Goal: Task Accomplishment & Management: Manage account settings

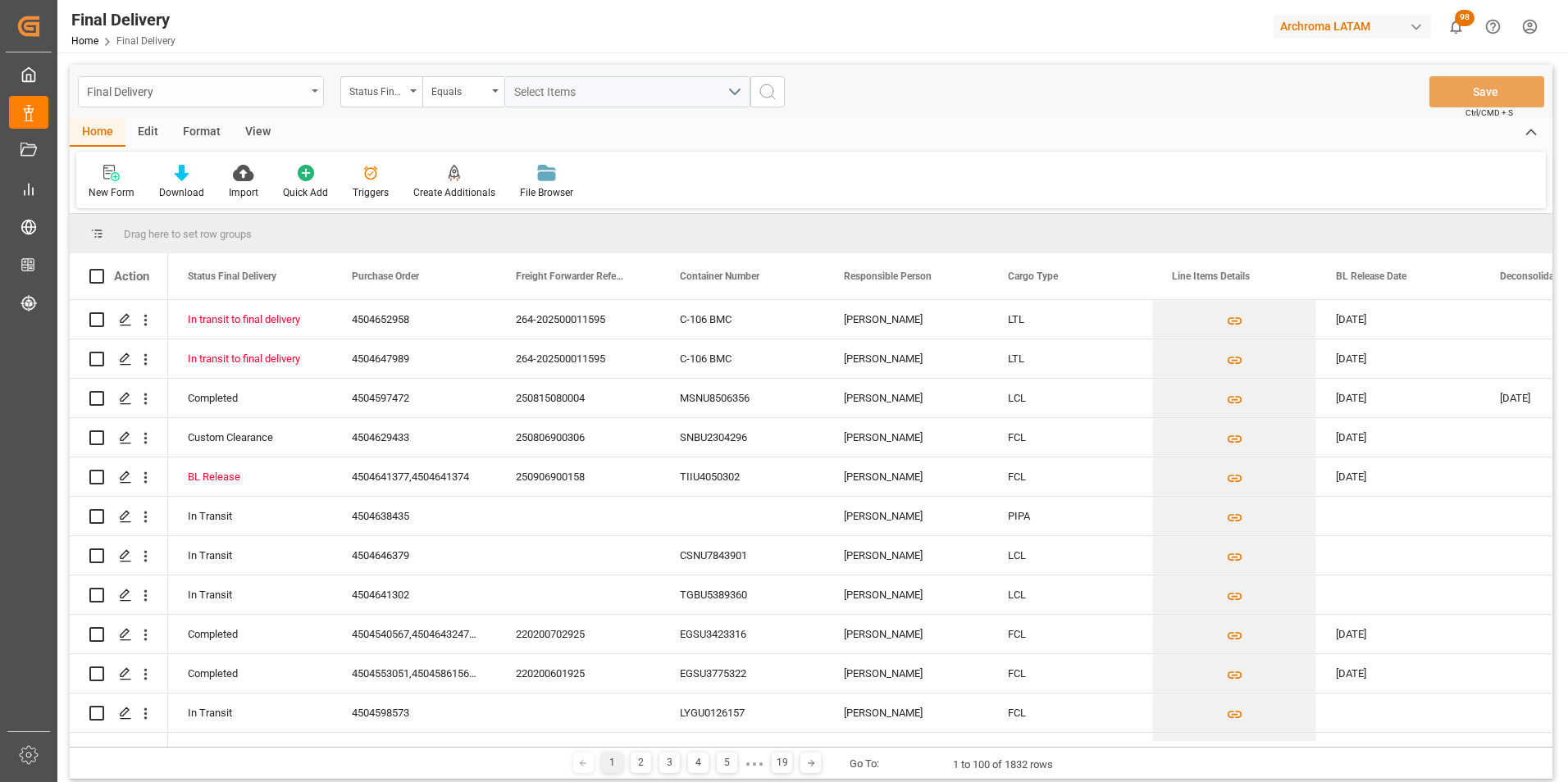
click at [283, 87] on div "Final Delivery" at bounding box center [197, 90] width 219 height 20
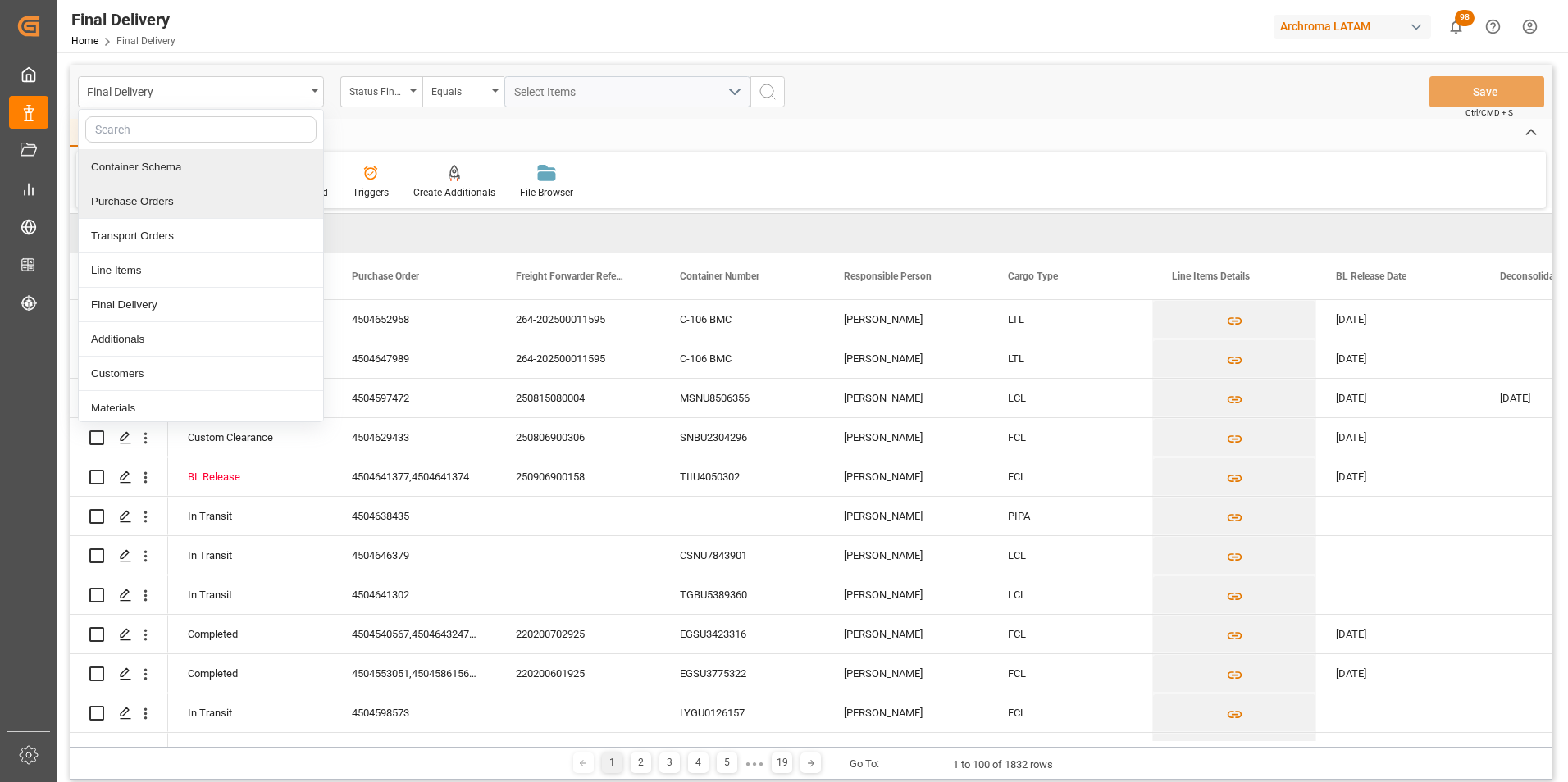
click at [200, 194] on div "Purchase Orders" at bounding box center [201, 201] width 245 height 34
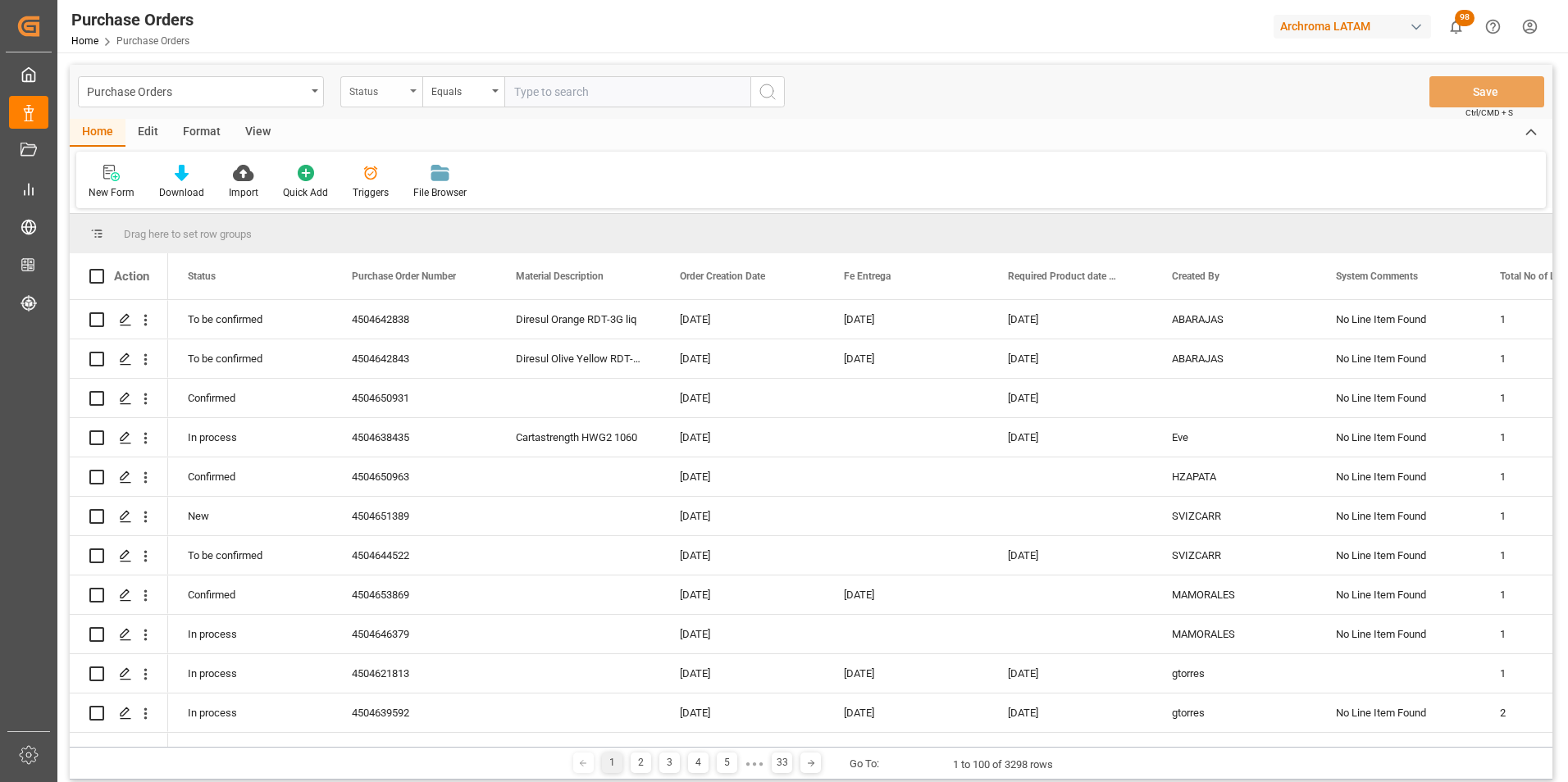
click at [413, 90] on icon "open menu" at bounding box center [413, 90] width 7 height 3
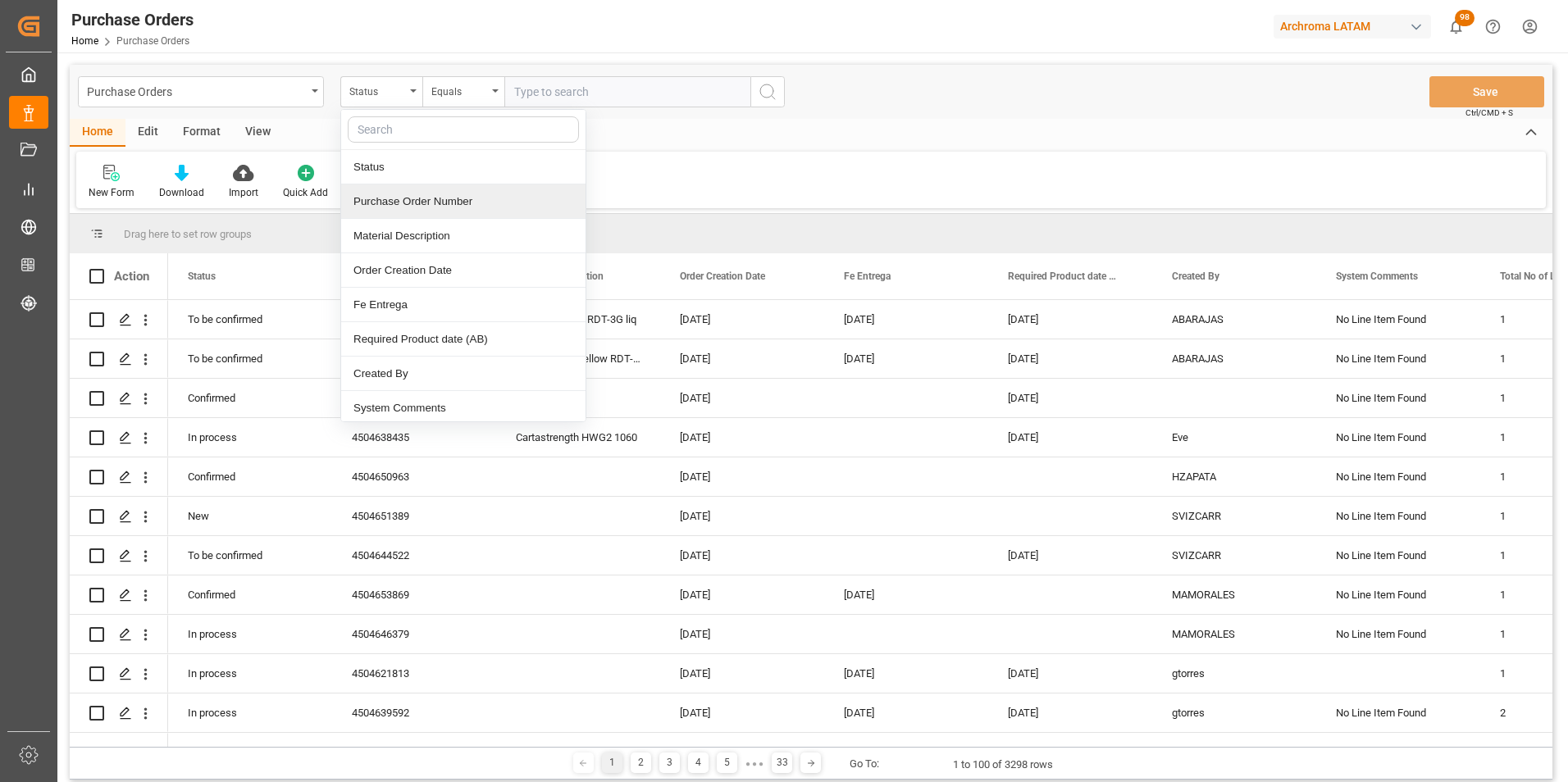
click at [418, 194] on div "Purchase Order Number" at bounding box center [464, 201] width 245 height 34
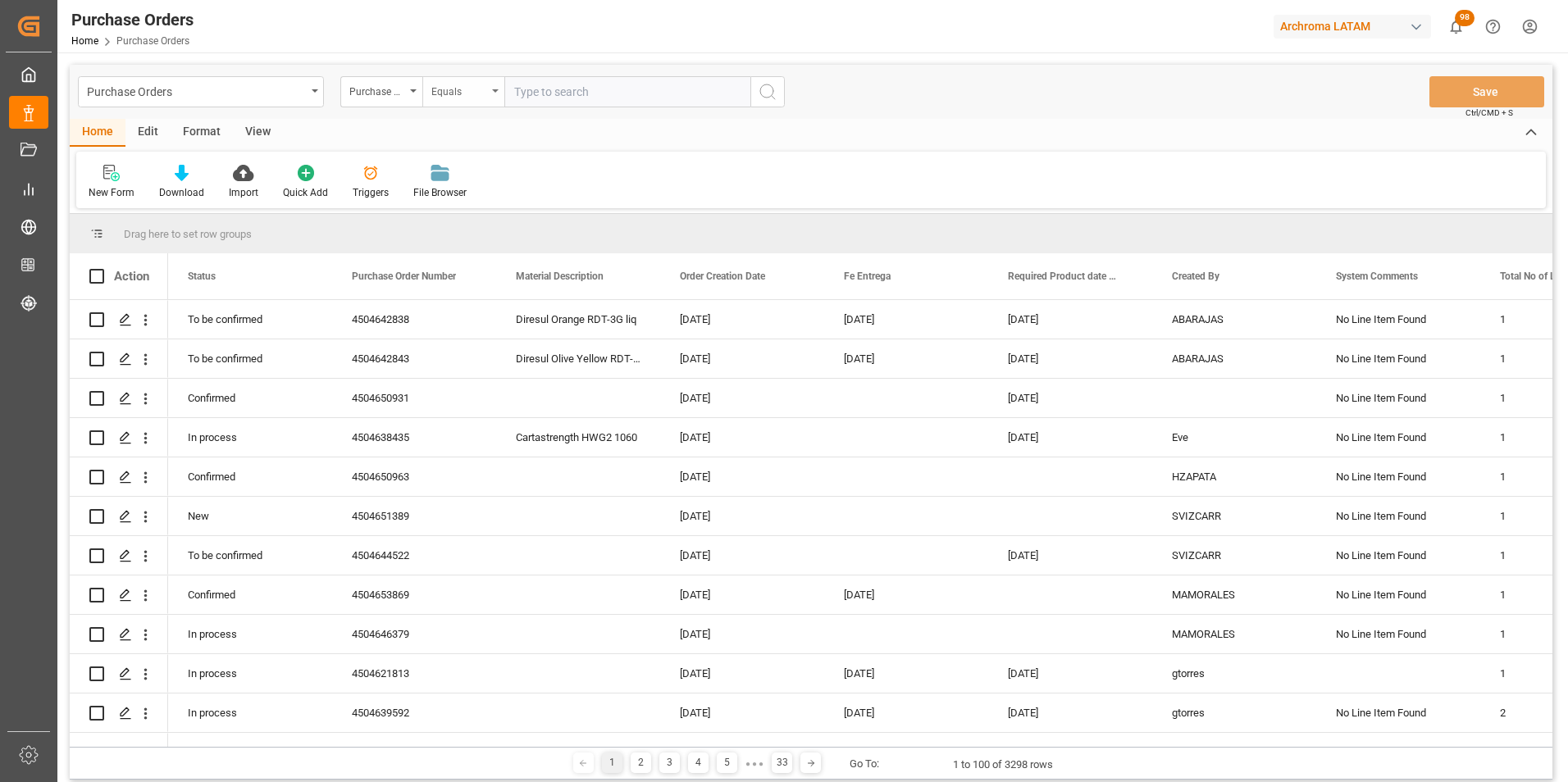
click at [443, 98] on div "Equals" at bounding box center [459, 89] width 55 height 18
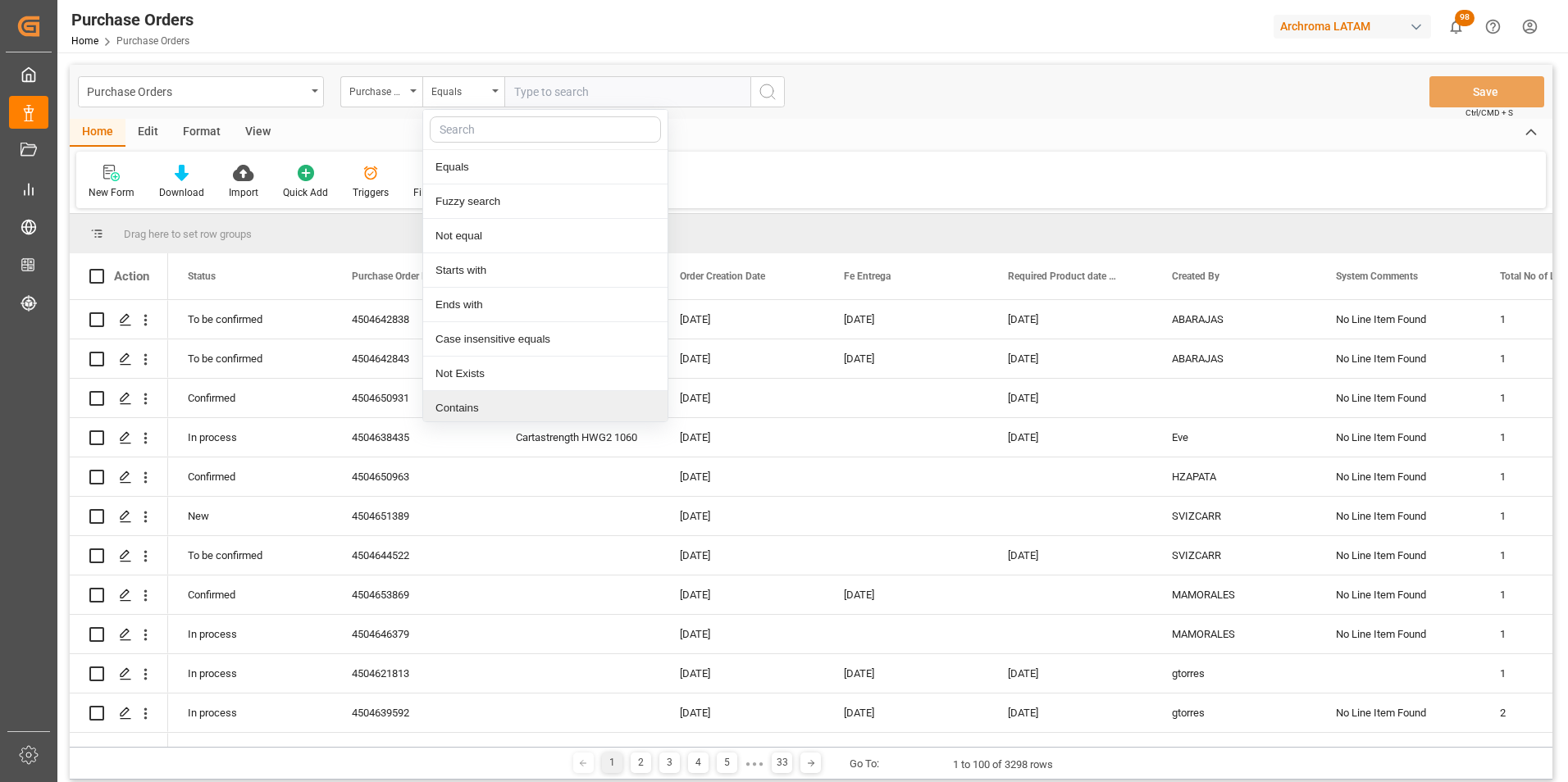
click at [474, 399] on div "Contains" at bounding box center [545, 407] width 245 height 34
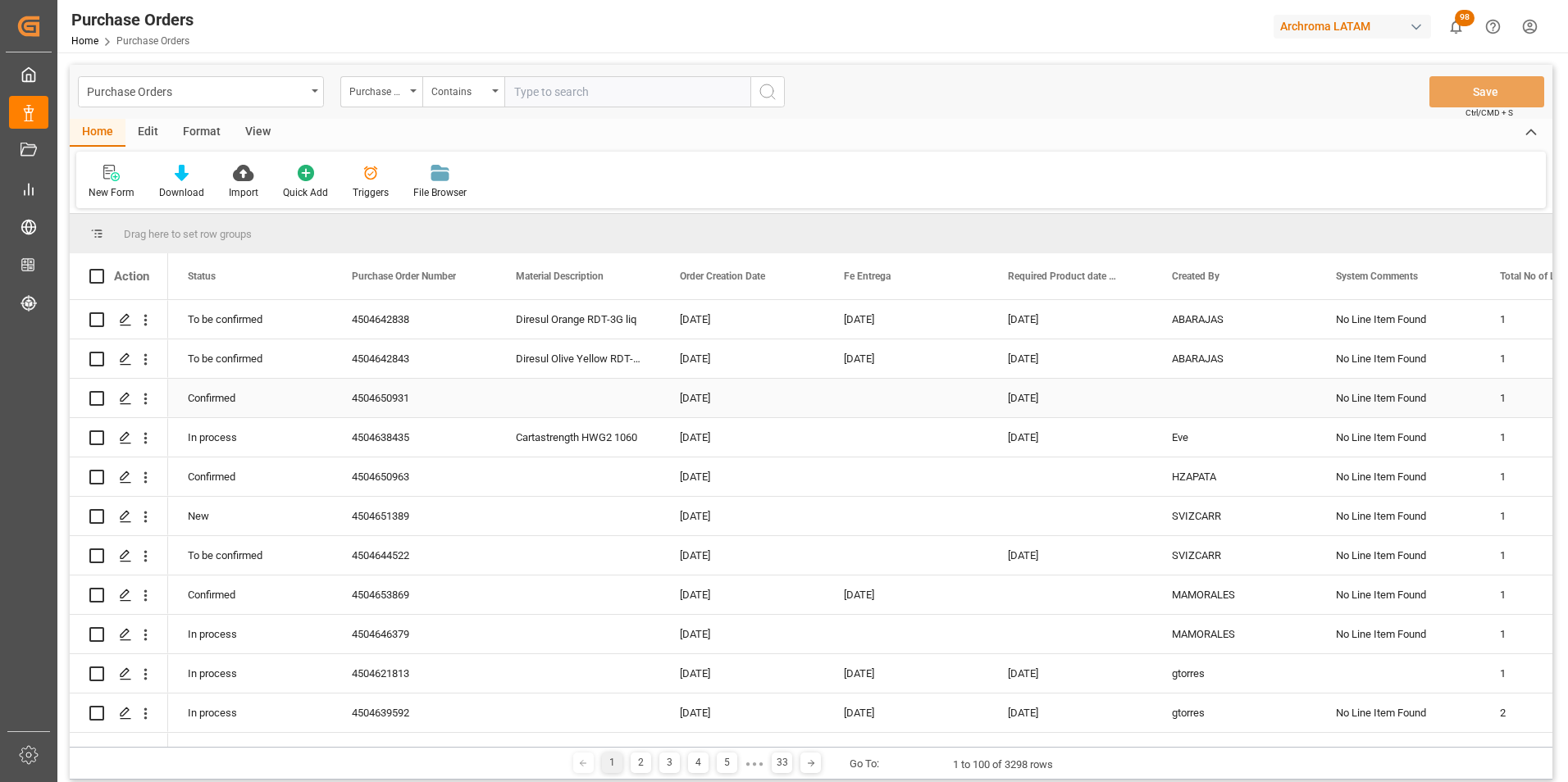
paste input "4504633311, 4504649439"
click at [585, 93] on input "4504633311, 4504649439" at bounding box center [628, 92] width 246 height 31
click at [711, 97] on input "4504633311,4504649439" at bounding box center [628, 92] width 246 height 31
type input "4504633311,4504649439"
click at [761, 96] on icon "search button" at bounding box center [768, 92] width 19 height 19
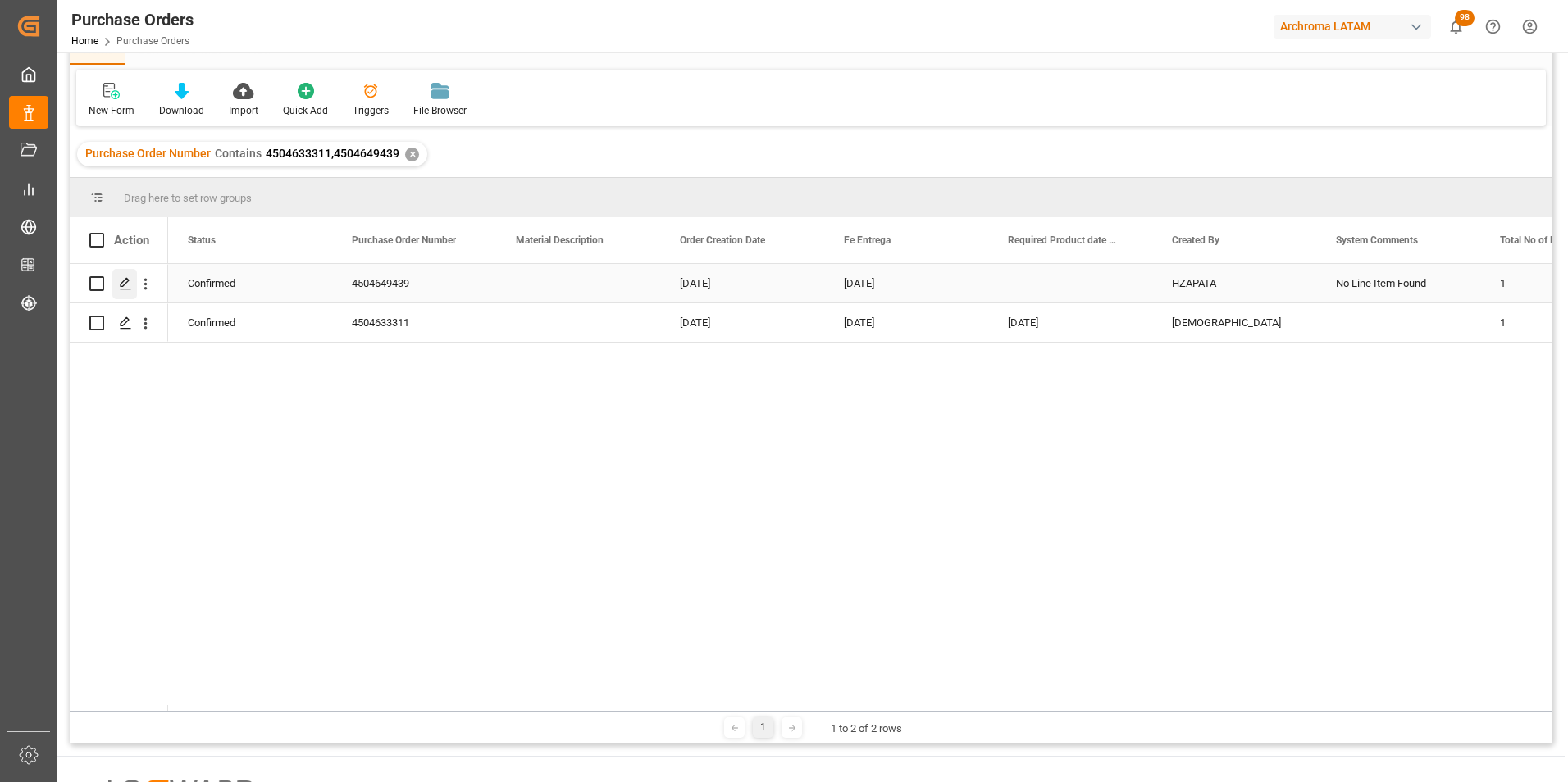
click at [130, 289] on line "Press SPACE to select this row." at bounding box center [125, 289] width 10 height 0
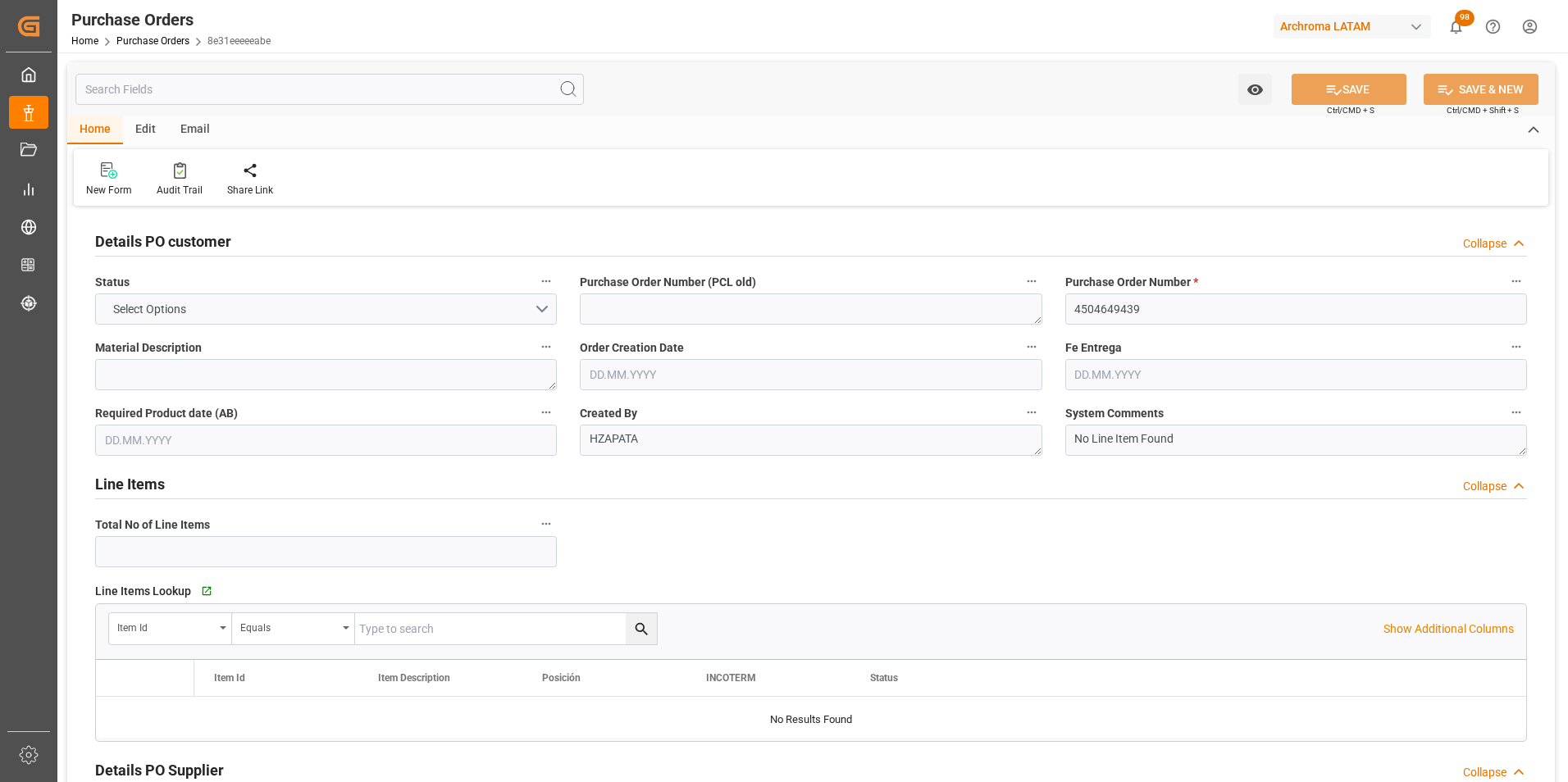
type input "1"
type input "29.07.2025"
type input "30.09.2025"
type input "26.08.2025"
type input "31.08.2025"
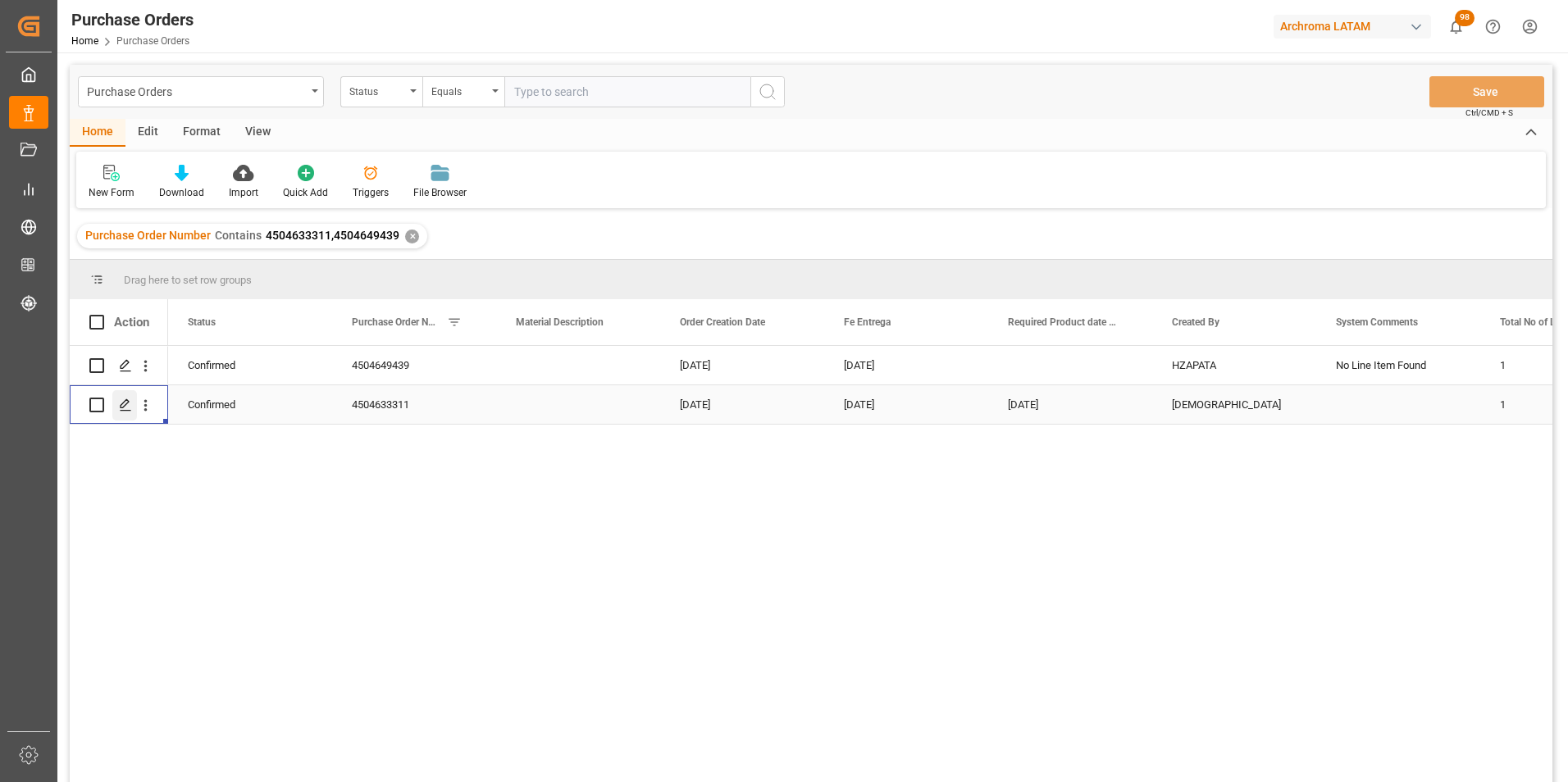
click at [124, 410] on icon "Press SPACE to select this row." at bounding box center [126, 406] width 14 height 14
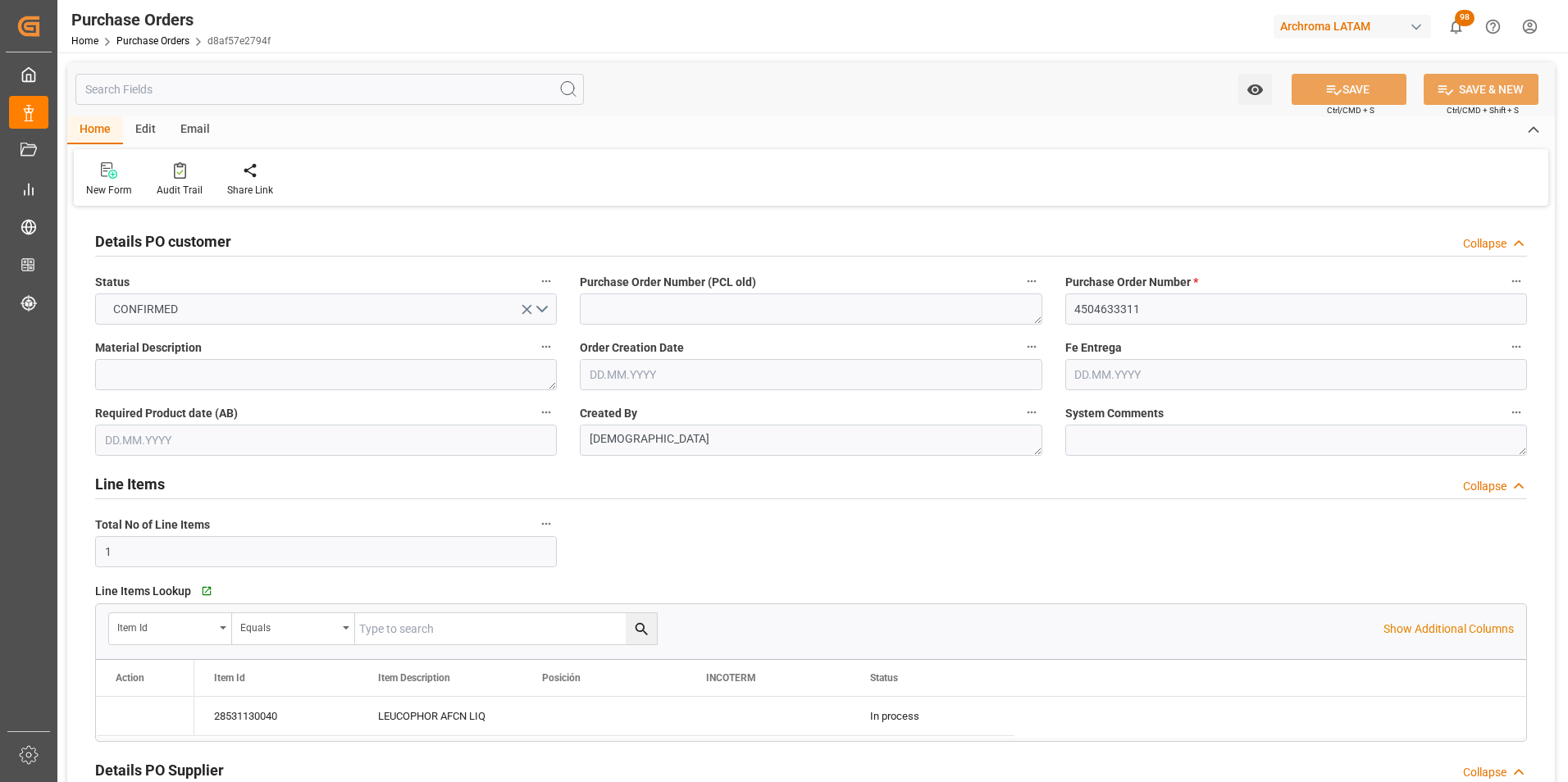
type input "20.06.2025"
type input "10.09.2025"
type input "19.09.2025"
type input "26.08.2025"
type input "31.08.2025"
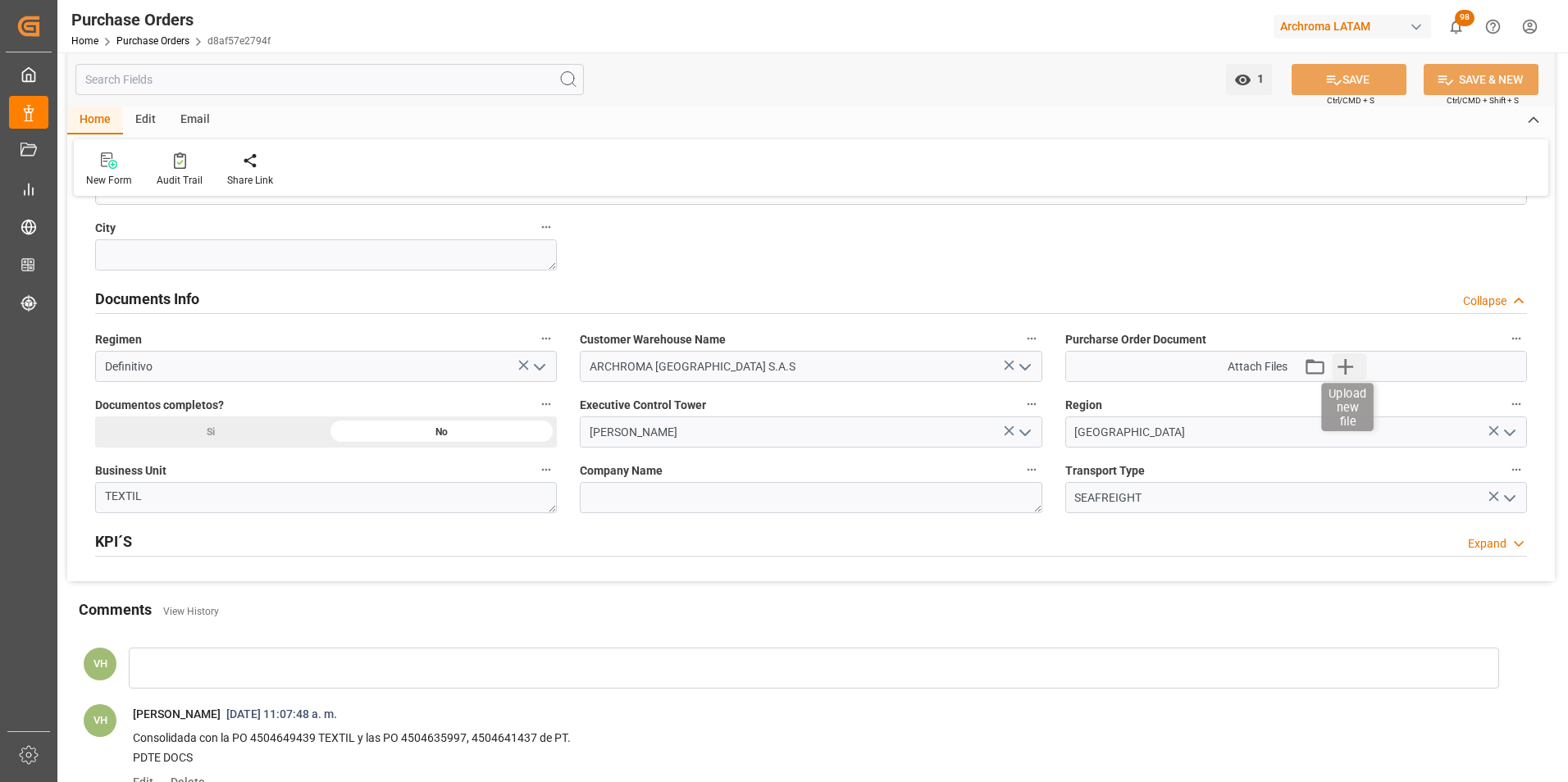
click at [1354, 371] on icon "button" at bounding box center [1345, 366] width 26 height 26
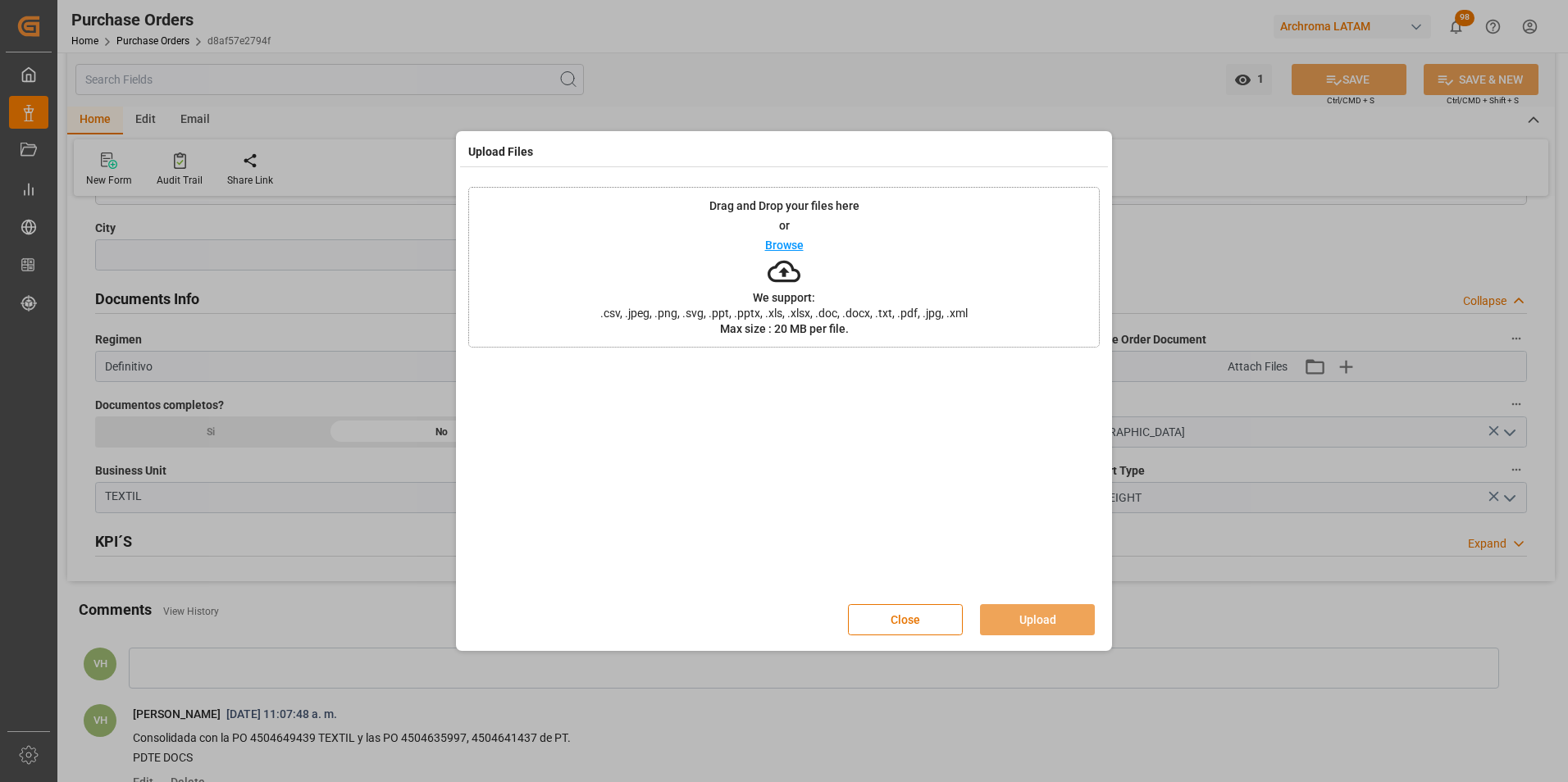
click at [882, 333] on div "Drag and Drop your files here or Browse We support: .csv, .jpeg, .png, .svg, .p…" at bounding box center [784, 268] width 632 height 161
click at [1048, 627] on button "Upload" at bounding box center [1037, 620] width 114 height 31
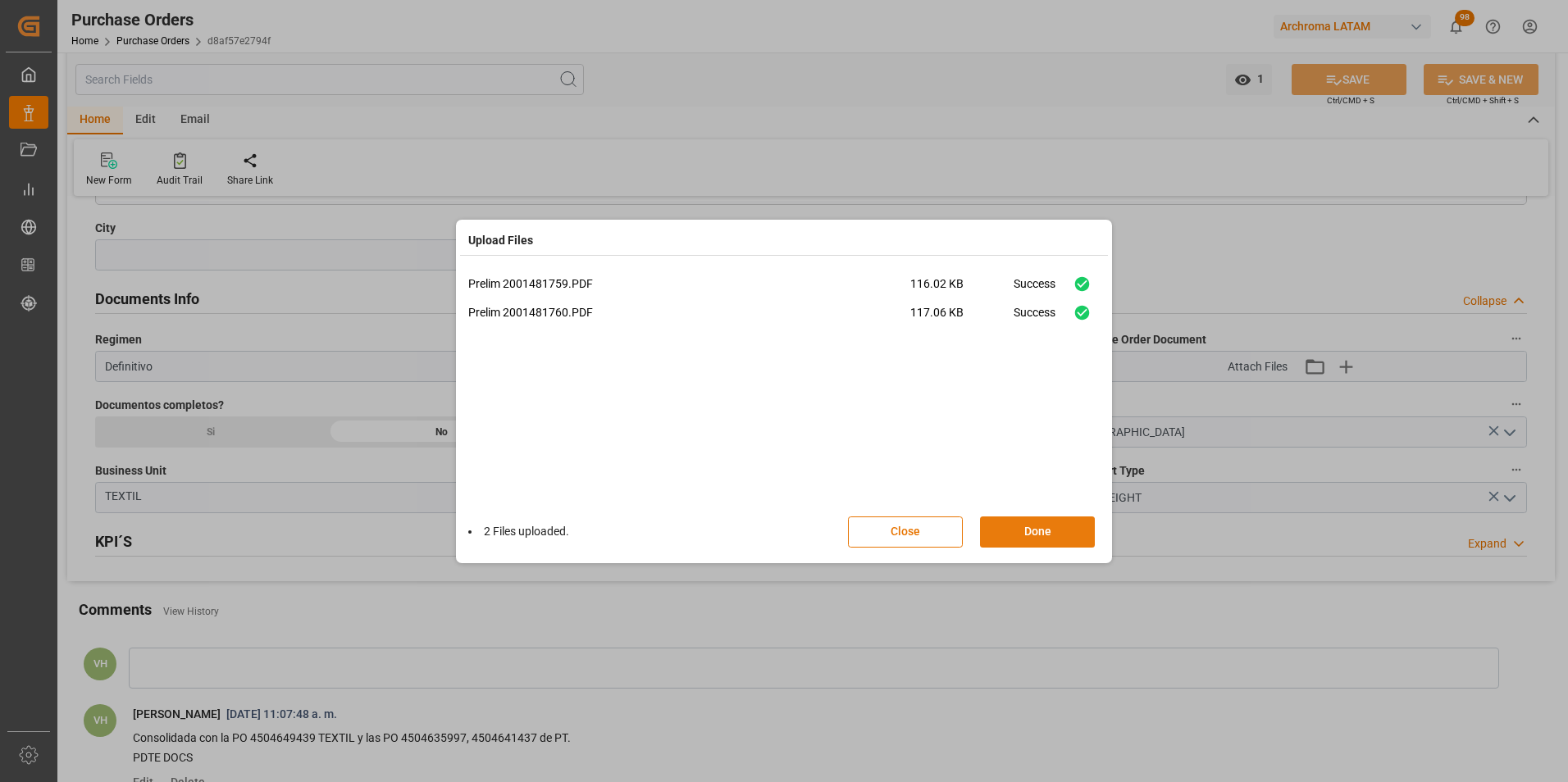
click at [1054, 535] on button "Done" at bounding box center [1037, 532] width 114 height 31
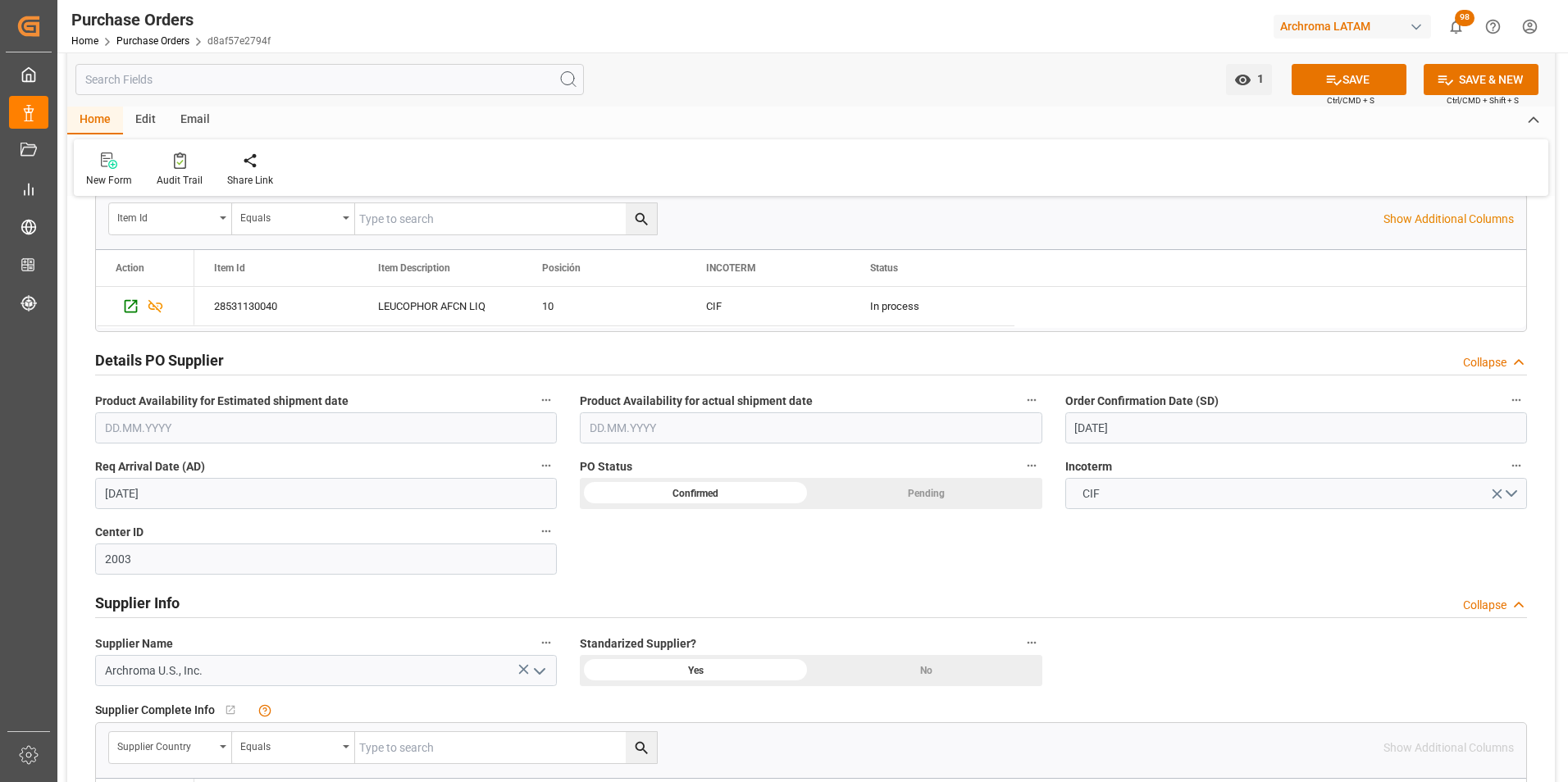
scroll to position [246, 0]
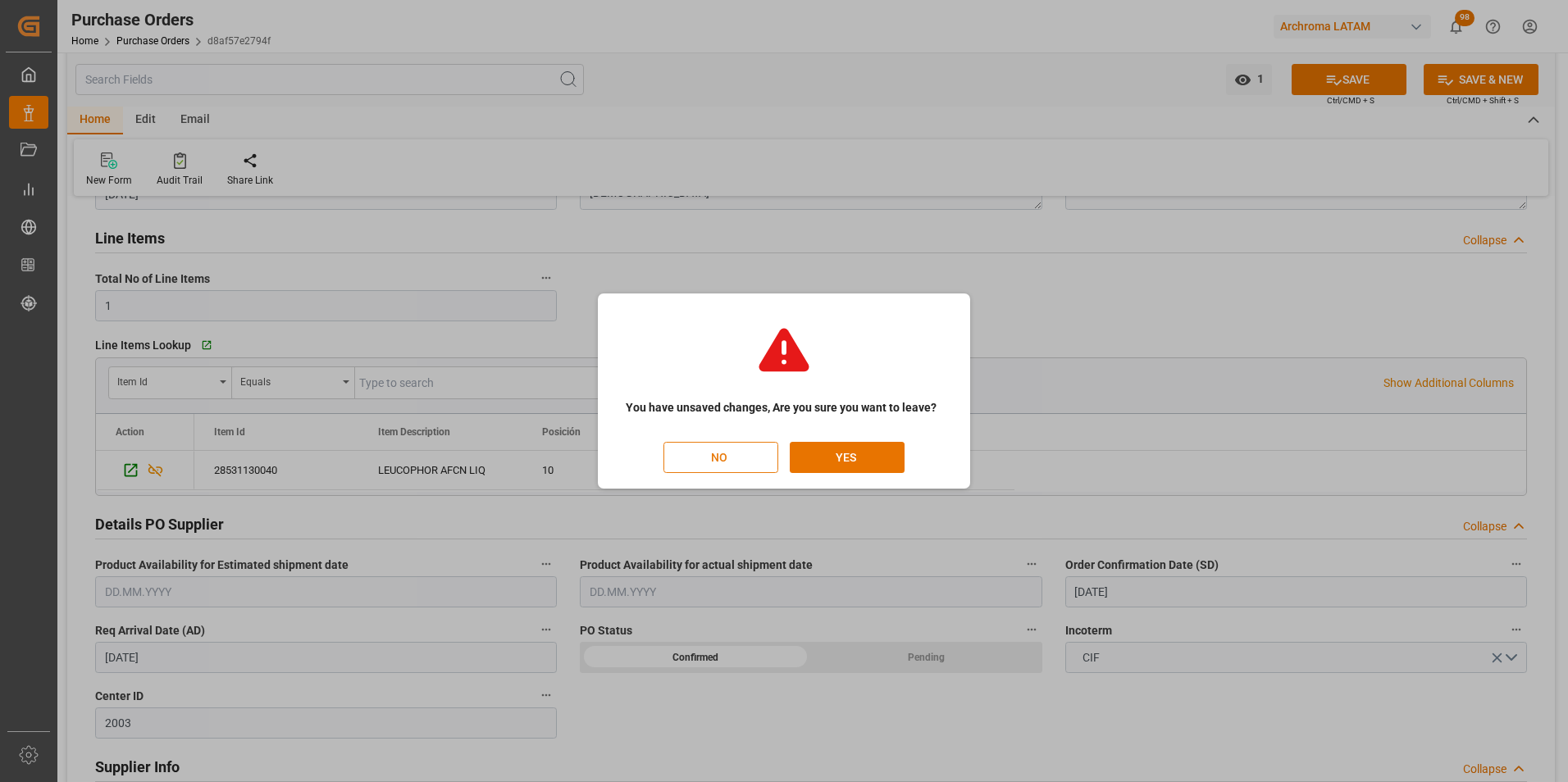
click at [705, 447] on button "NO" at bounding box center [721, 458] width 114 height 31
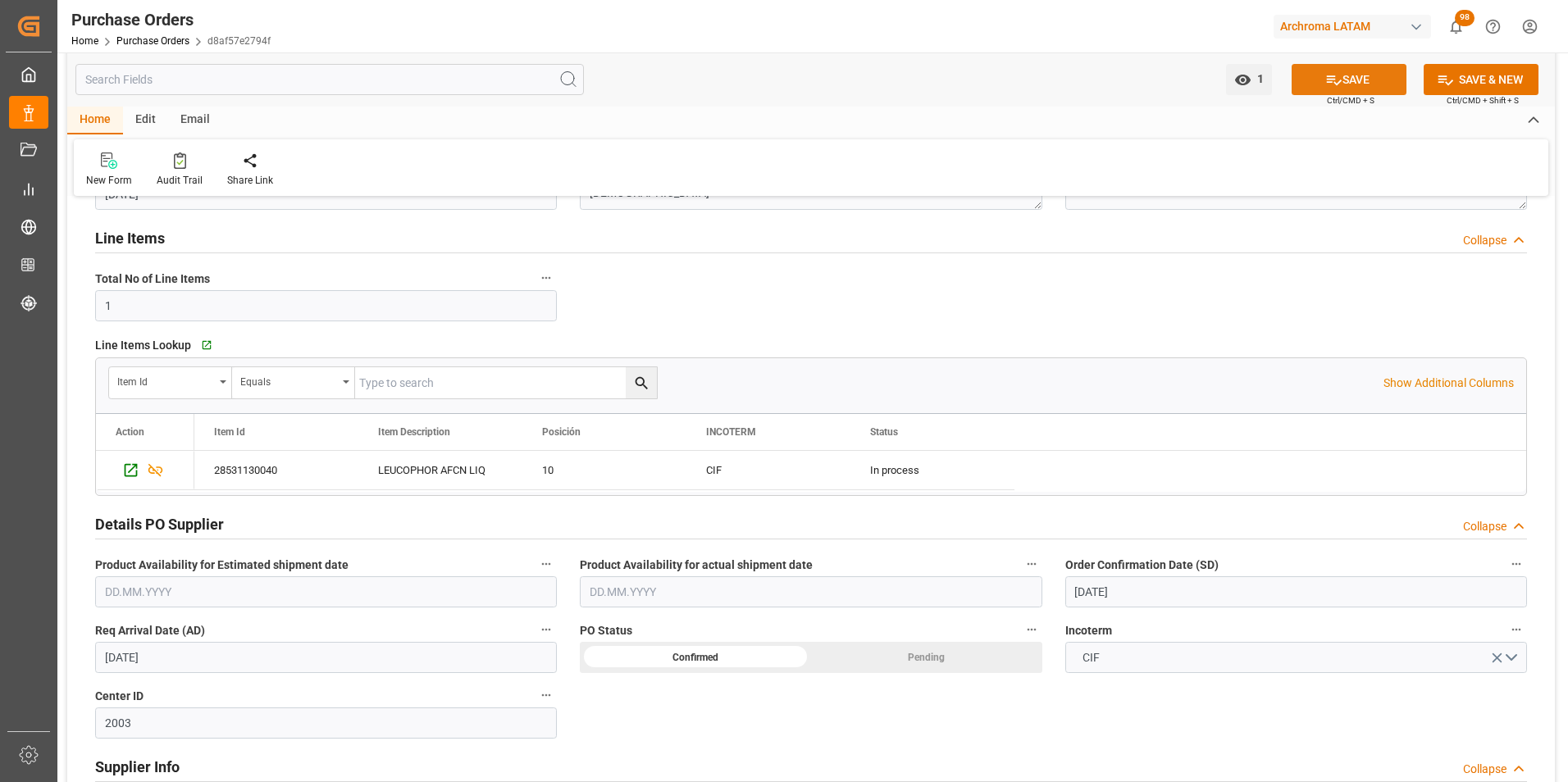
click at [1375, 81] on button "SAVE" at bounding box center [1349, 80] width 114 height 31
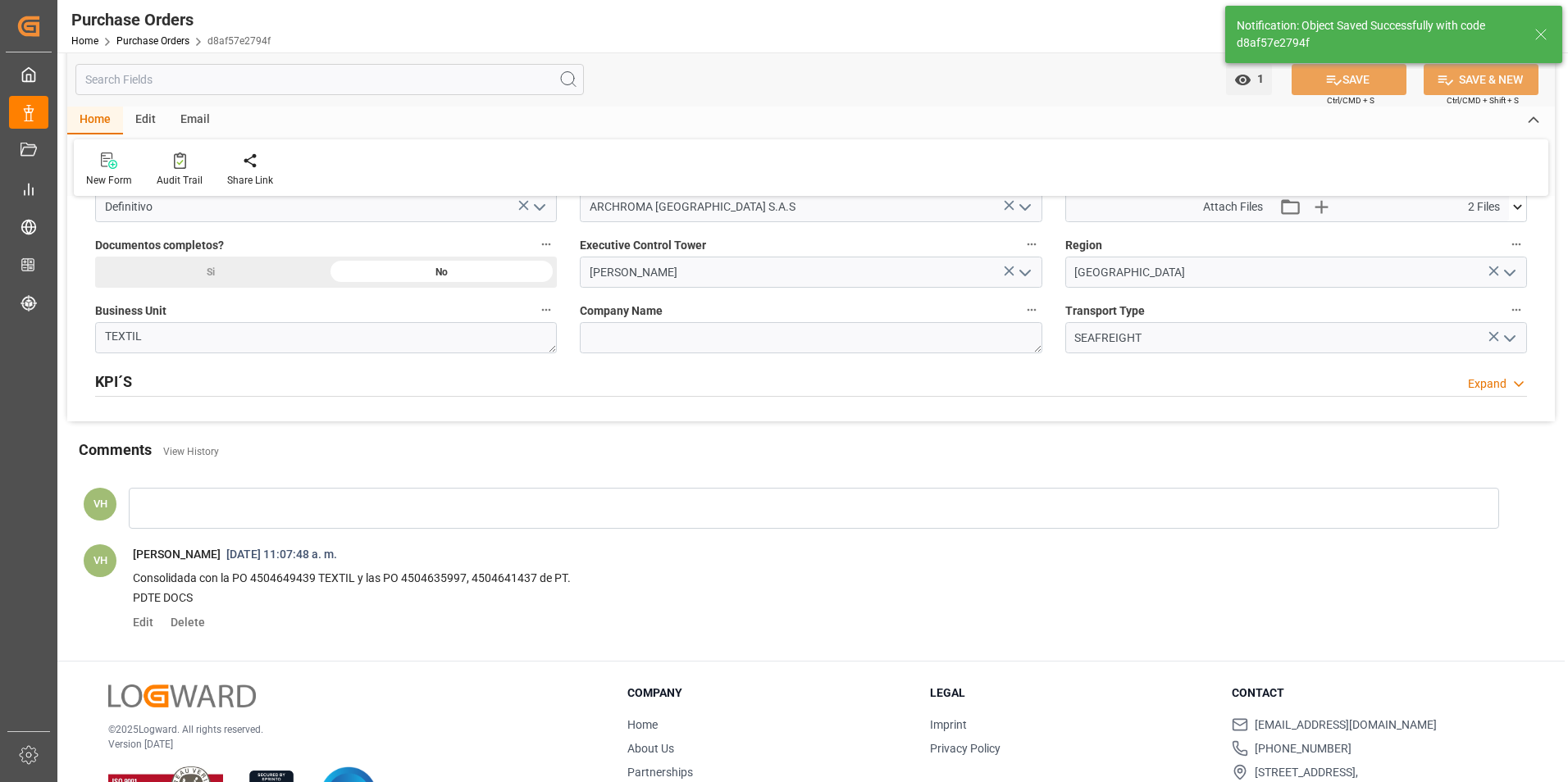
scroll to position [1230, 0]
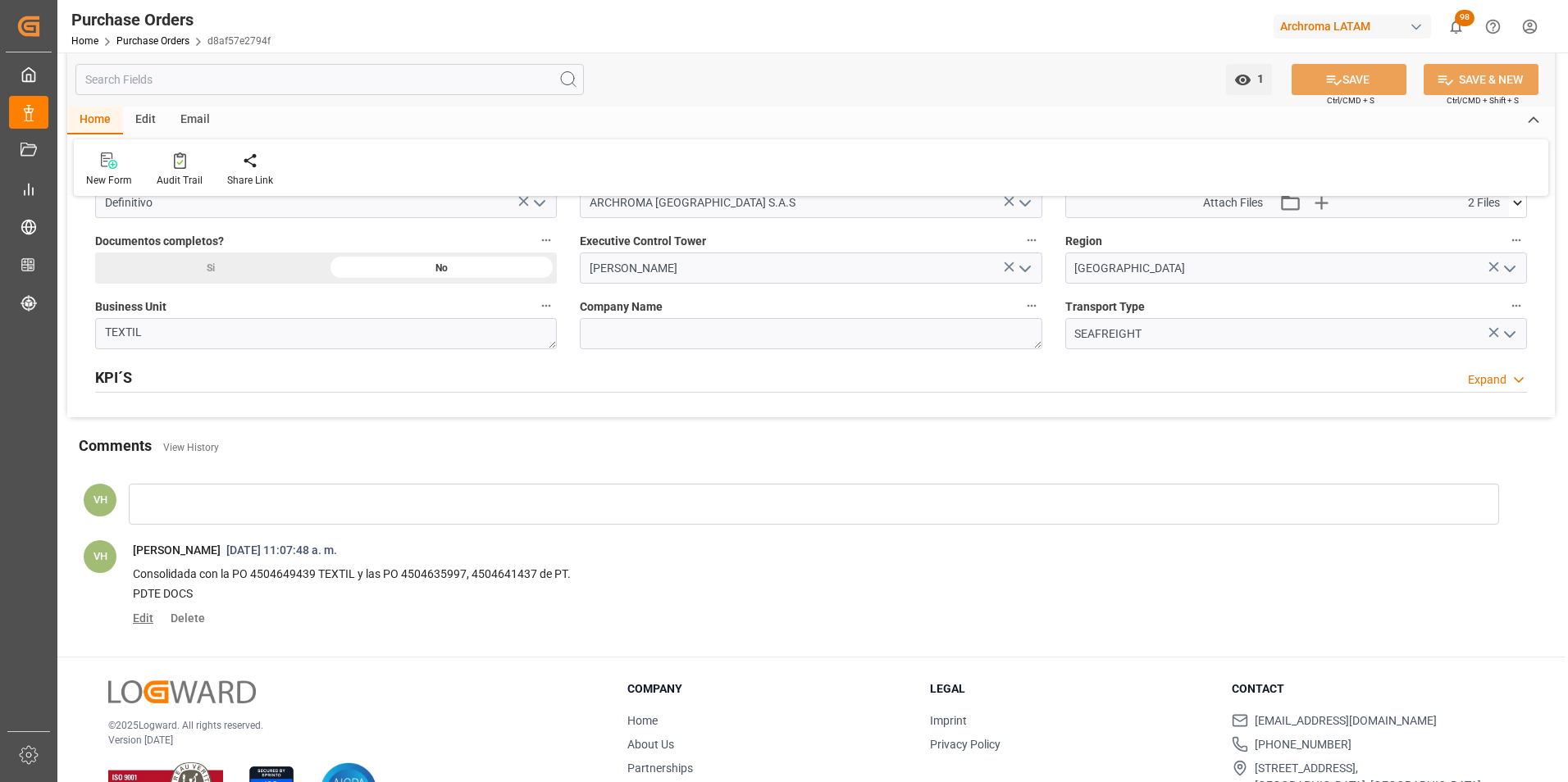
click at [150, 616] on span "Edit" at bounding box center [148, 618] width 32 height 14
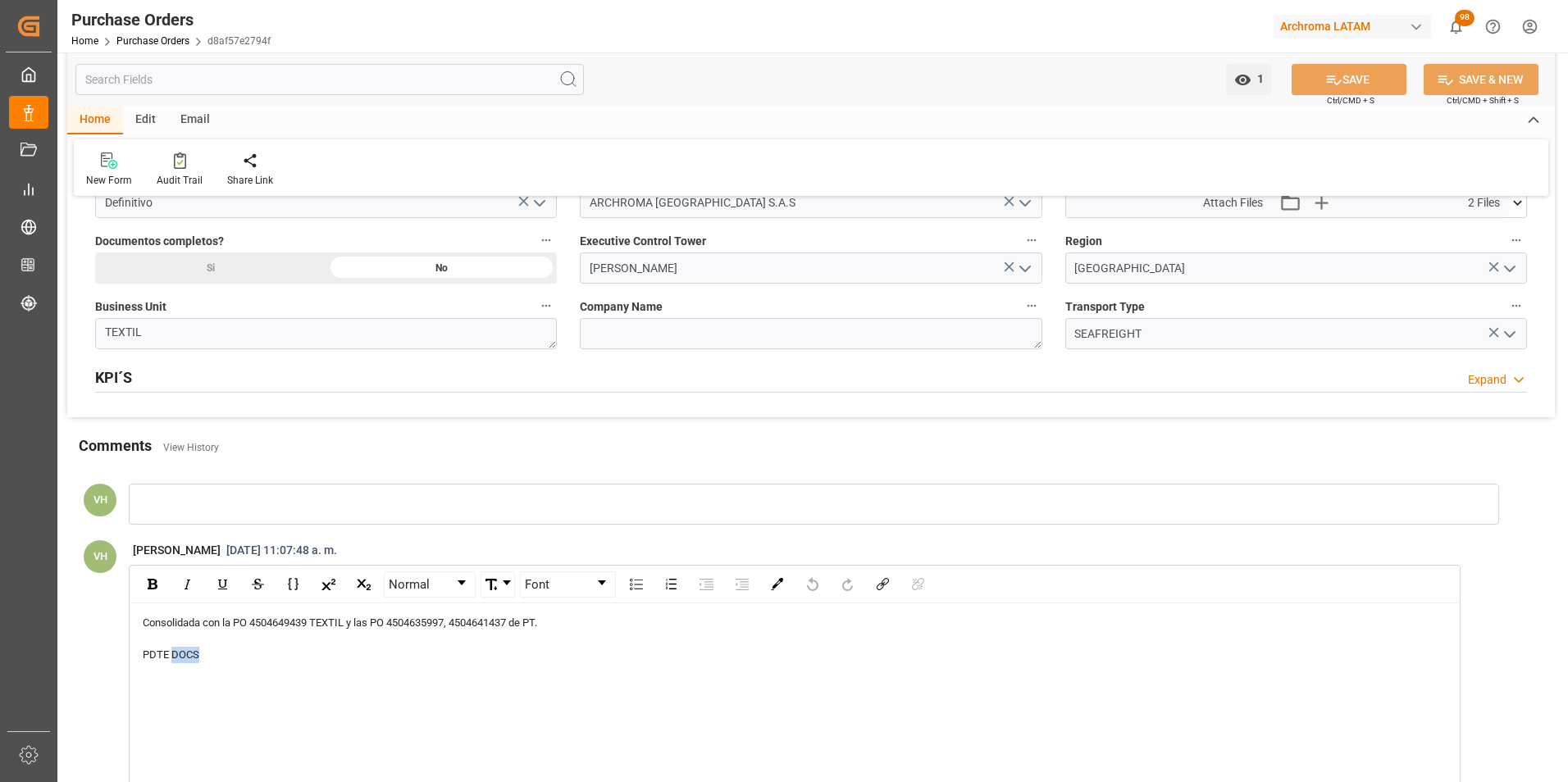
drag, startPoint x: 210, startPoint y: 652, endPoint x: 172, endPoint y: 651, distance: 38.0
click at [172, 651] on div "PDTE DOCS" at bounding box center [795, 655] width 1305 height 16
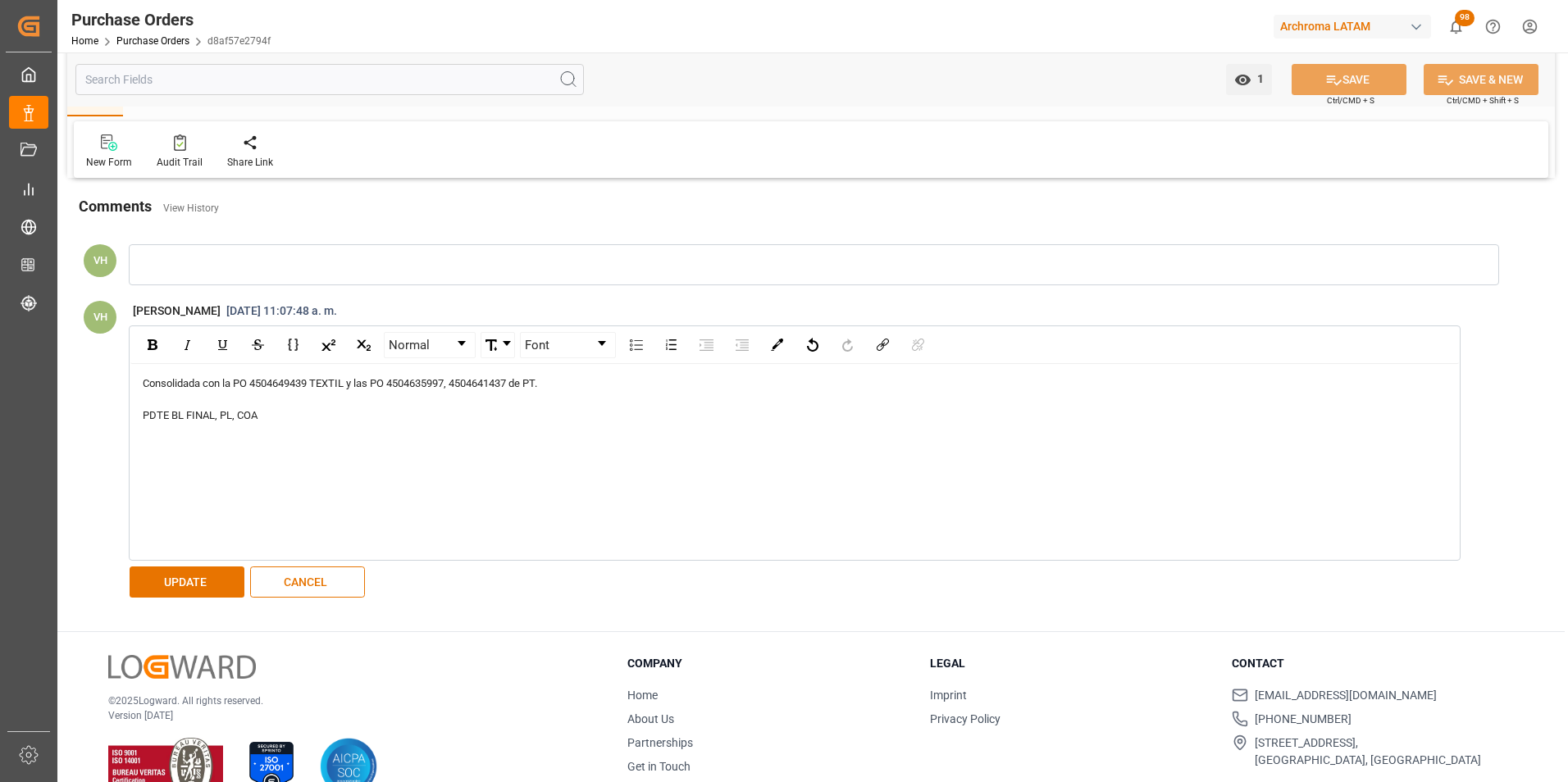
scroll to position [1476, 0]
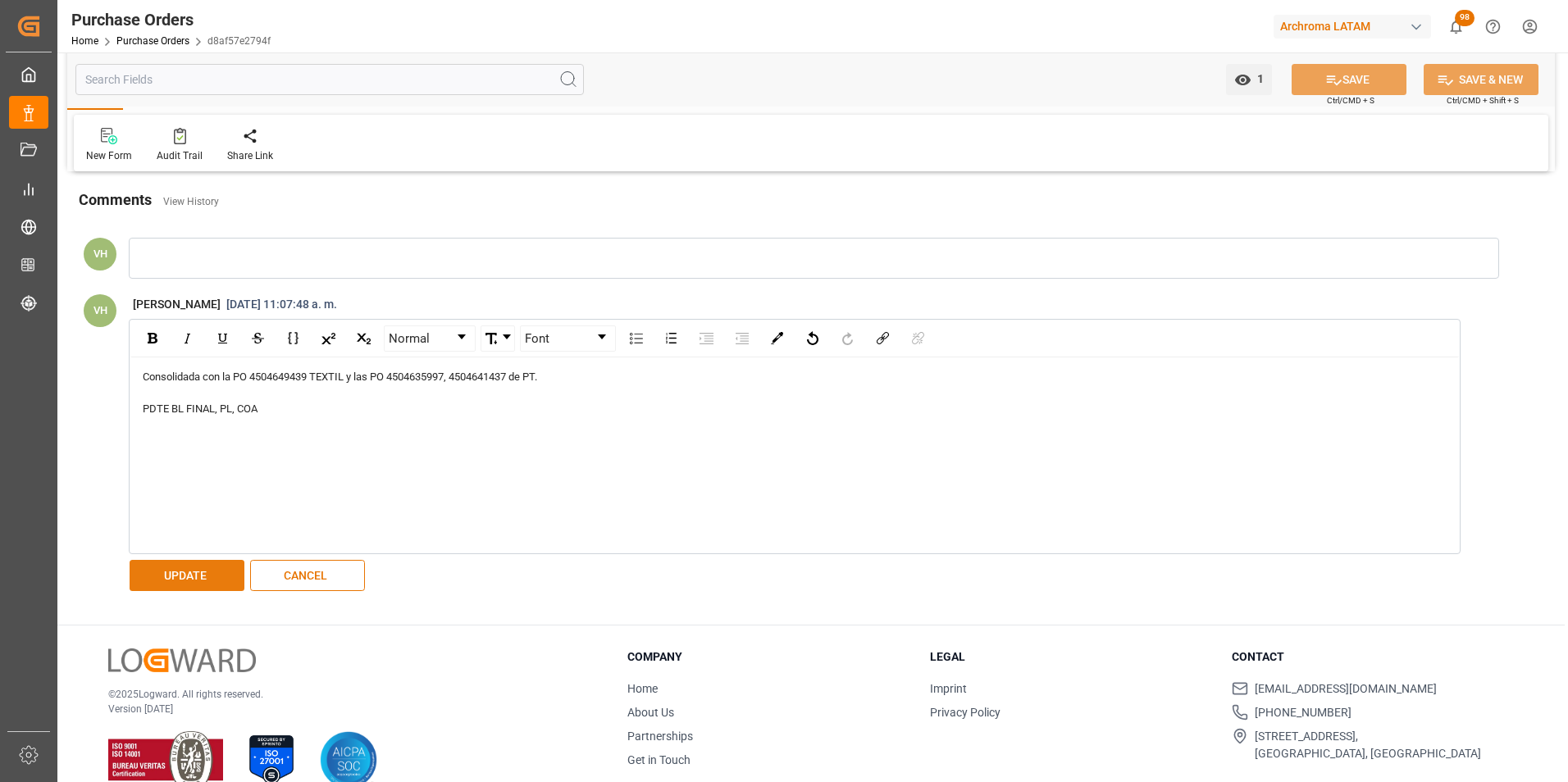
click at [169, 577] on button "UPDATE" at bounding box center [187, 575] width 114 height 31
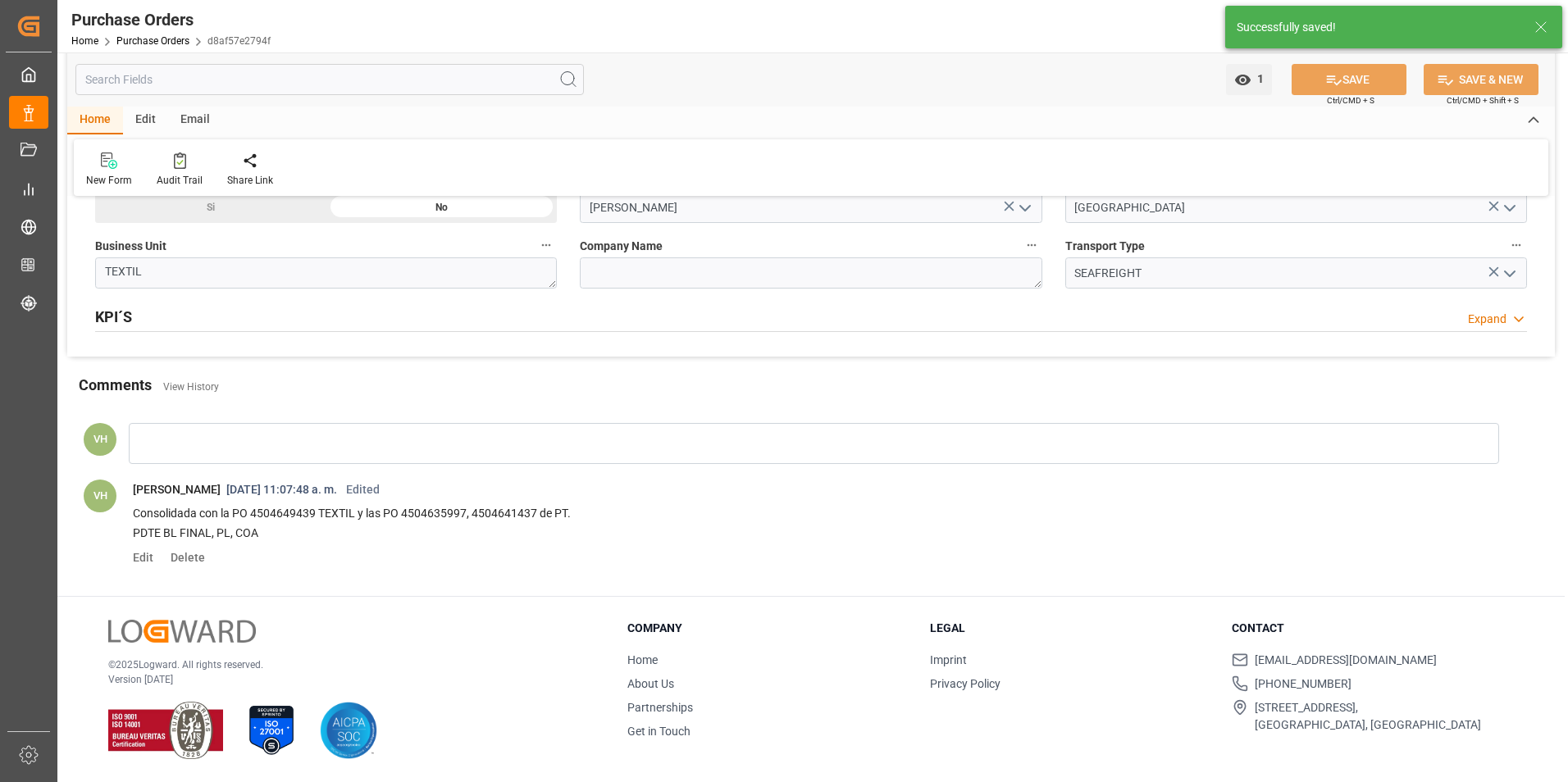
scroll to position [1290, 0]
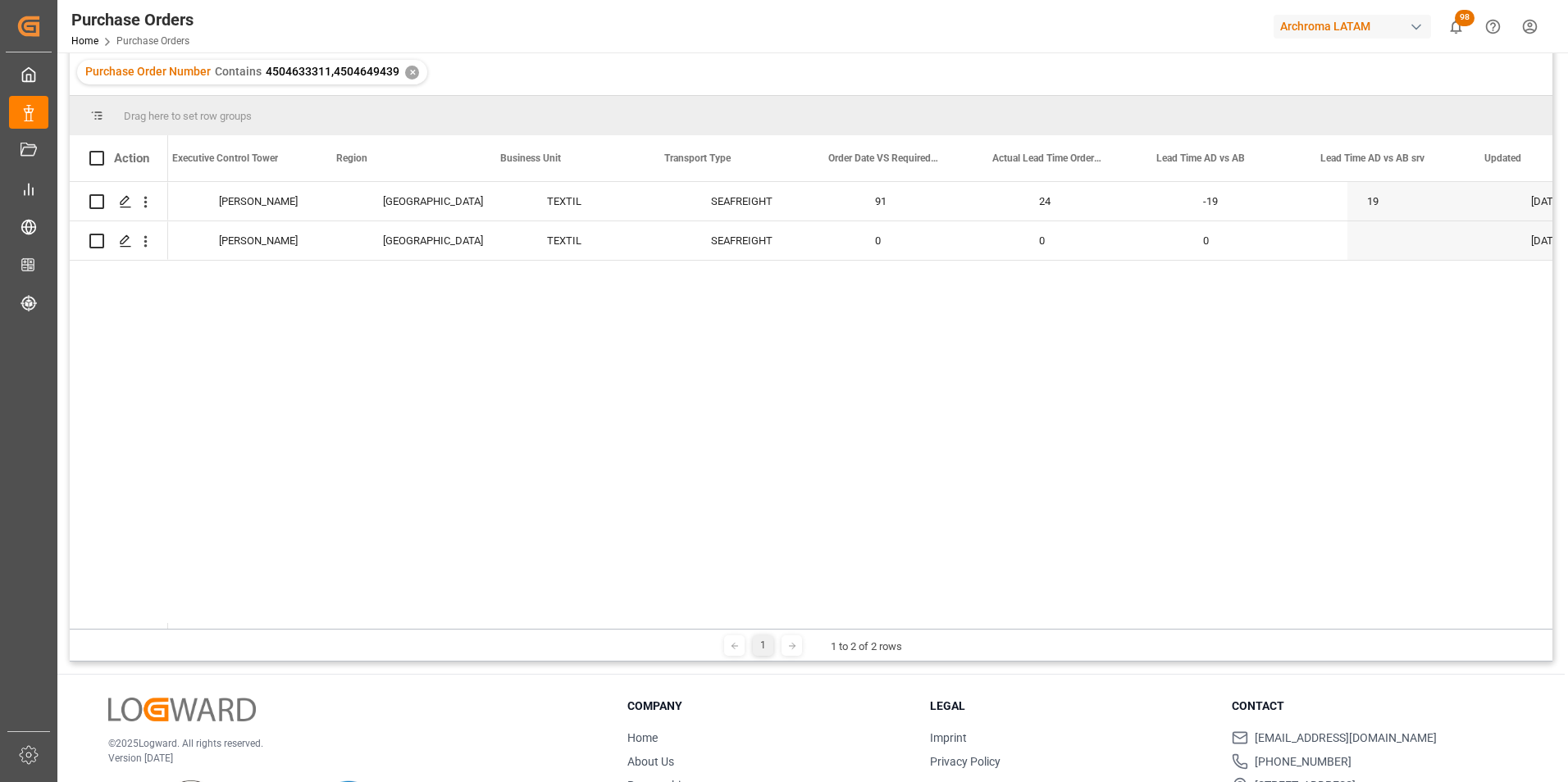
scroll to position [0, 3896]
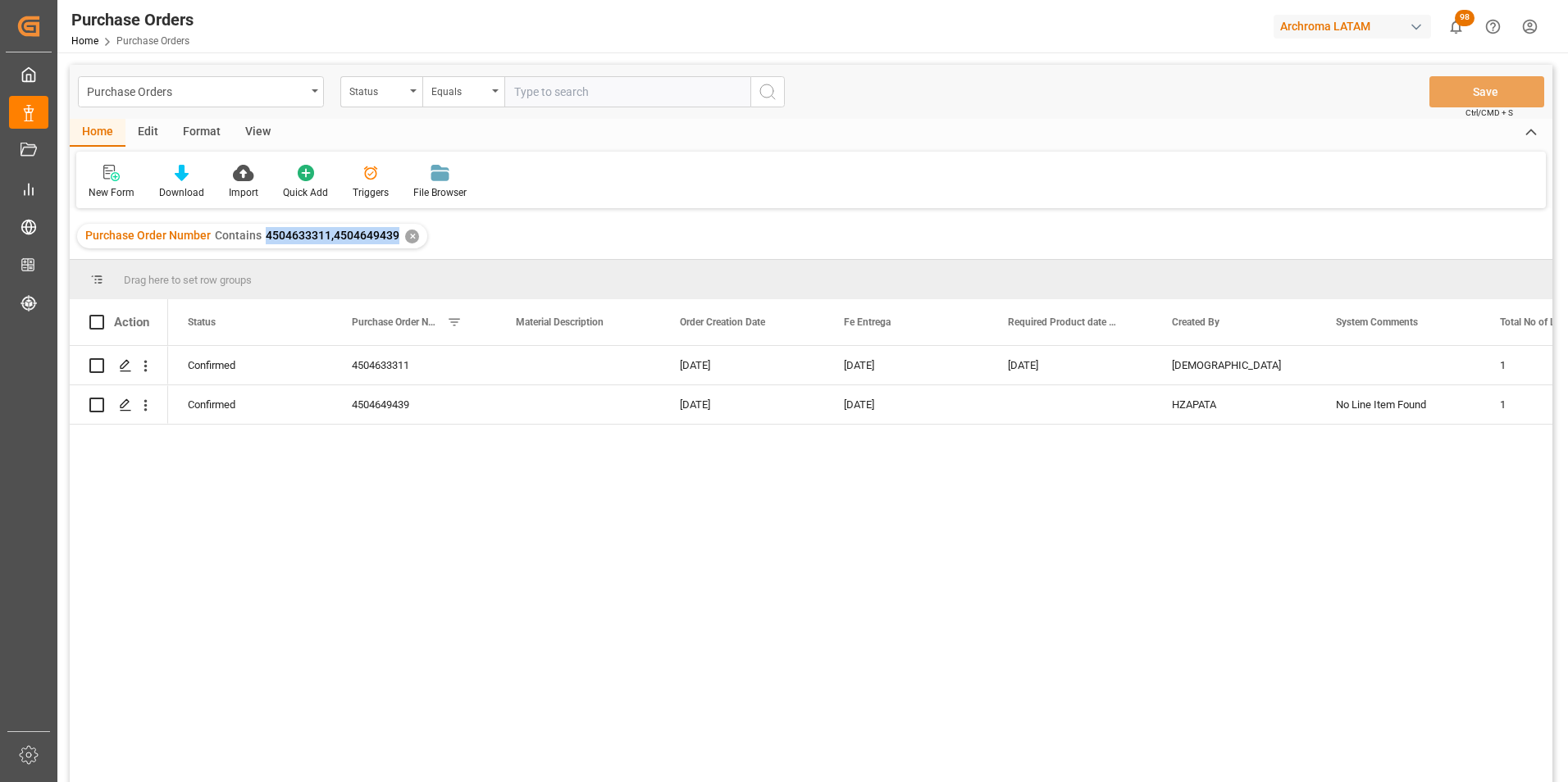
drag, startPoint x: 262, startPoint y: 234, endPoint x: 395, endPoint y: 239, distance: 133.1
click at [395, 239] on span "4504633311,4504649439" at bounding box center [333, 236] width 134 height 14
copy span "4504633311,4504649439"
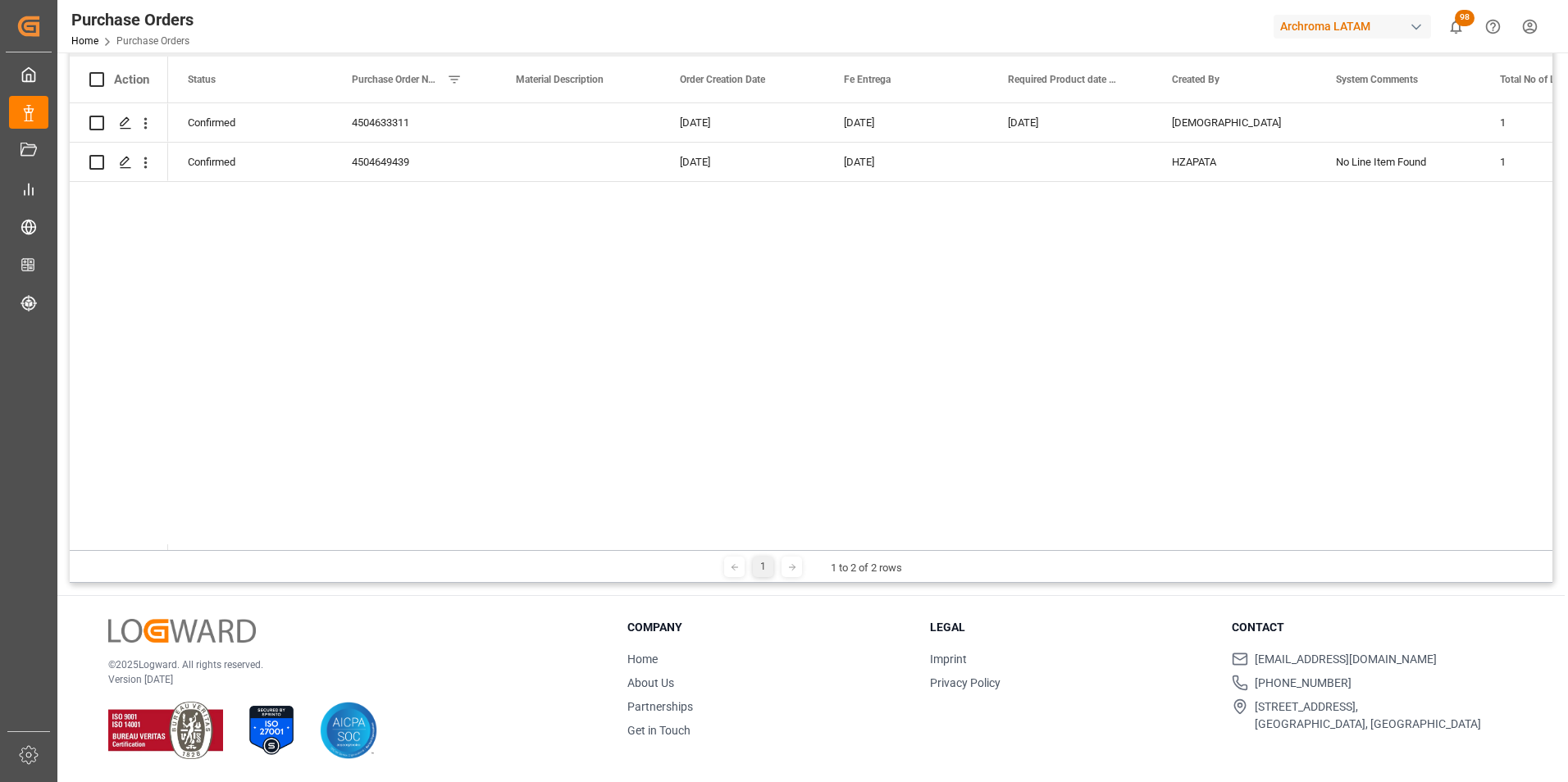
scroll to position [0, 0]
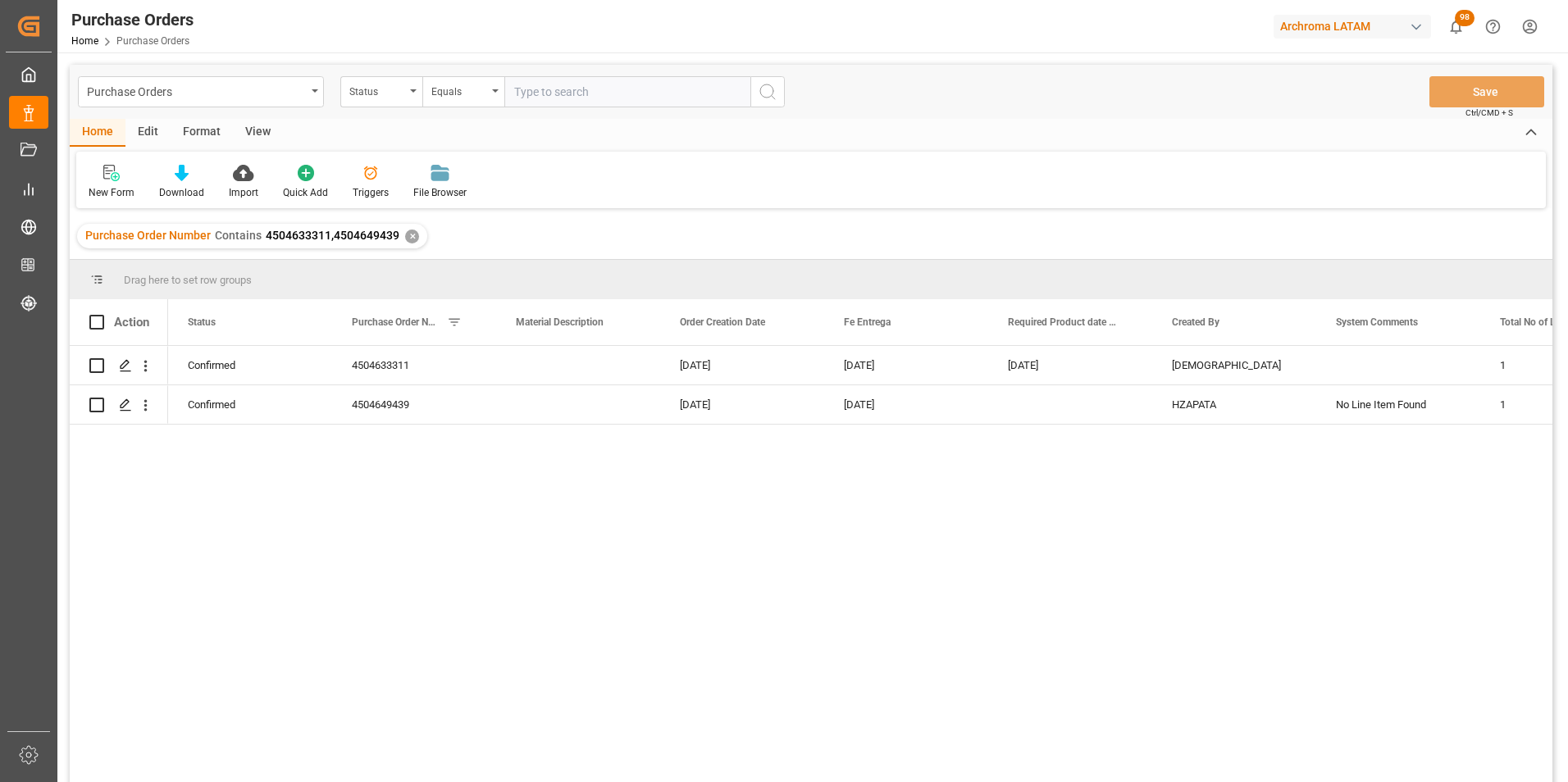
click at [408, 240] on div "✕" at bounding box center [412, 237] width 14 height 14
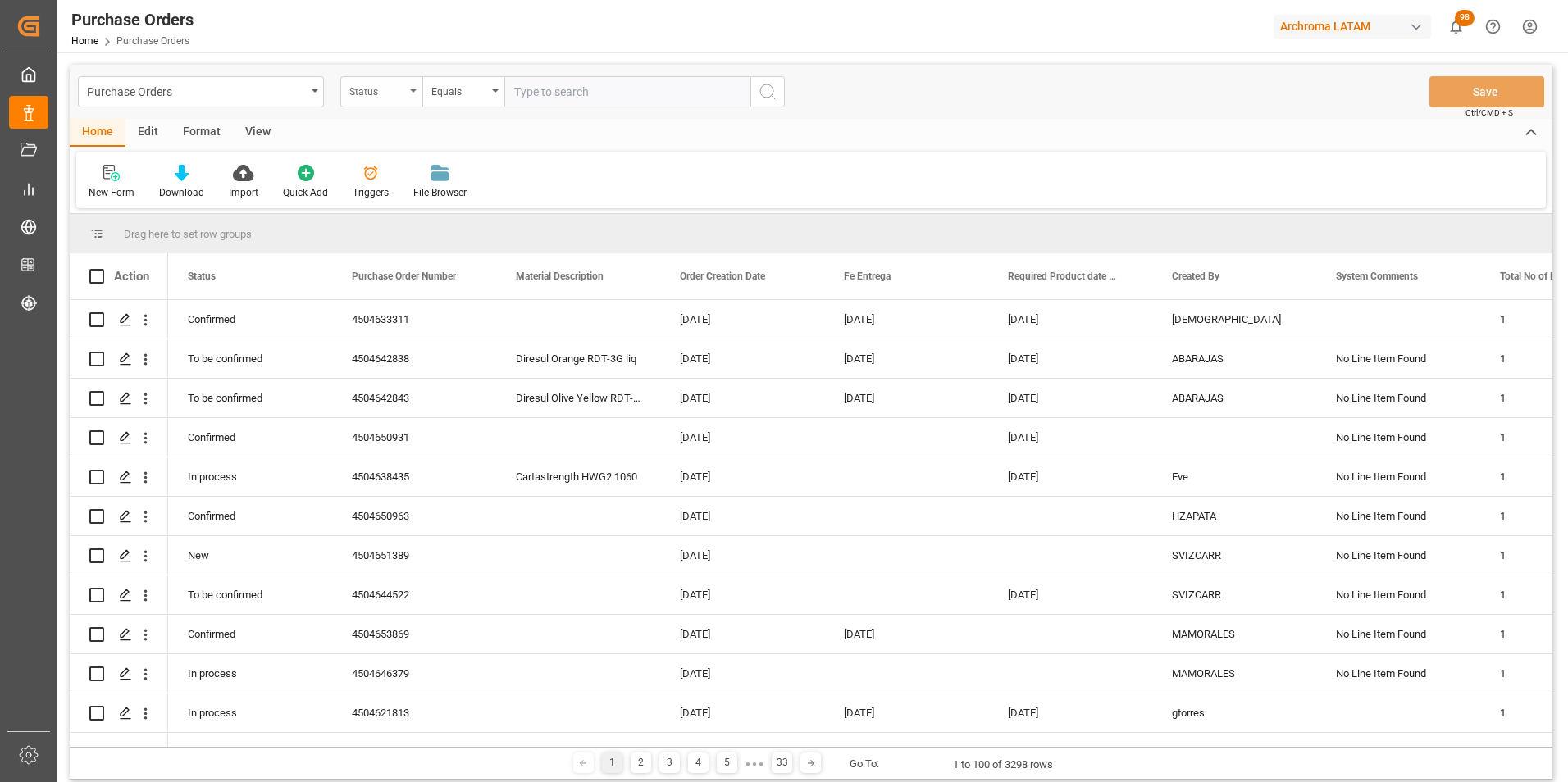
click at [381, 93] on div "Status" at bounding box center [376, 89] width 55 height 18
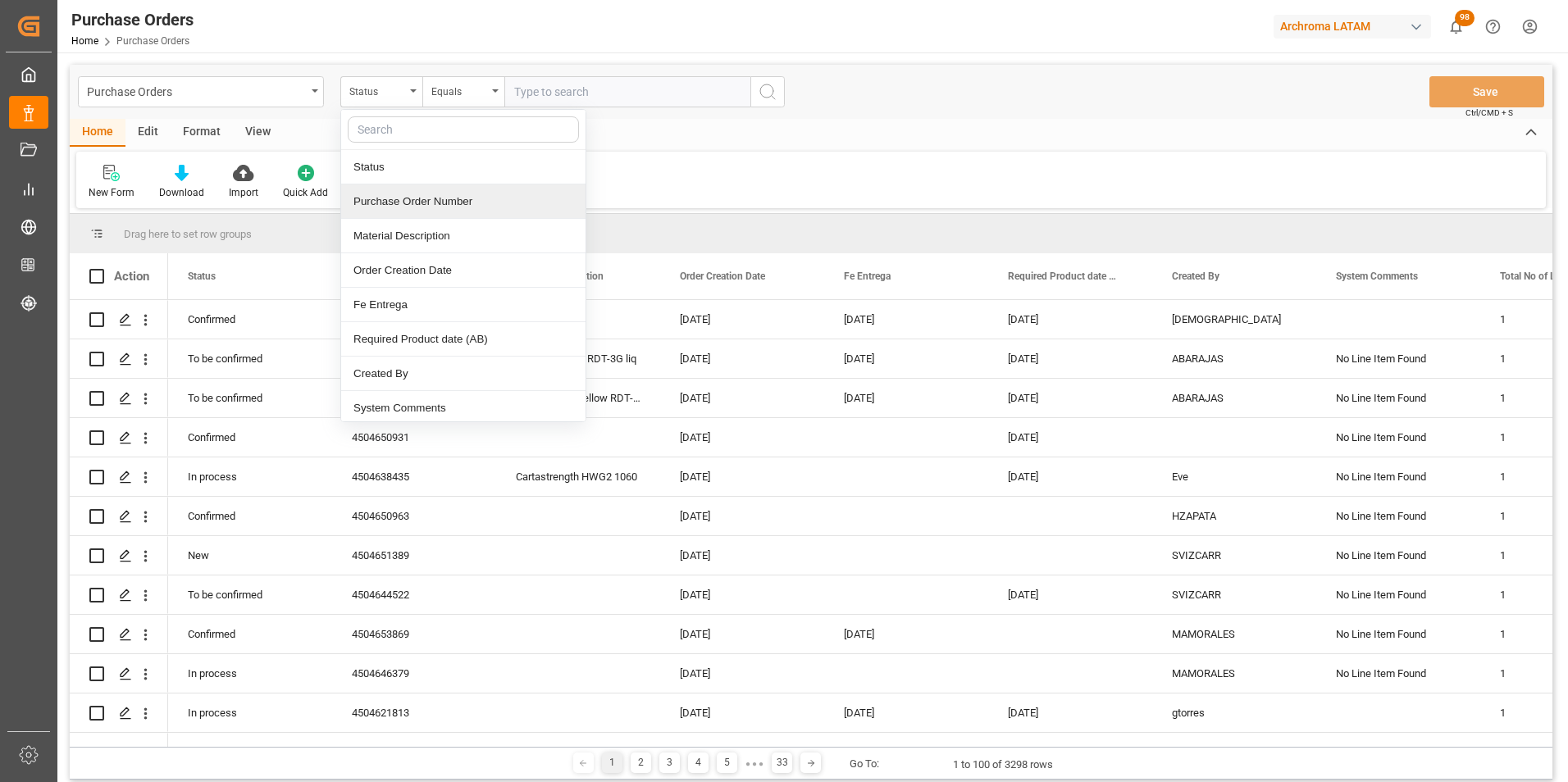
click at [394, 210] on div "Purchase Order Number" at bounding box center [464, 201] width 245 height 34
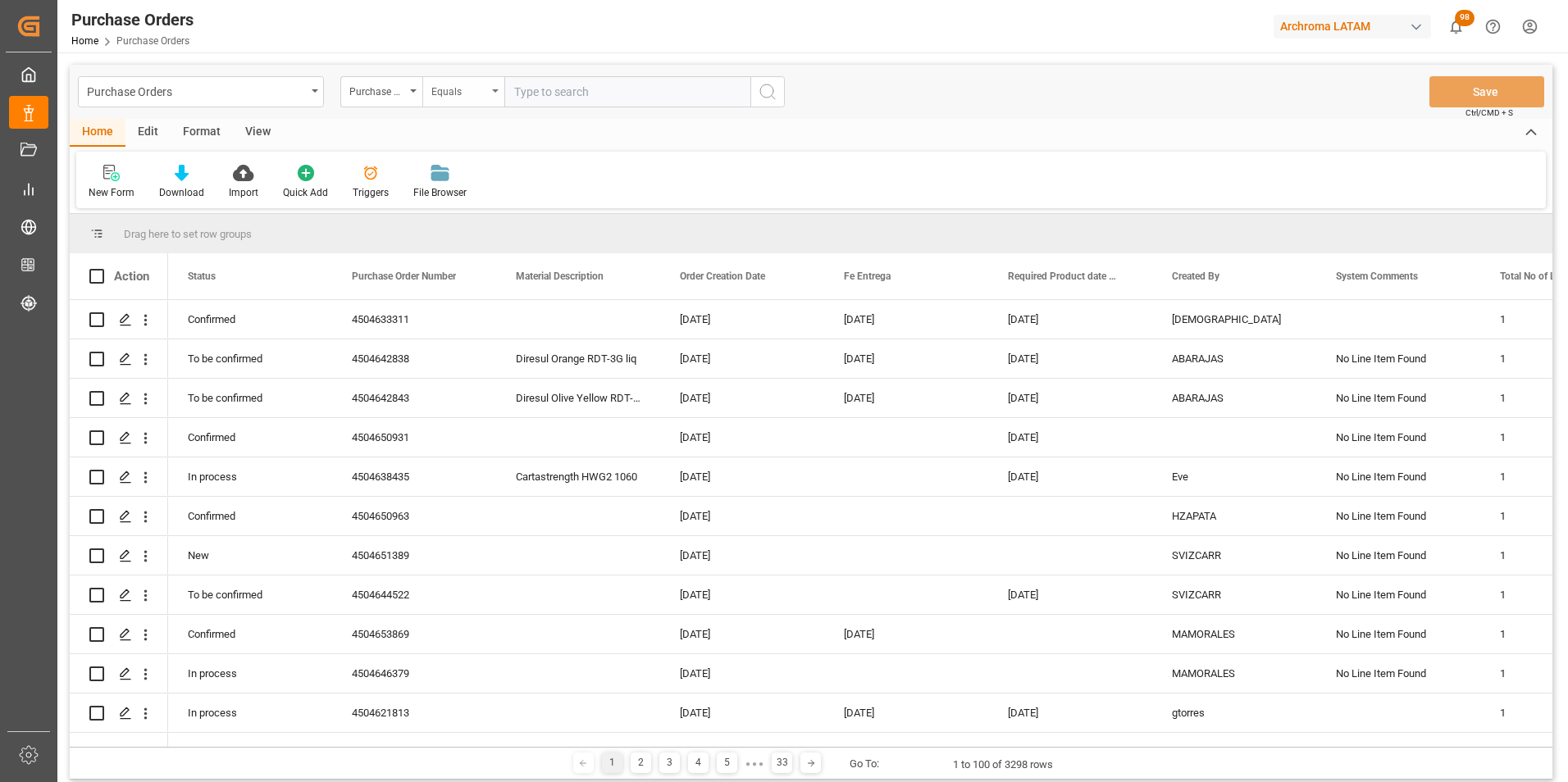
click at [472, 95] on div "Equals" at bounding box center [459, 89] width 55 height 18
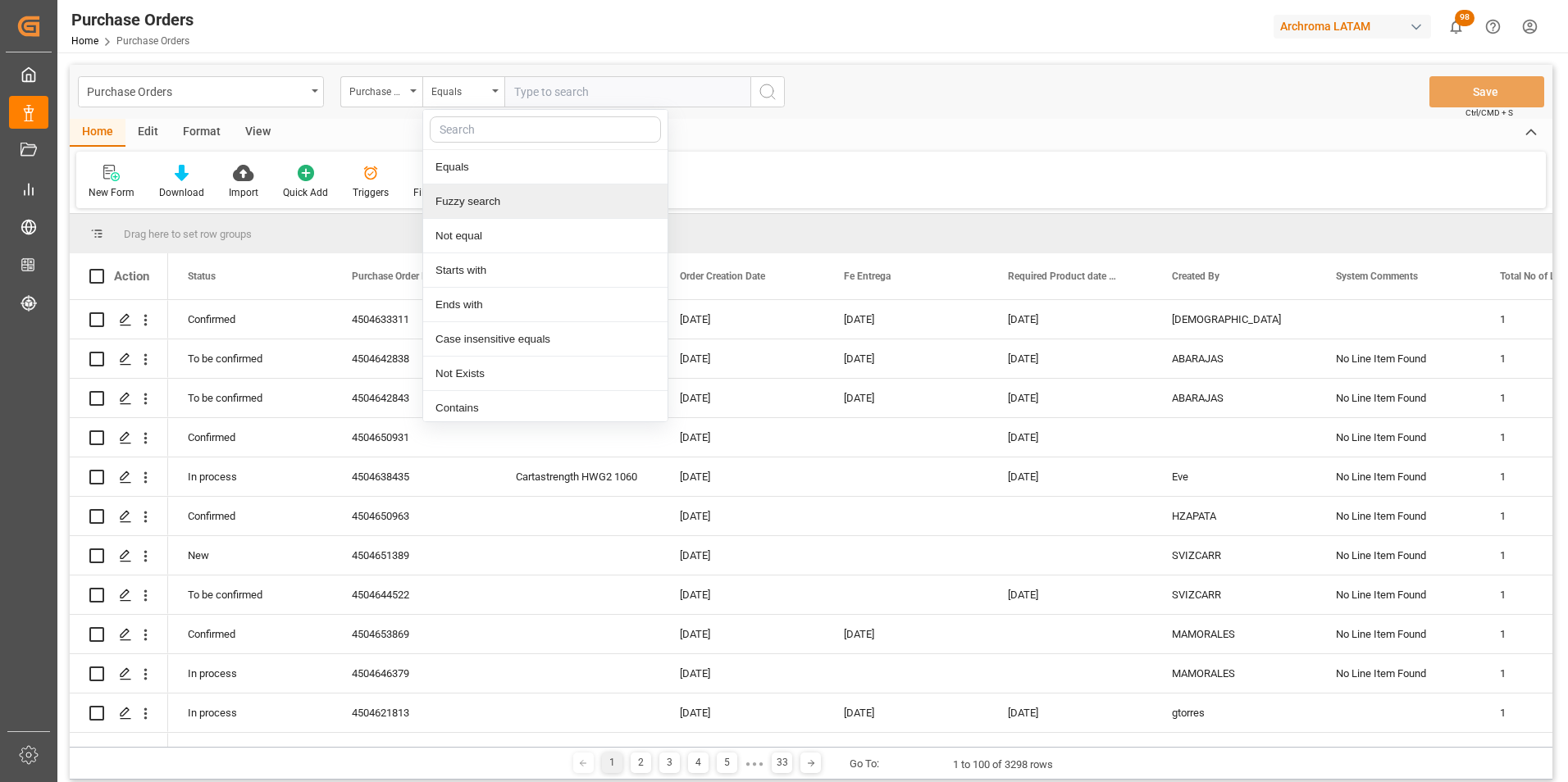
click at [492, 194] on div "Fuzzy search" at bounding box center [545, 201] width 245 height 34
paste input "4504610648"
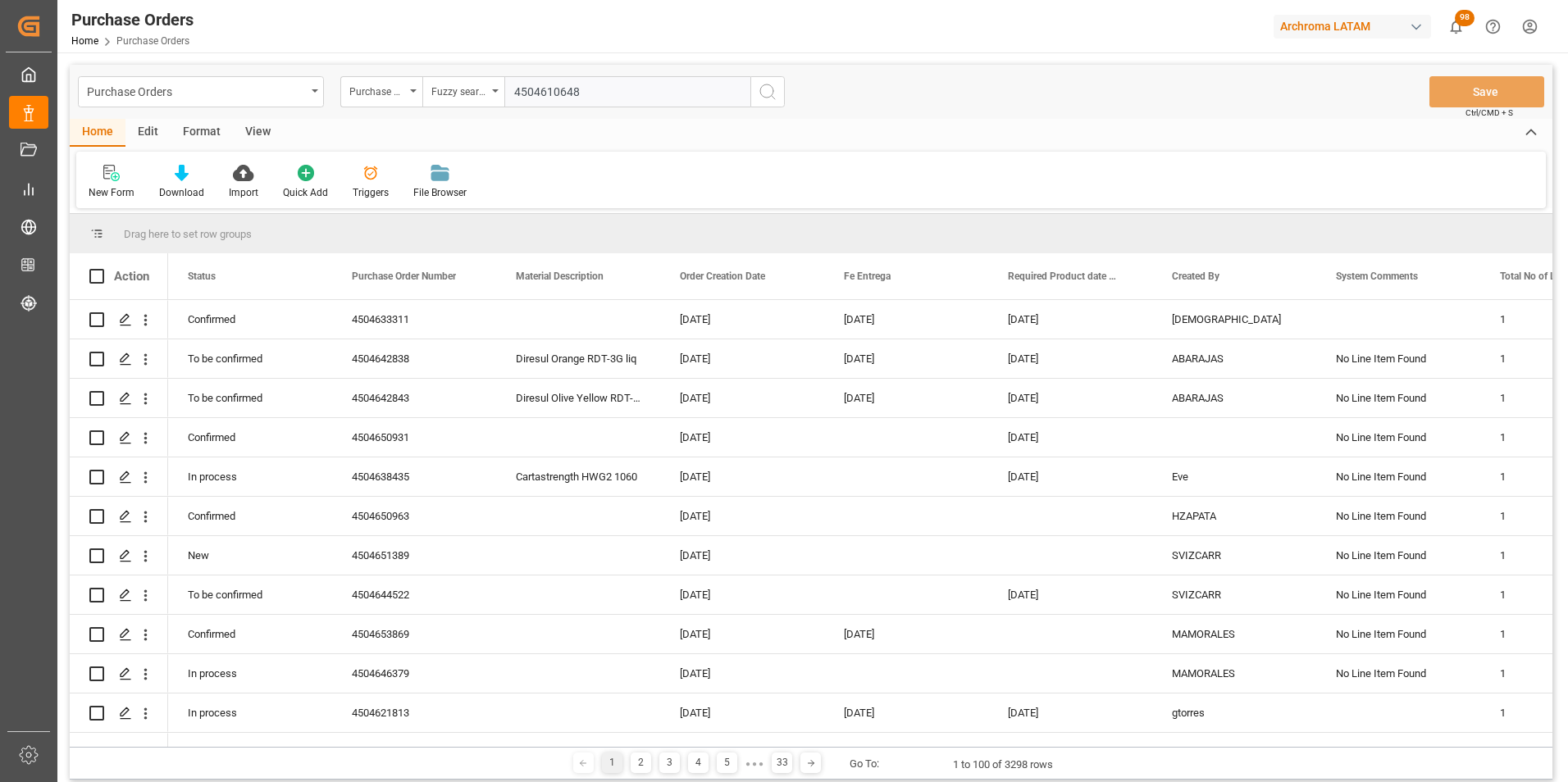
type input "4504610648"
click at [770, 98] on icon "search button" at bounding box center [768, 92] width 19 height 19
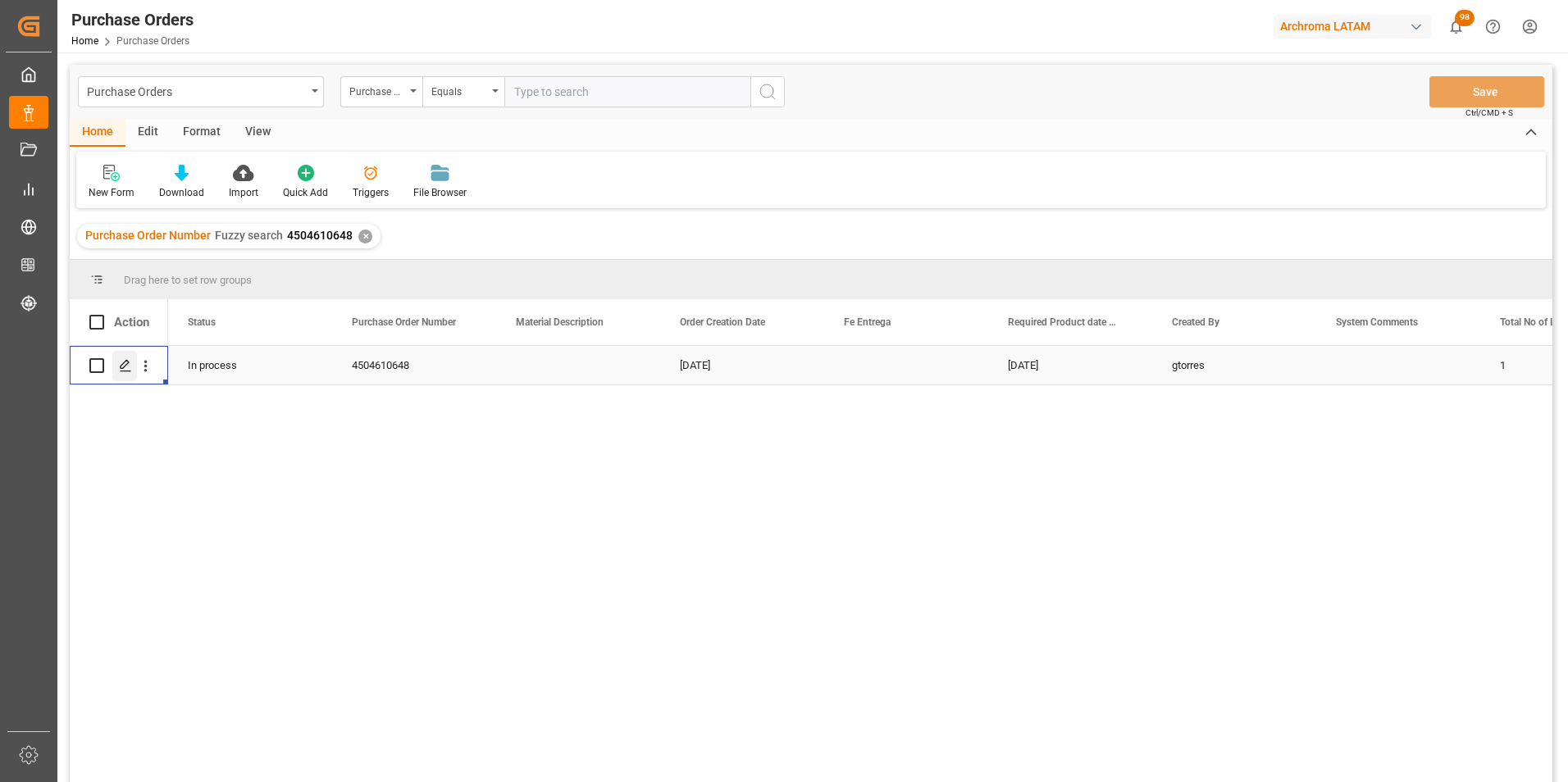
click at [127, 374] on div "Press SPACE to select this row." at bounding box center [124, 366] width 24 height 30
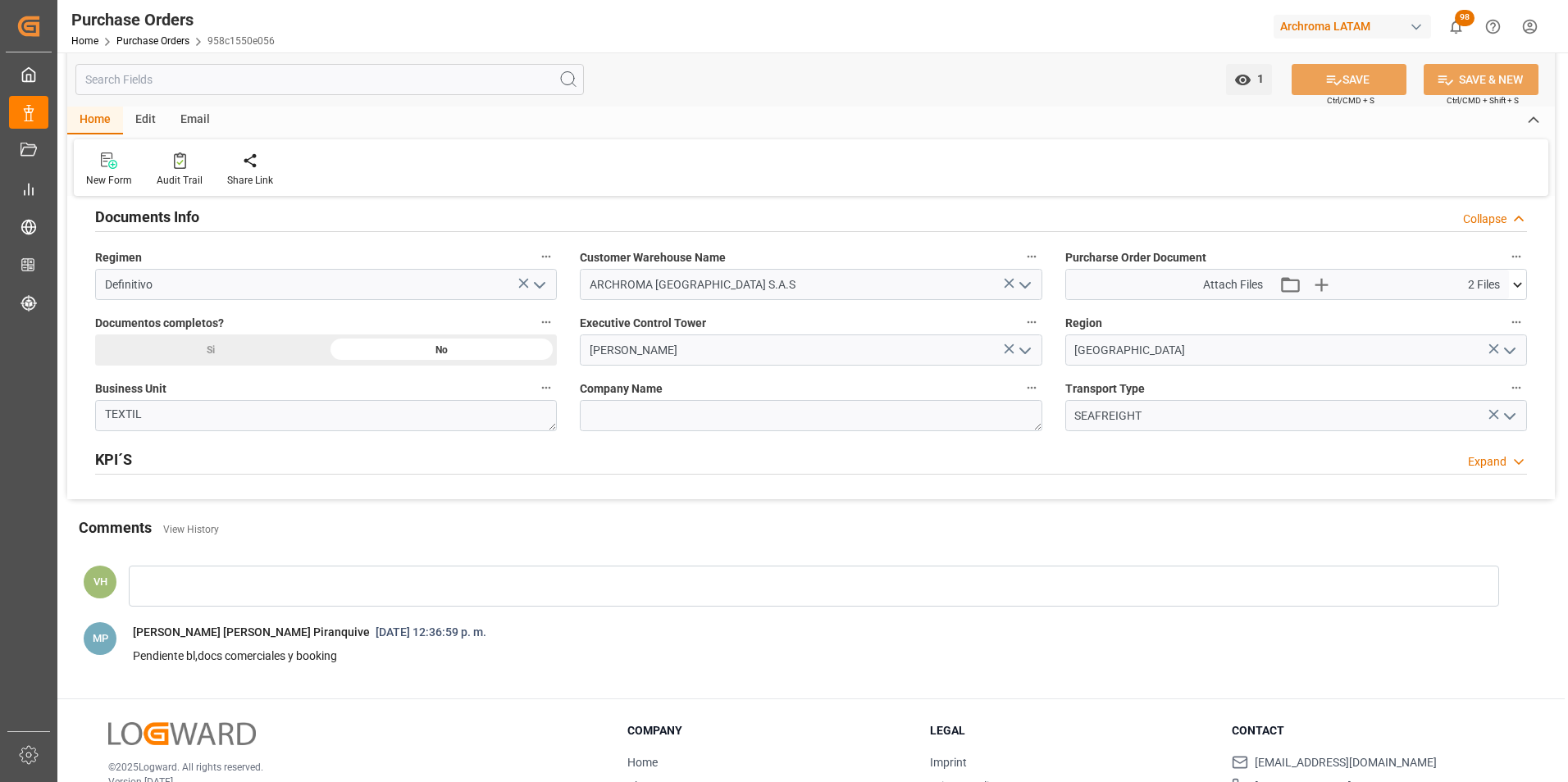
scroll to position [984, 0]
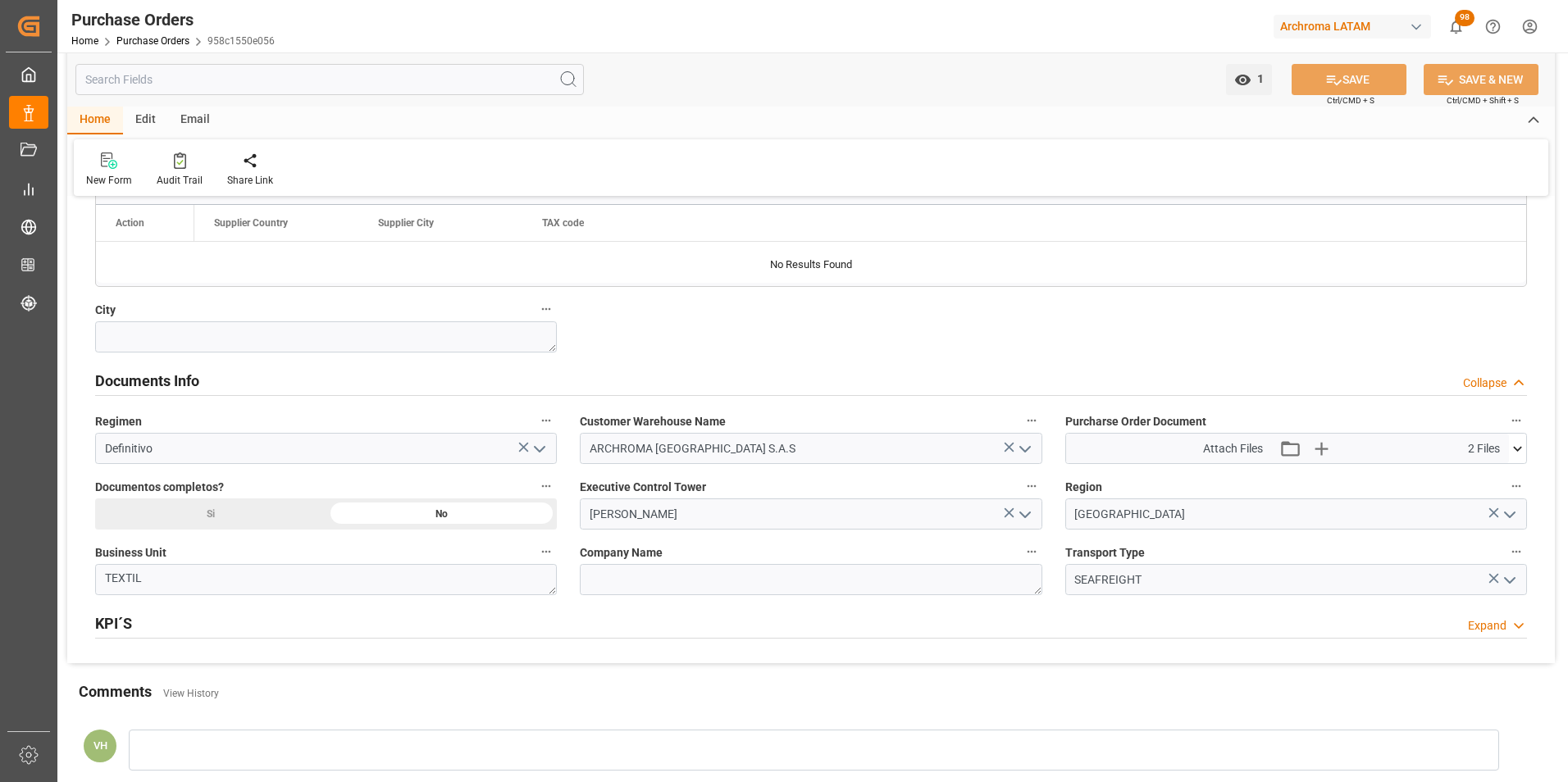
click at [1518, 460] on button at bounding box center [1518, 448] width 17 height 29
click at [1330, 453] on icon "button" at bounding box center [1321, 448] width 26 height 26
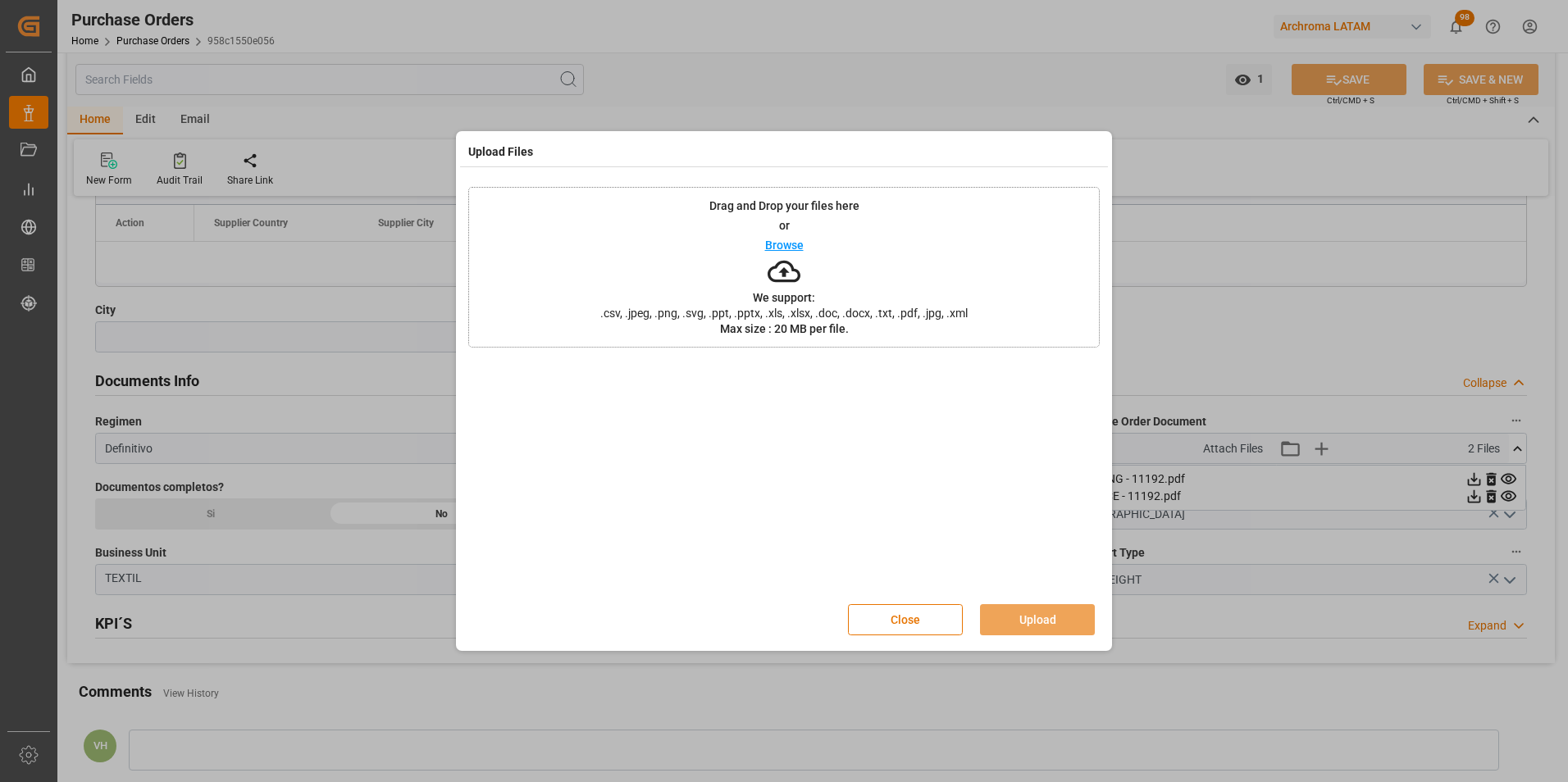
click at [950, 317] on span ".csv, .jpeg, .png, .svg, .ppt, .pptx, .xls, .xlsx, .doc, .docx, .txt, .pdf, .jp…" at bounding box center [784, 313] width 389 height 12
click at [889, 279] on div "Drag and Drop your files here or Browse We support: .csv, .jpeg, .png, .svg, .p…" at bounding box center [784, 268] width 632 height 161
click at [1049, 609] on button "Upload" at bounding box center [1037, 620] width 114 height 31
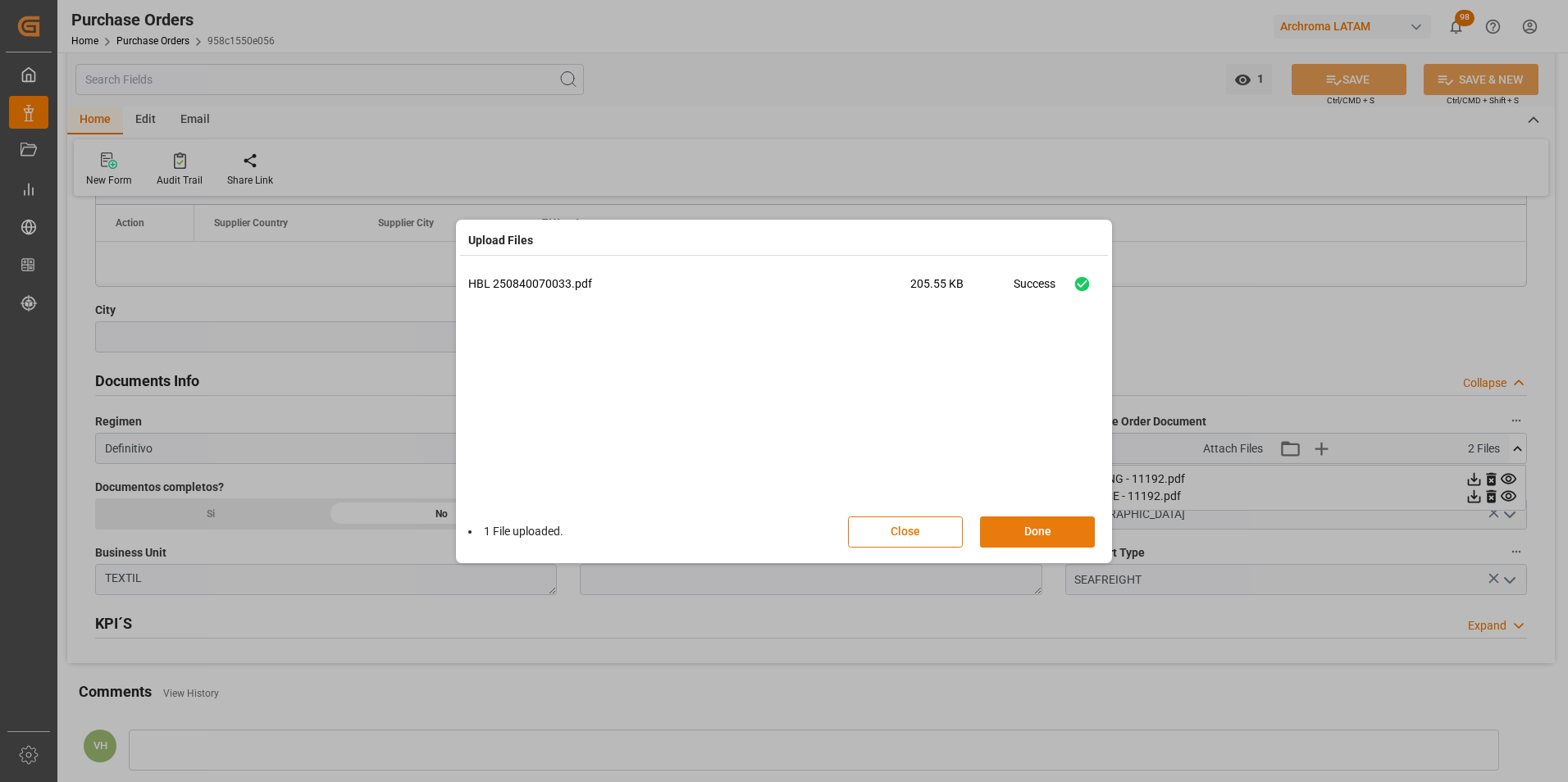
click at [1043, 533] on button "Done" at bounding box center [1037, 532] width 114 height 31
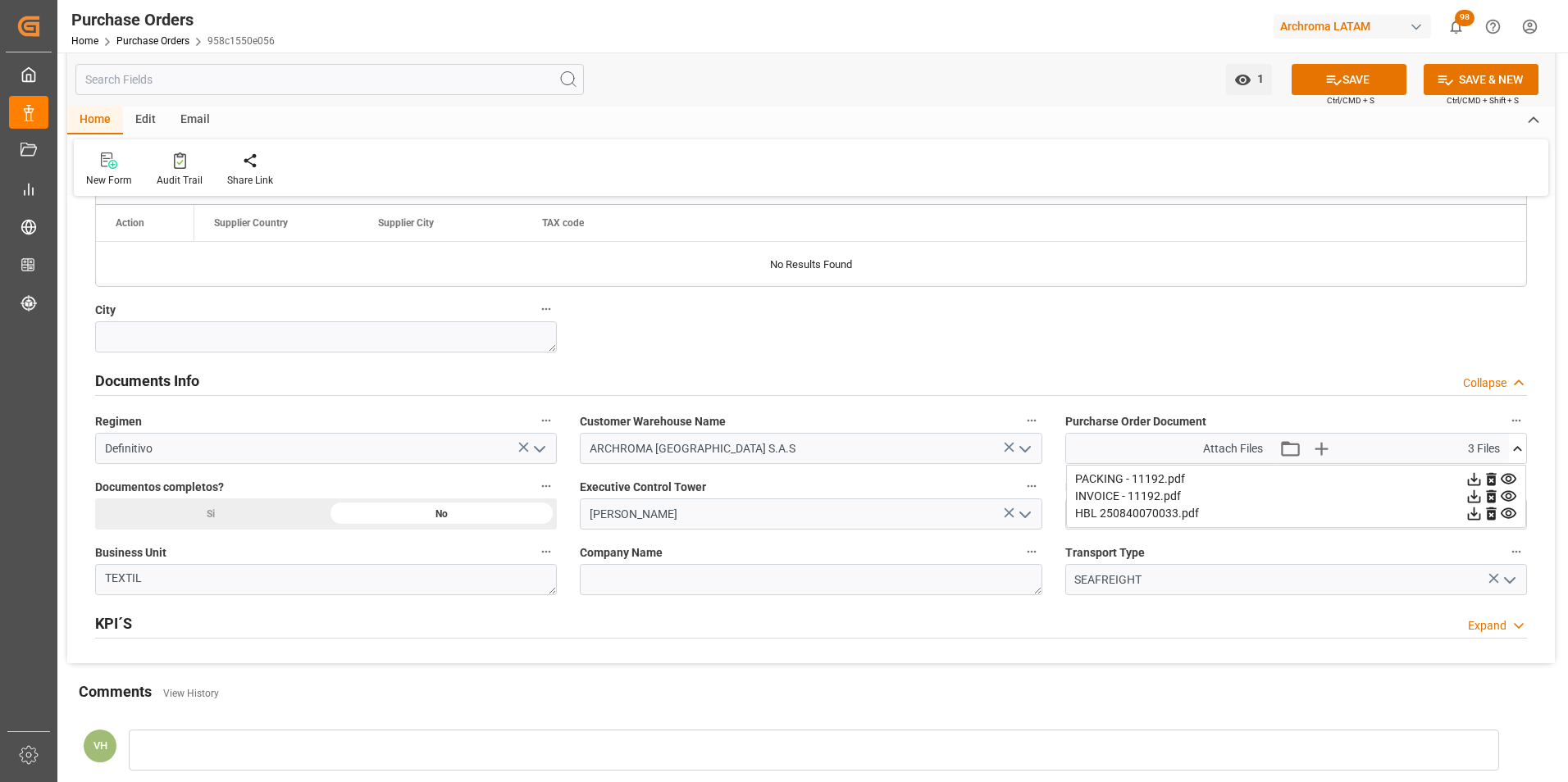
click at [1523, 443] on icon at bounding box center [1518, 449] width 17 height 17
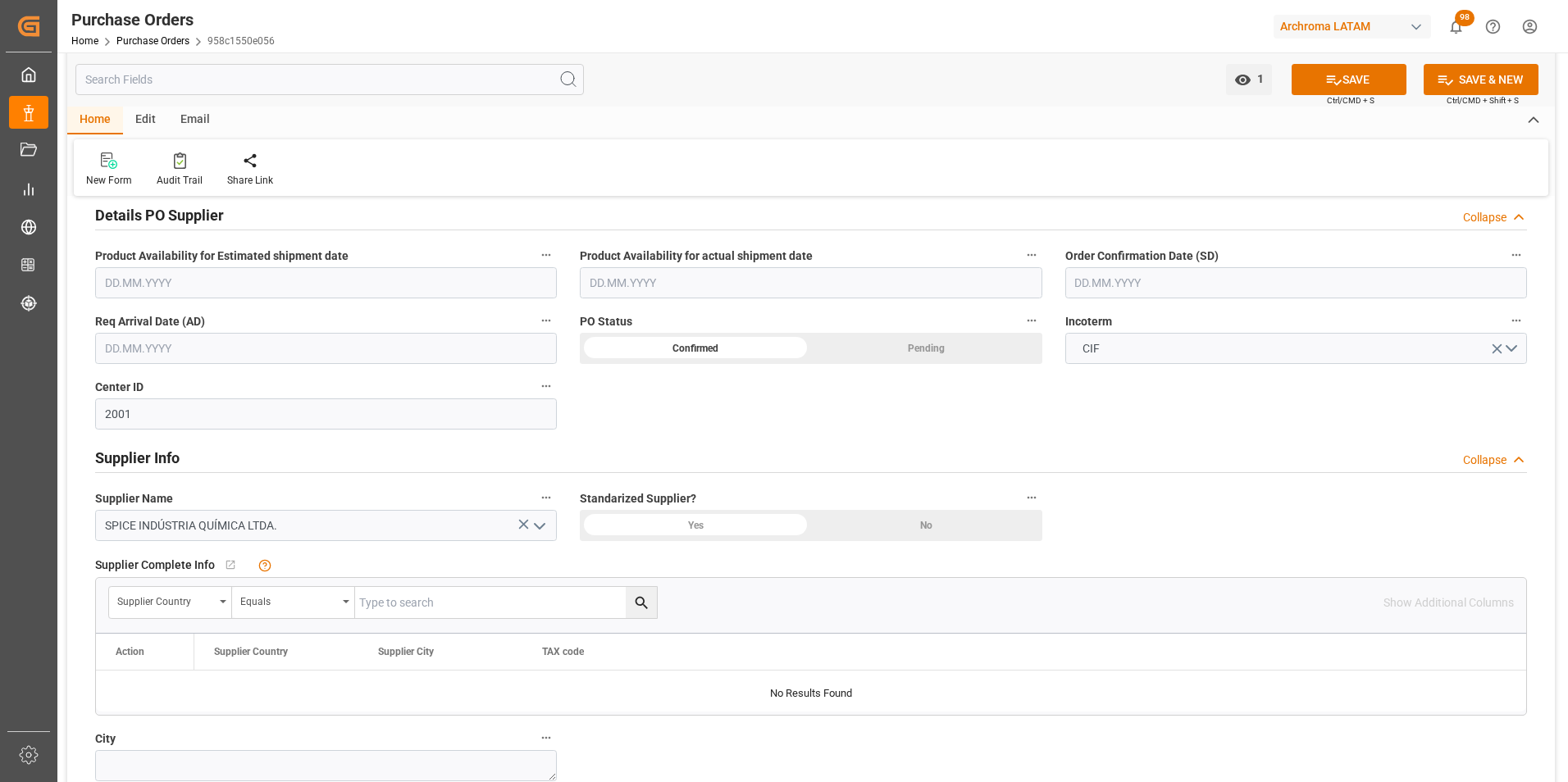
scroll to position [492, 0]
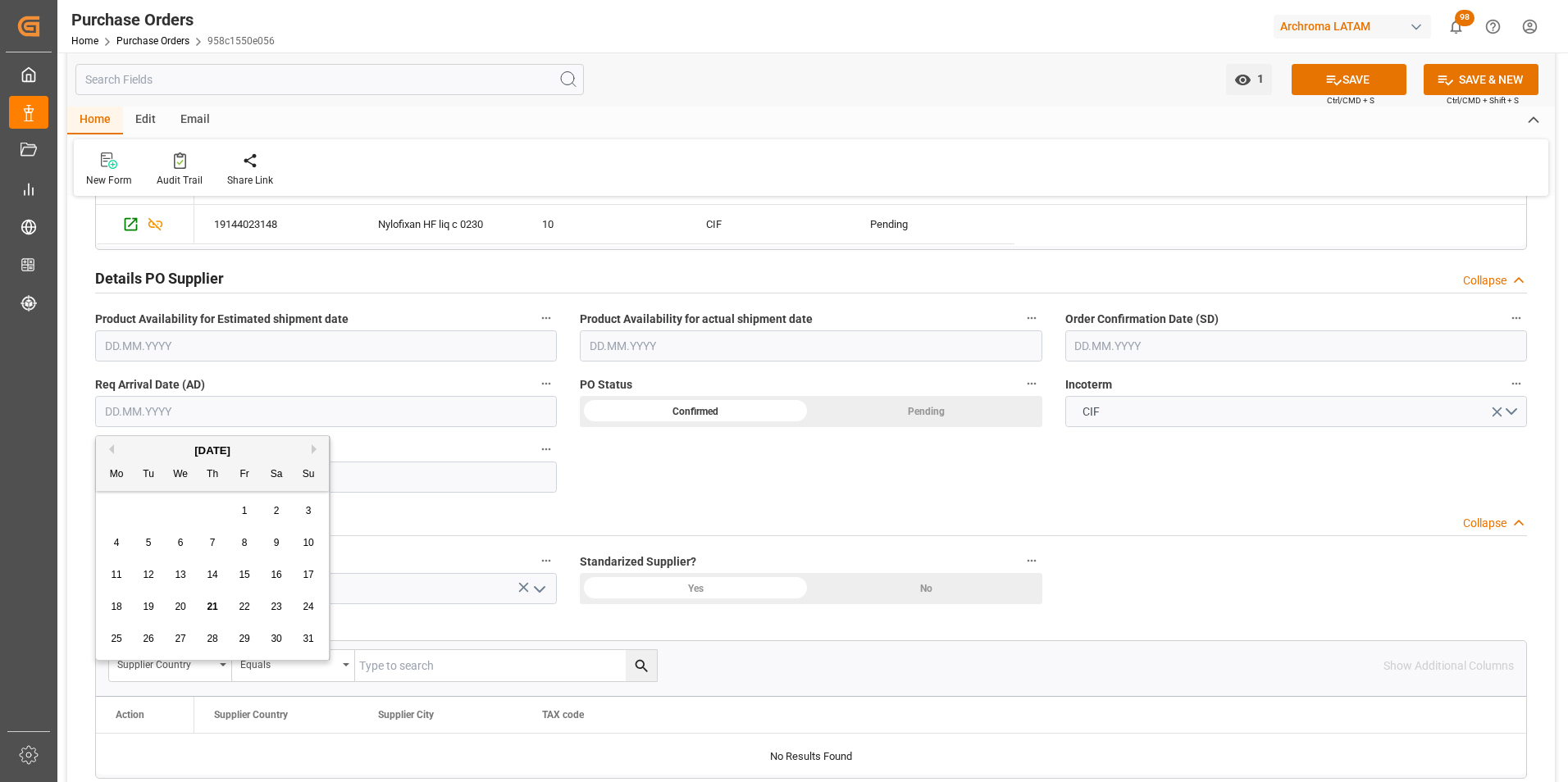
click at [166, 413] on input "text" at bounding box center [326, 411] width 462 height 31
click at [120, 501] on div "28 29 30 31 1 2 3" at bounding box center [212, 510] width 224 height 32
click at [242, 638] on span "29" at bounding box center [244, 638] width 11 height 12
type input "29.08.2025"
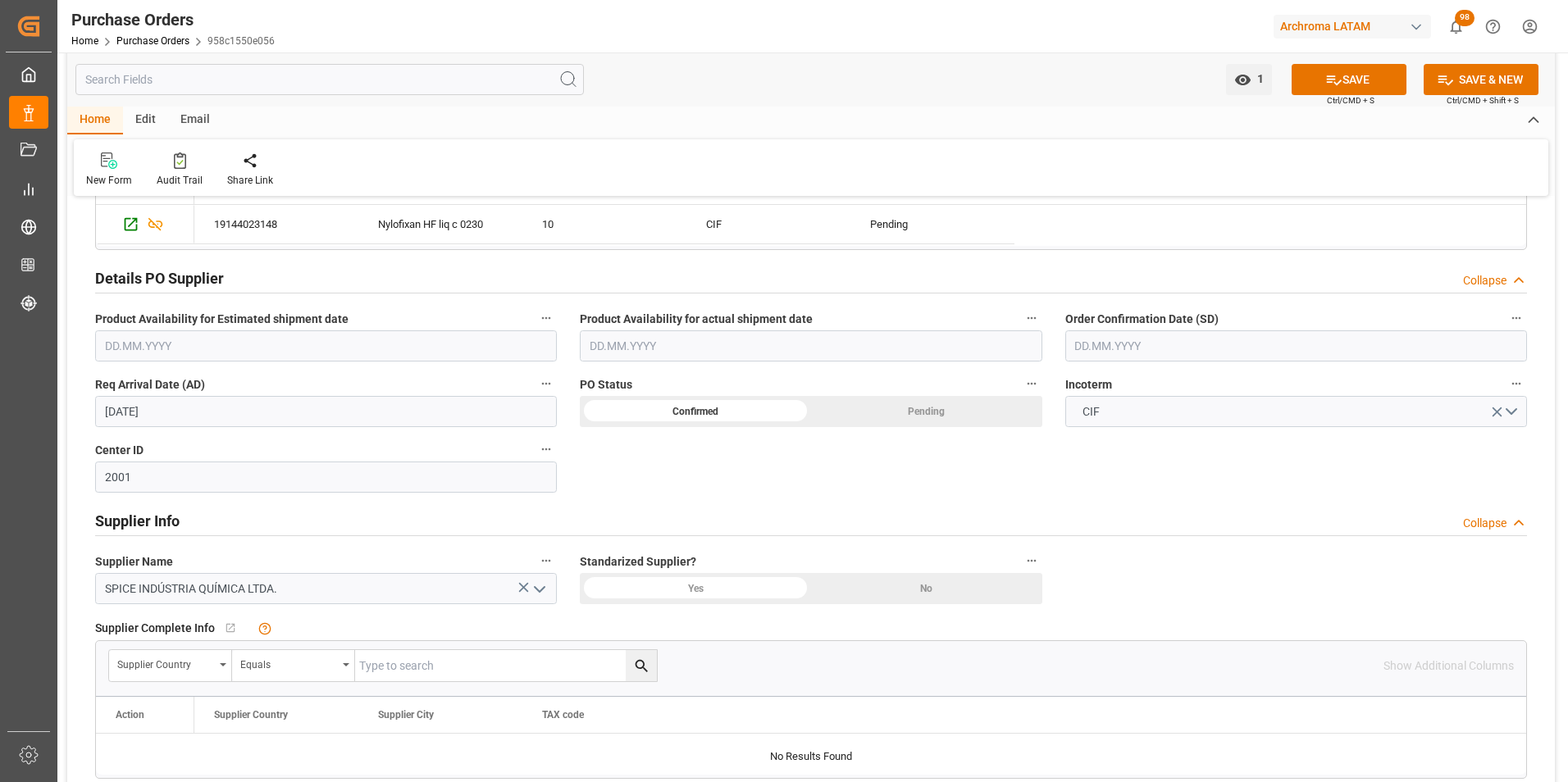
click at [1093, 346] on input "text" at bounding box center [1296, 346] width 462 height 31
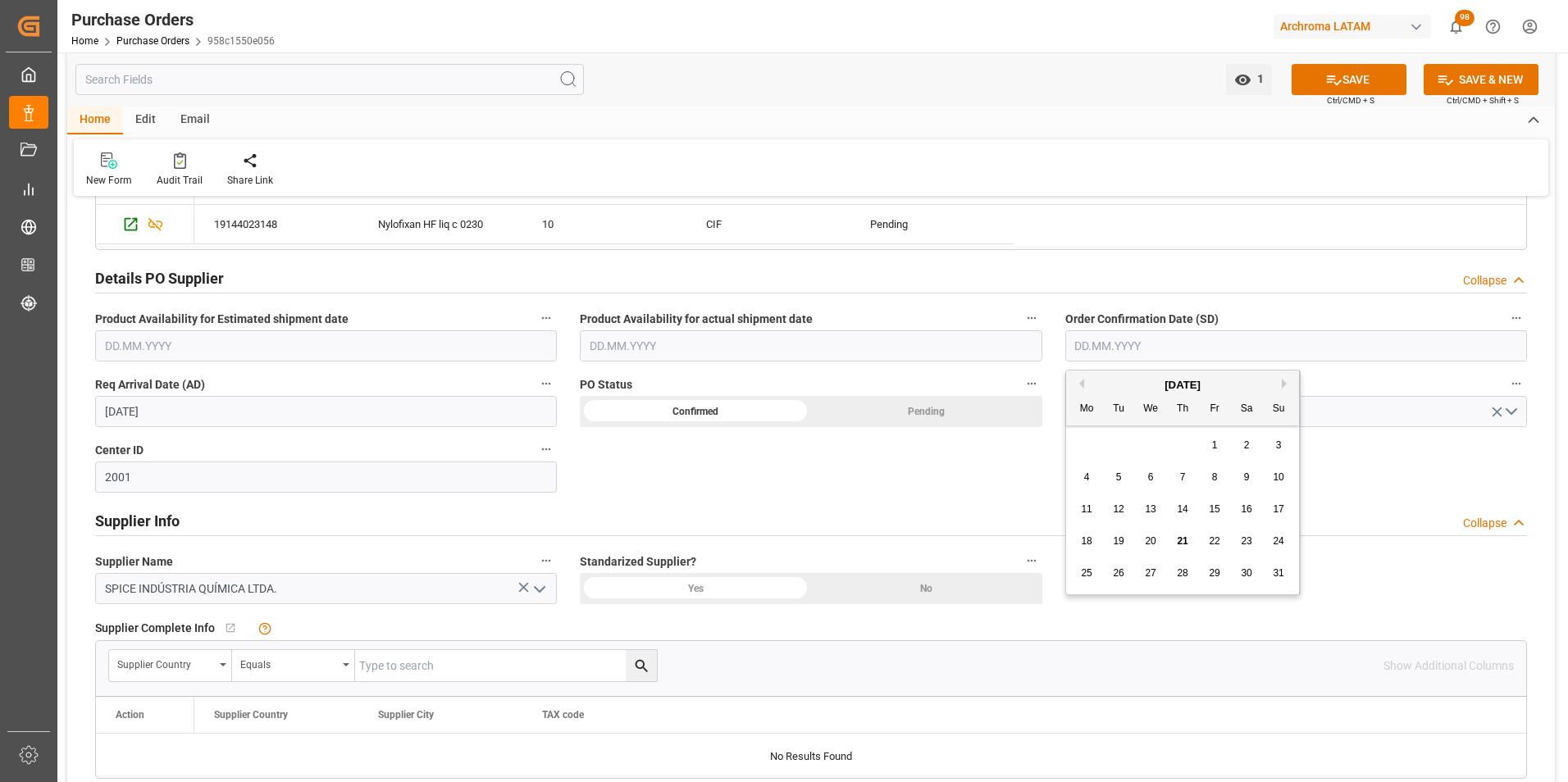
click at [1086, 432] on div "28 29 30 31 1 2 3" at bounding box center [1183, 445] width 224 height 32
click at [1120, 542] on span "19" at bounding box center [1118, 541] width 11 height 12
type input "19.08.2025"
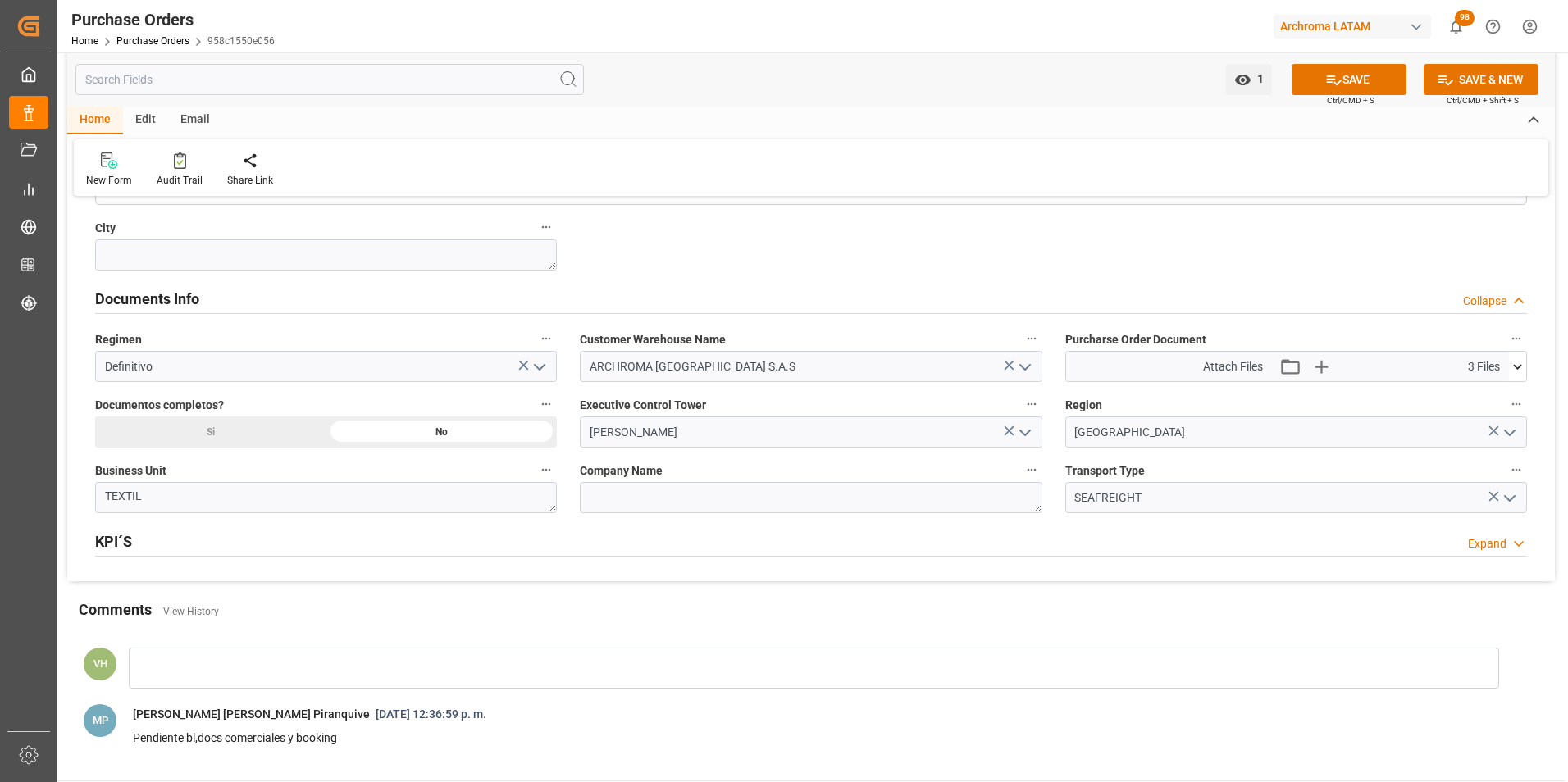
scroll to position [1148, 0]
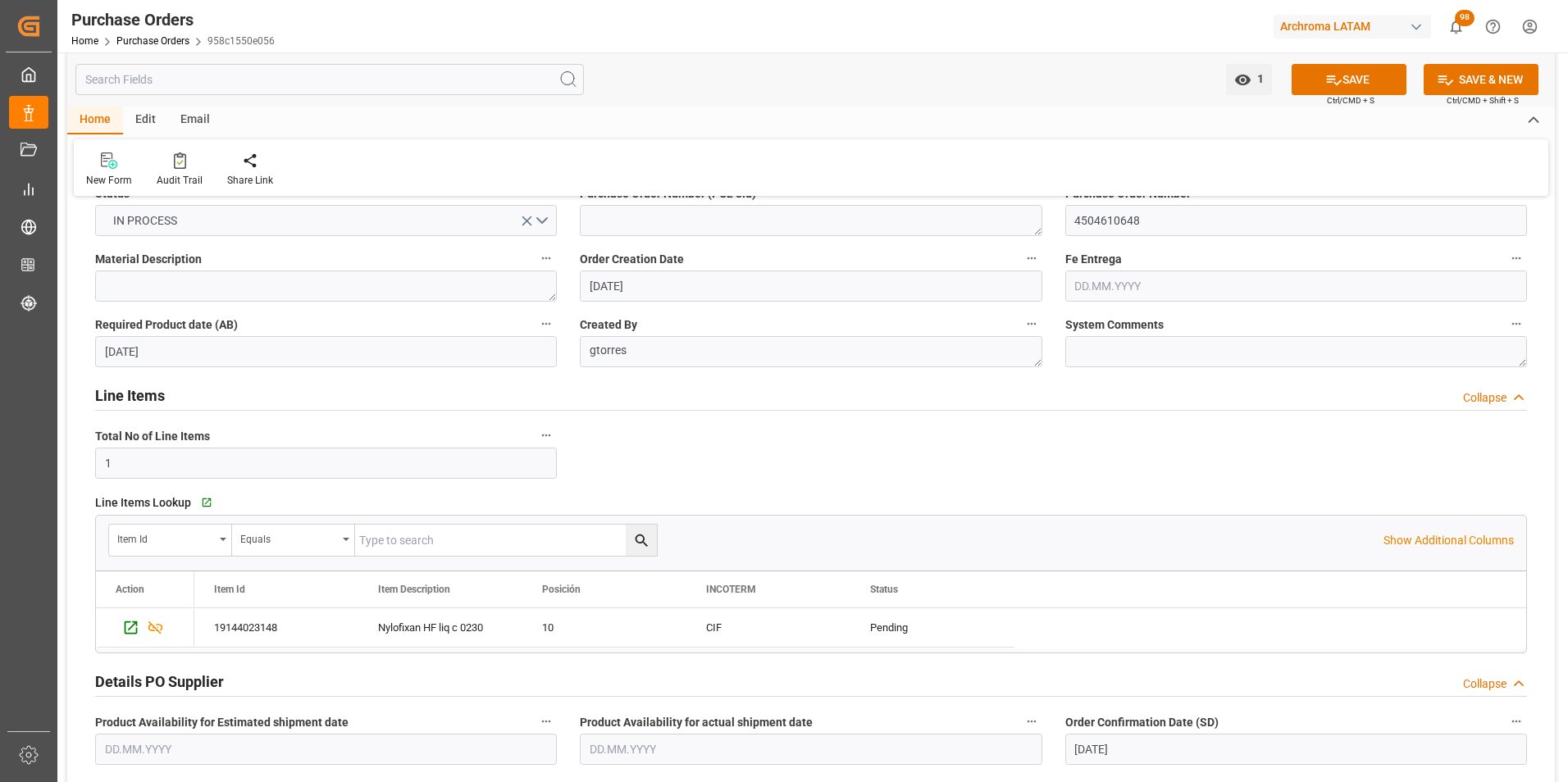
scroll to position [0, 0]
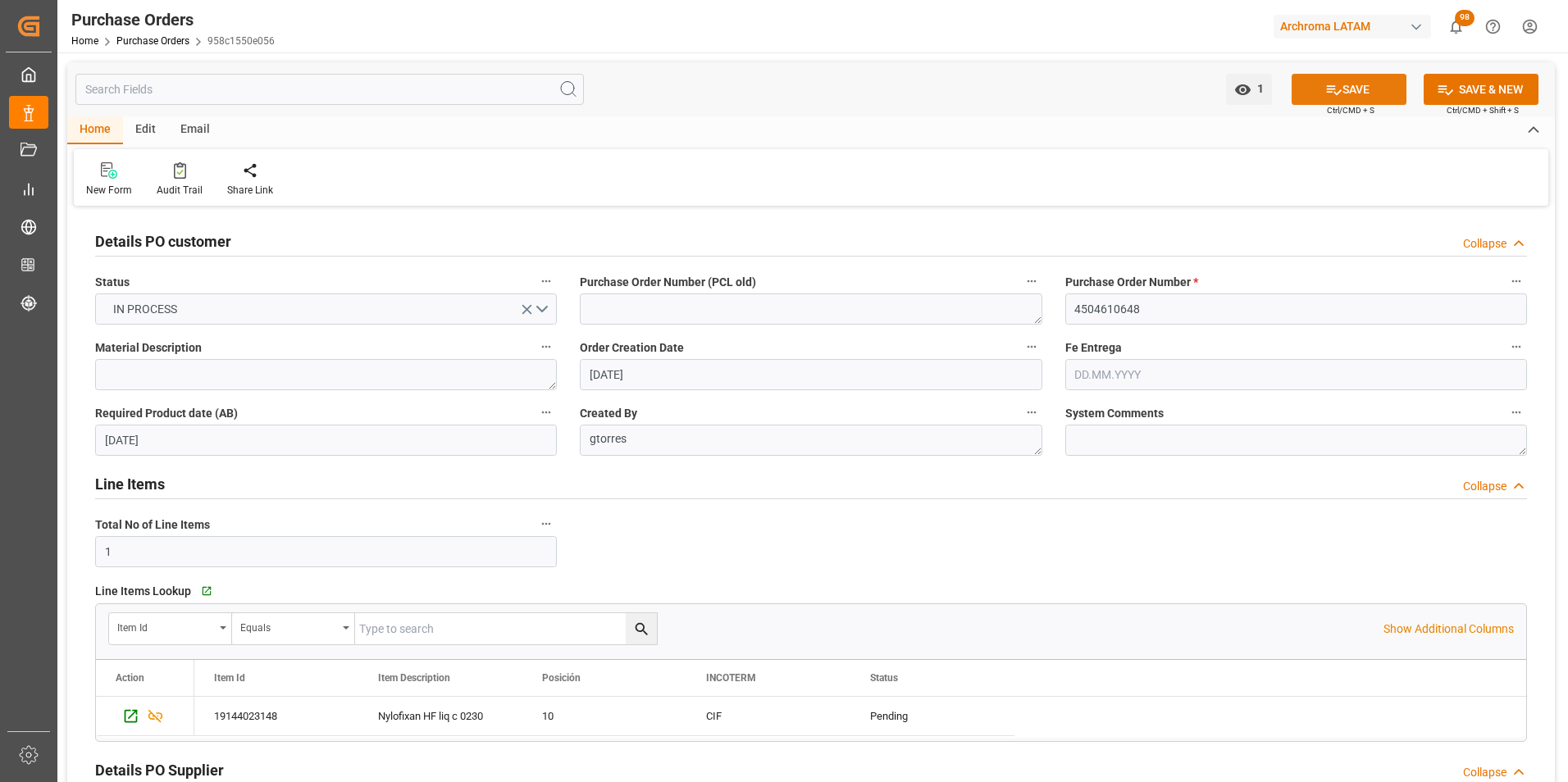
click at [1336, 86] on icon at bounding box center [1334, 90] width 17 height 17
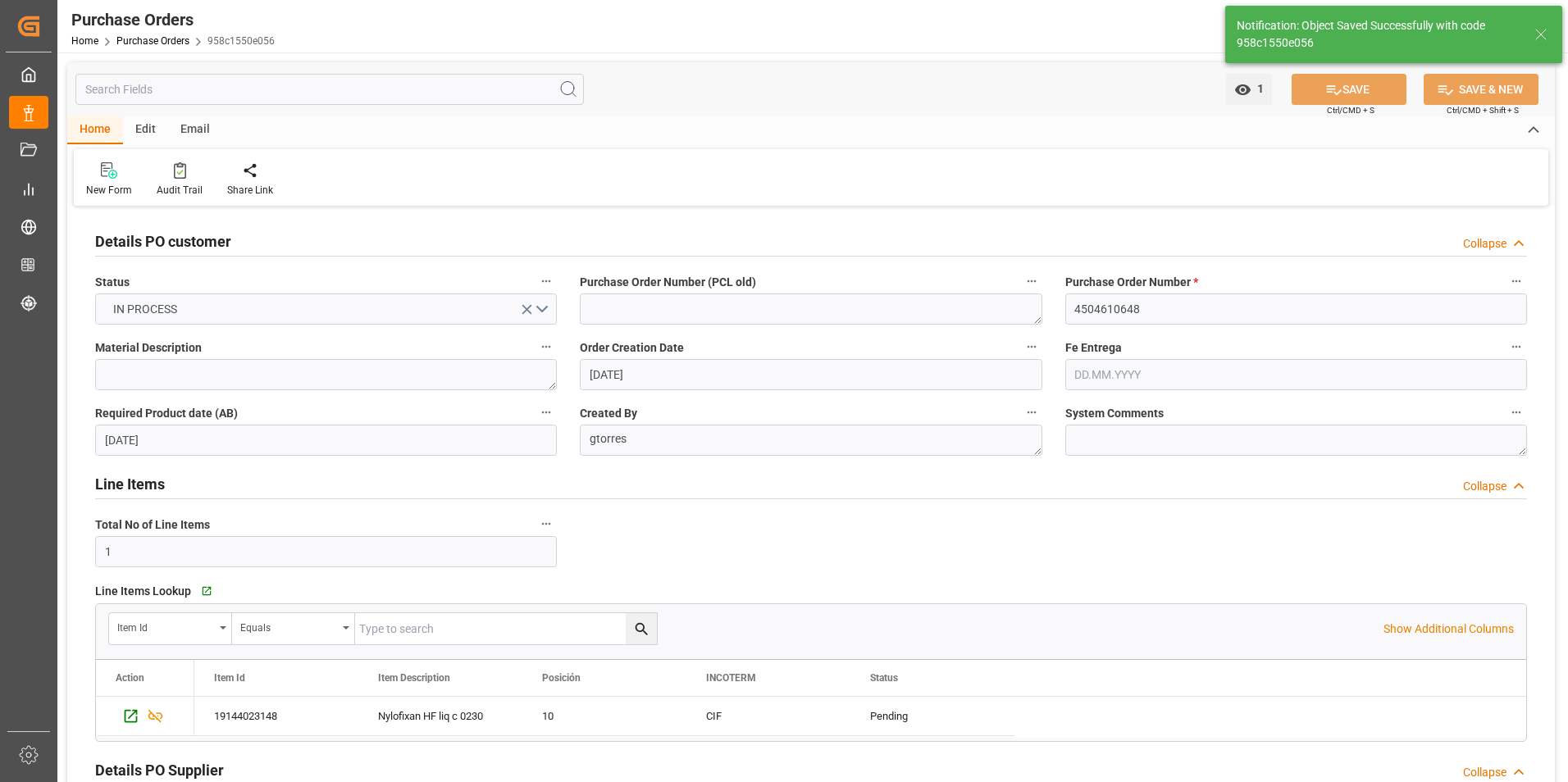
click at [178, 126] on div "Email" at bounding box center [195, 130] width 54 height 28
click at [110, 190] on div "Send Email" at bounding box center [112, 189] width 50 height 15
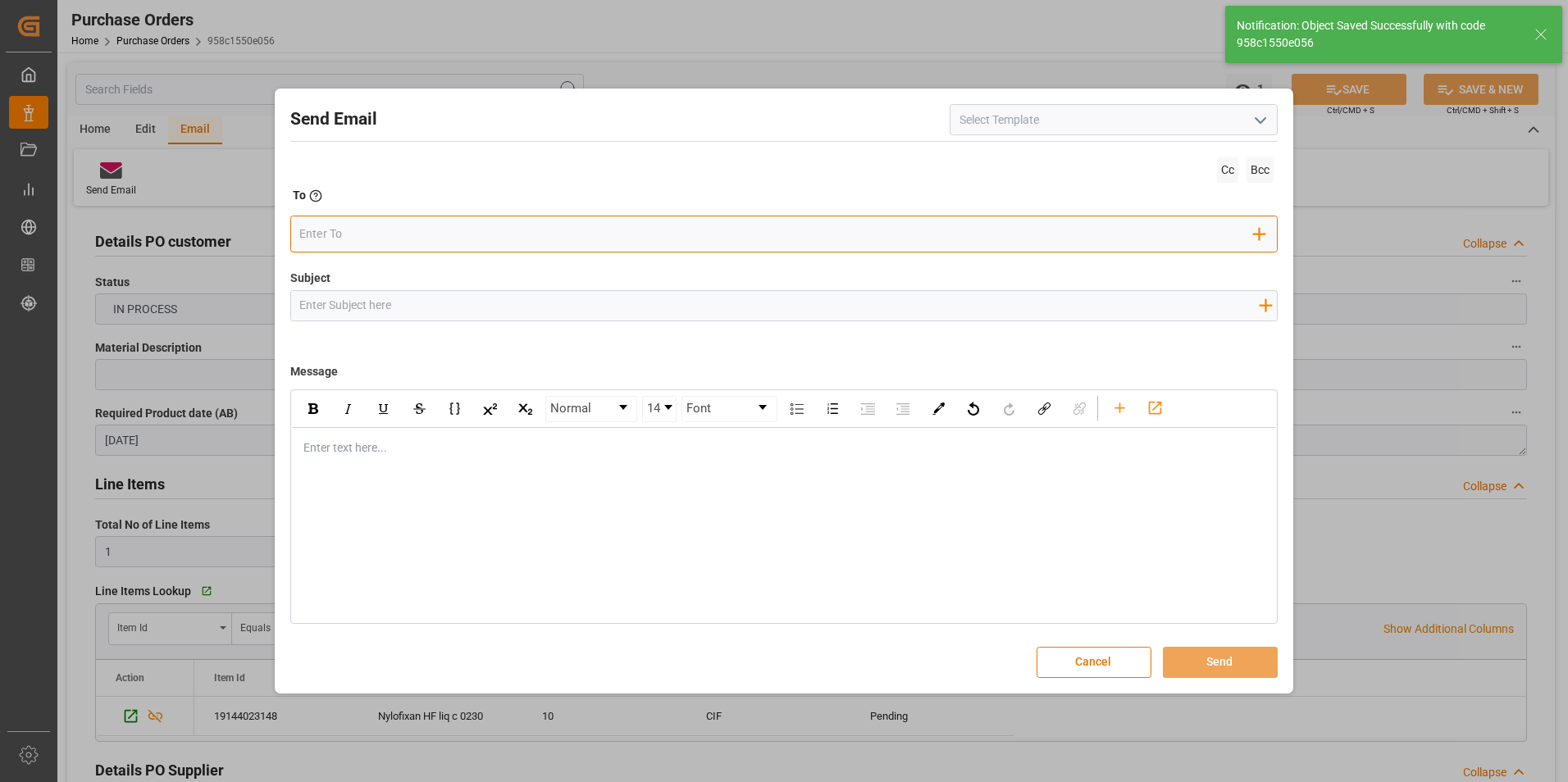
click at [357, 237] on input "email" at bounding box center [776, 234] width 955 height 24
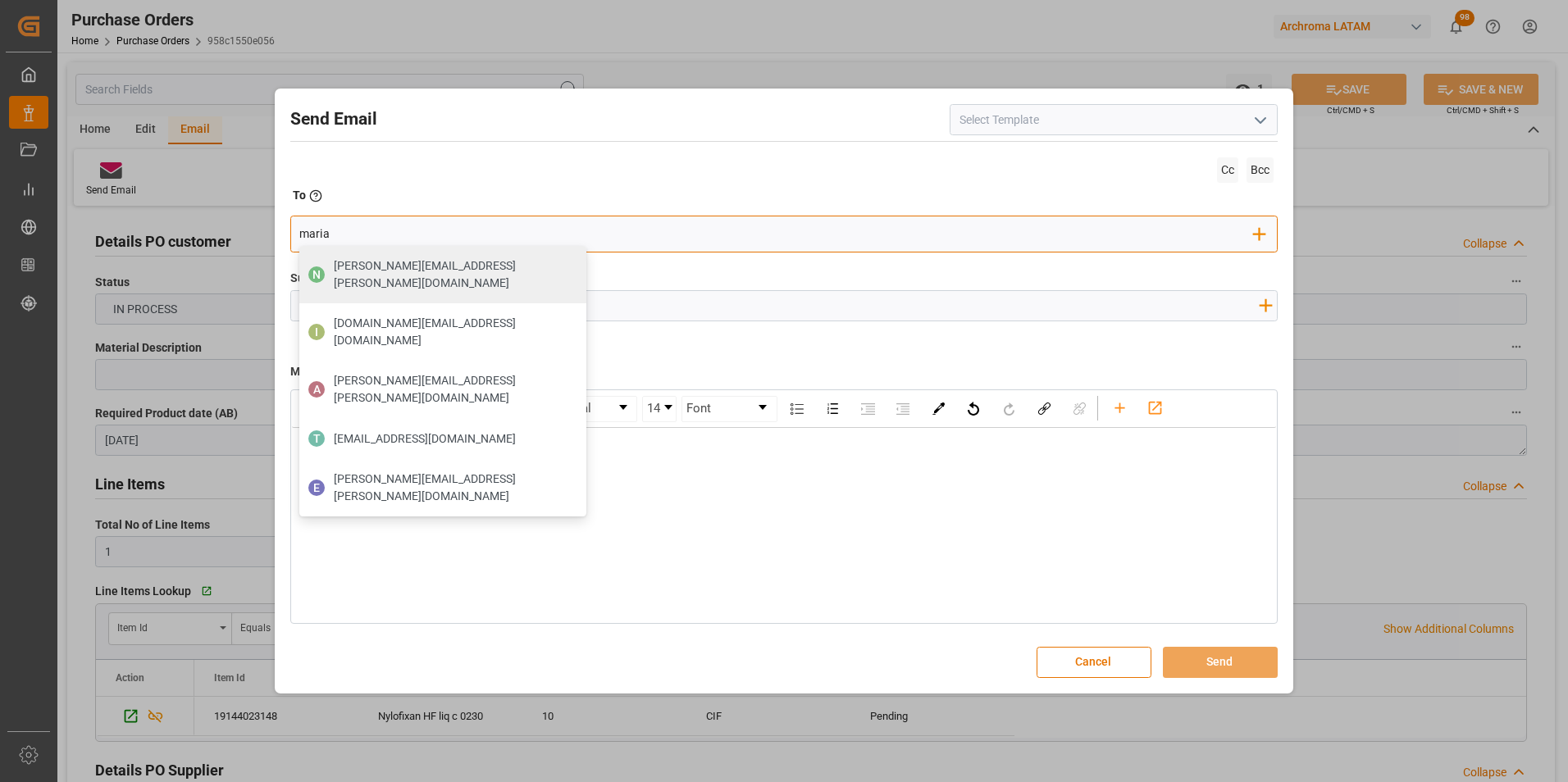
type input "maria."
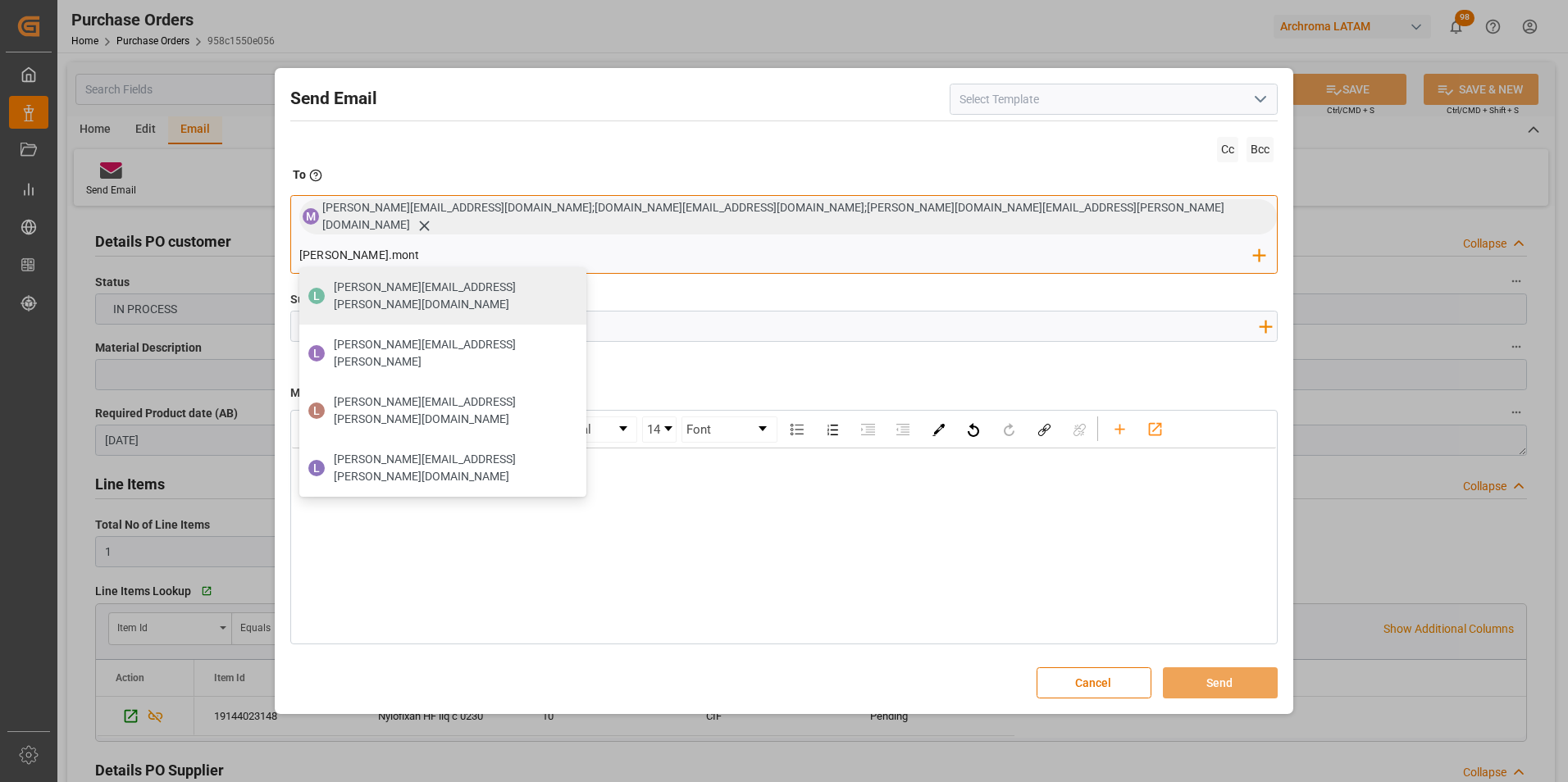
type input "luis.monto"
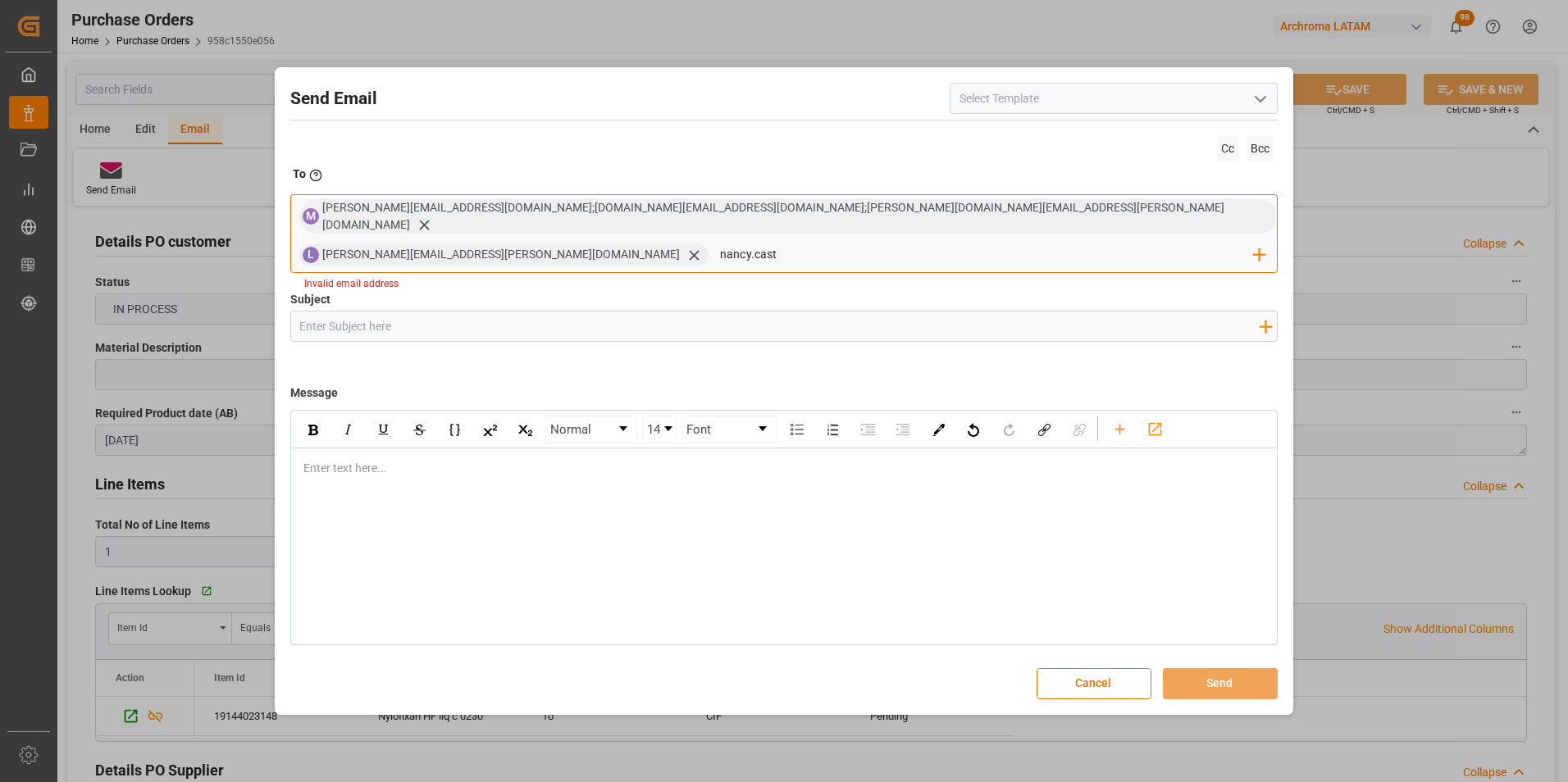
type input "nancy.castellanos@archroma.com"
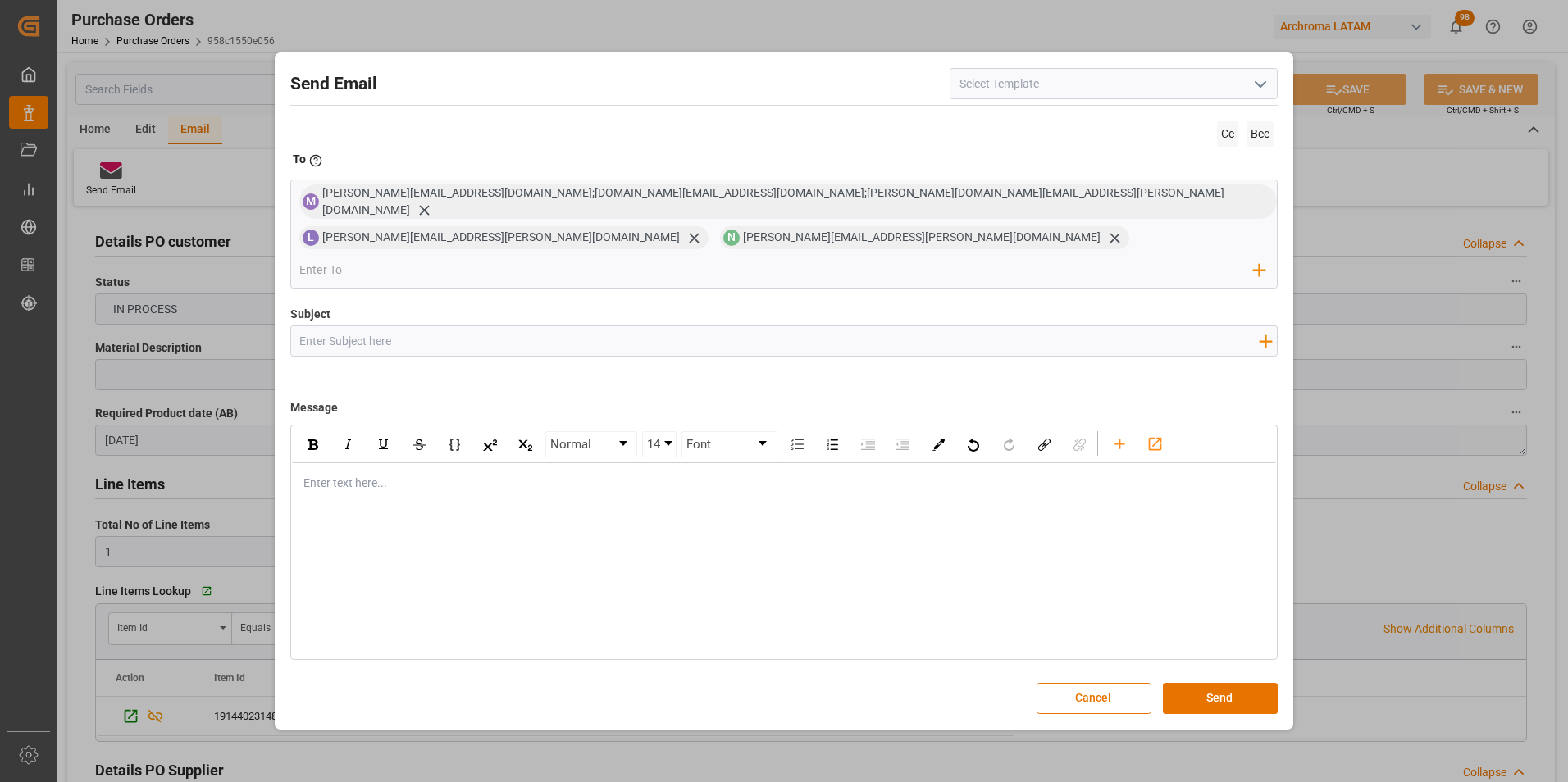
click at [383, 326] on input "Subject" at bounding box center [779, 341] width 977 height 29
type input "COL || STATUS ZARPE || PO 4504634071 30,40 || TE"
type input "nancy"
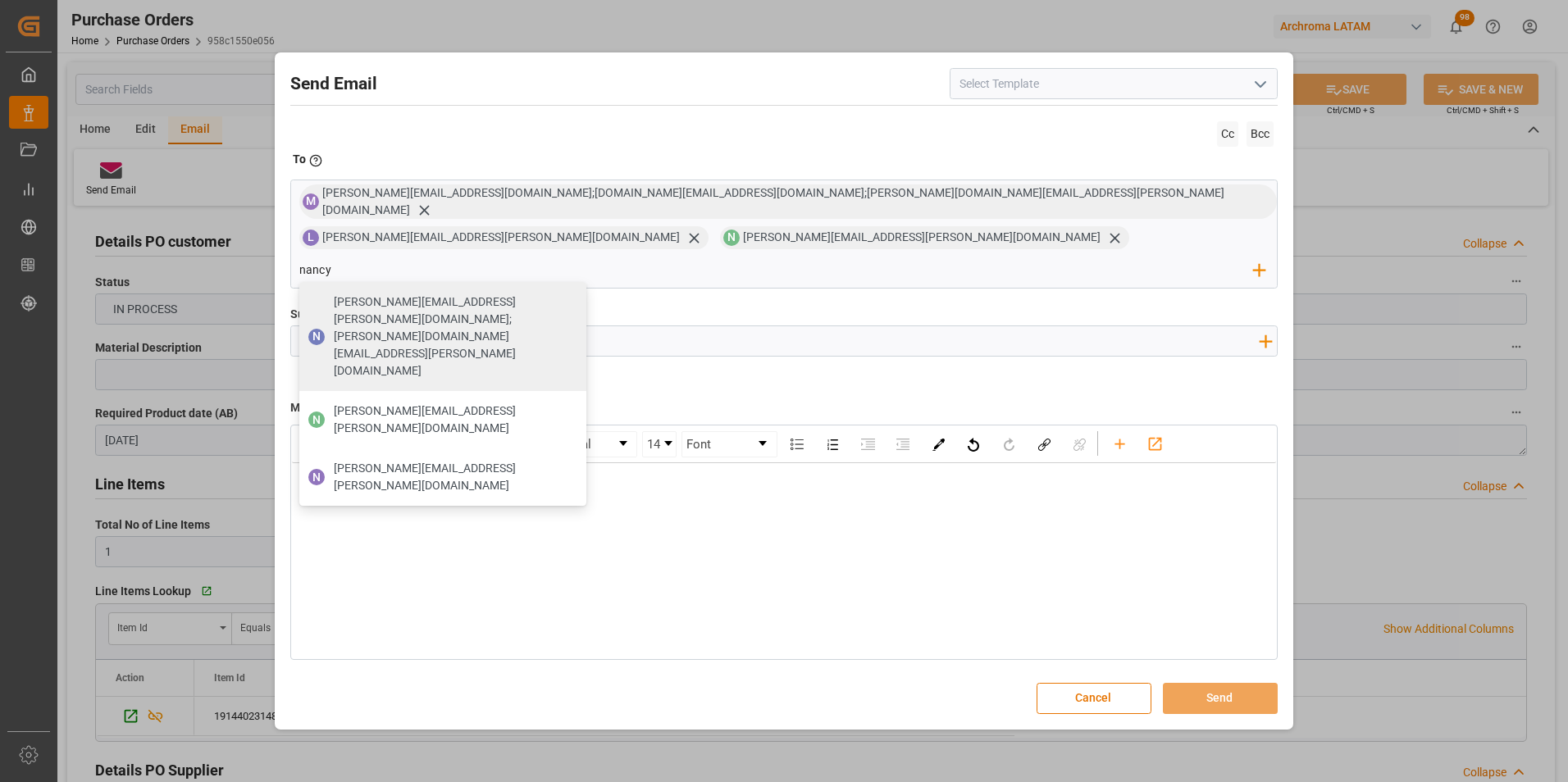
drag, startPoint x: 376, startPoint y: 322, endPoint x: 331, endPoint y: 322, distance: 45.0
click at [331, 326] on input "COL || STATUS ZARPE || PO 4504634071 30,40 || TE" at bounding box center [779, 341] width 977 height 29
click at [472, 326] on input "COL || ZARPE || PO 4504634071 30,40 || TE" at bounding box center [779, 341] width 977 height 29
click at [522, 326] on input "COL || ZARPE || PO 4504634071 30,40 || TE" at bounding box center [779, 341] width 977 height 29
type input "COL || ZARPE || PO 4504634071 30,40 || TE || PRIORITY"
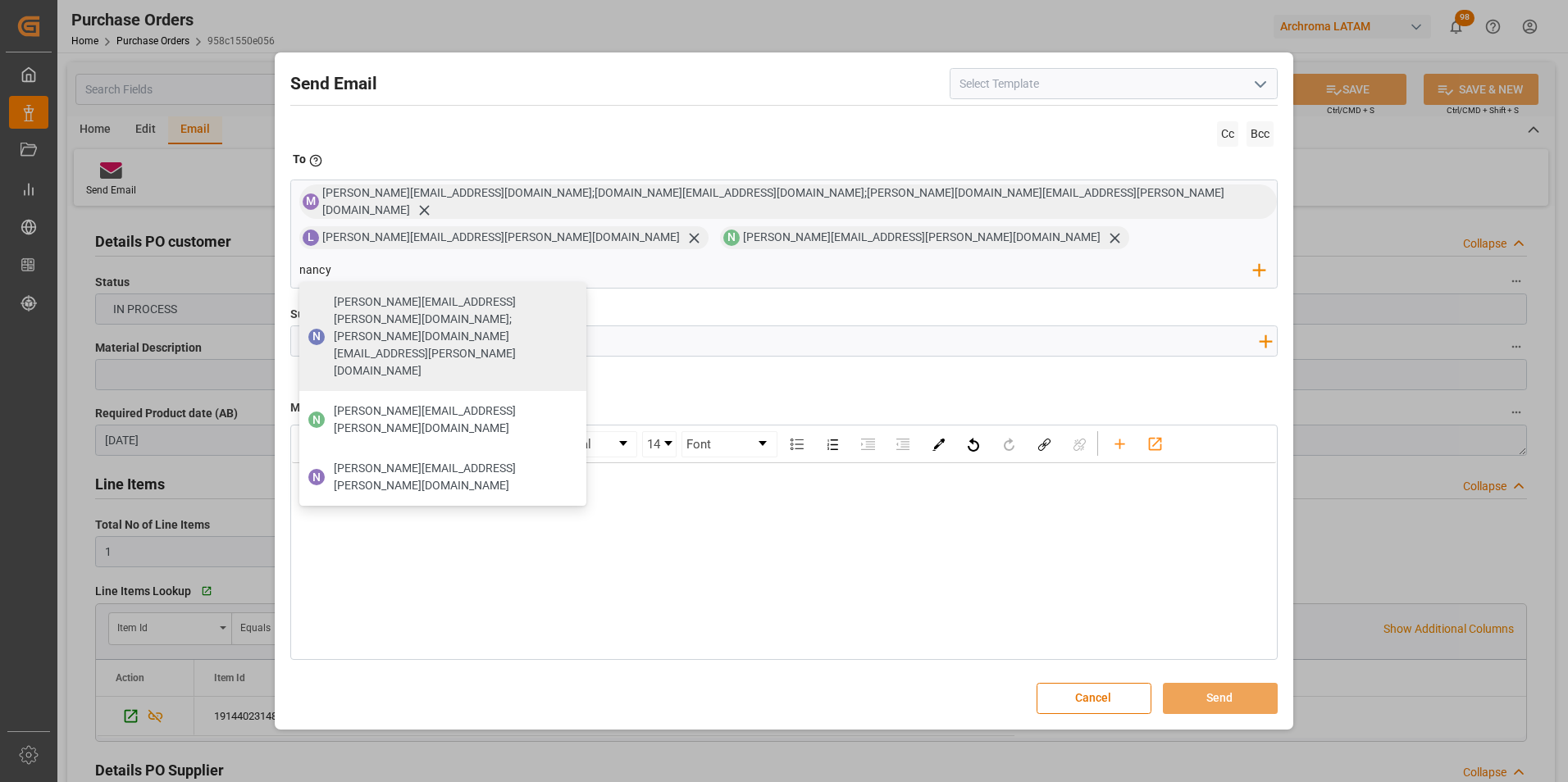
click at [441, 483] on div "Normal 14 Font Enter text here..." at bounding box center [784, 542] width 988 height 235
click at [943, 342] on div "Subject COL || ZARPE || PO 4504634071 30,40 || TE || PRIORITY Add field to Subj…" at bounding box center [784, 346] width 988 height 82
click at [918, 306] on div "Subject COL || ZARPE || PO 4504634071 30,40 || TE || PRIORITY Add field to Subj…" at bounding box center [784, 346] width 988 height 82
click at [883, 306] on div "Subject COL || ZARPE || PO 4504634071 30,40 || TE || PRIORITY Add field to Subj…" at bounding box center [784, 346] width 988 height 82
click at [887, 306] on div "Subject COL || ZARPE || PO 4504634071 30,40 || TE || PRIORITY Add field to Subj…" at bounding box center [784, 346] width 988 height 82
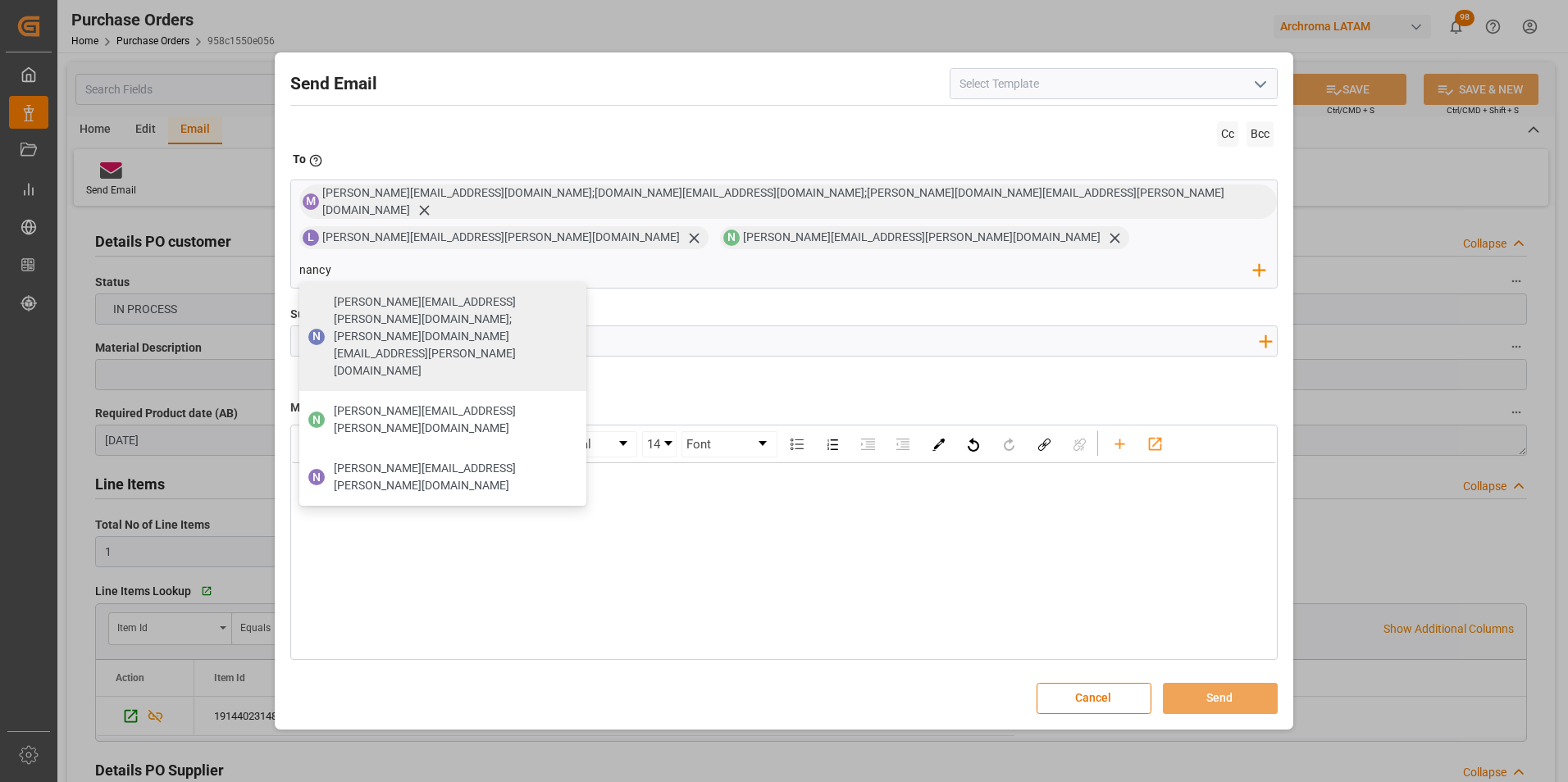
click at [888, 306] on div "Subject COL || ZARPE || PO 4504634071 30,40 || TE || PRIORITY Add field to Subj…" at bounding box center [784, 346] width 988 height 82
click at [743, 244] on span "nancy.castellanos@archroma.com" at bounding box center [922, 237] width 357 height 14
drag, startPoint x: 643, startPoint y: 251, endPoint x: 633, endPoint y: 252, distance: 10.0
click at [634, 258] on input "nancy" at bounding box center [776, 270] width 955 height 24
type input "n"
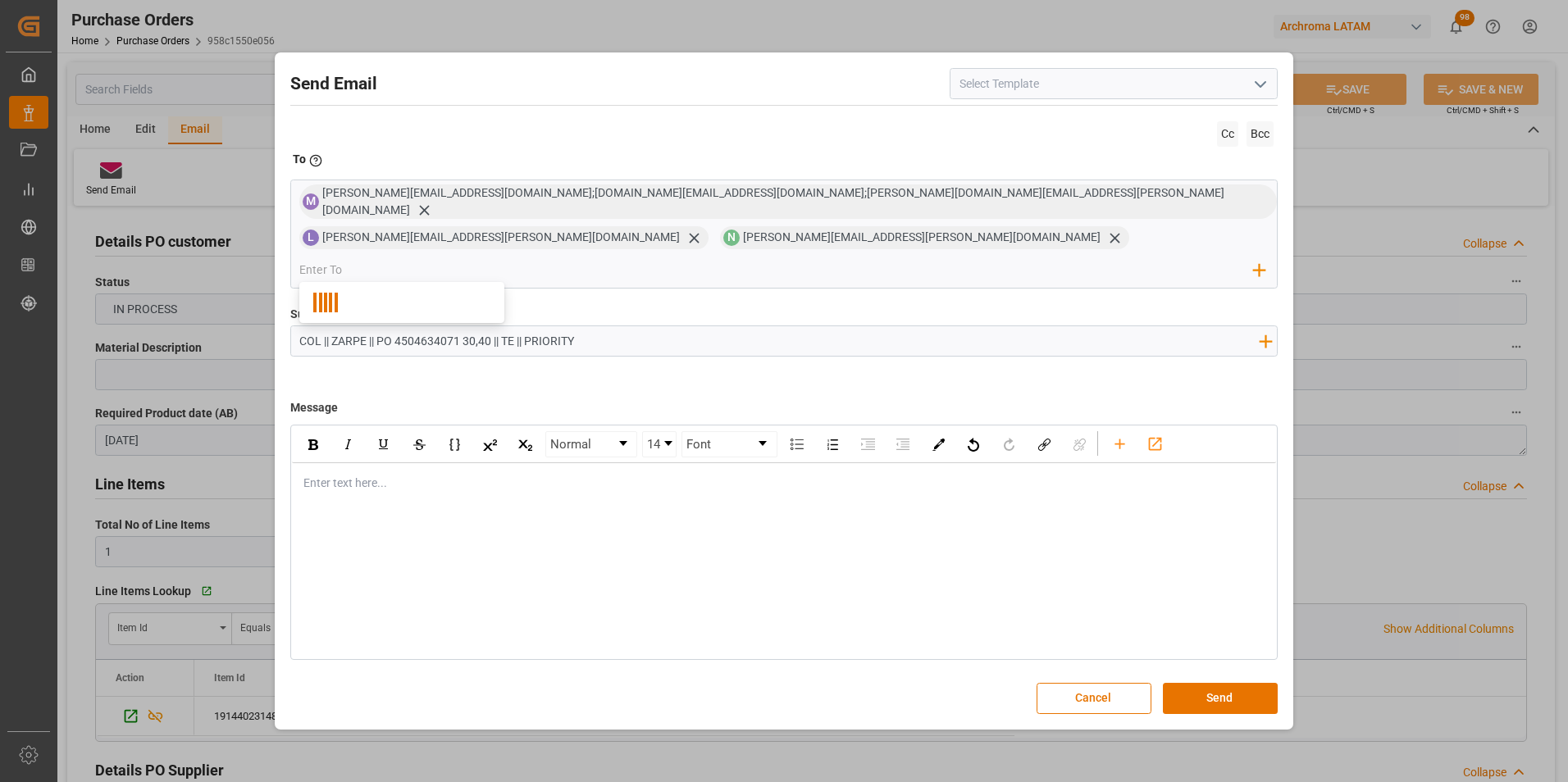
click at [469, 492] on div "Normal 14 Font Enter text here..." at bounding box center [784, 542] width 988 height 235
click at [588, 326] on input "COL || ZARPE || PO 4504634071 30,40 || TE || PRIORITY" at bounding box center [779, 341] width 977 height 29
drag, startPoint x: 492, startPoint y: 319, endPoint x: 397, endPoint y: 316, distance: 95.0
click at [397, 326] on input "COL || ZARPE || PO 4504634071 30,40 || TE || PRIORITY" at bounding box center [779, 341] width 977 height 29
paste input "10648"
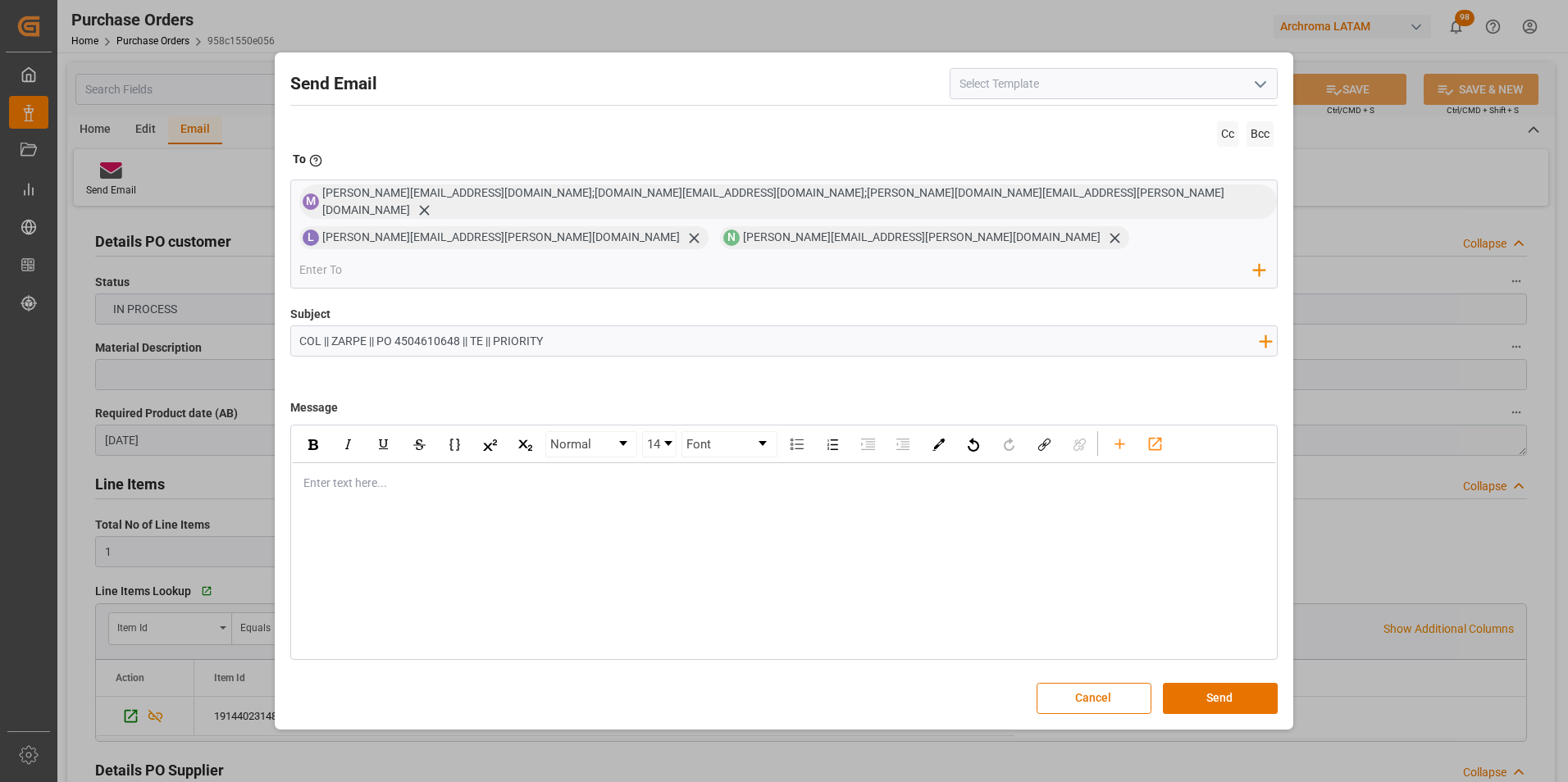
click at [641, 326] on input "COL || ZARPE || PO 4504610648 || TE || PRIORITY" at bounding box center [779, 341] width 977 height 29
type input "COL || ZARPE || PO 4504610648 || TE || PRIORITY || ETA 29.08"
click at [372, 474] on div "rdw-editor" at bounding box center [785, 483] width 962 height 17
click at [449, 474] on div "rdw-editor" at bounding box center [785, 483] width 962 height 17
click at [429, 474] on div "rdw-editor" at bounding box center [785, 483] width 962 height 17
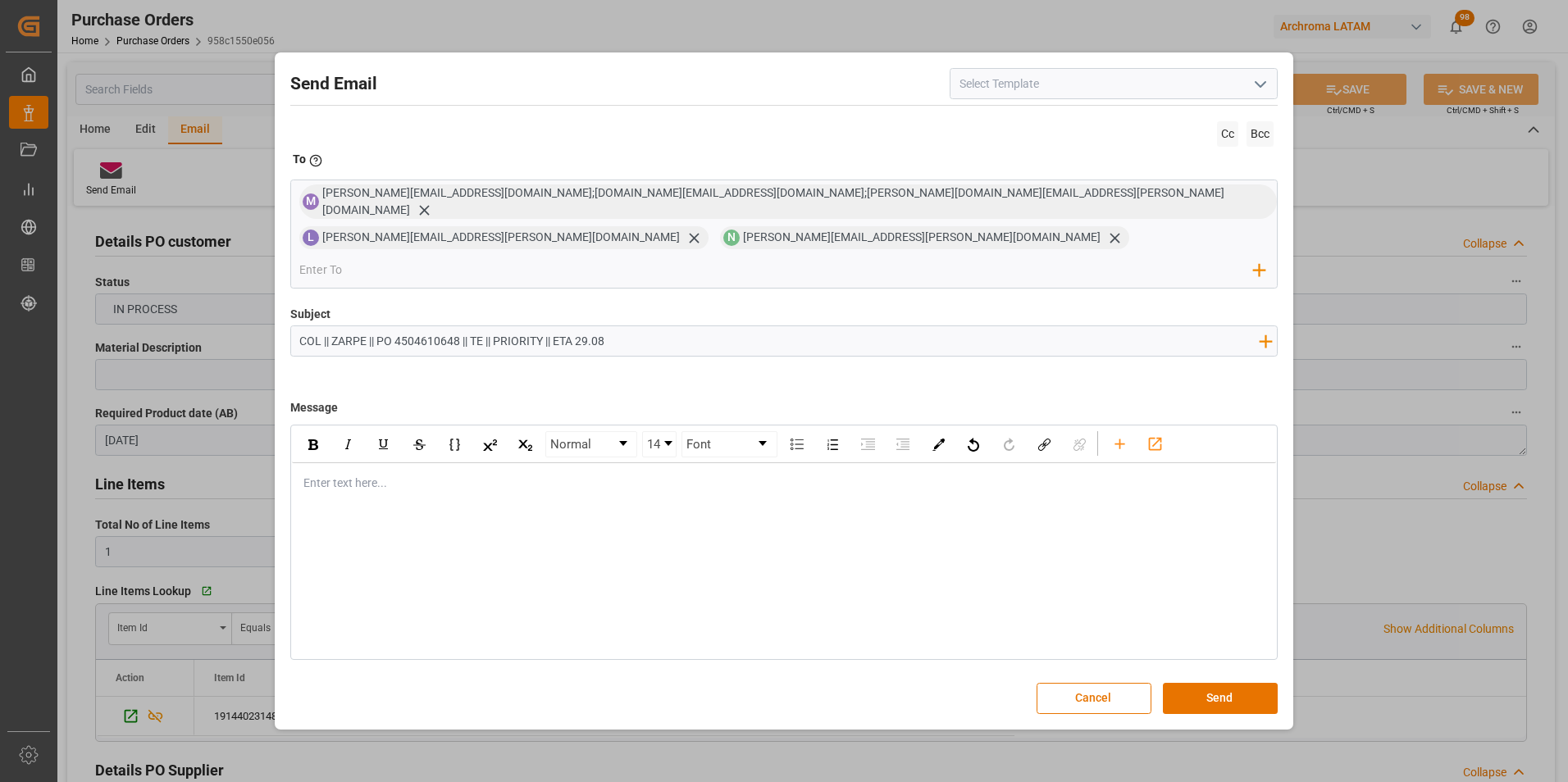
click at [355, 474] on div "rdw-editor" at bounding box center [785, 483] width 962 height 17
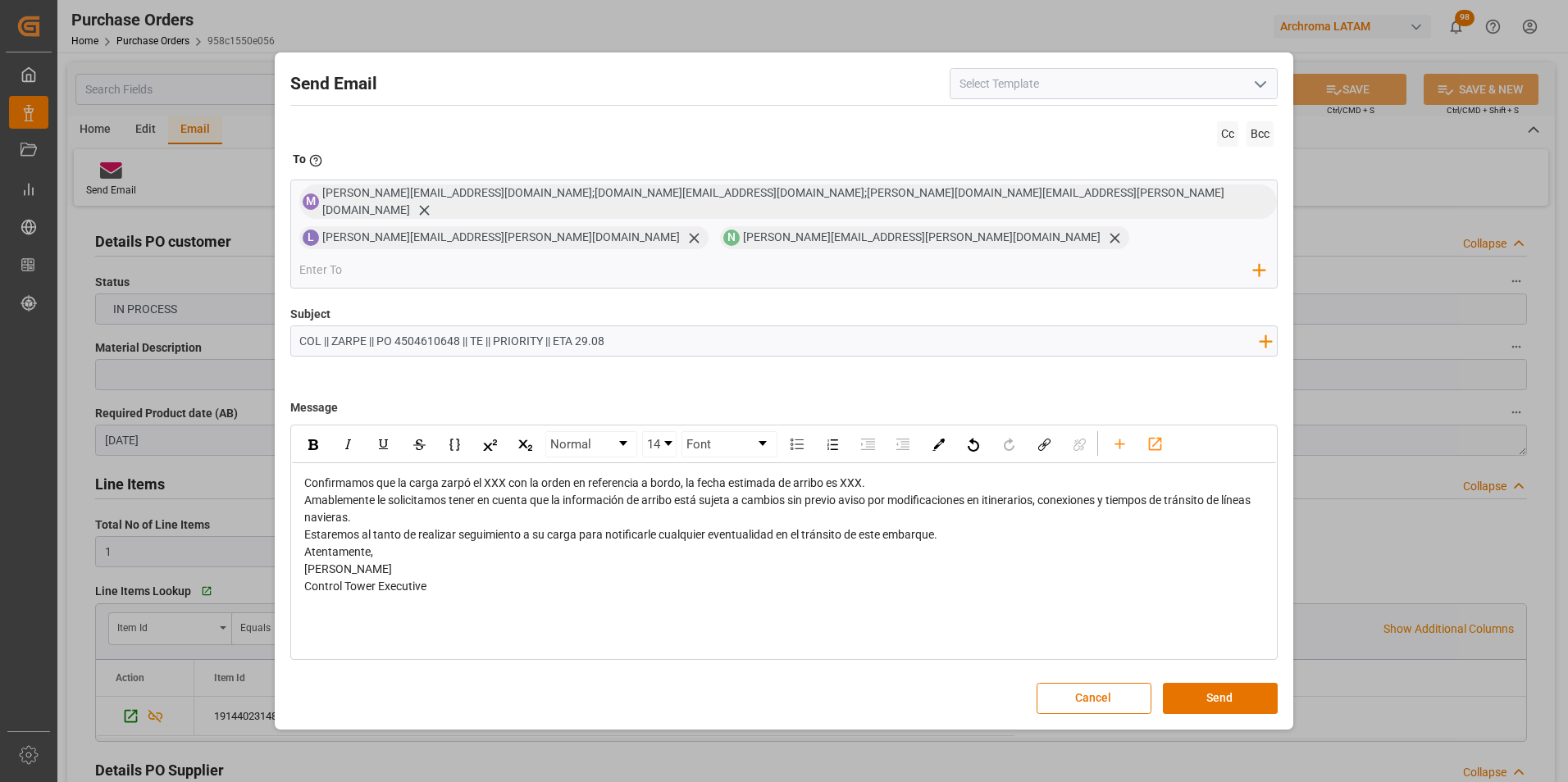
click at [305, 476] on span "Confirmamos que la carga zarpó el XXX con la orden en referencia a bordo, la fe…" at bounding box center [585, 483] width 561 height 14
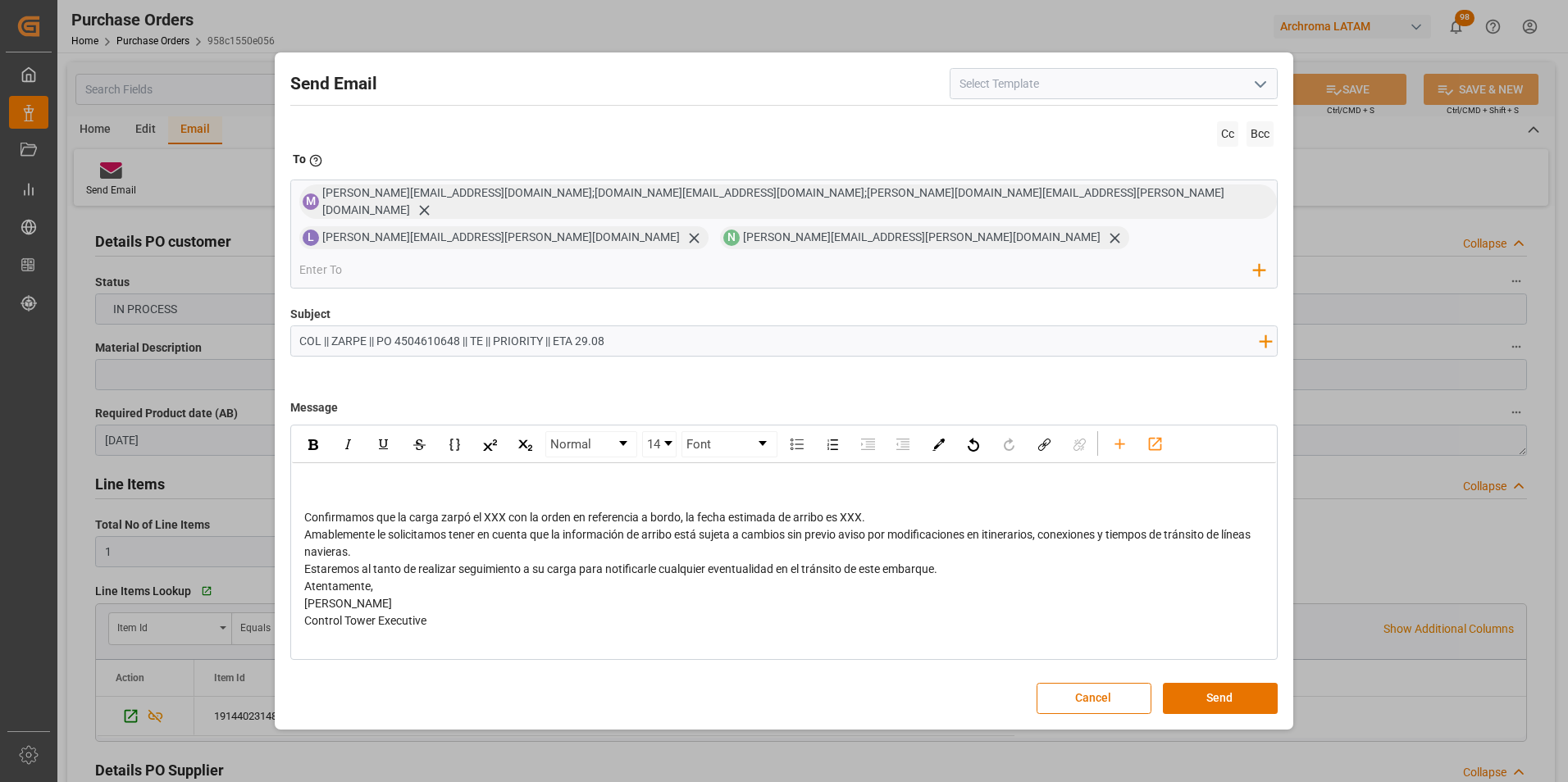
click at [332, 474] on div "rdw-editor" at bounding box center [785, 483] width 962 height 17
click at [490, 511] on span "Confirmamos que la carga zarpó el XXX con la orden en referencia a bordo, la fe…" at bounding box center [585, 518] width 561 height 14
click at [865, 511] on span "Confirmamos que la carga zarpó el 19/08 con la orden en referencia a bordo, la …" at bounding box center [589, 518] width 570 height 14
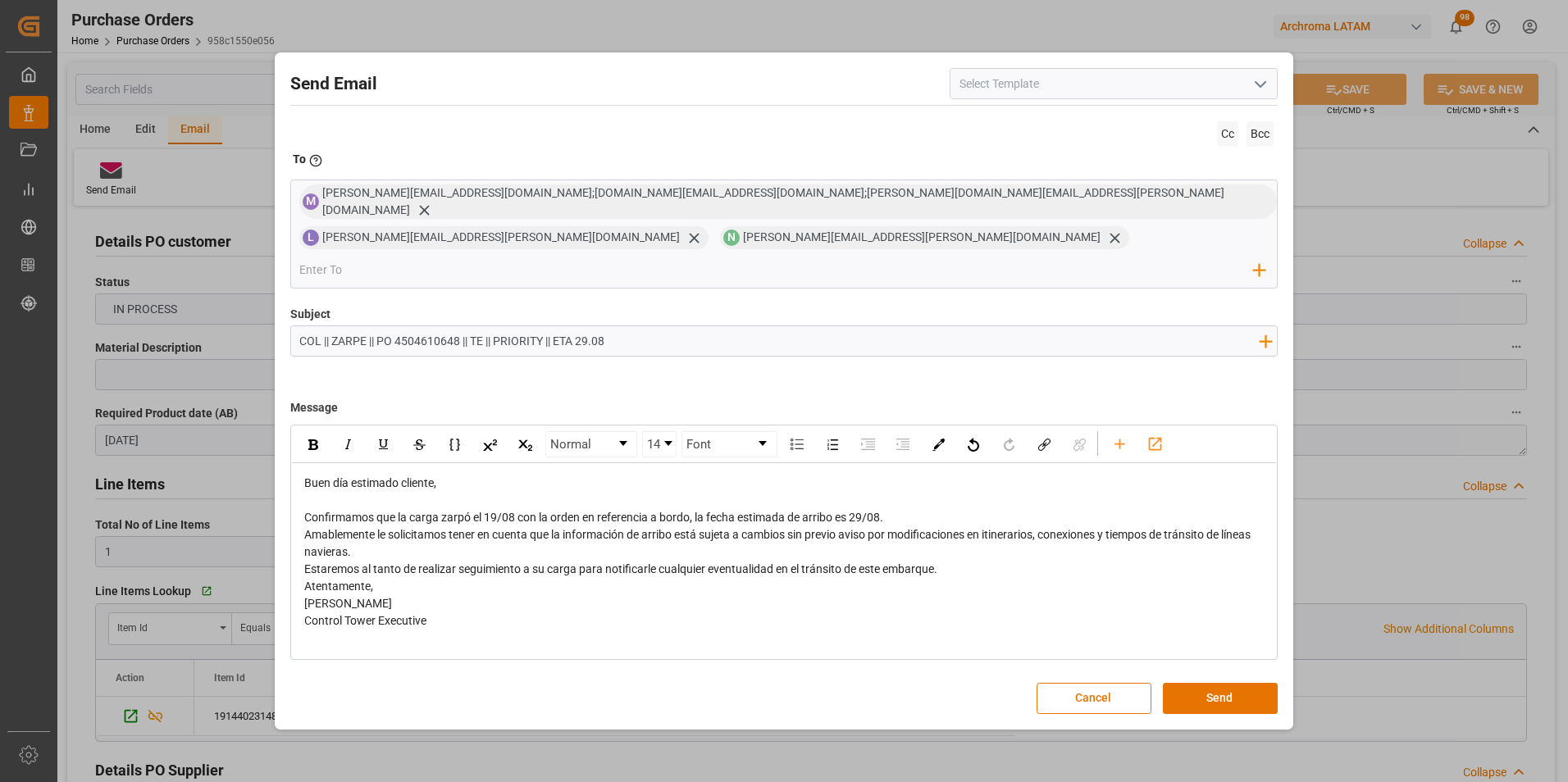
click at [893, 509] on div "Confirmamos que la carga zarpó el 19/08 con la orden en referencia a bordo, la …" at bounding box center [785, 518] width 962 height 17
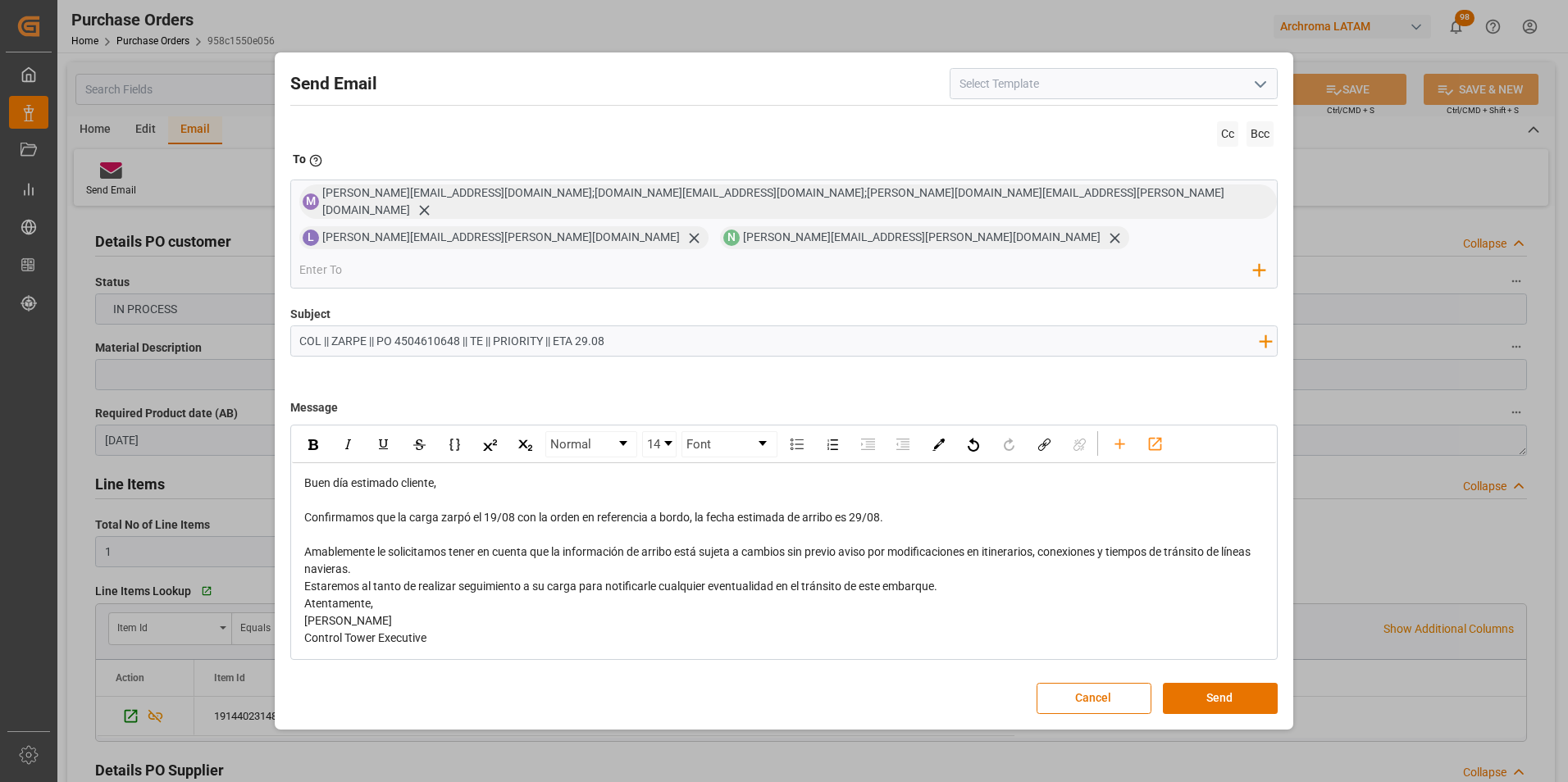
click at [1105, 548] on div "Amablemente le solicitamos tener en cuenta que la información de arribo está su…" at bounding box center [785, 560] width 962 height 34
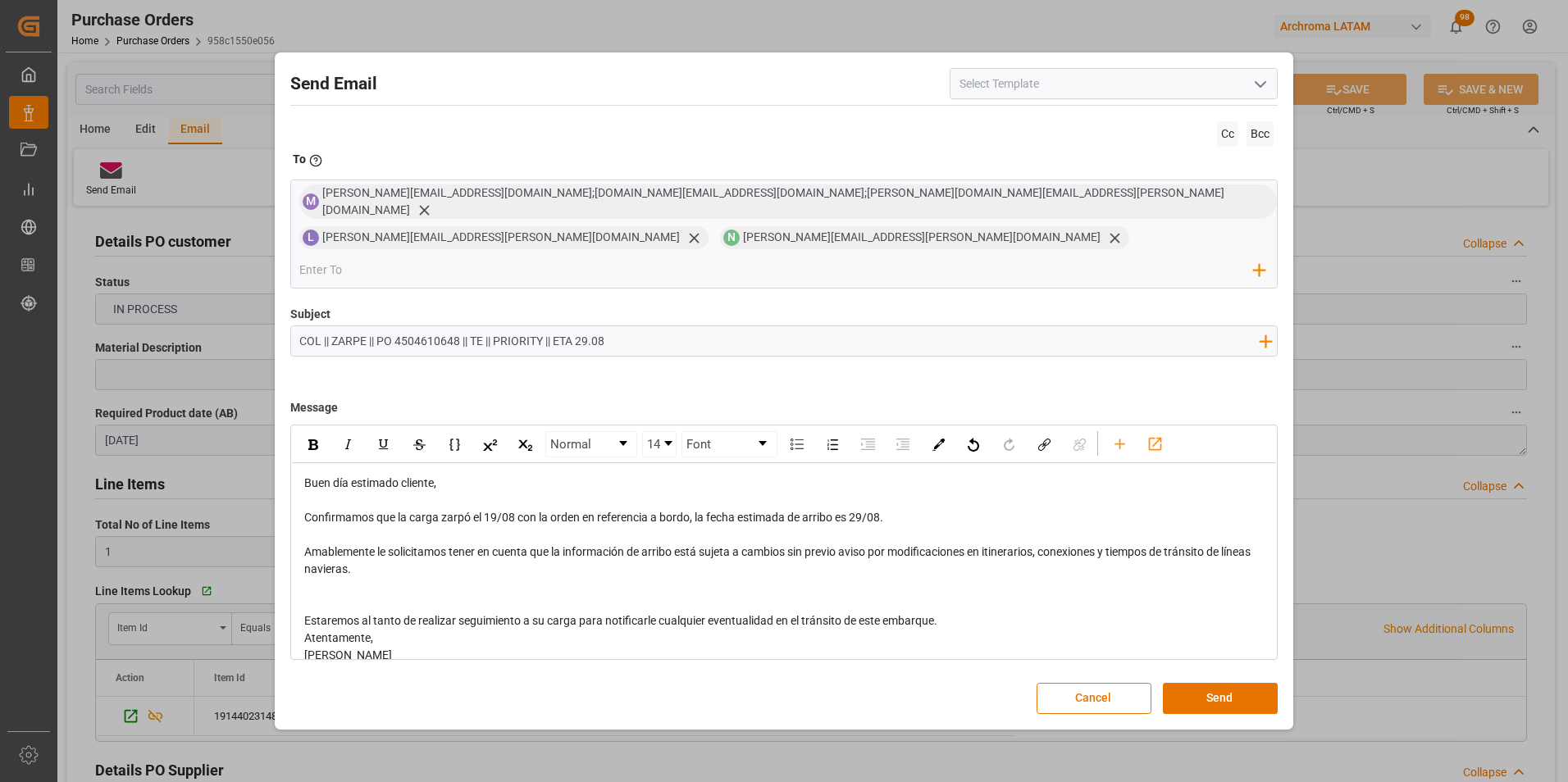
click at [1082, 596] on div "rdw-editor" at bounding box center [785, 604] width 962 height 17
click at [1083, 612] on div "Estaremos al tanto de realizar seguimiento a su carga para notificarle cualquie…" at bounding box center [785, 621] width 962 height 17
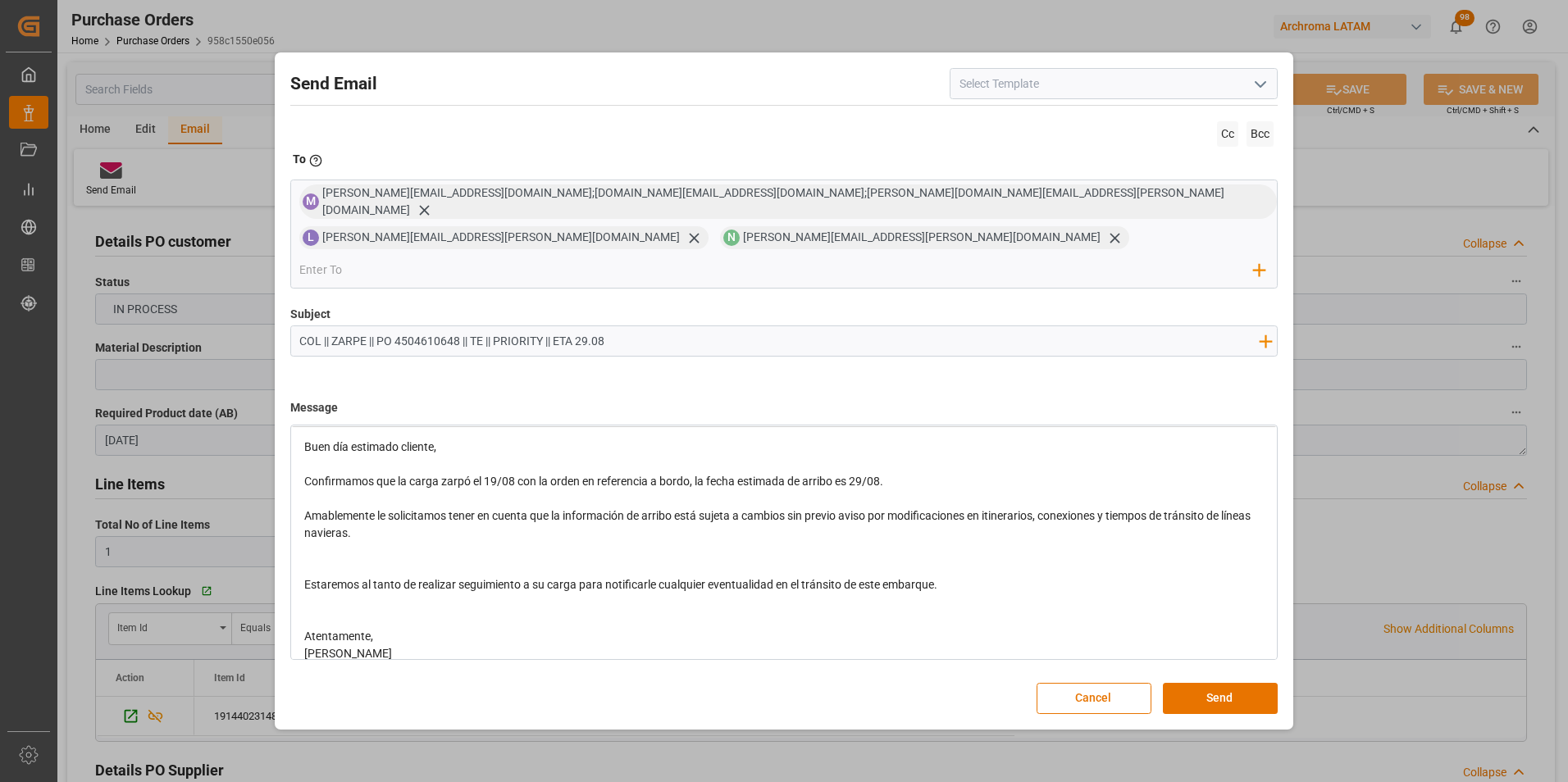
scroll to position [70, 0]
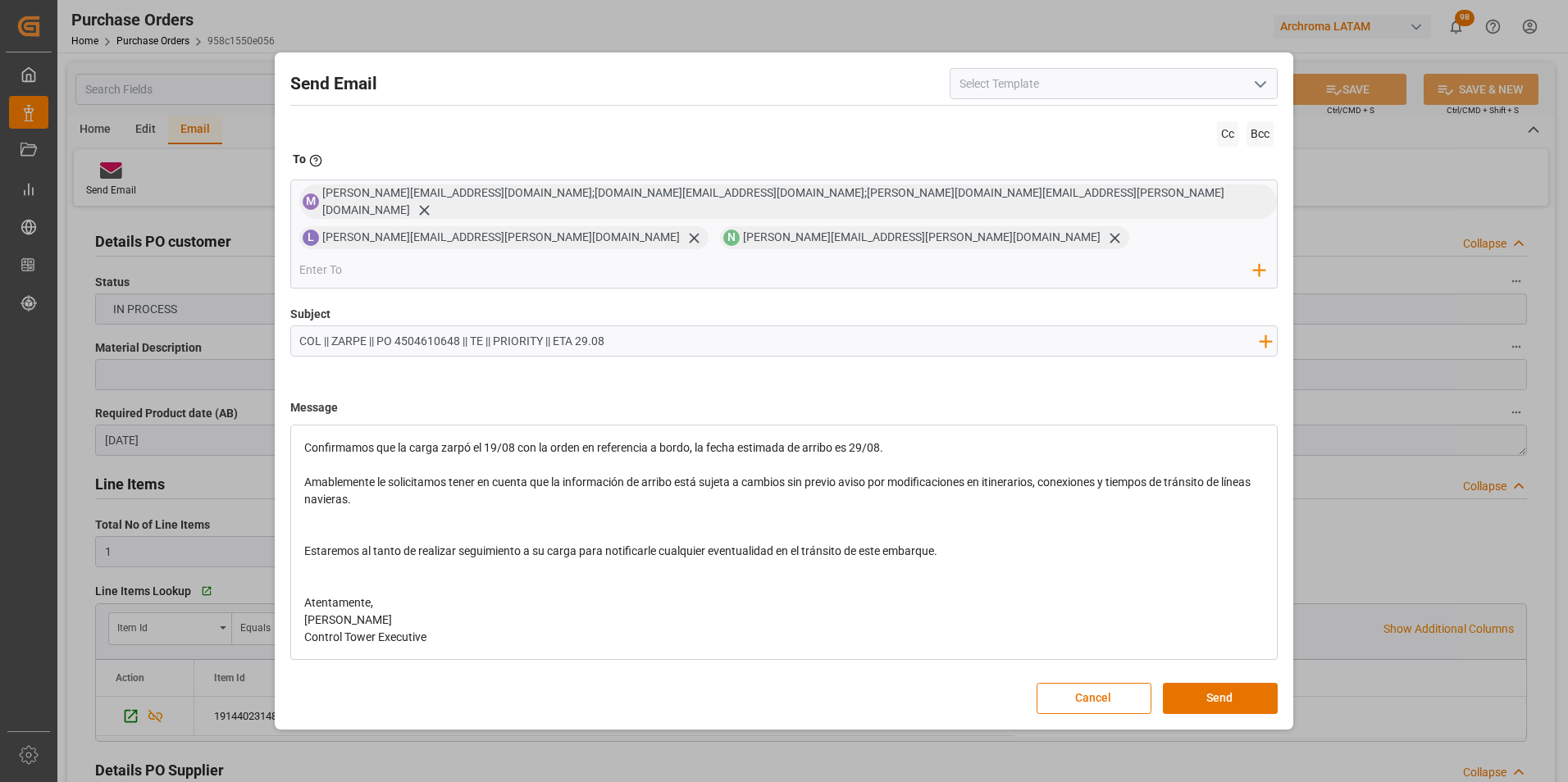
click at [514, 595] on div "Atentamente," at bounding box center [785, 603] width 962 height 17
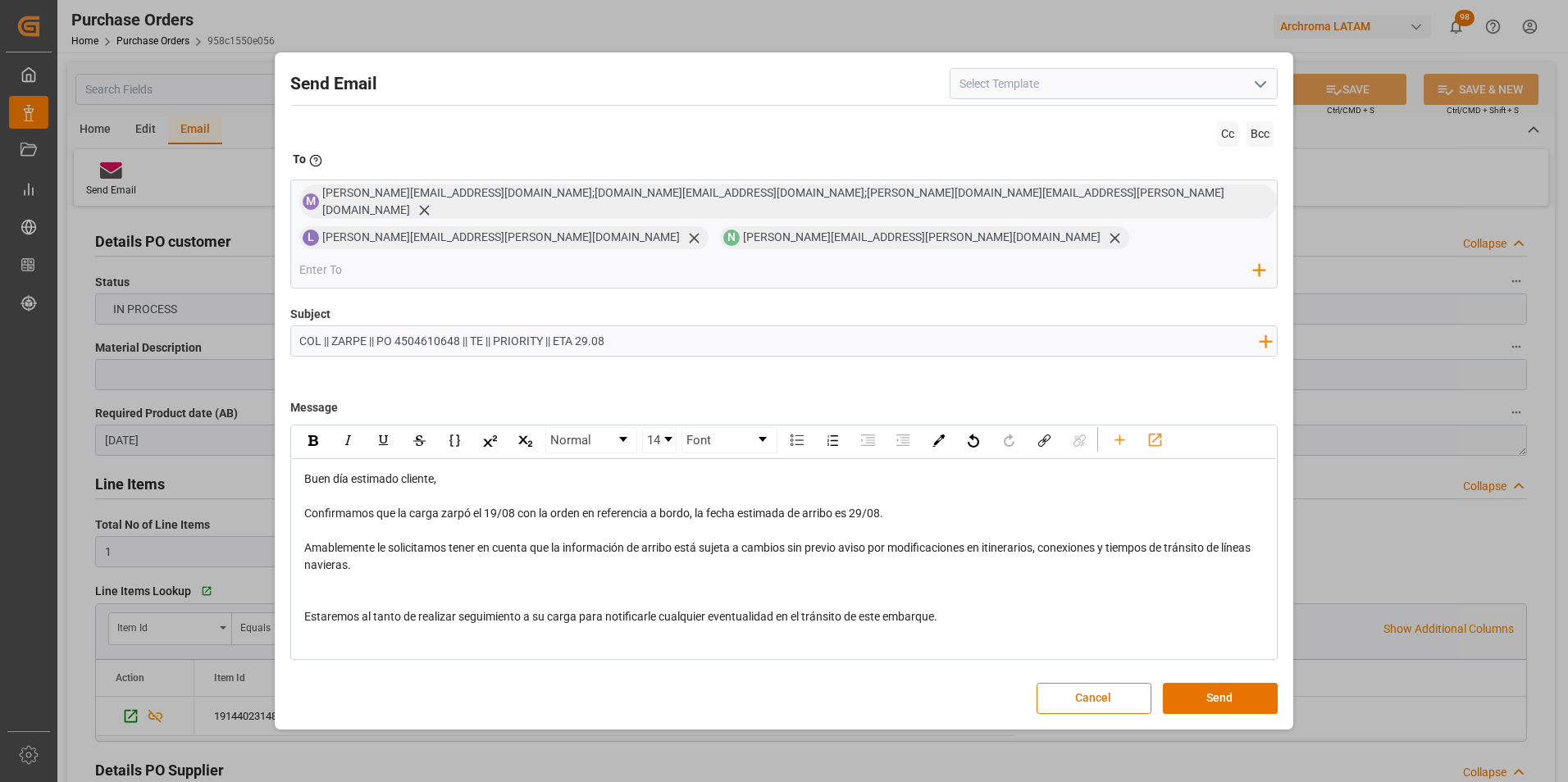
scroll to position [0, 0]
click at [1205, 683] on button "Send" at bounding box center [1220, 699] width 114 height 31
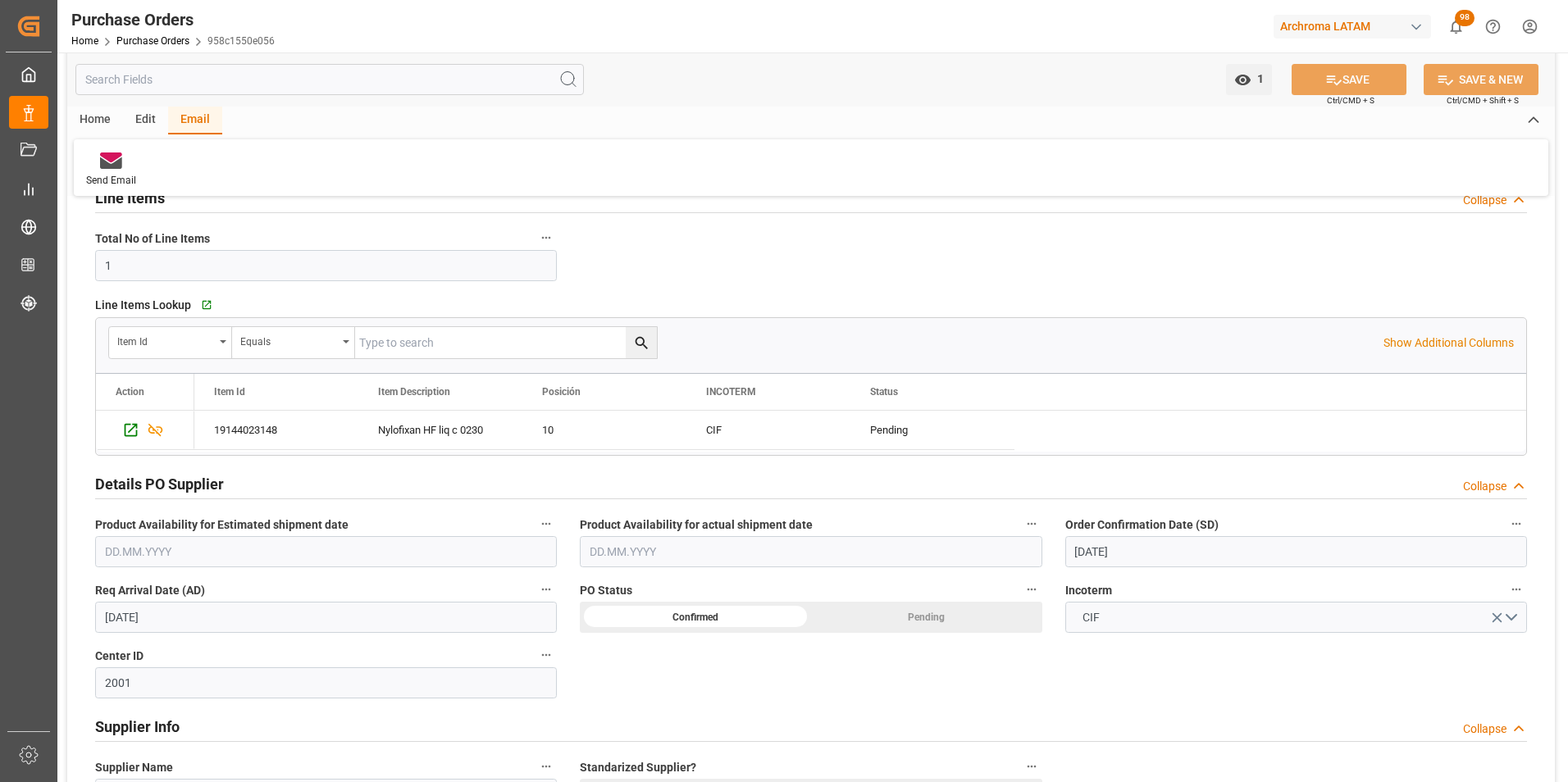
scroll to position [246, 0]
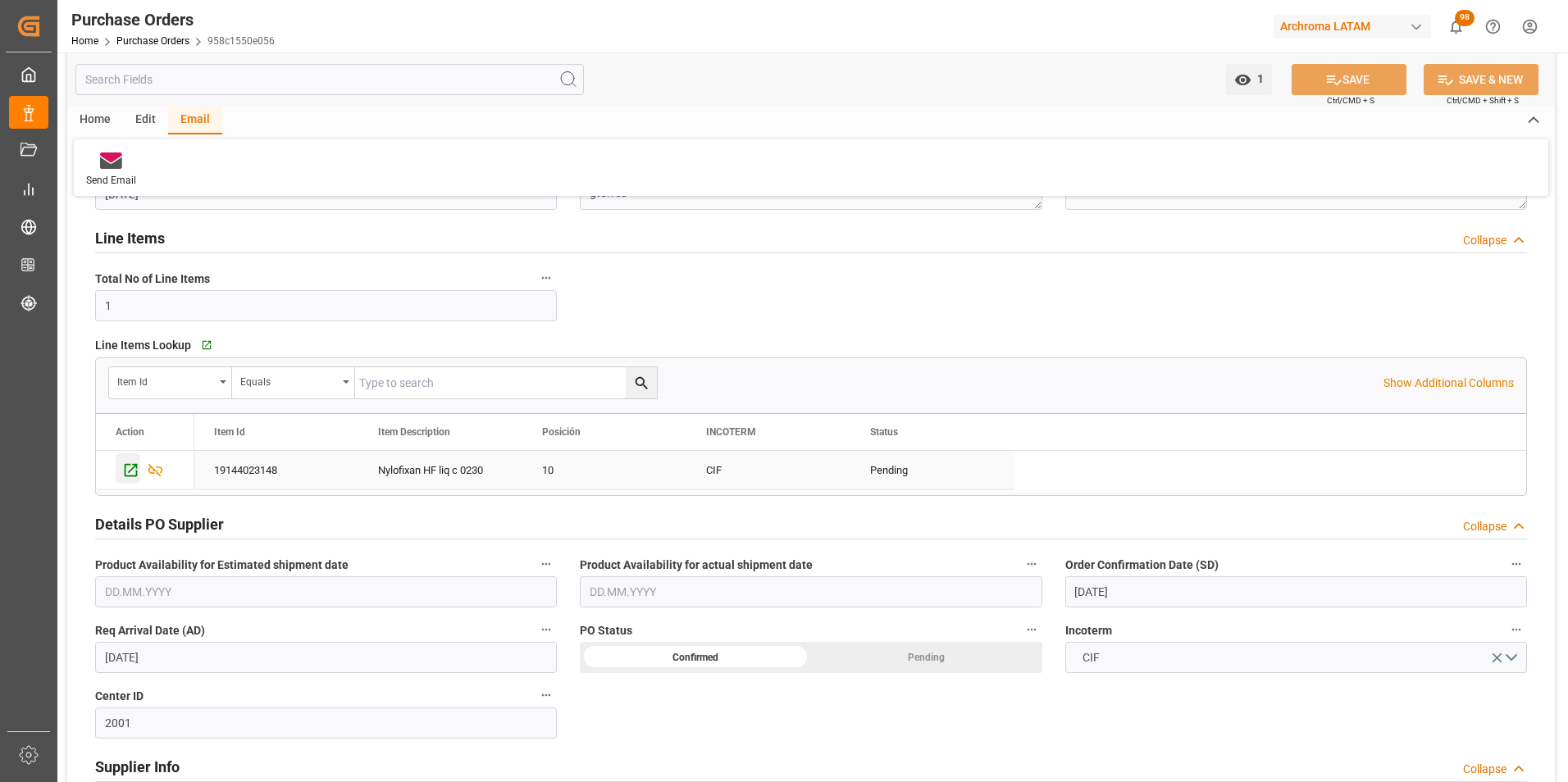
click at [125, 471] on icon "Press SPACE to select this row." at bounding box center [131, 471] width 14 height 14
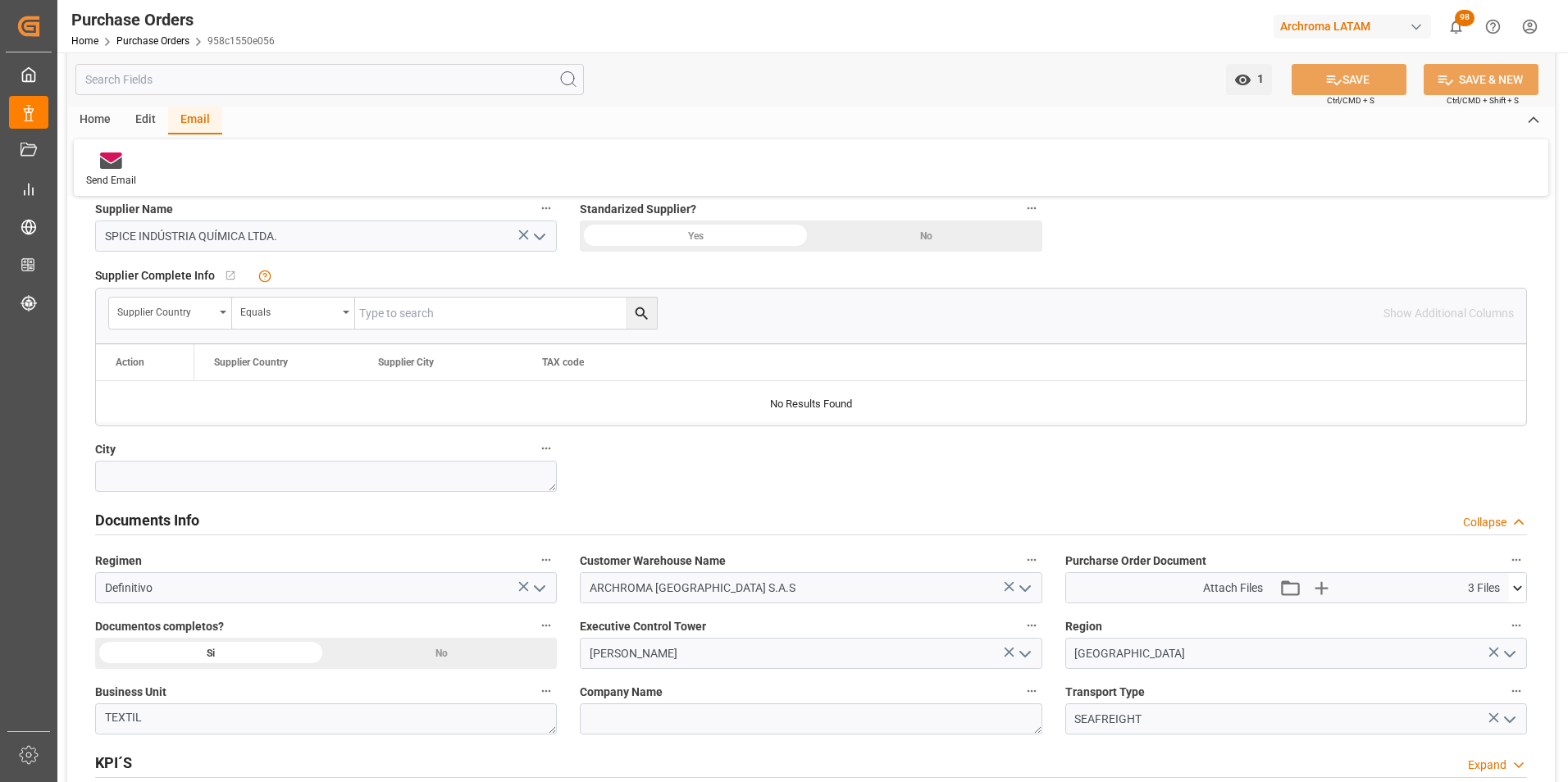
scroll to position [984, 0]
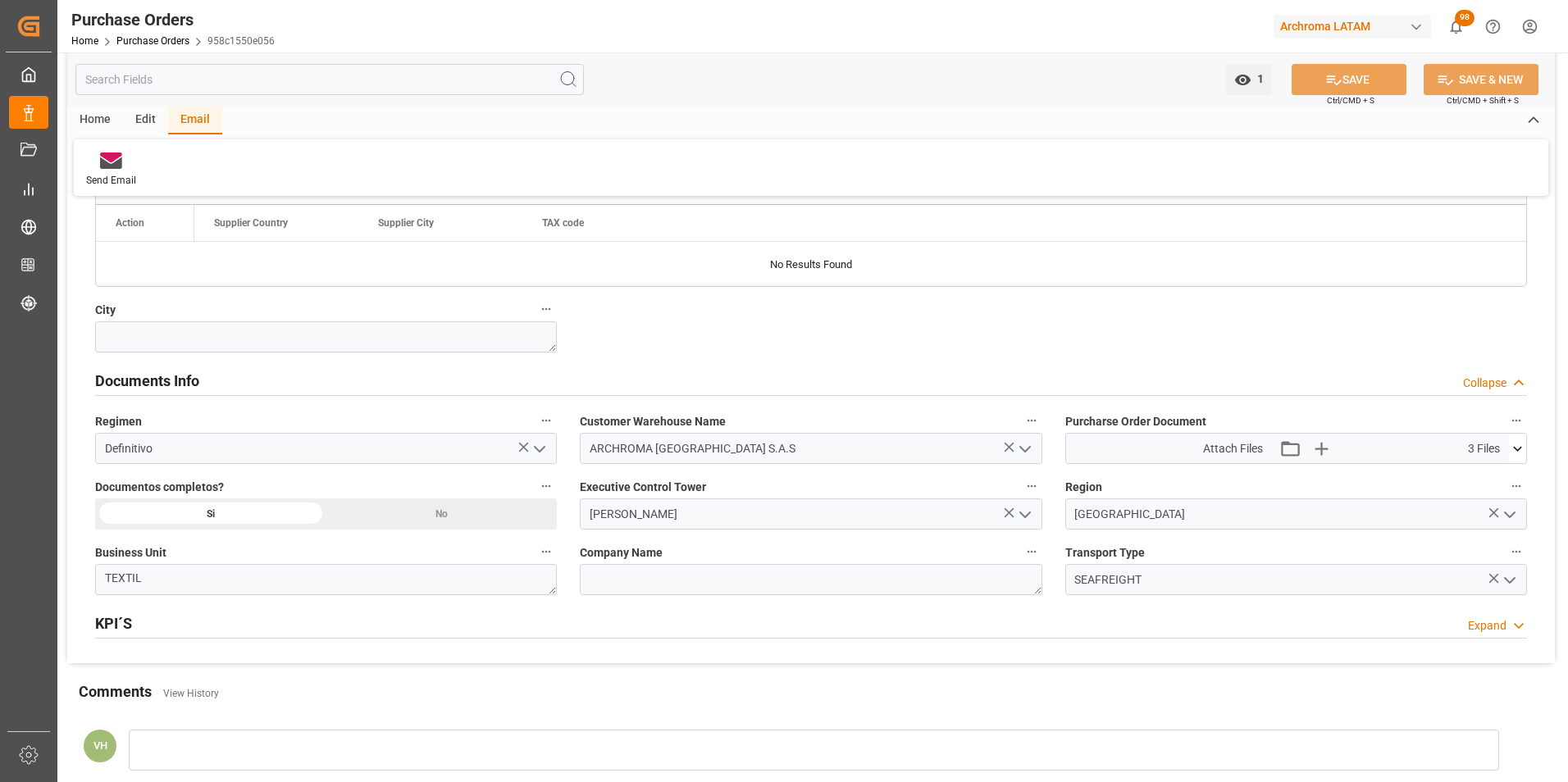
click at [1519, 458] on button at bounding box center [1518, 448] width 17 height 29
click at [1481, 495] on icon at bounding box center [1475, 497] width 14 height 14
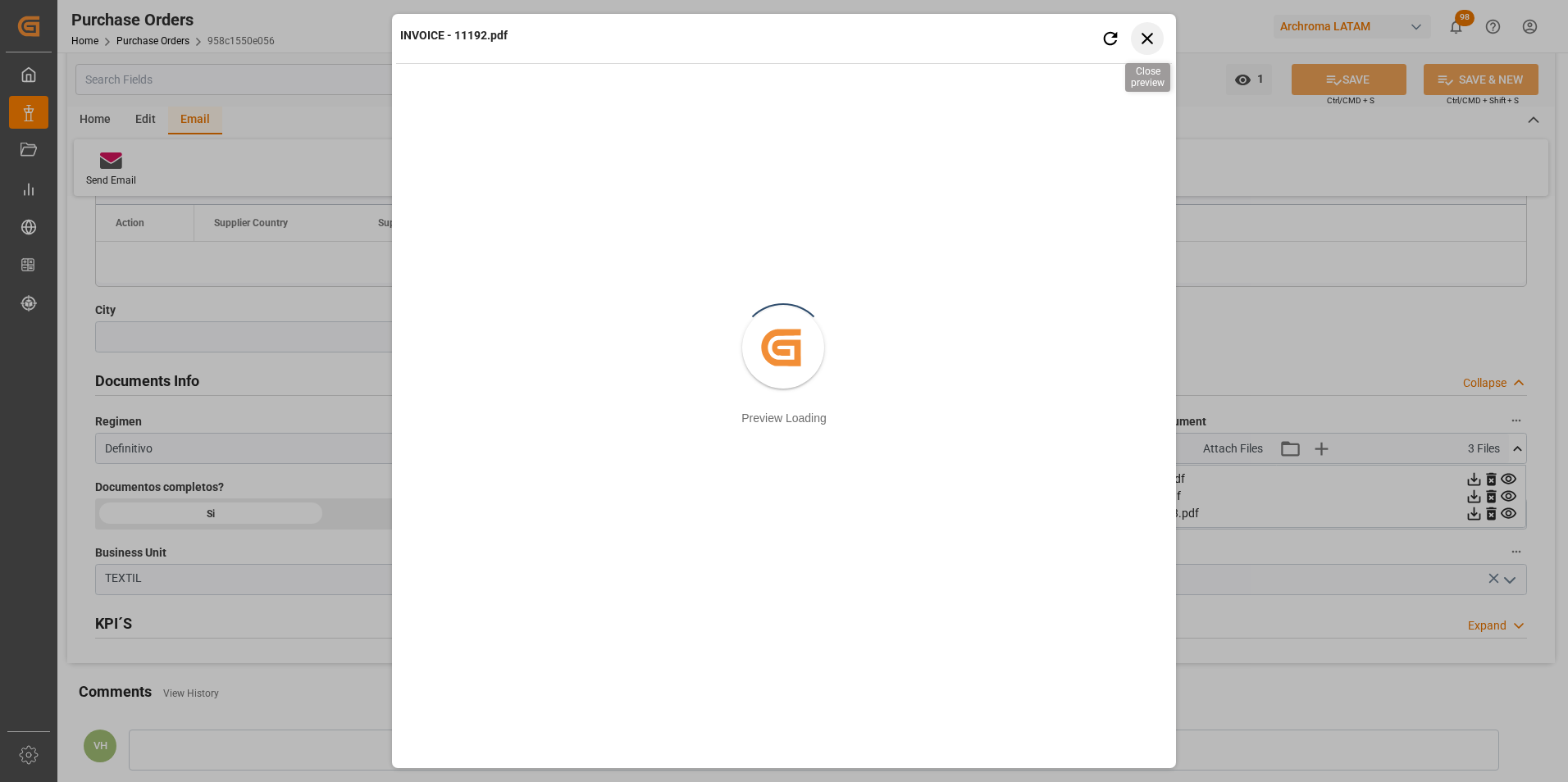
click at [1153, 34] on icon "button" at bounding box center [1147, 38] width 20 height 20
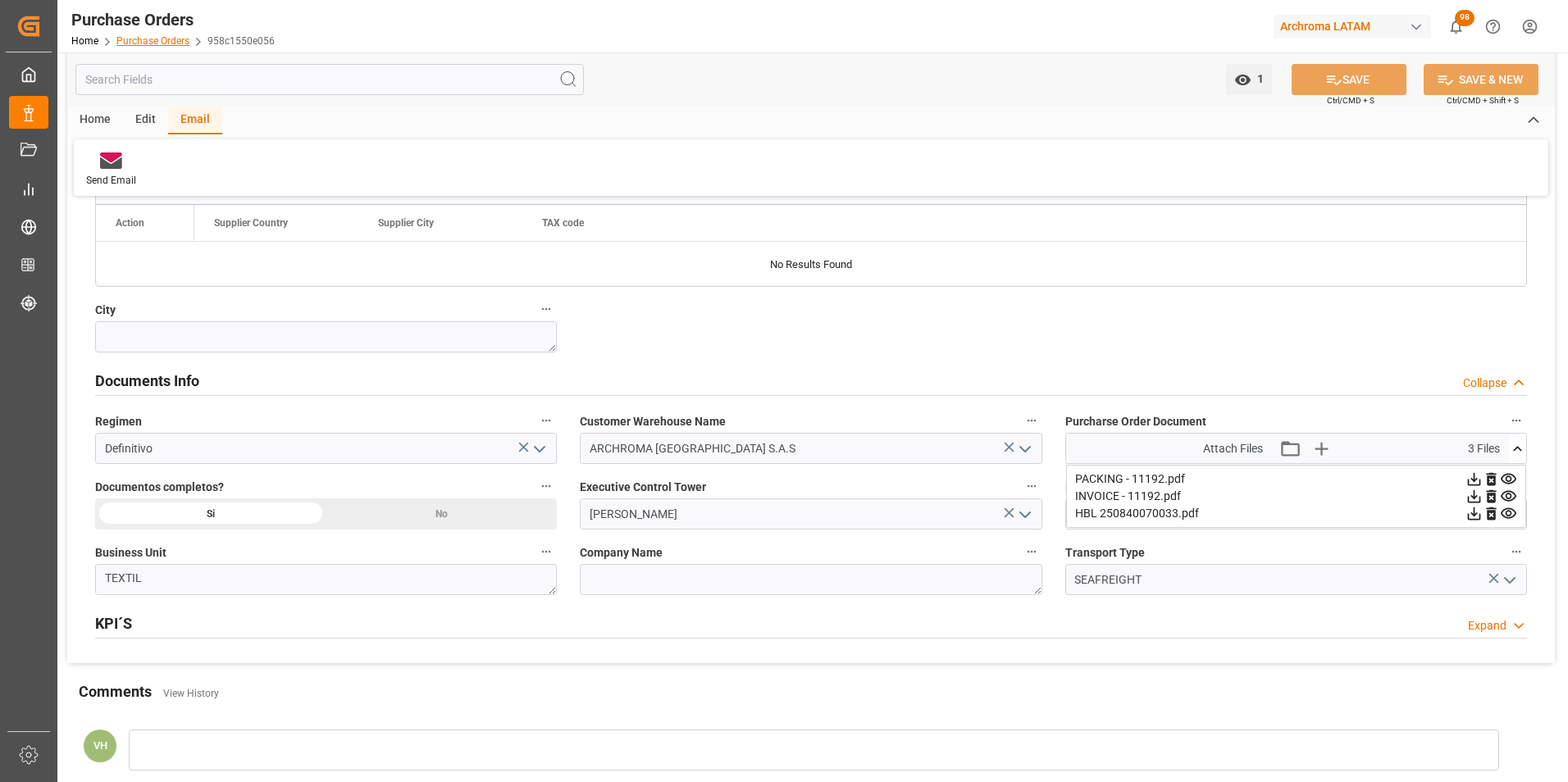
click at [158, 44] on link "Purchase Orders" at bounding box center [152, 41] width 73 height 12
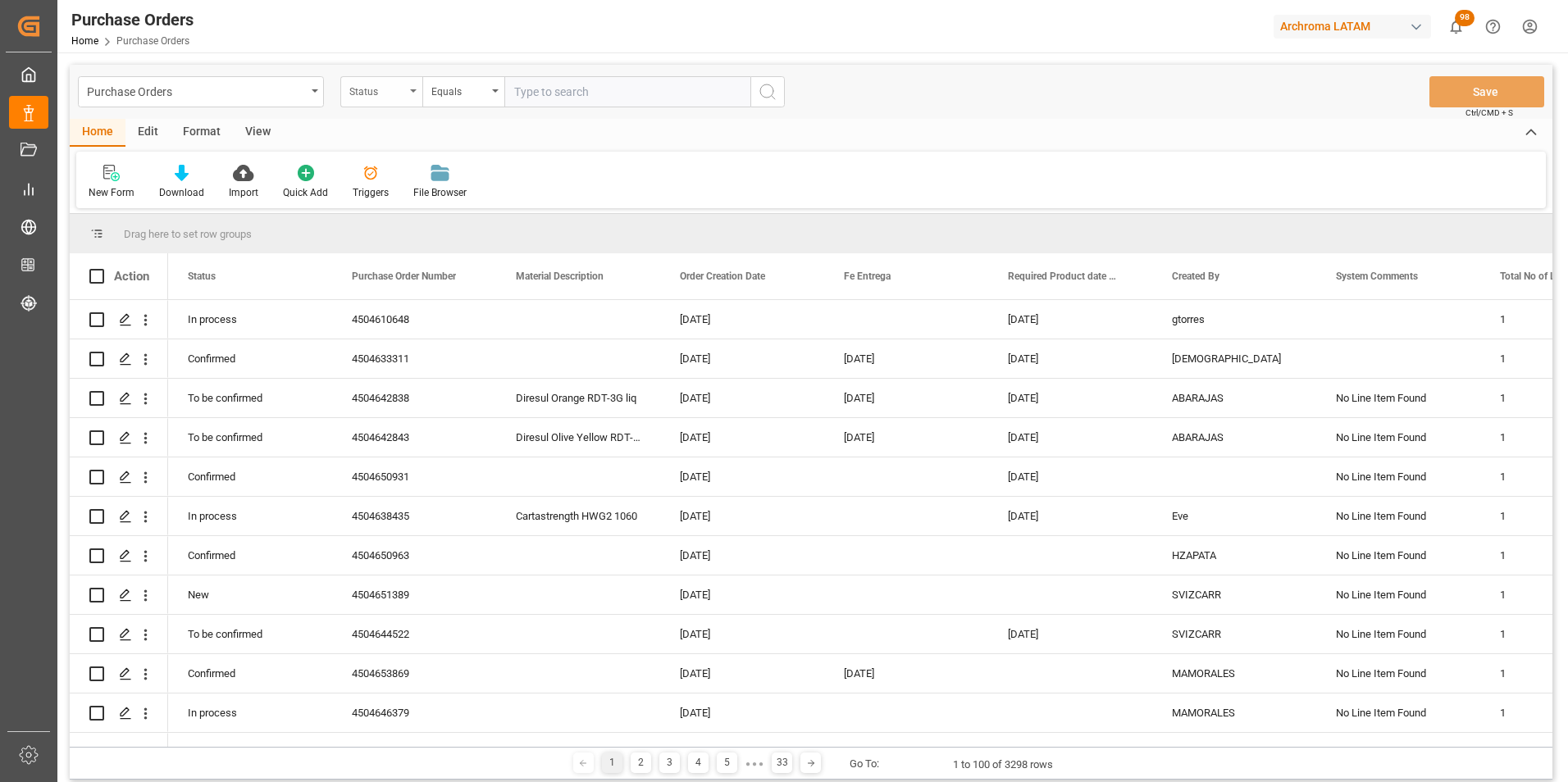
click at [404, 102] on div "Status" at bounding box center [381, 92] width 82 height 31
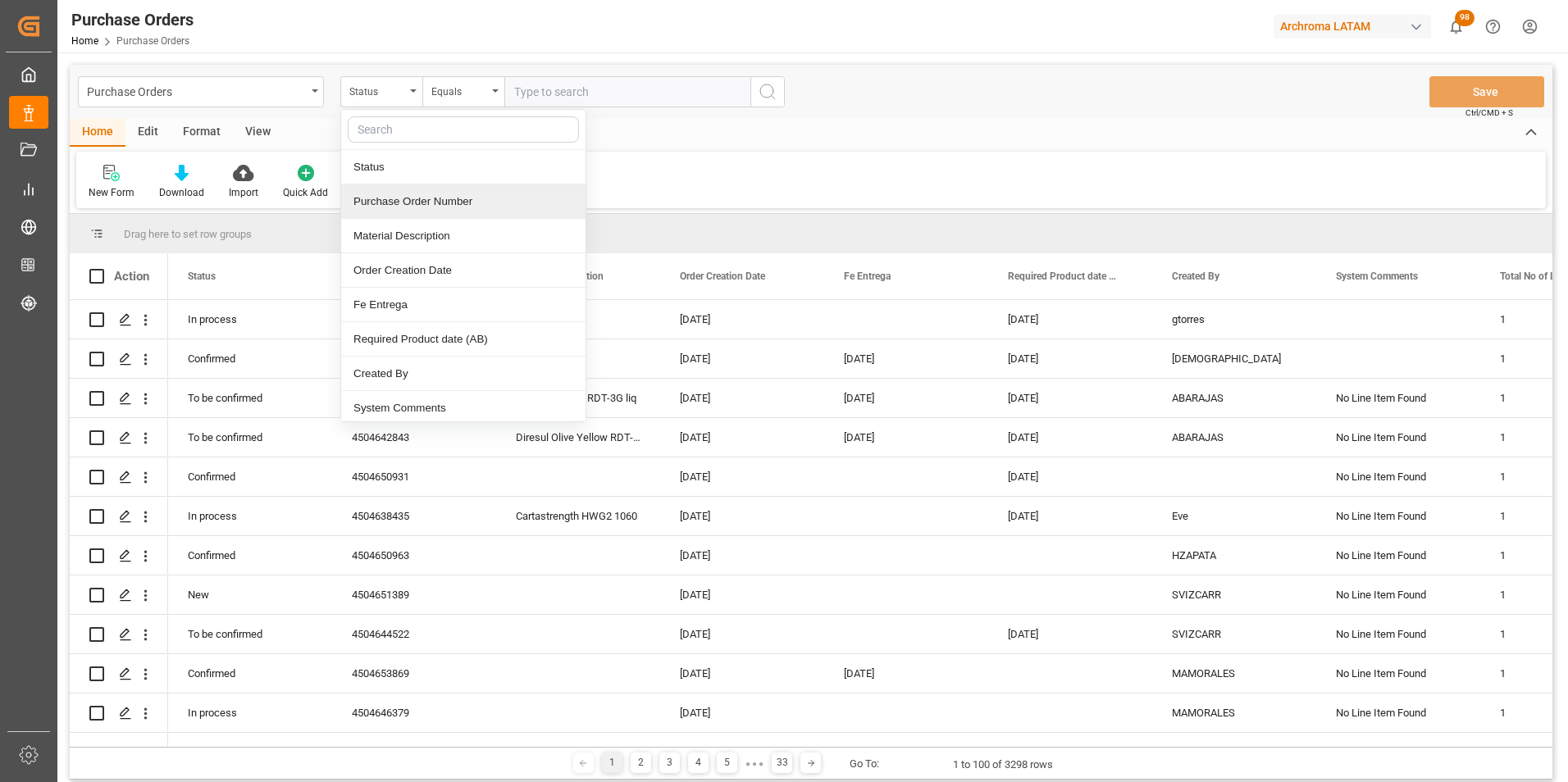
click at [417, 209] on div "Purchase Order Number" at bounding box center [464, 201] width 245 height 34
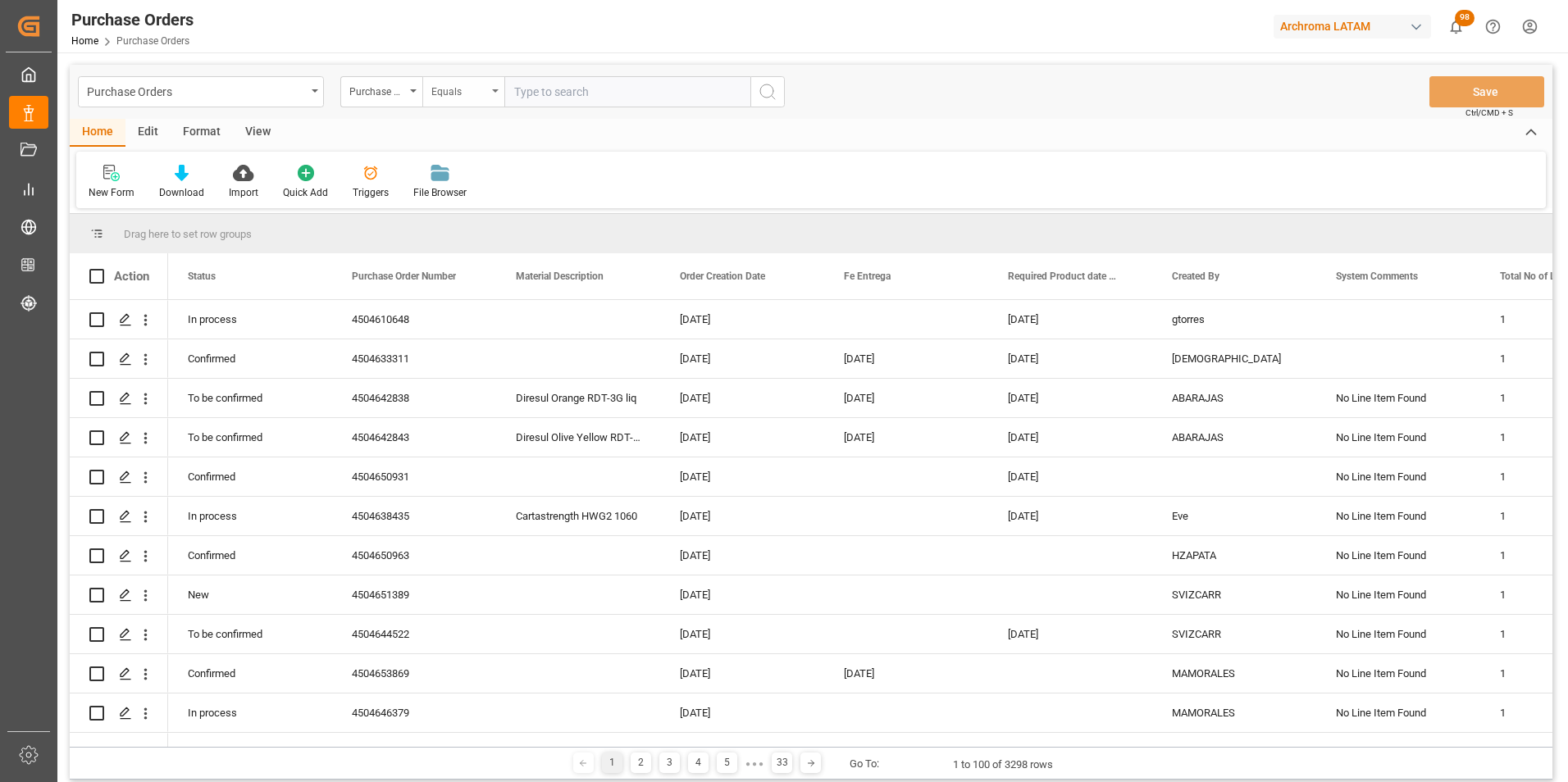
click at [449, 93] on div "Equals" at bounding box center [459, 89] width 55 height 18
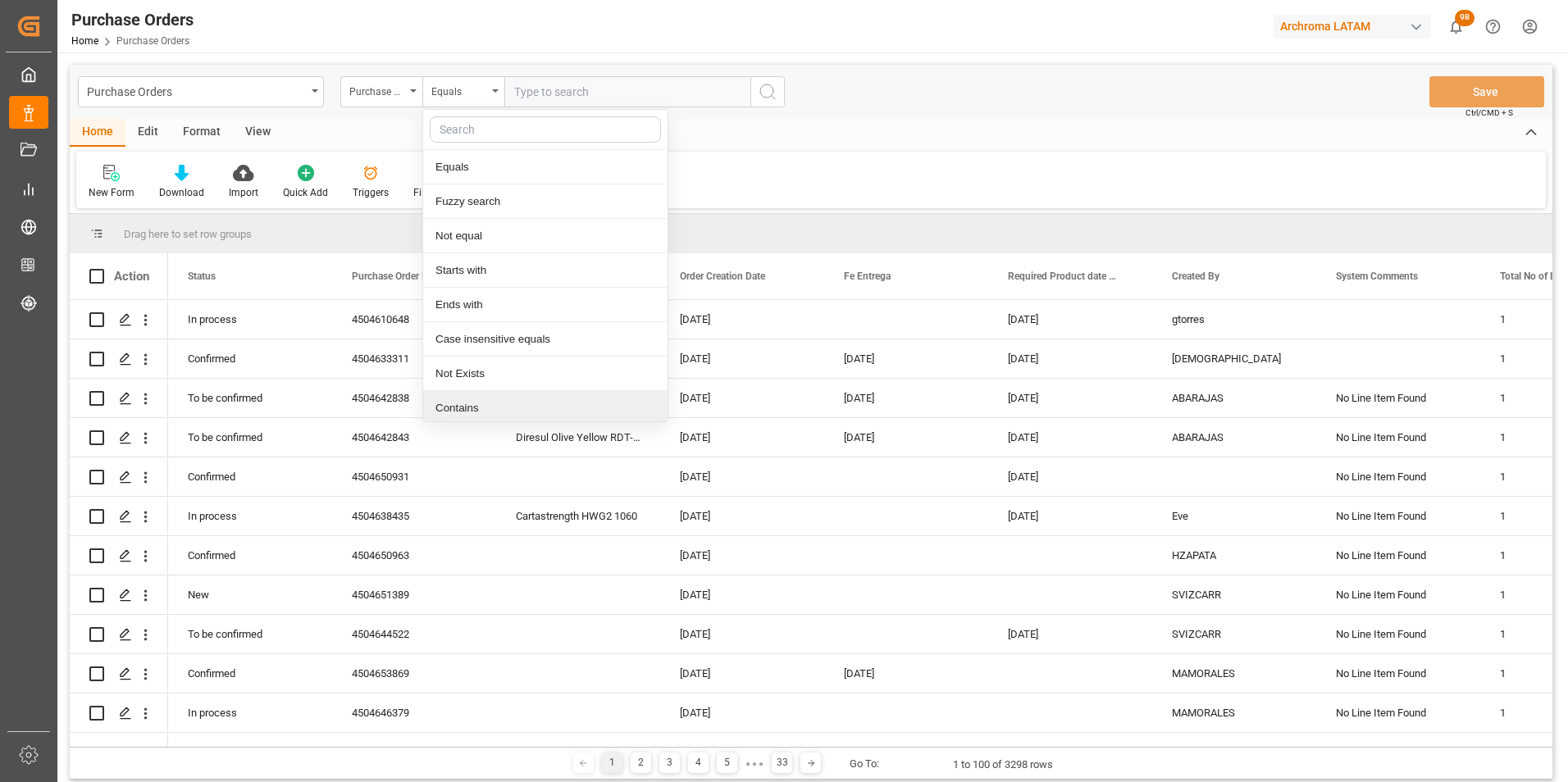
click at [488, 405] on div "Contains" at bounding box center [545, 407] width 245 height 34
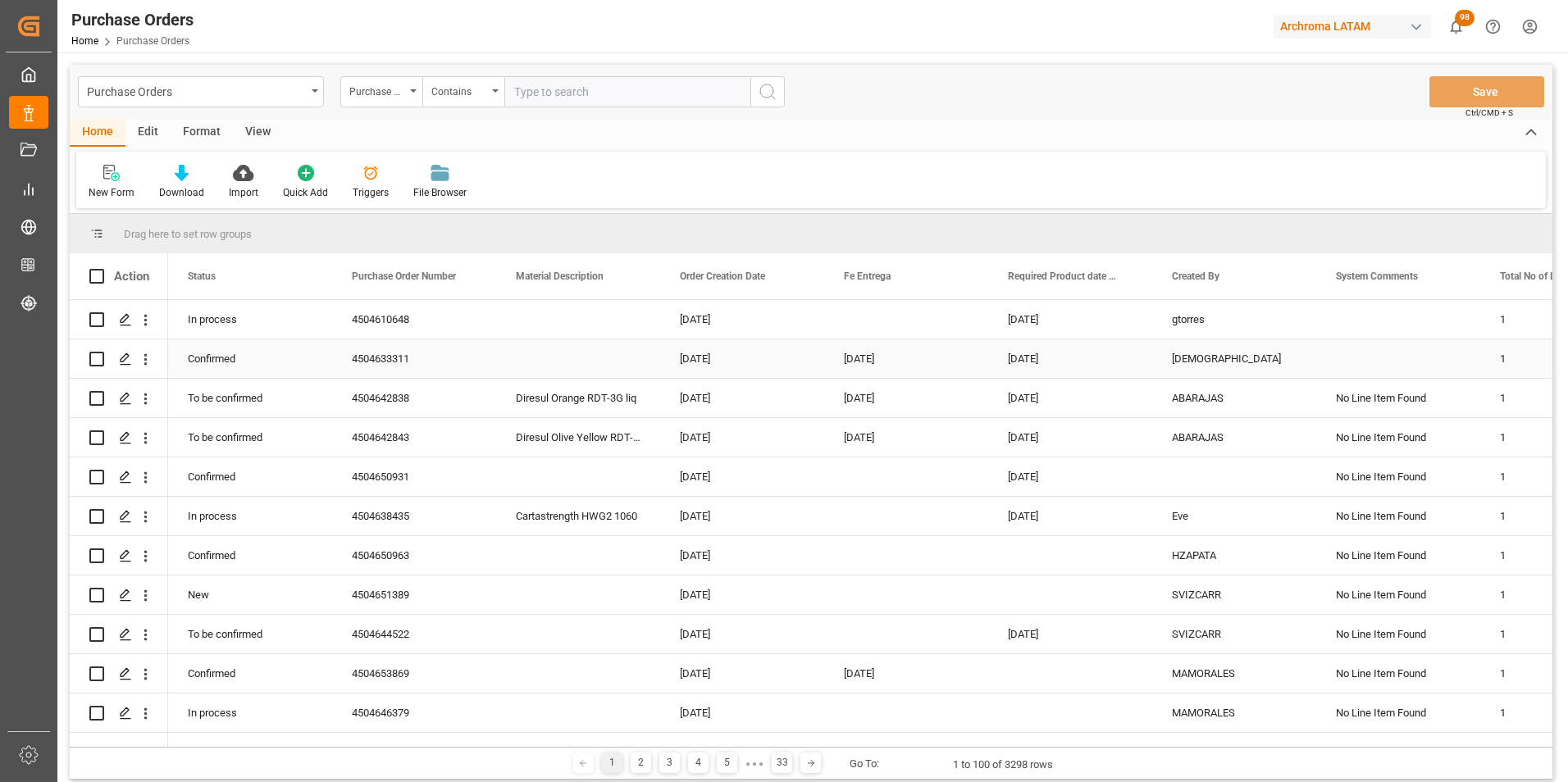
paste input "4504637763, 4504653470"
click at [582, 95] on input "4504637763, 4504653470" at bounding box center [628, 92] width 246 height 31
type input "4504637763,4504653470"
click at [761, 87] on icon "search button" at bounding box center [768, 92] width 19 height 19
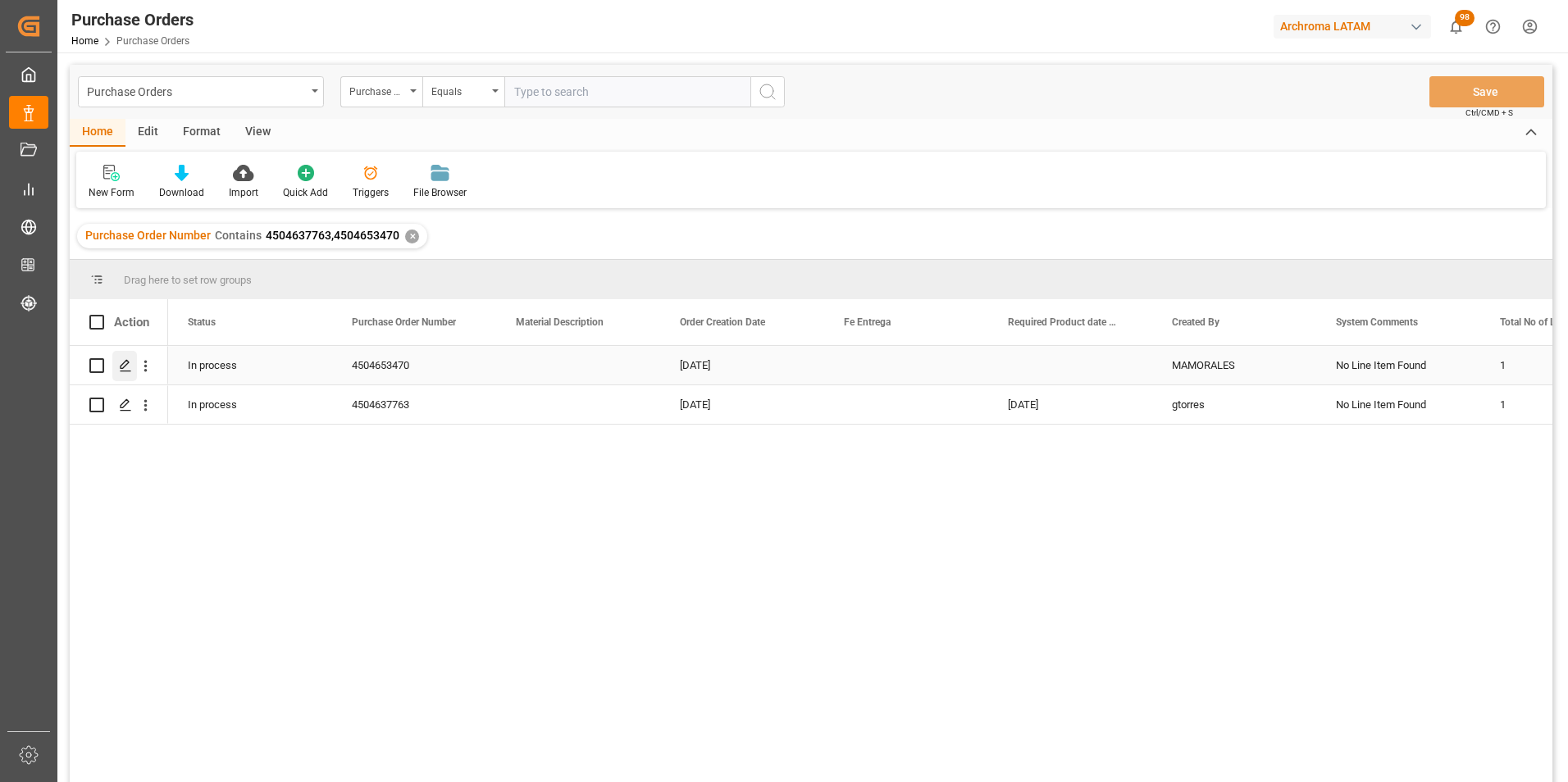
click at [127, 367] on icon "Press SPACE to select this row." at bounding box center [126, 366] width 14 height 14
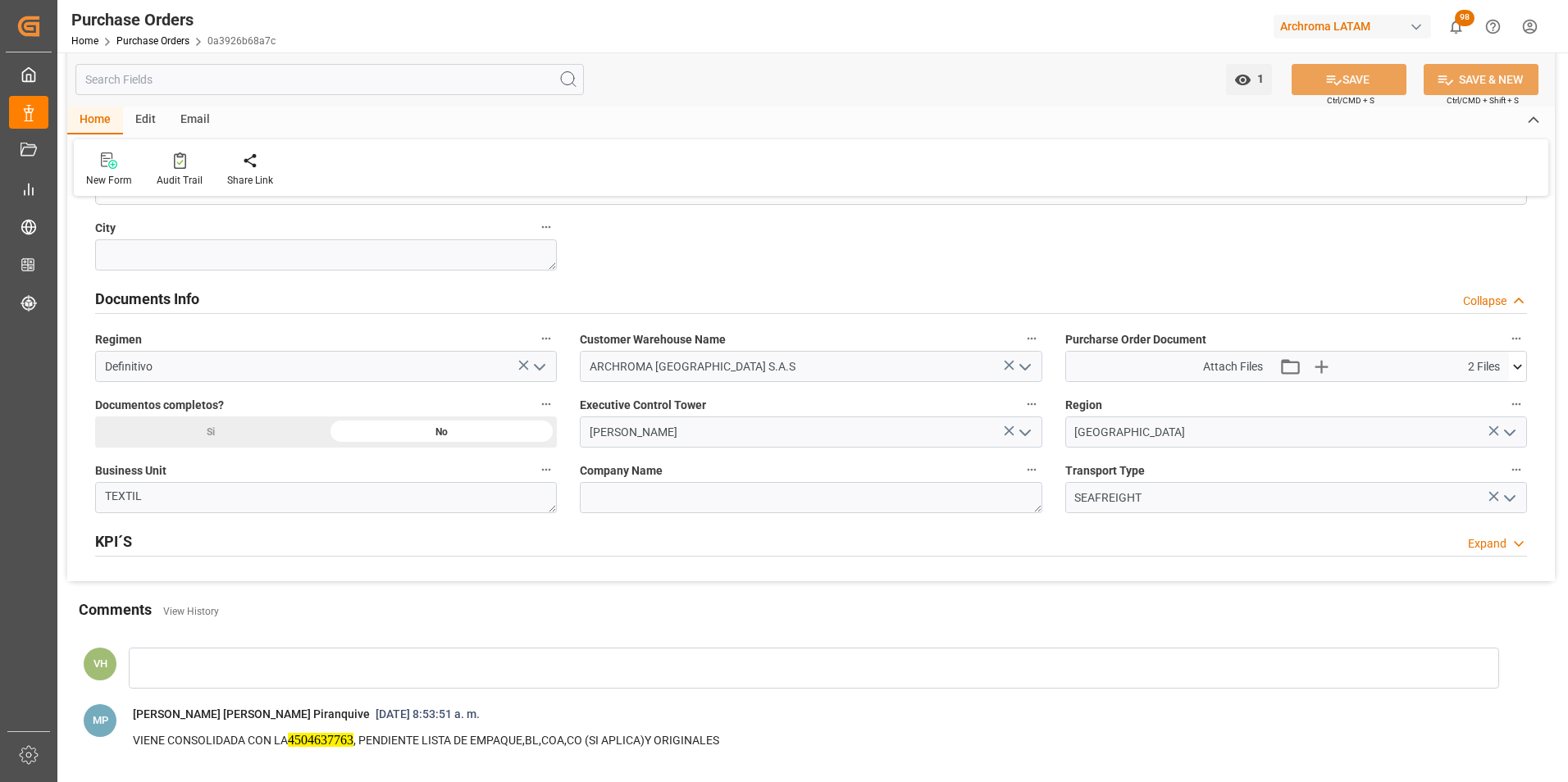
scroll to position [1148, 0]
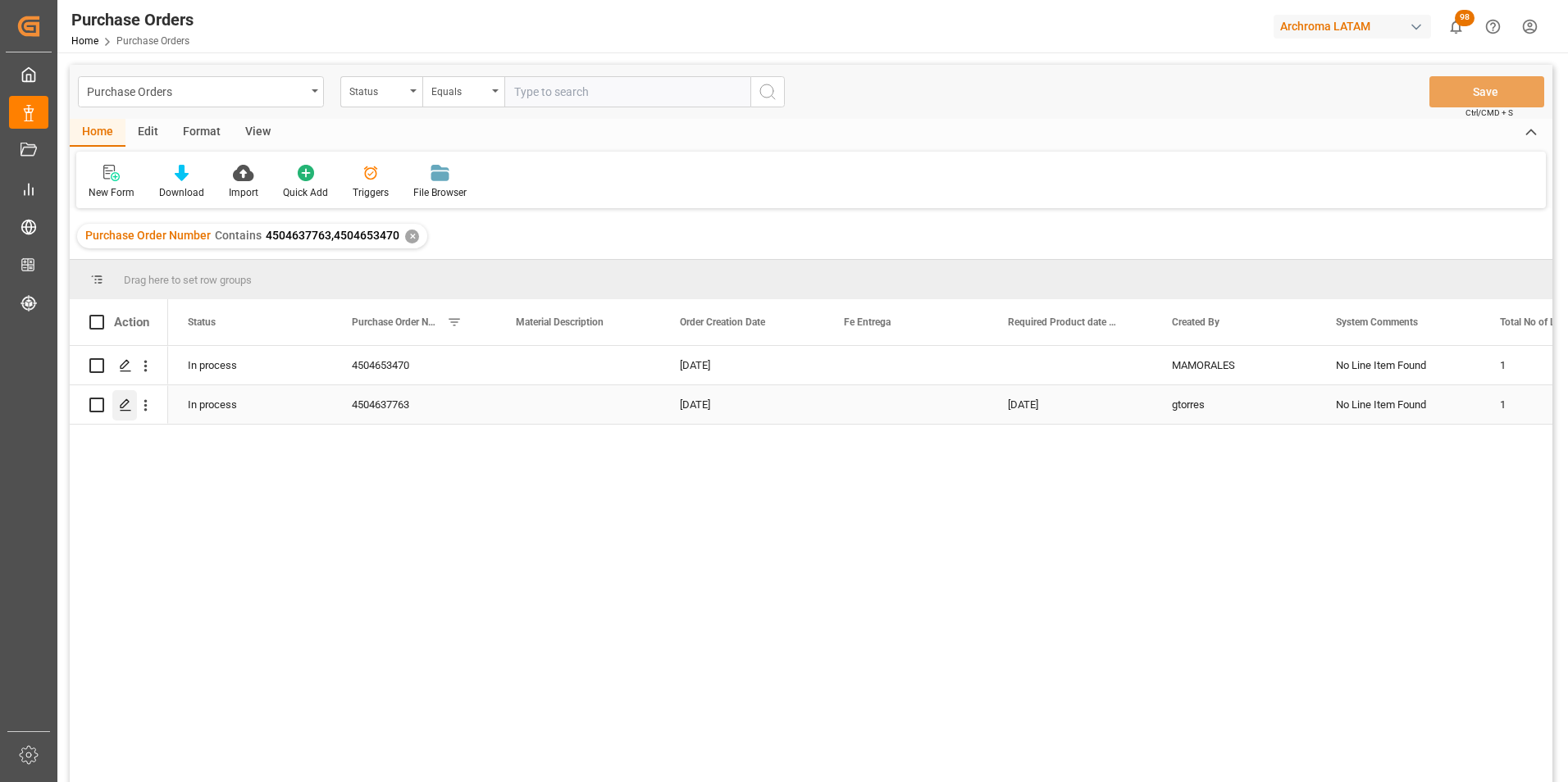
click at [129, 405] on icon "Press SPACE to select this row." at bounding box center [126, 406] width 14 height 14
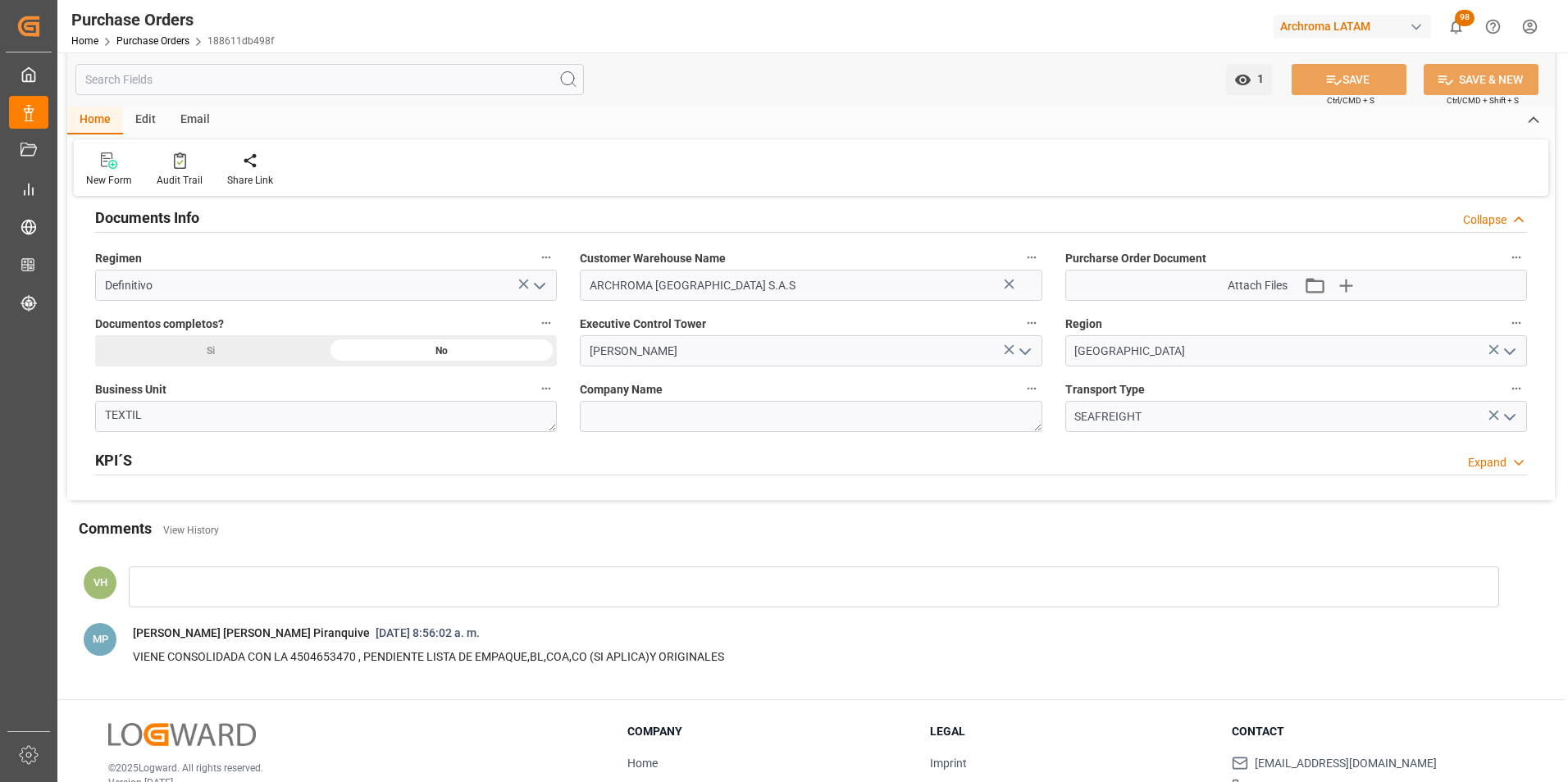
scroll to position [1148, 0]
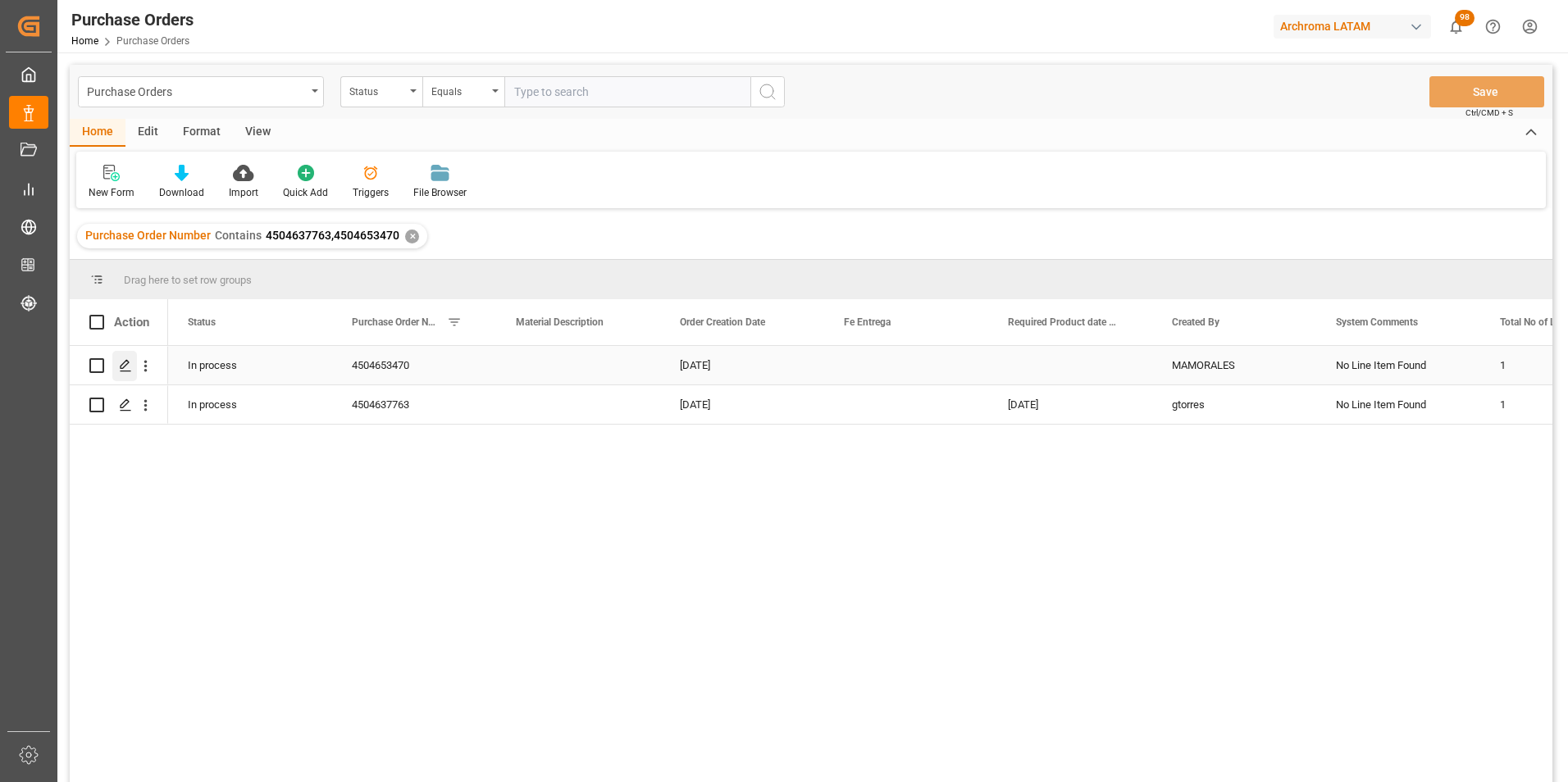
click at [129, 373] on icon "Press SPACE to select this row." at bounding box center [126, 366] width 14 height 14
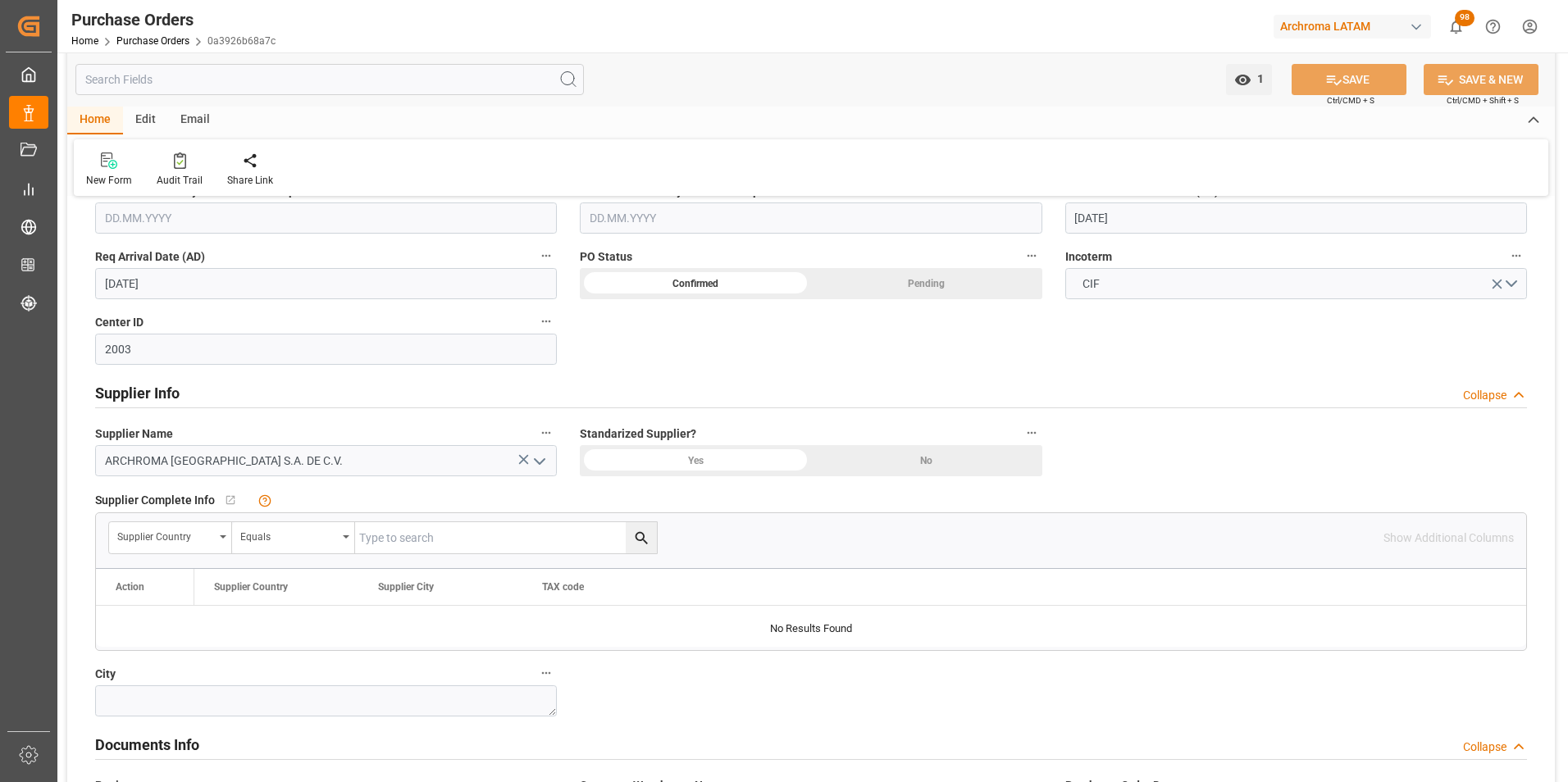
scroll to position [820, 0]
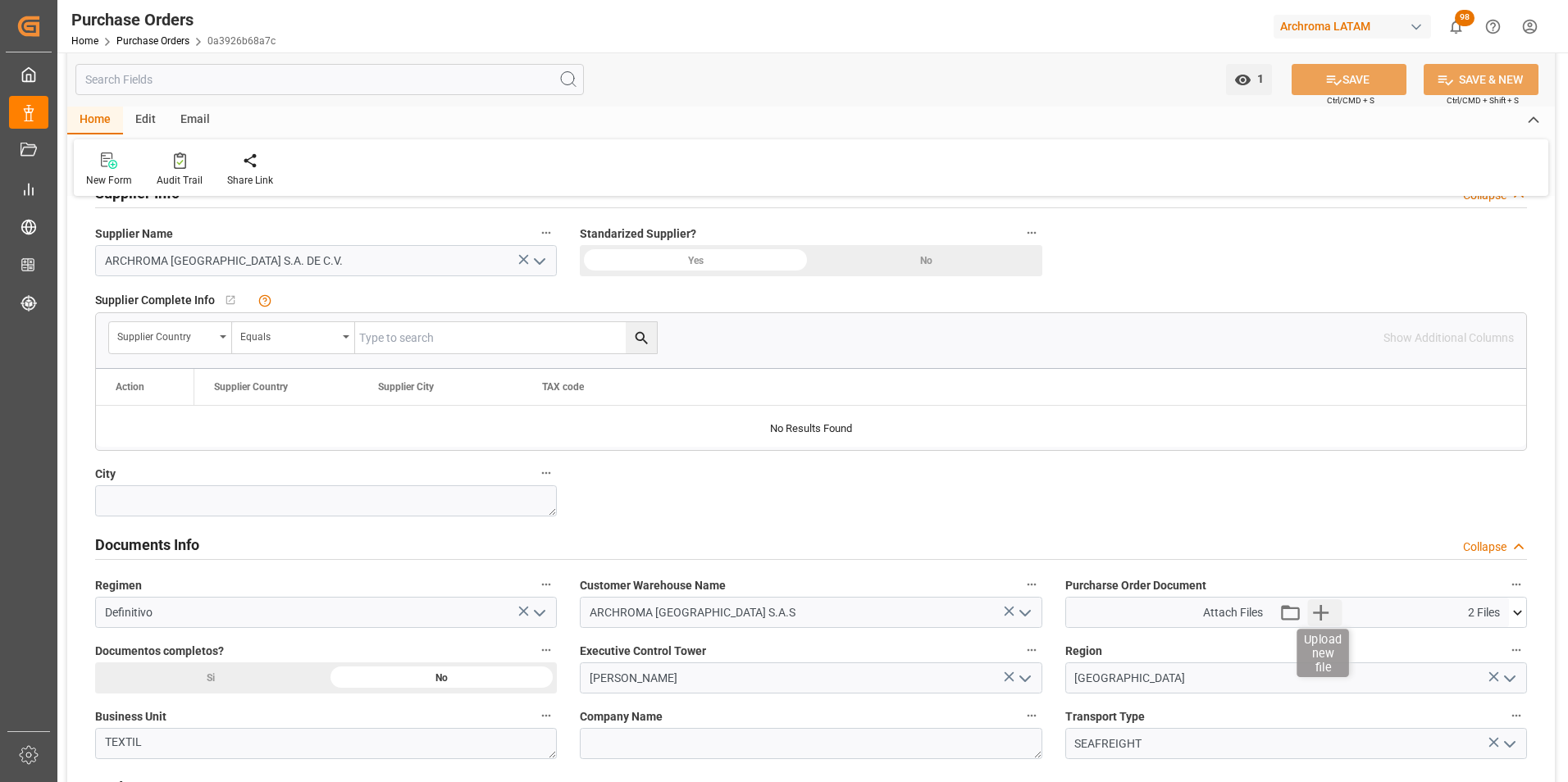
click at [1328, 610] on icon "button" at bounding box center [1321, 612] width 26 height 26
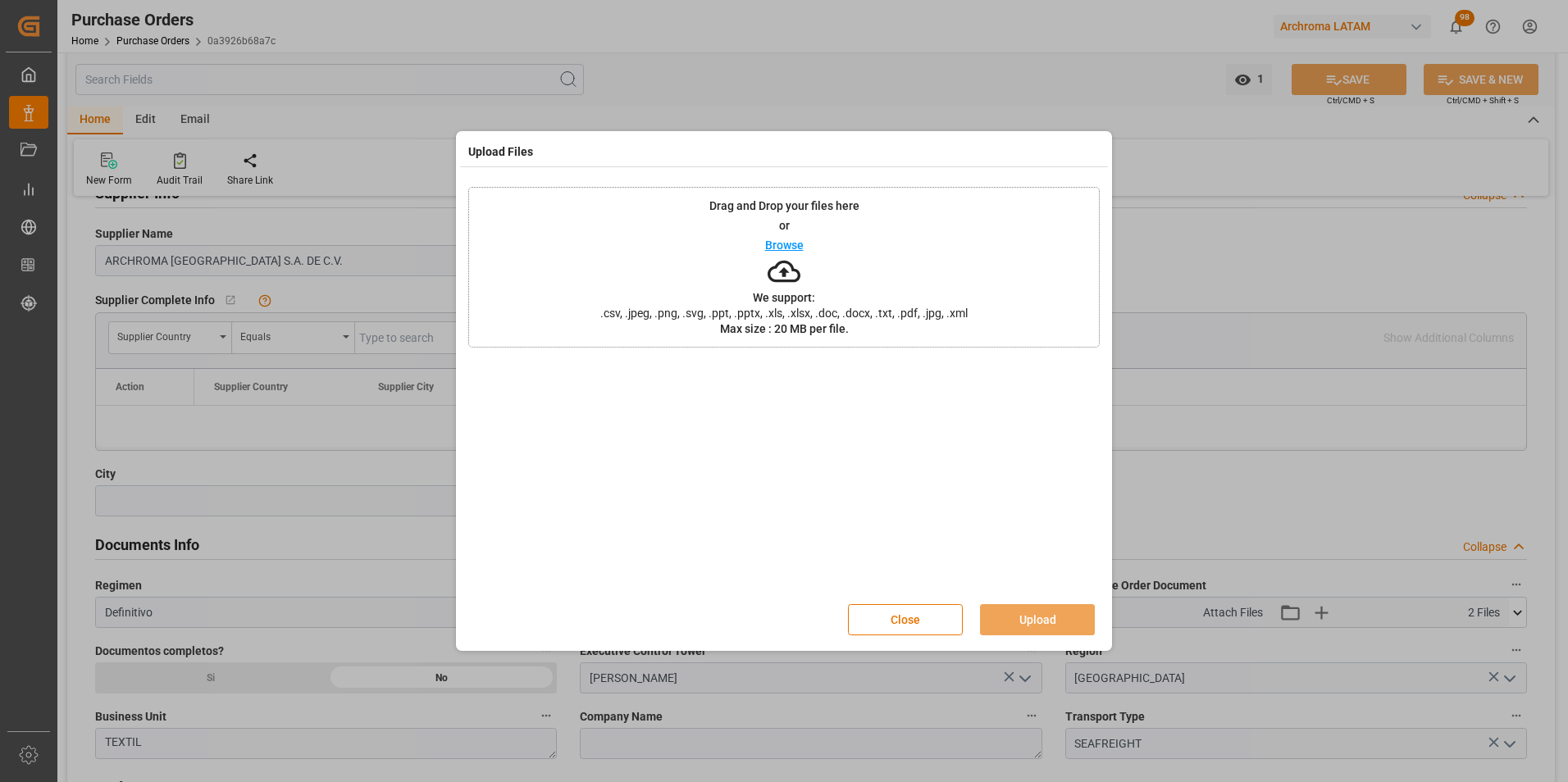
click at [1017, 302] on div "Drag and Drop your files here or Browse We support: .csv, .jpeg, .png, .svg, .p…" at bounding box center [784, 268] width 632 height 161
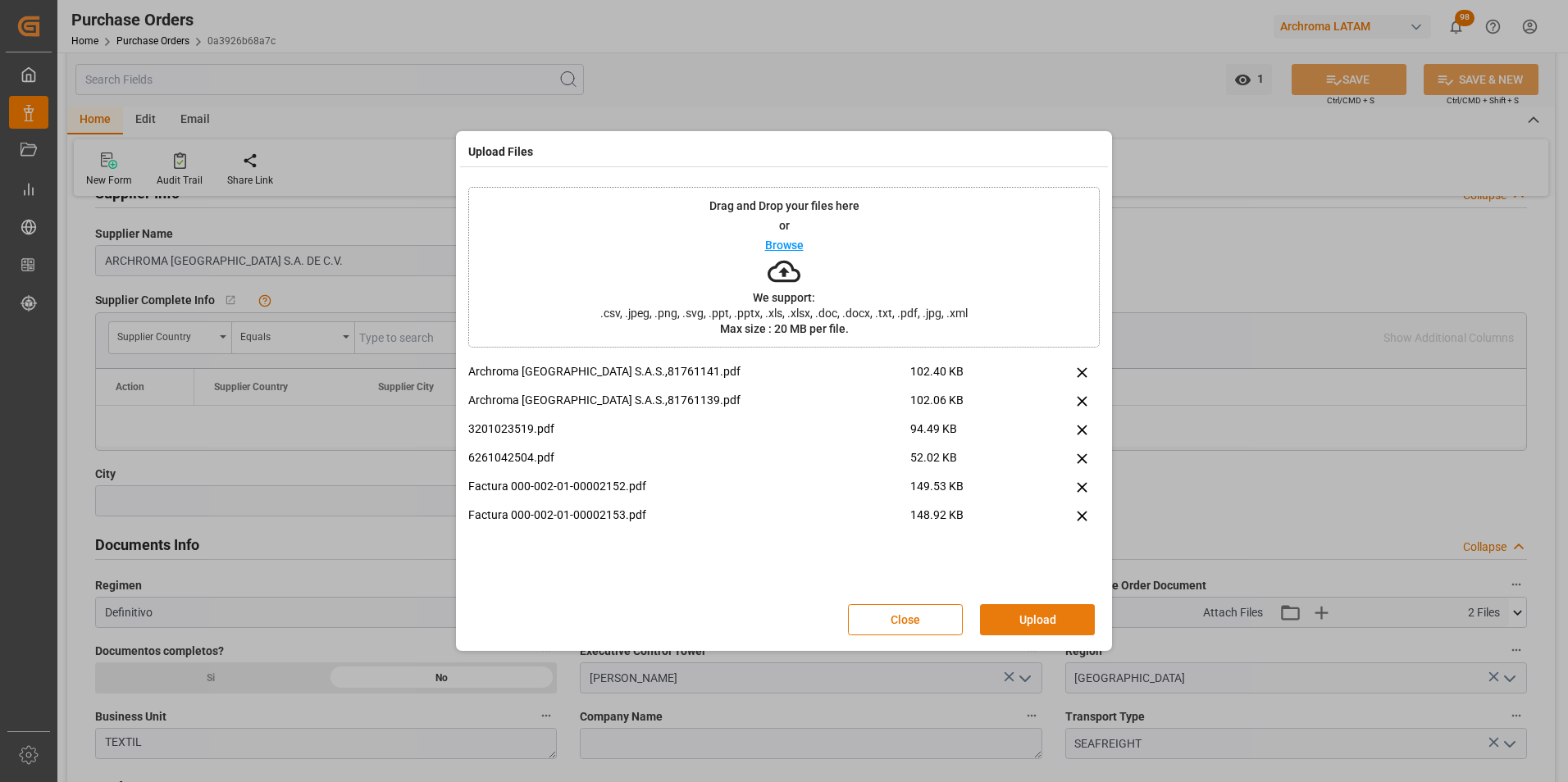
click at [1057, 613] on button "Upload" at bounding box center [1037, 620] width 114 height 31
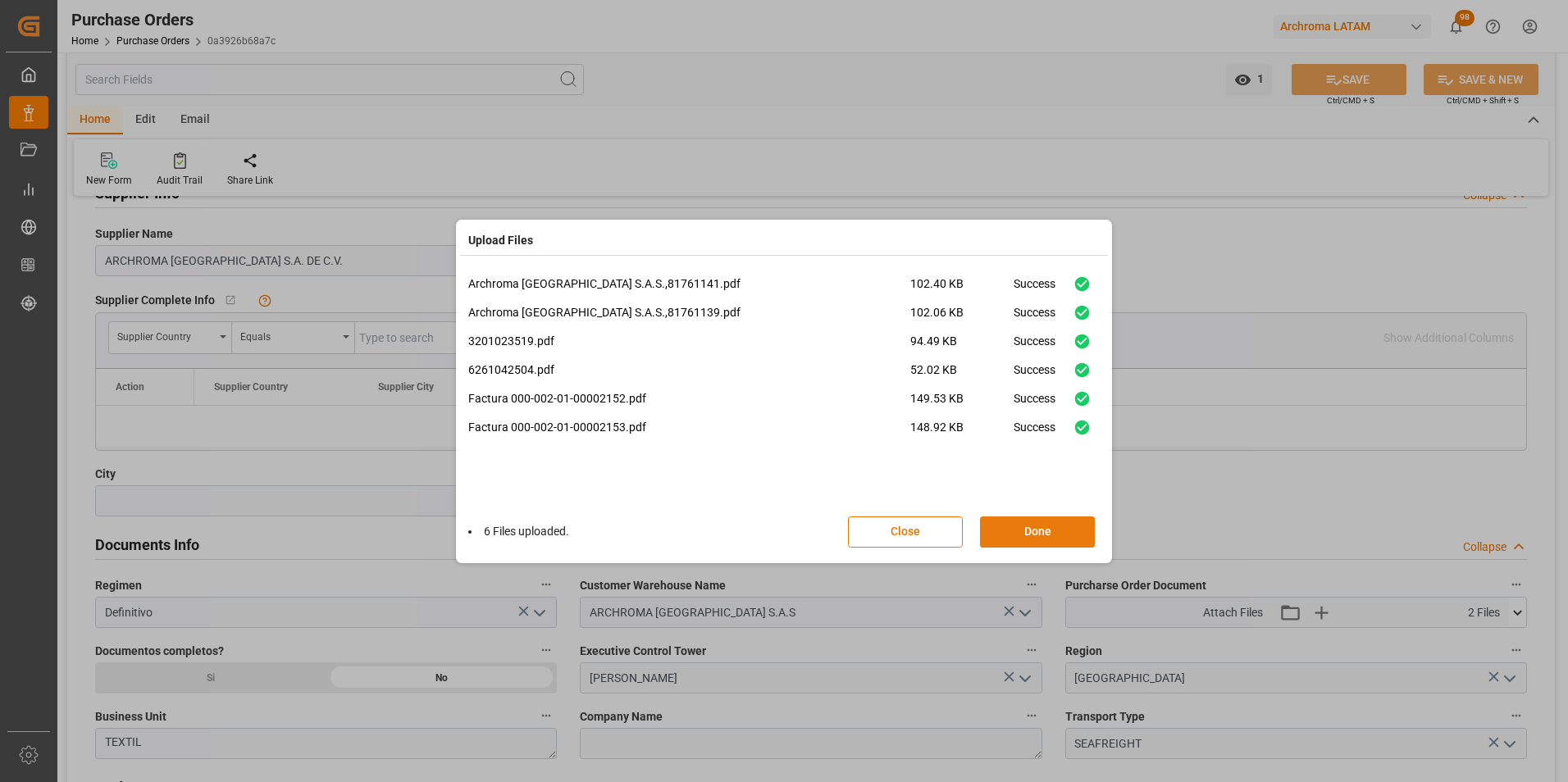
click at [1064, 538] on button "Done" at bounding box center [1037, 532] width 114 height 31
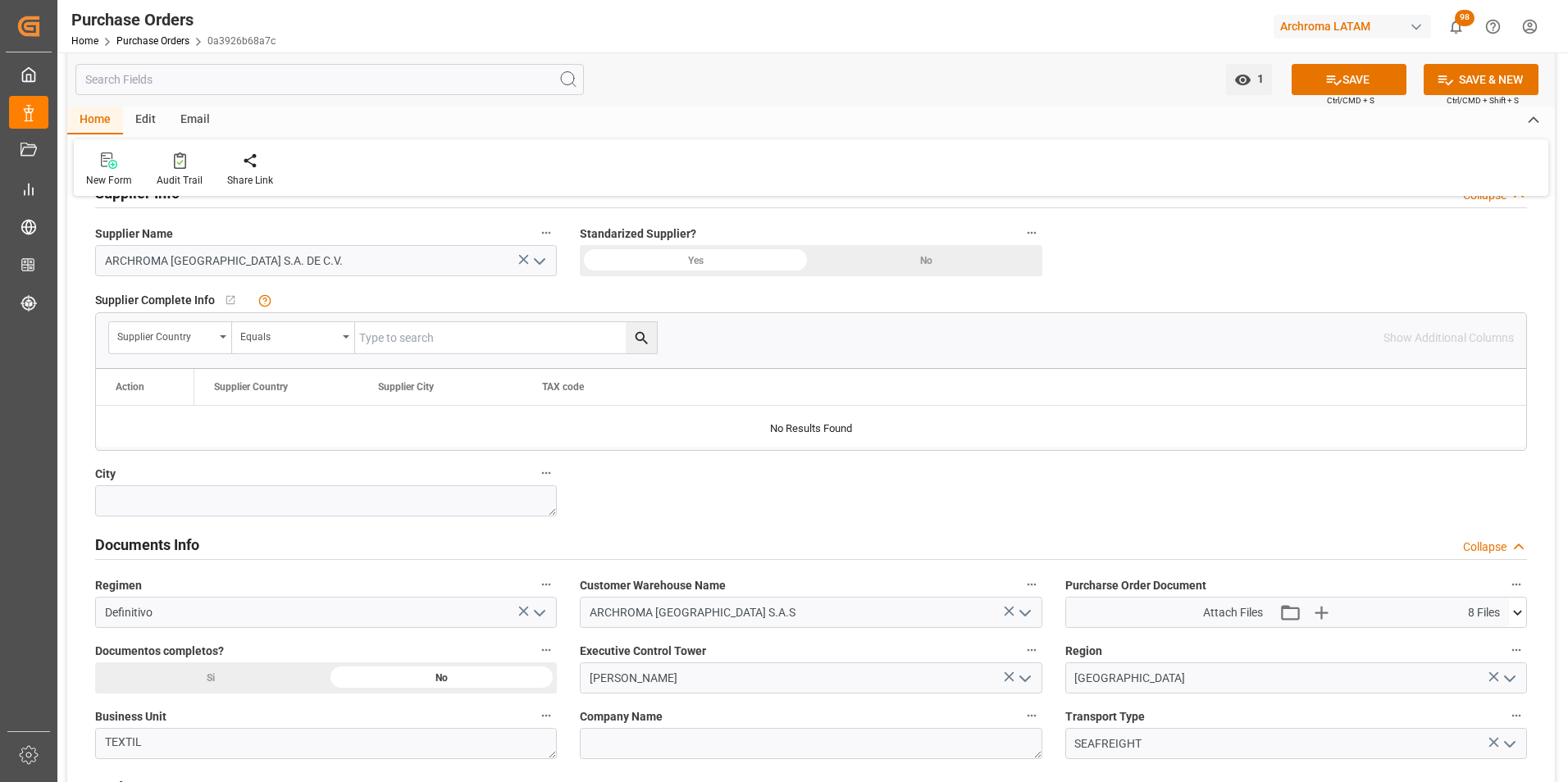
click at [580, 99] on div "Si" at bounding box center [696, 83] width 231 height 31
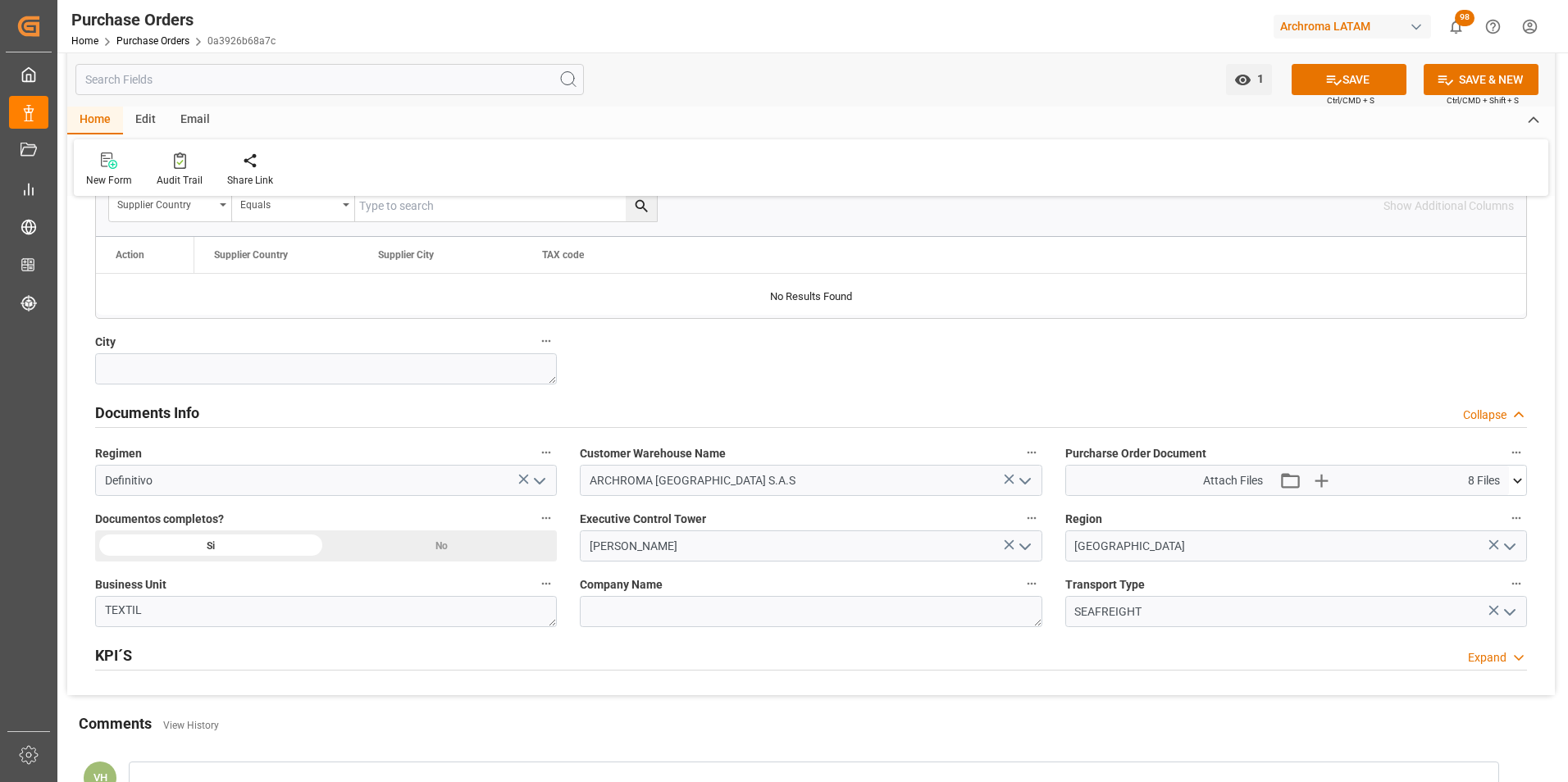
scroll to position [984, 0]
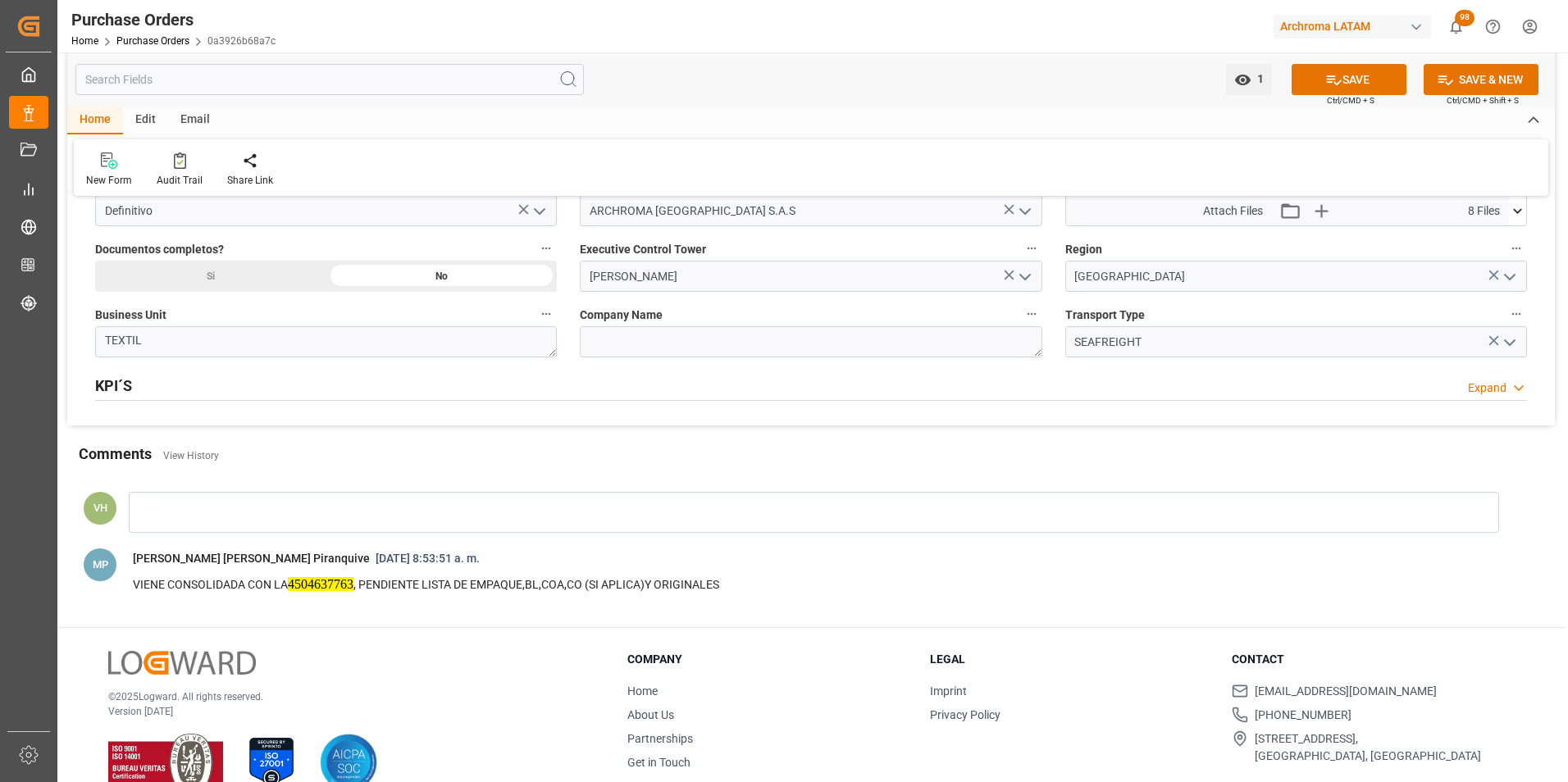
scroll to position [1254, 0]
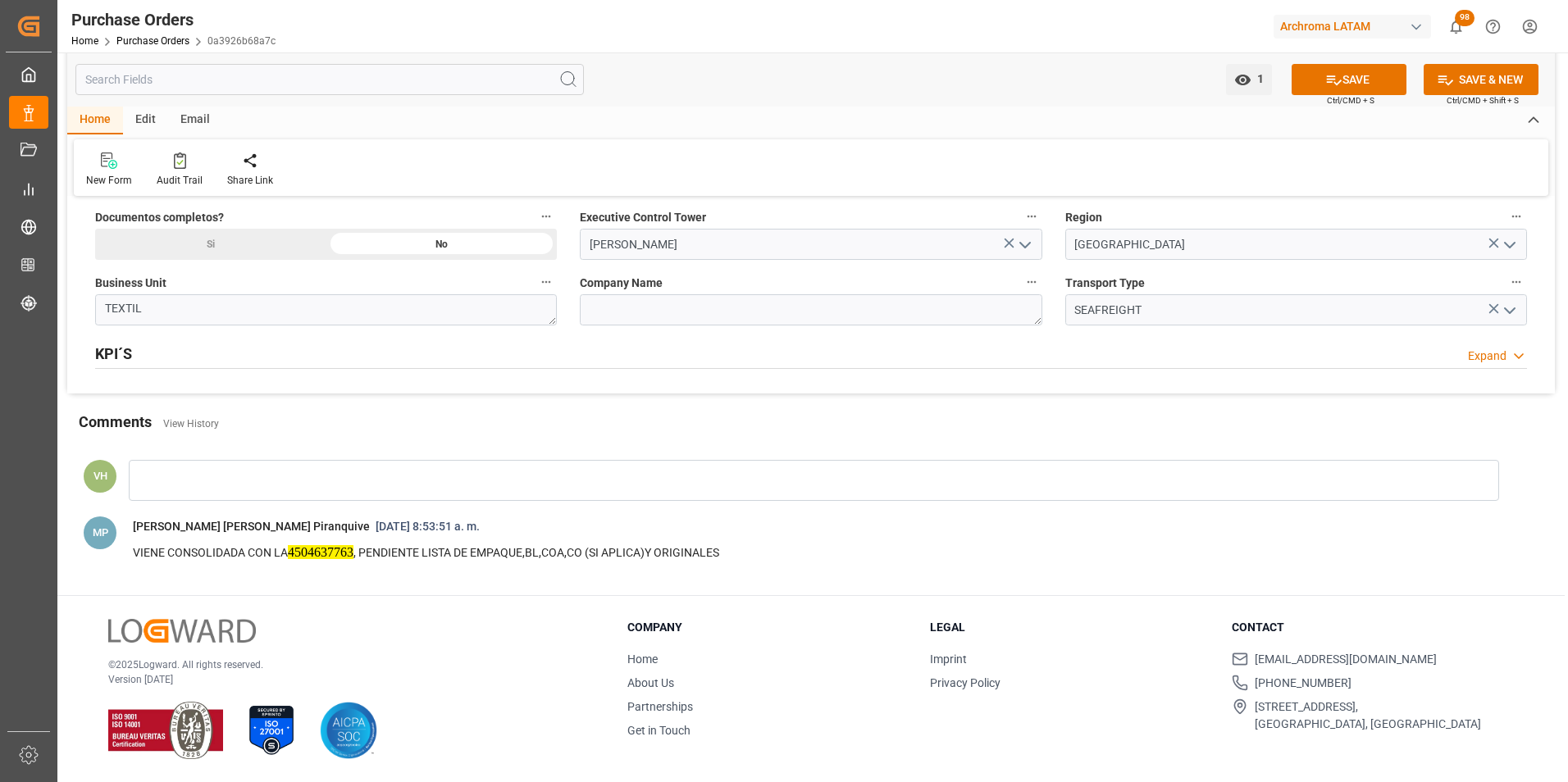
click at [331, 476] on div at bounding box center [814, 480] width 1370 height 41
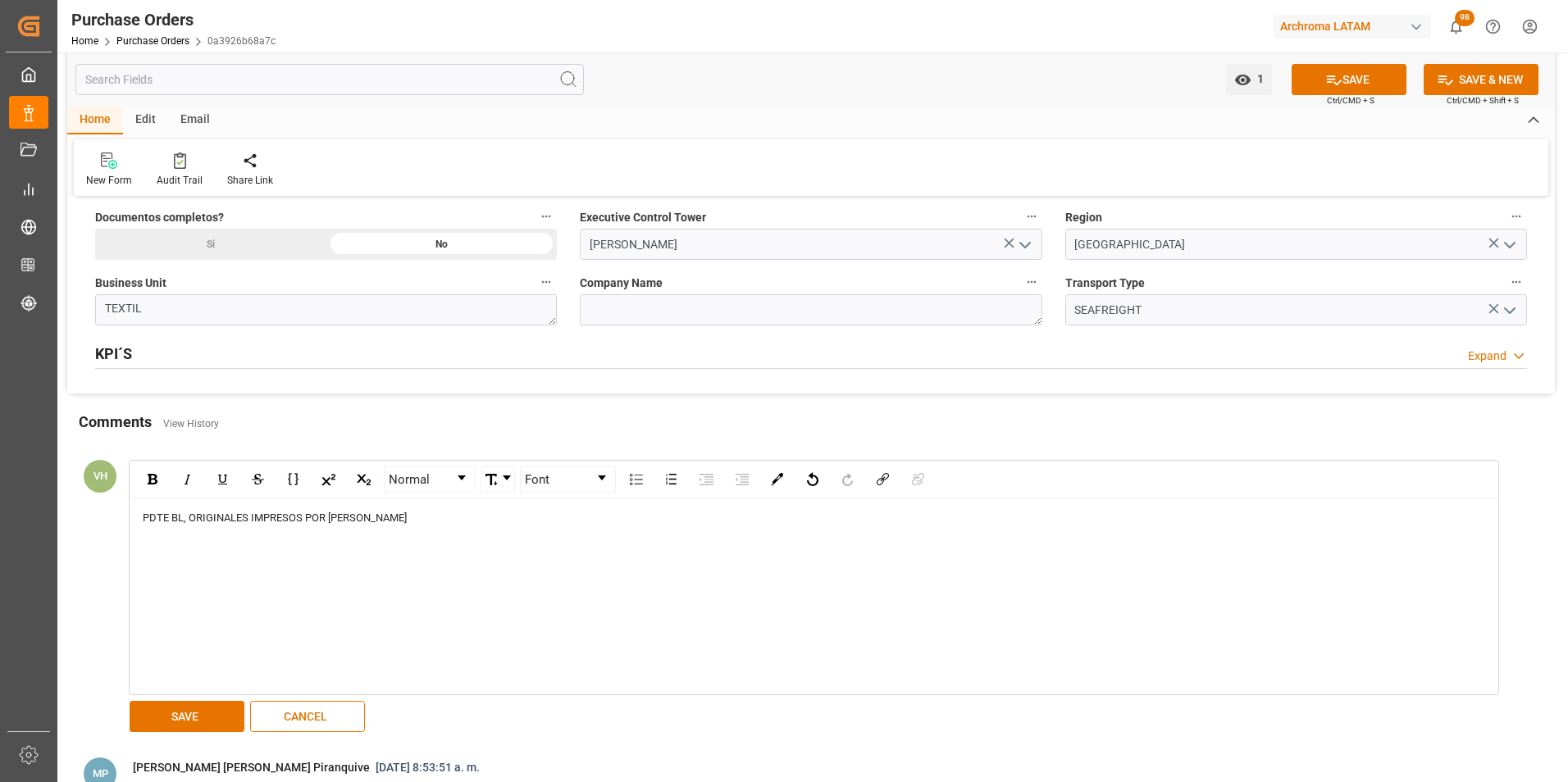
click at [182, 517] on span "PDTE BL, ORIGINALES IMPRESOS POR TATIANA OK" at bounding box center [275, 517] width 264 height 13
click at [225, 717] on button "SAVE" at bounding box center [187, 717] width 114 height 31
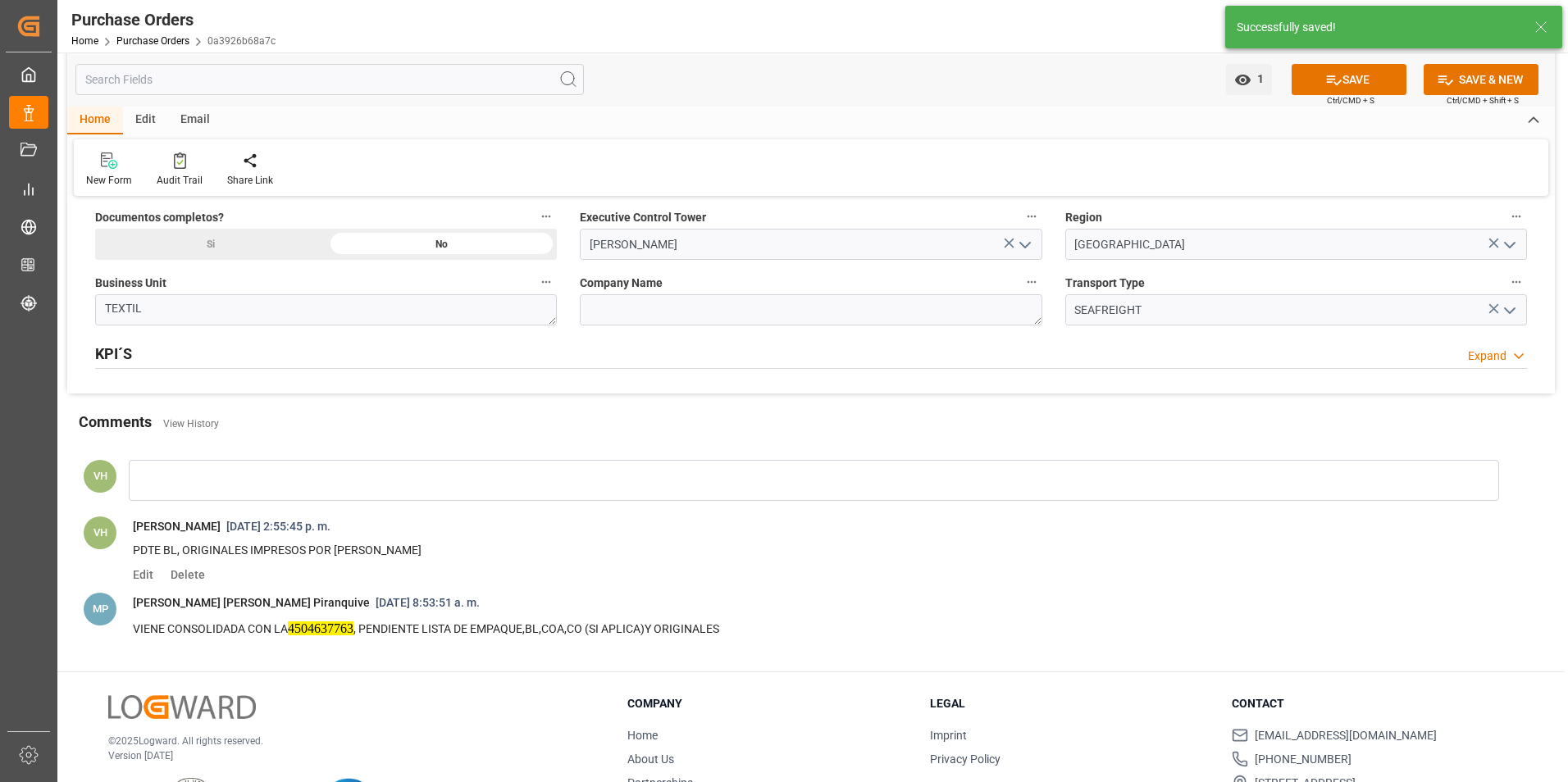
scroll to position [926, 0]
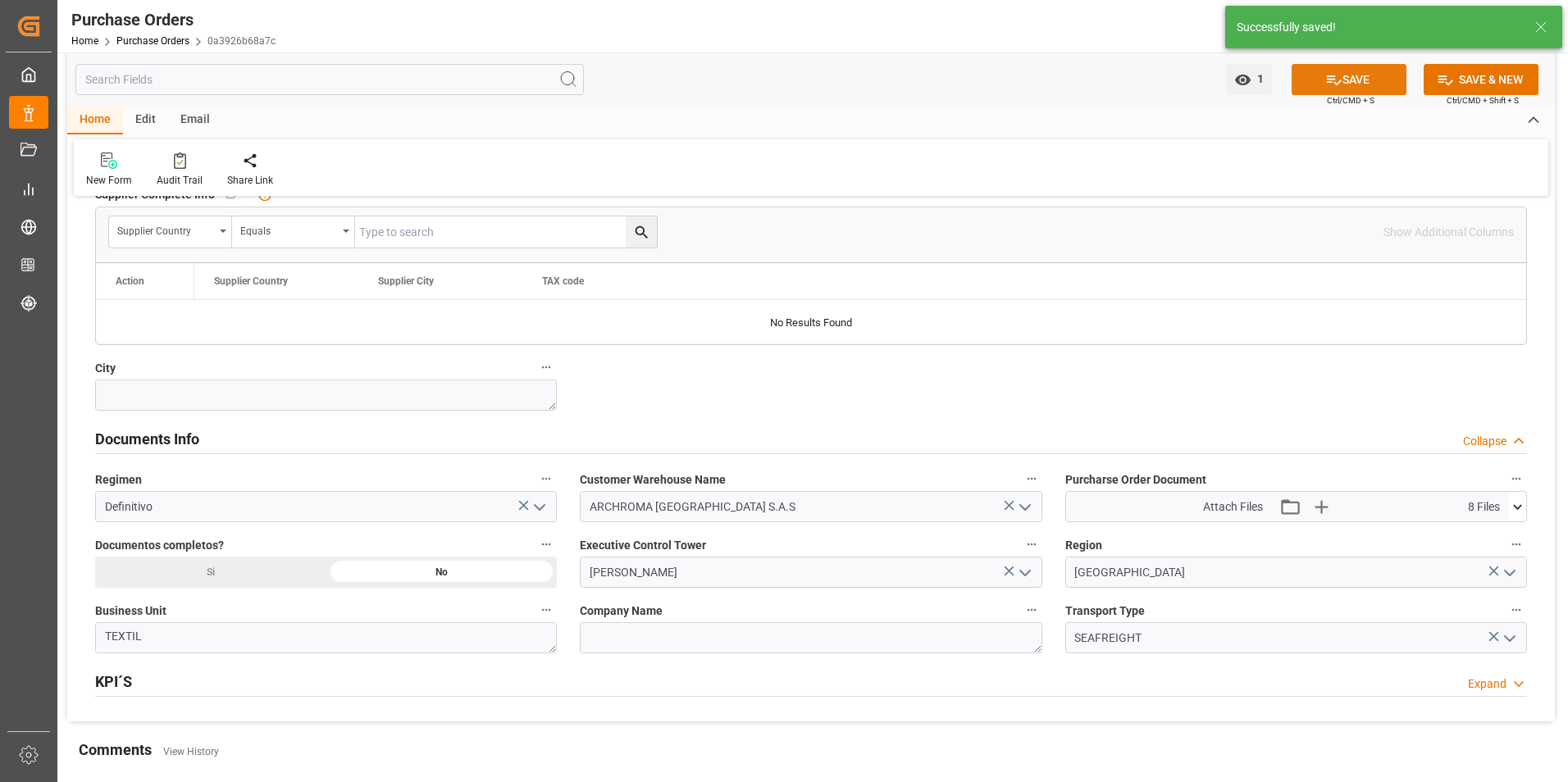
click at [1338, 88] on button "SAVE" at bounding box center [1349, 80] width 114 height 31
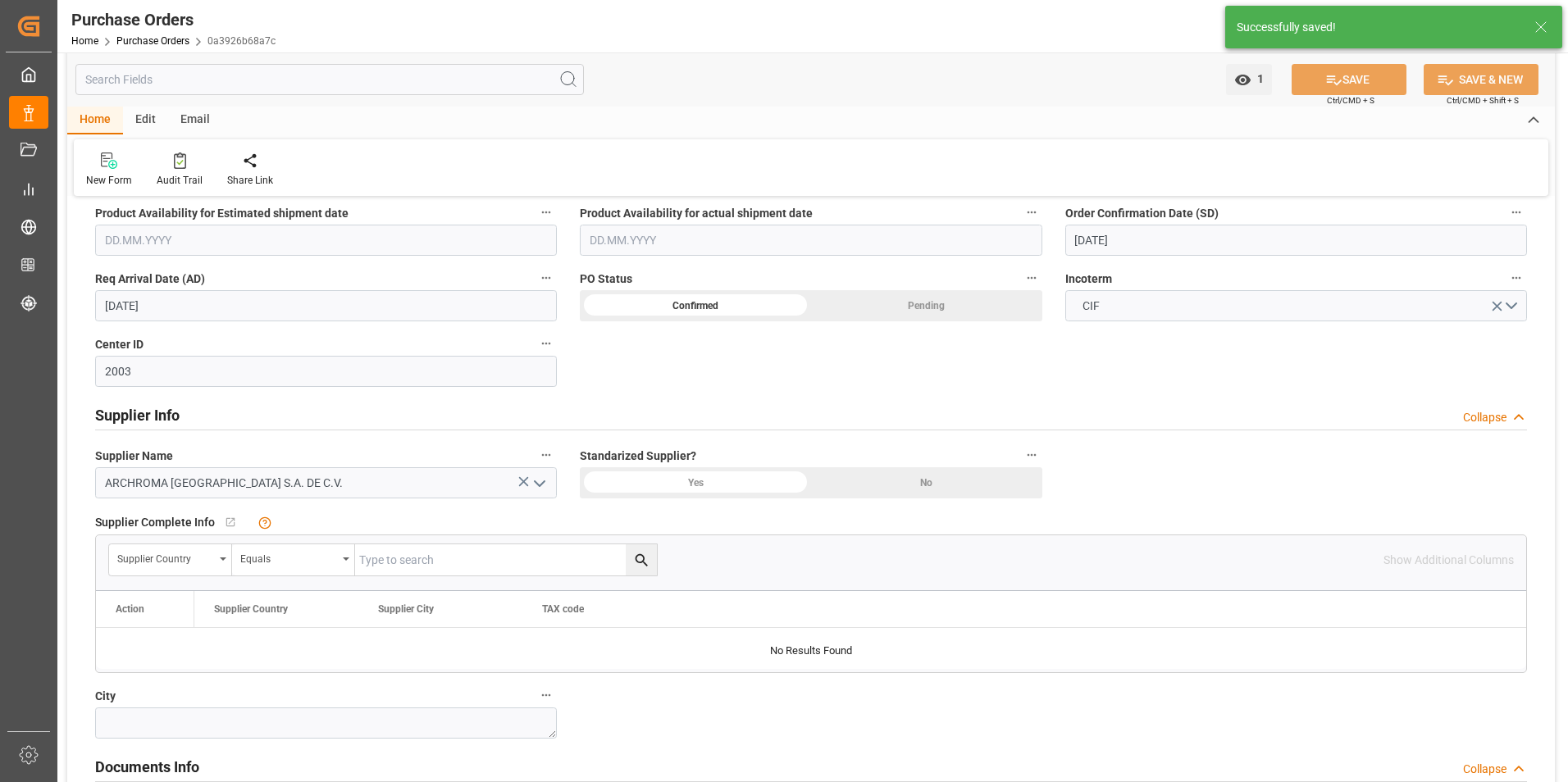
scroll to position [352, 0]
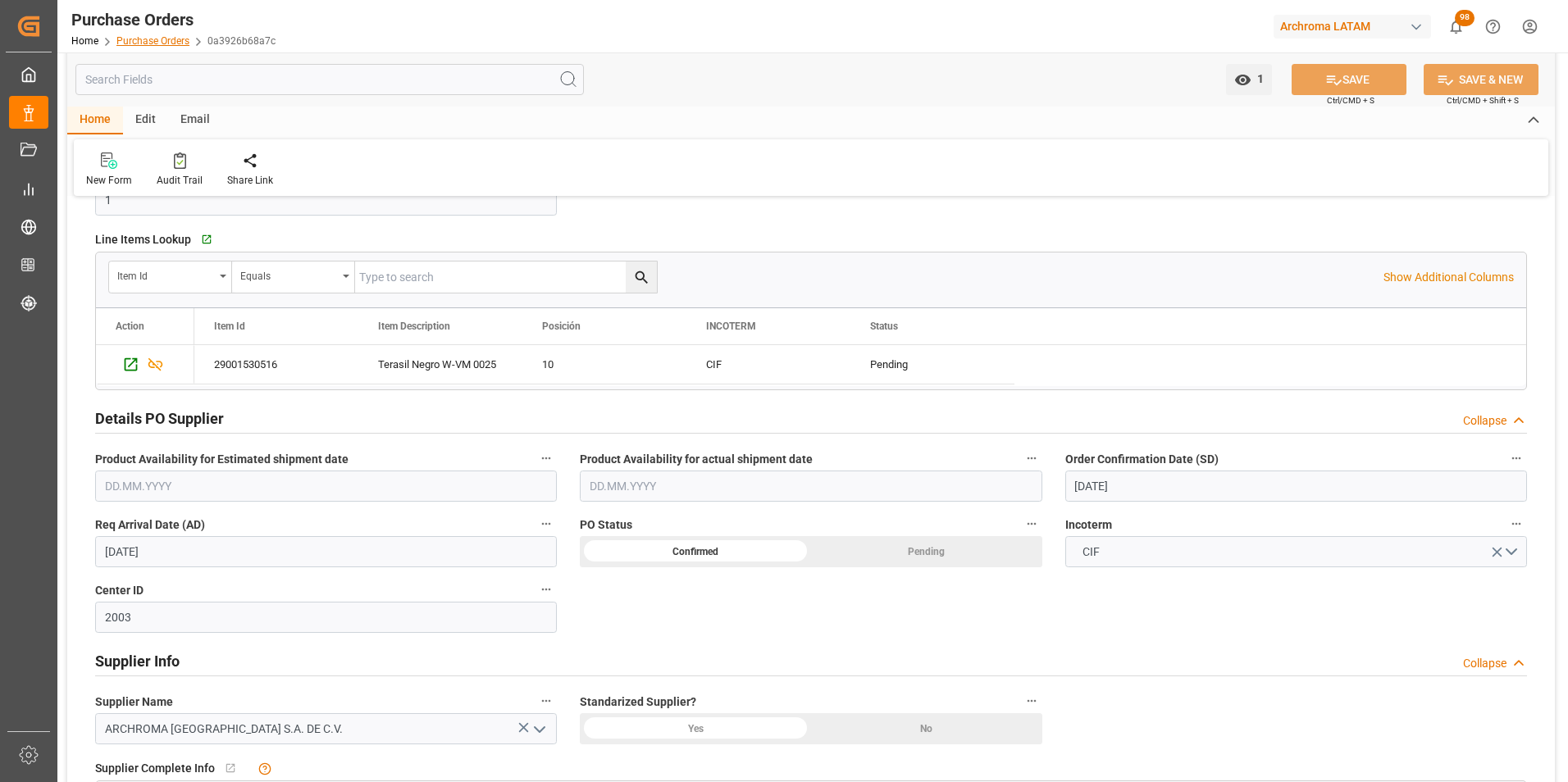
click at [176, 43] on link "Purchase Orders" at bounding box center [152, 41] width 73 height 12
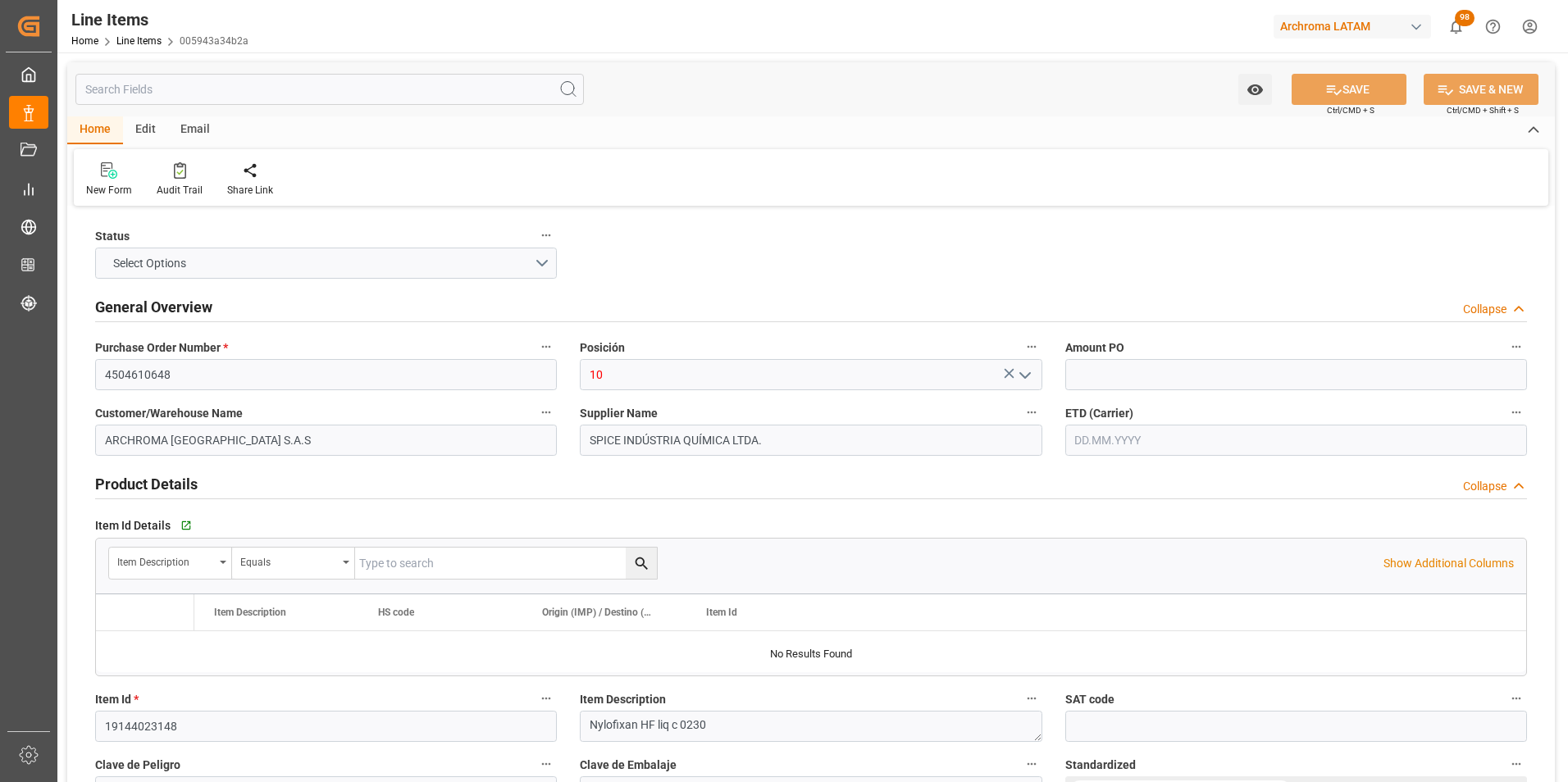
type input "2.13"
type input "22"
type input "5060"
type input "5385.4"
type input "10777.8"
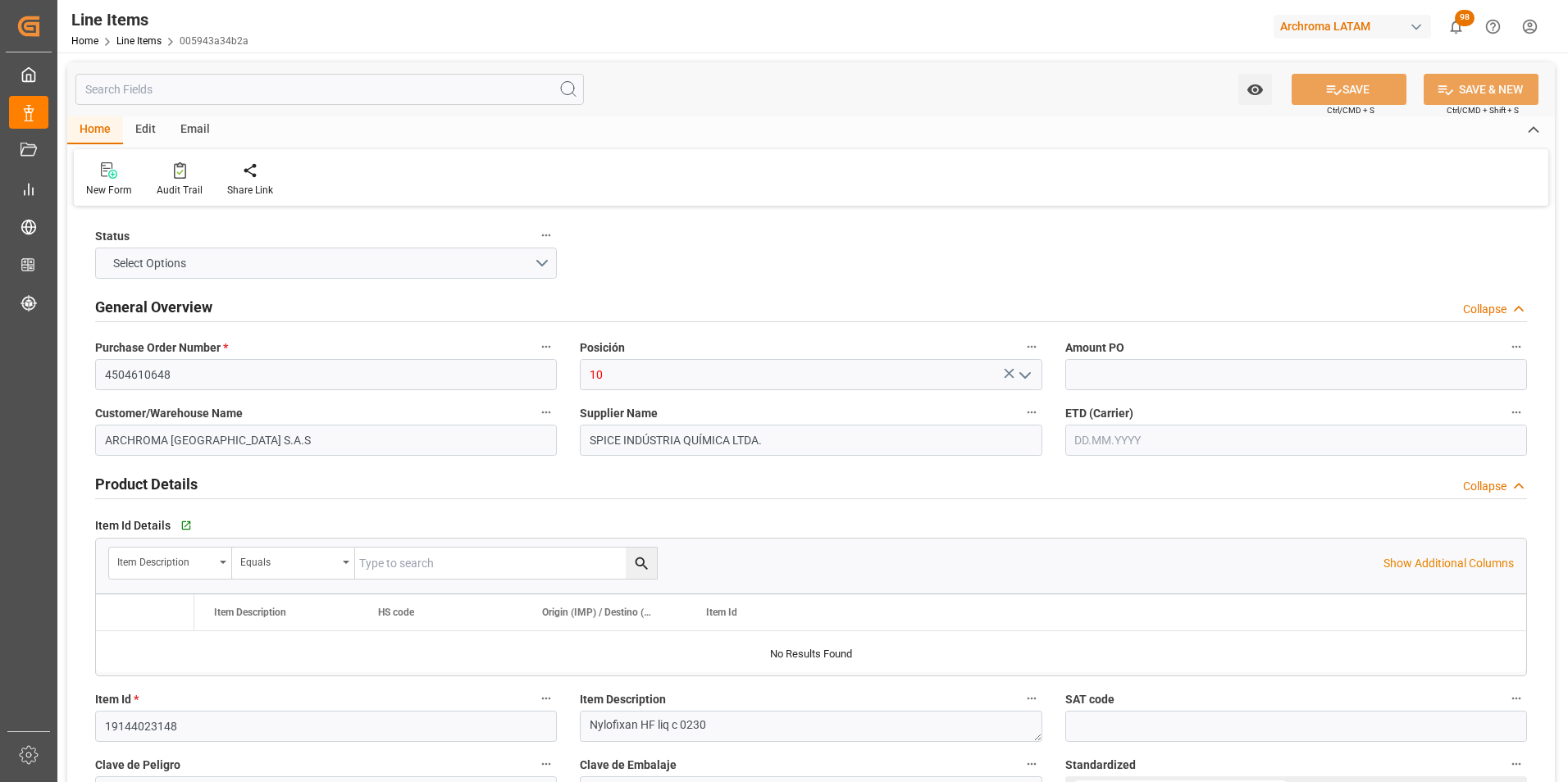
type input "38099190"
type input "28.07.2025"
type input "21.08.2025 19:35"
type input "19.04.2025 17:25"
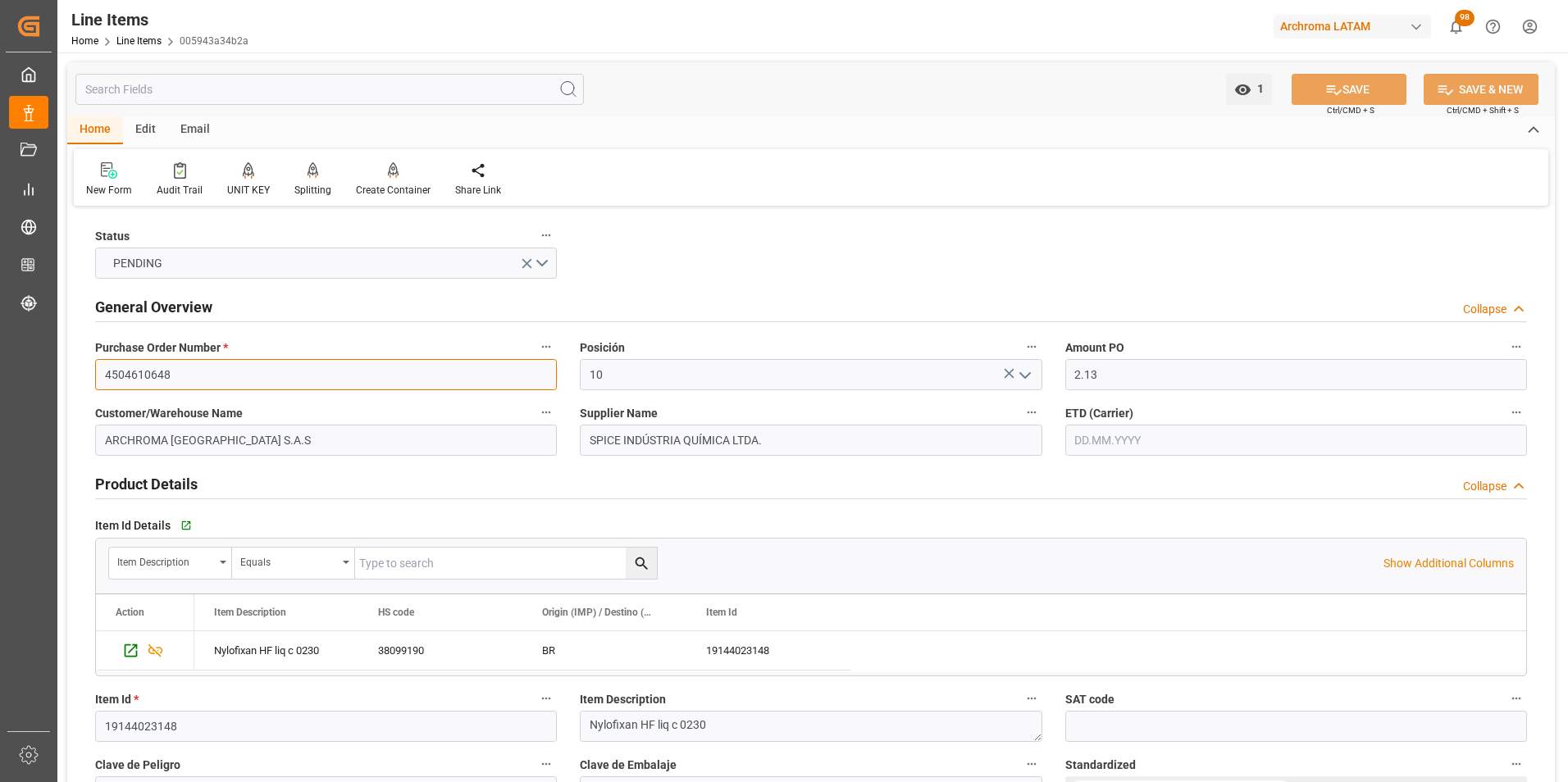
click at [159, 374] on input "4504610648" at bounding box center [326, 375] width 462 height 31
click at [128, 40] on link "Line Items" at bounding box center [139, 41] width 45 height 12
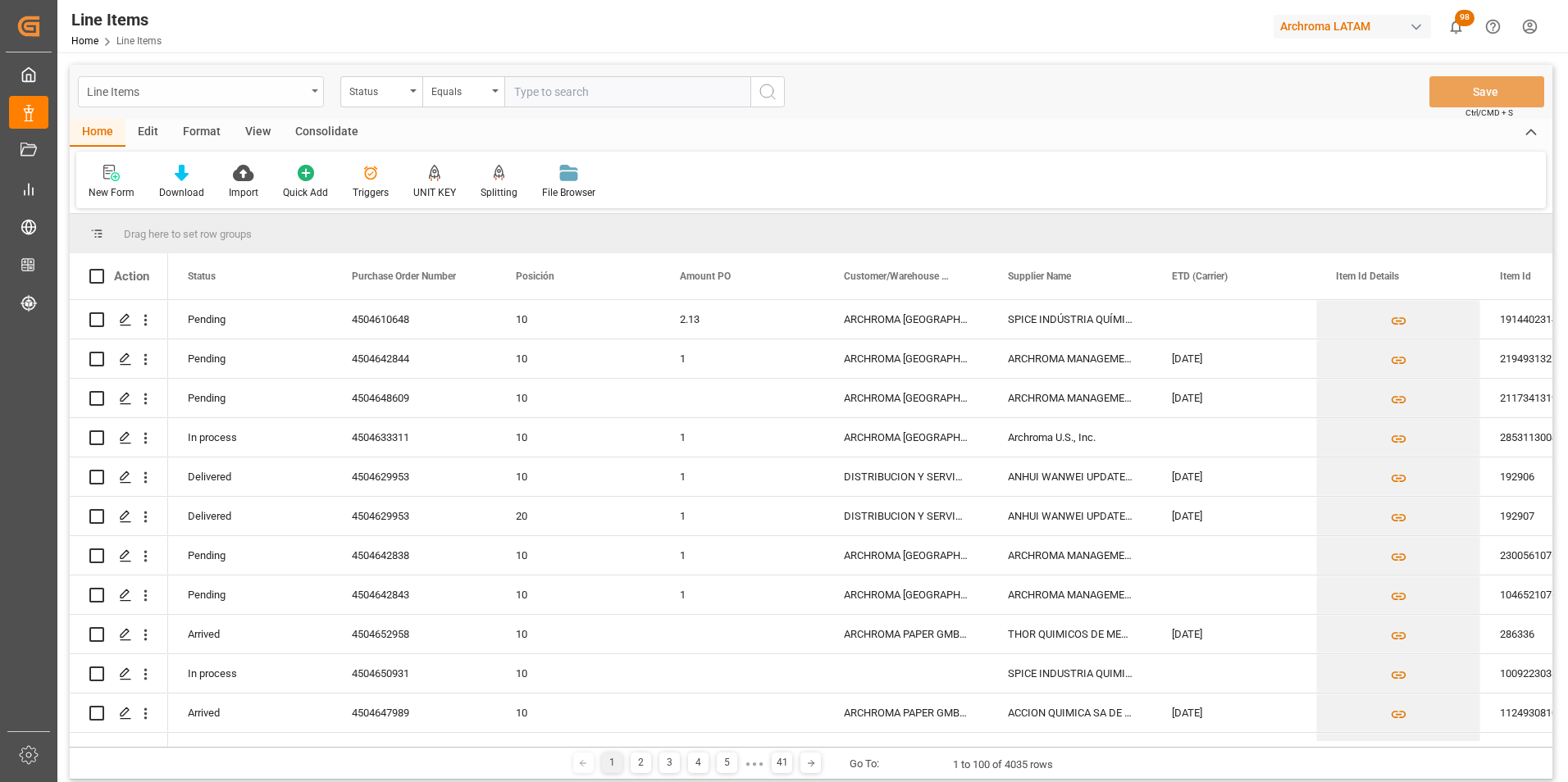
click at [299, 84] on div "Line Items" at bounding box center [197, 90] width 219 height 20
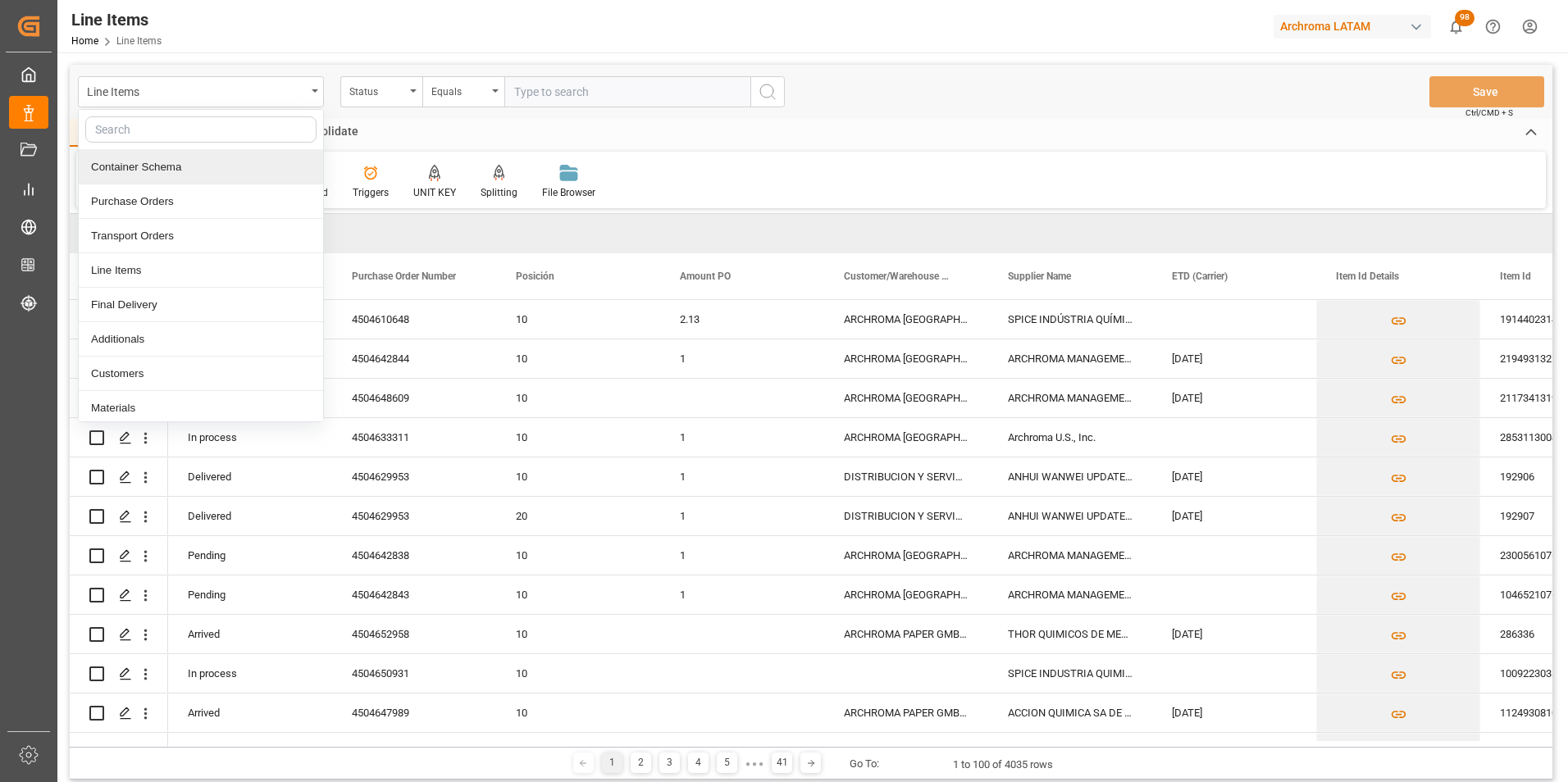
click at [202, 172] on div "Container Schema" at bounding box center [201, 167] width 245 height 34
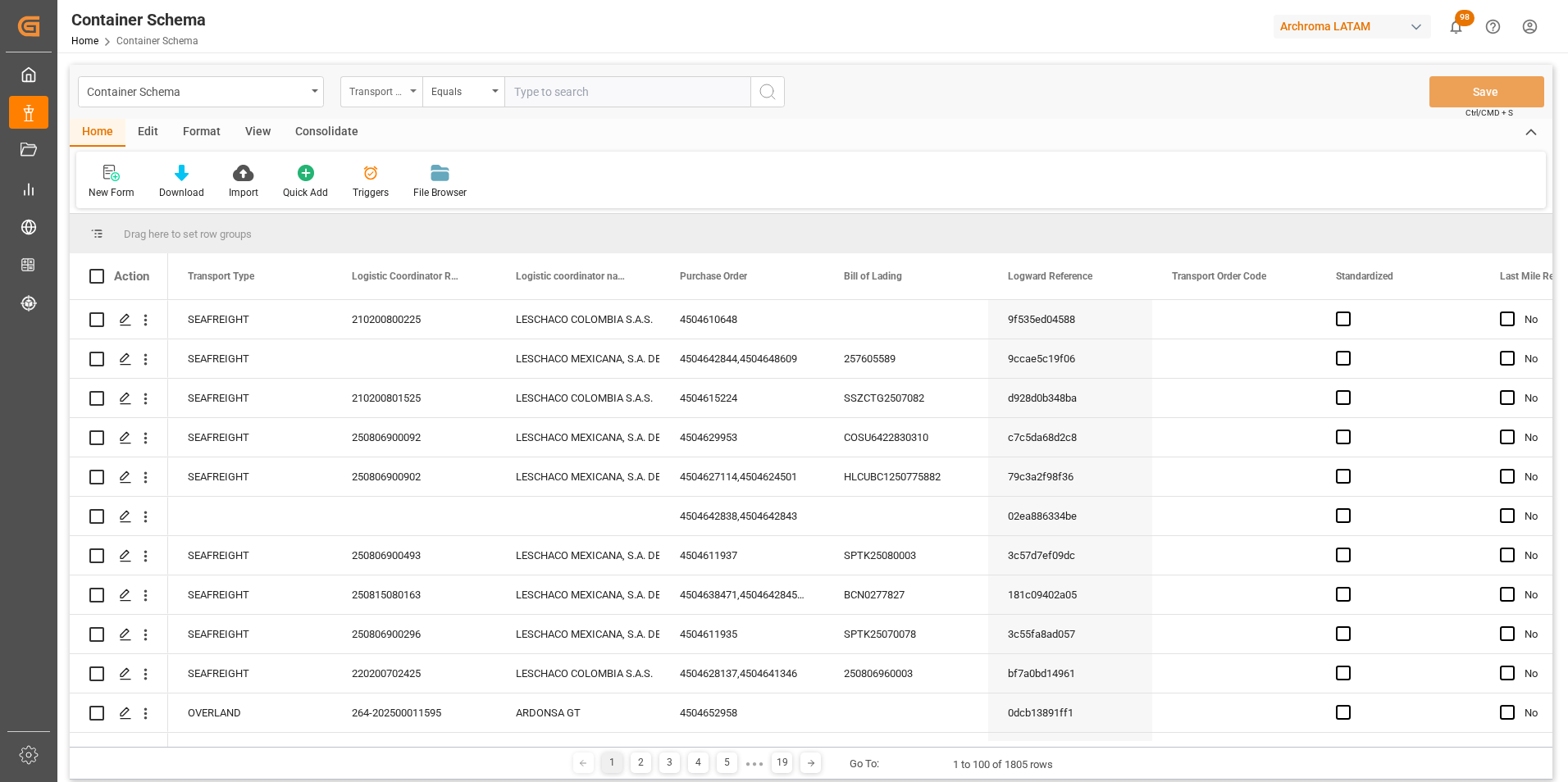
click at [406, 99] on div "Transport Type" at bounding box center [381, 92] width 82 height 31
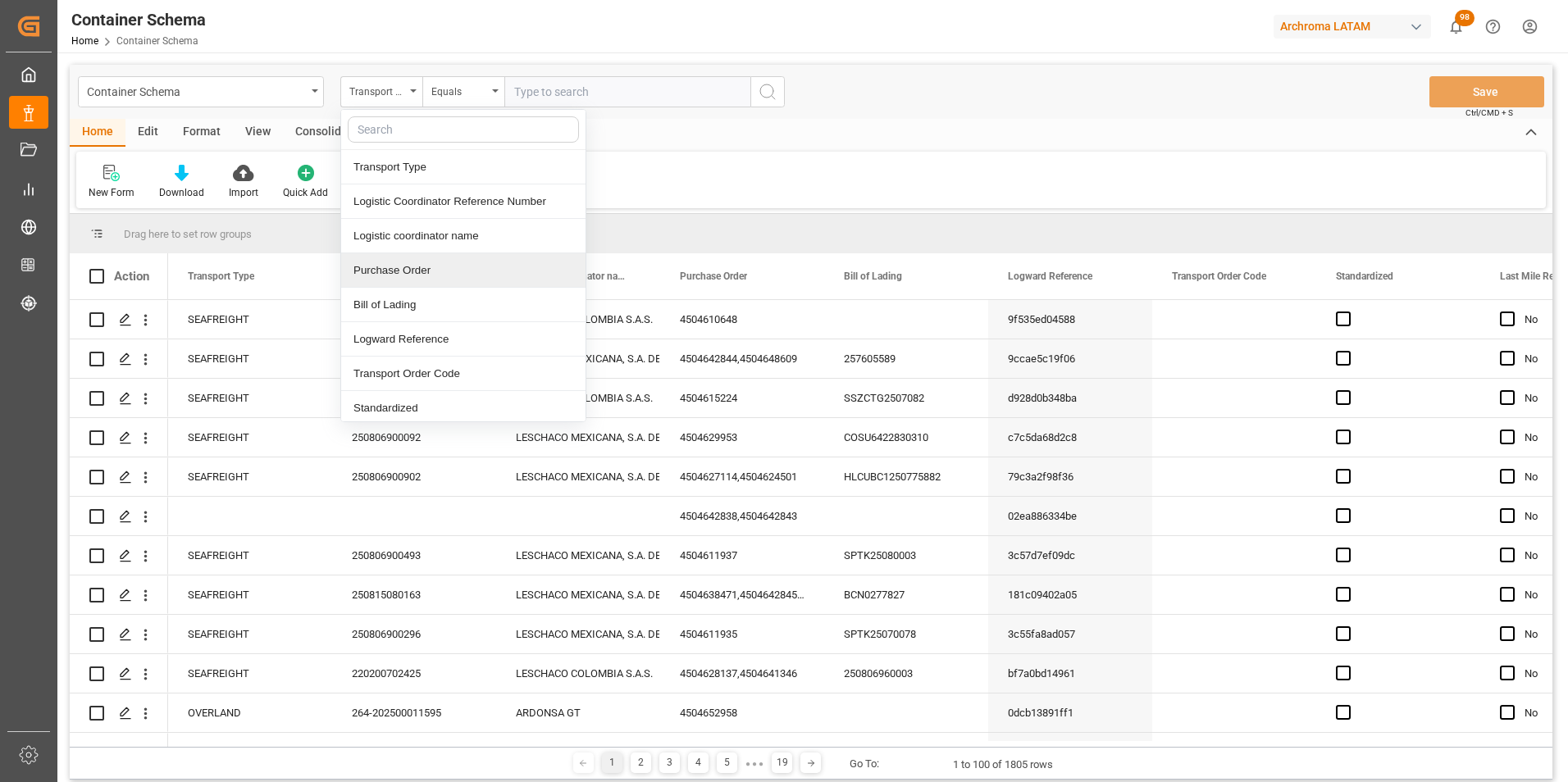
click at [418, 261] on div "Purchase Order" at bounding box center [464, 270] width 245 height 34
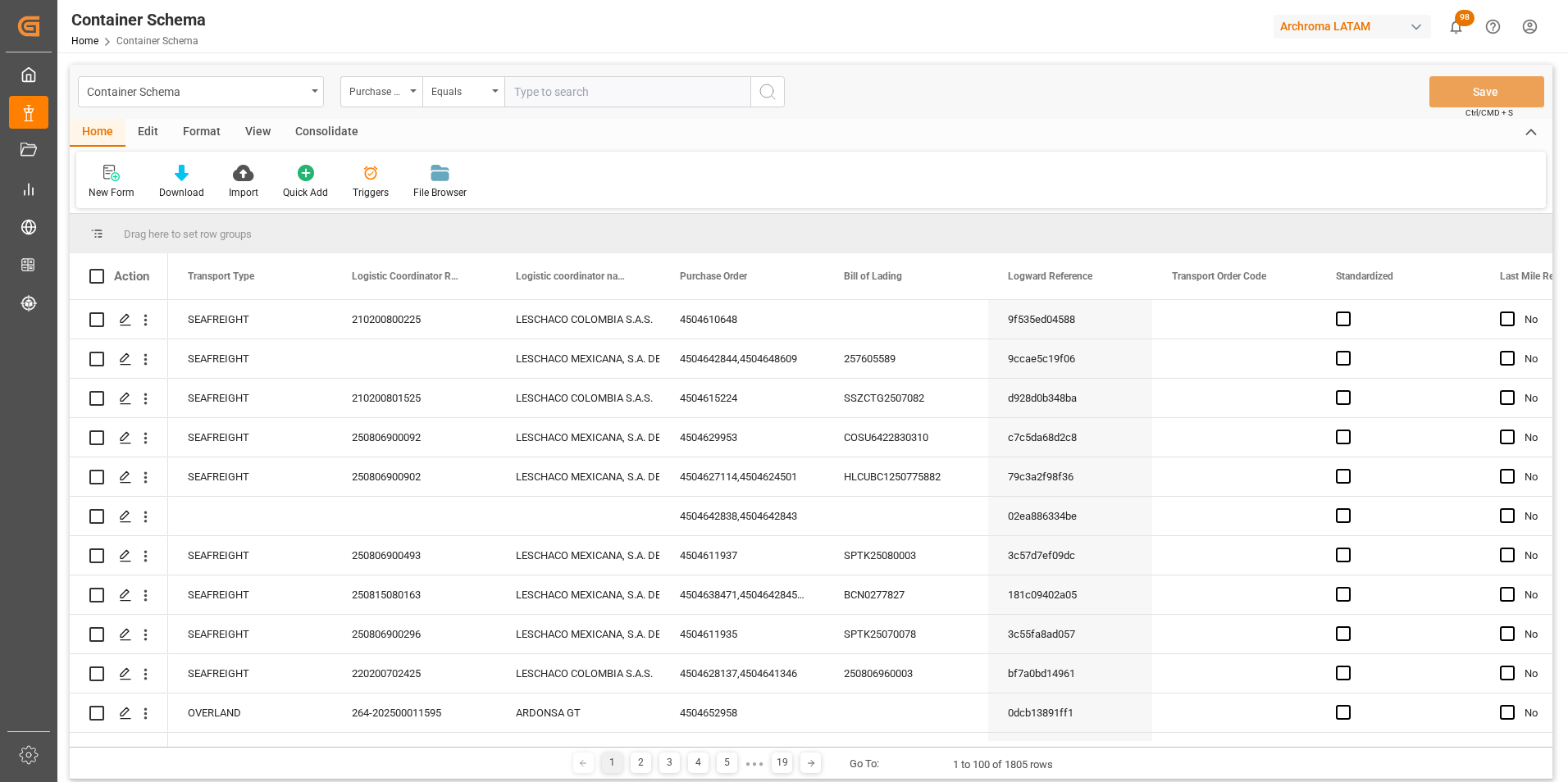
click at [450, 105] on div "Equals" at bounding box center [463, 92] width 82 height 31
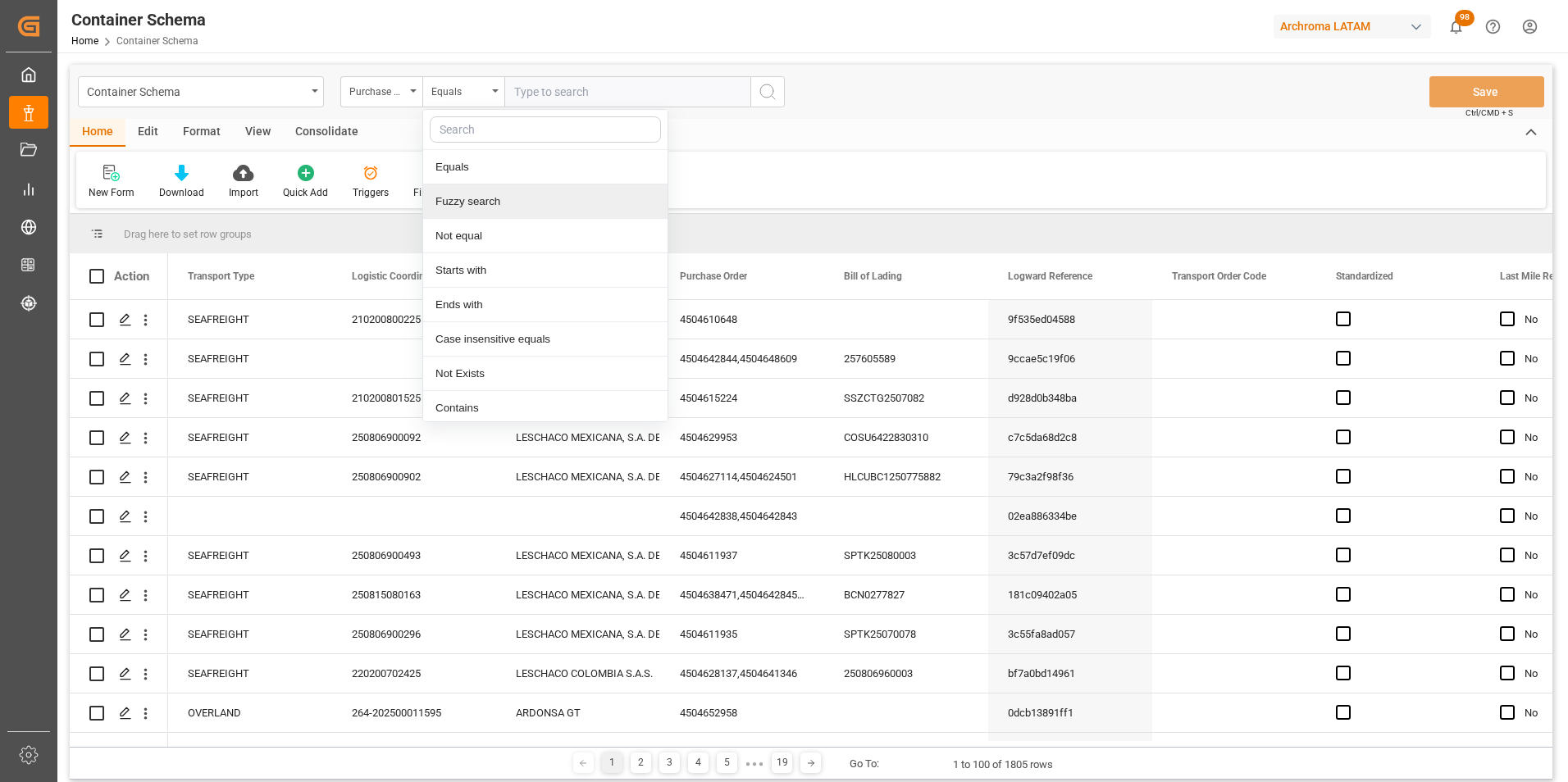
click at [473, 190] on div "Fuzzy search" at bounding box center [545, 201] width 245 height 34
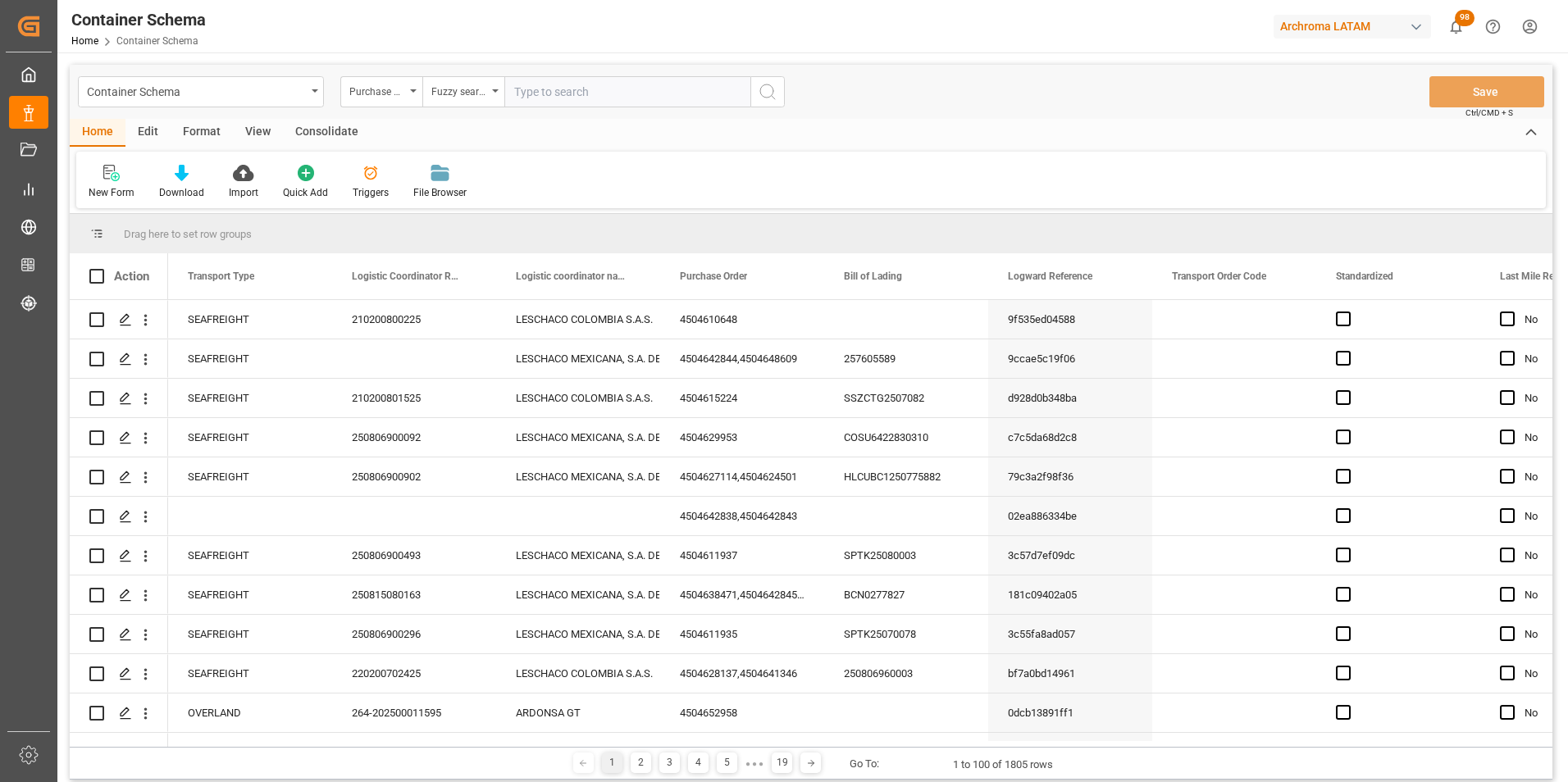
paste input "4504610648"
type input "4504610648"
click at [766, 99] on icon "search button" at bounding box center [768, 92] width 19 height 19
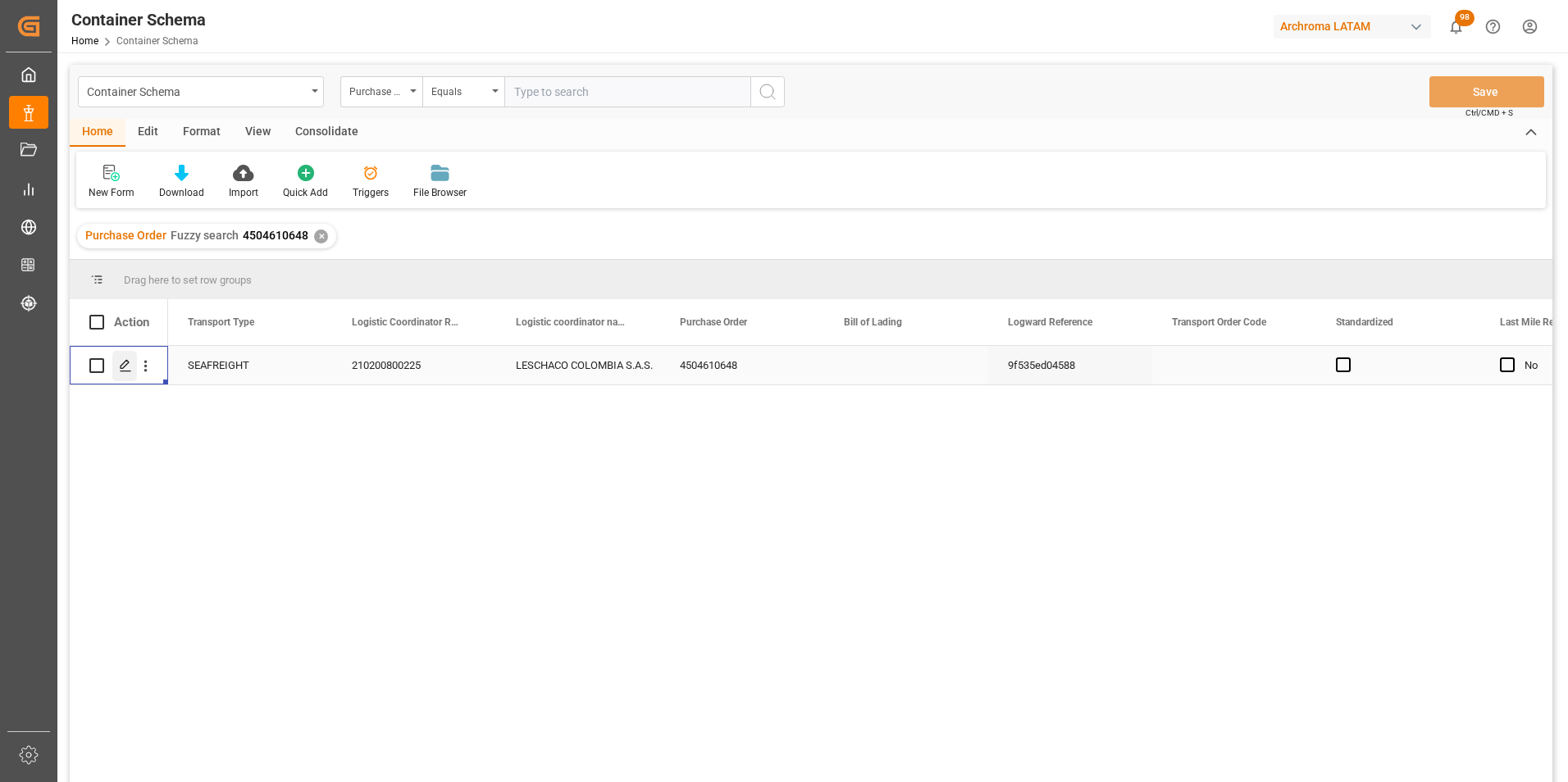
click at [130, 363] on icon "Press SPACE to select this row." at bounding box center [126, 366] width 14 height 14
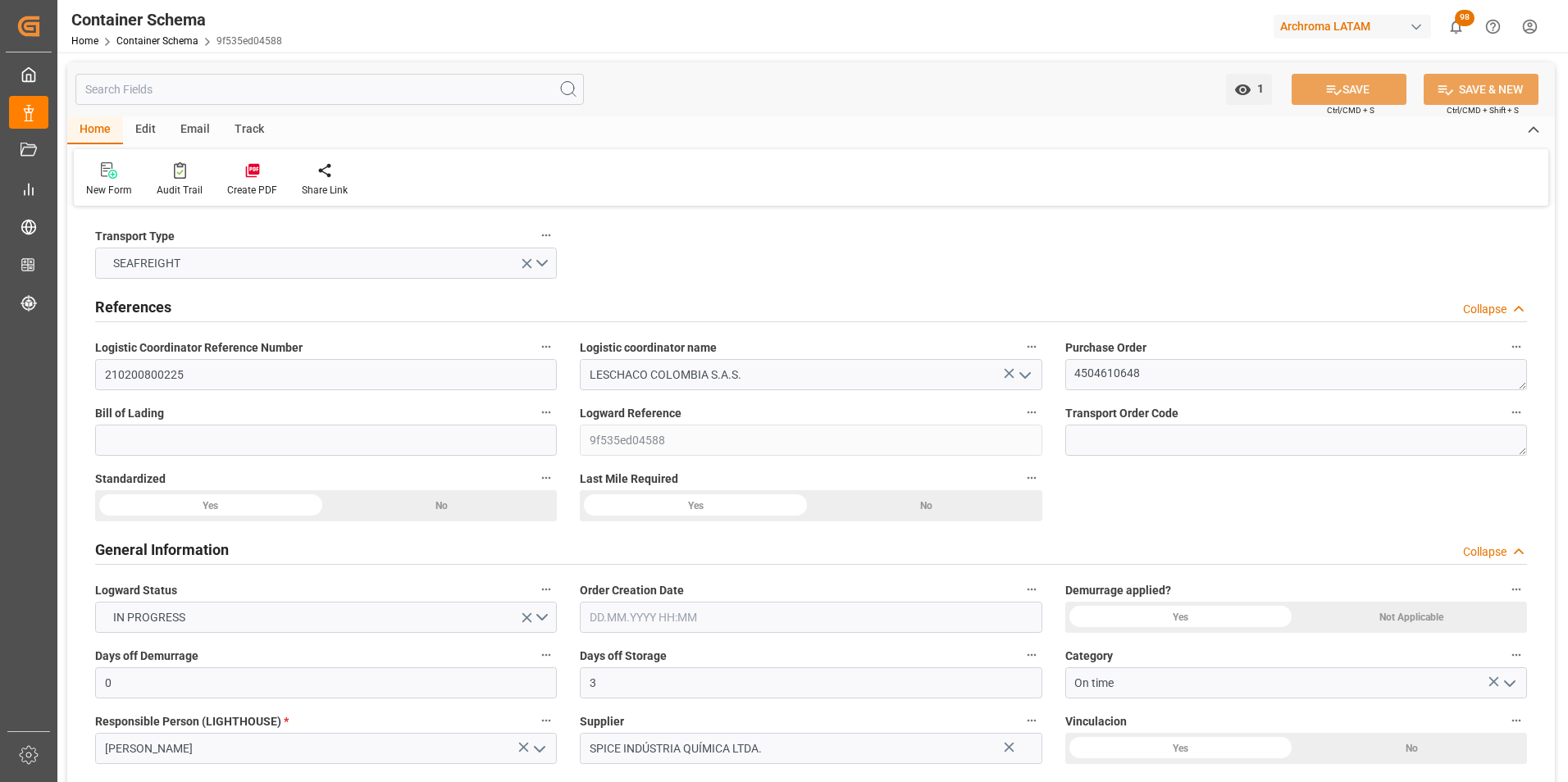
type input "0"
type input "3"
type input "1"
type input "22"
type input "5060"
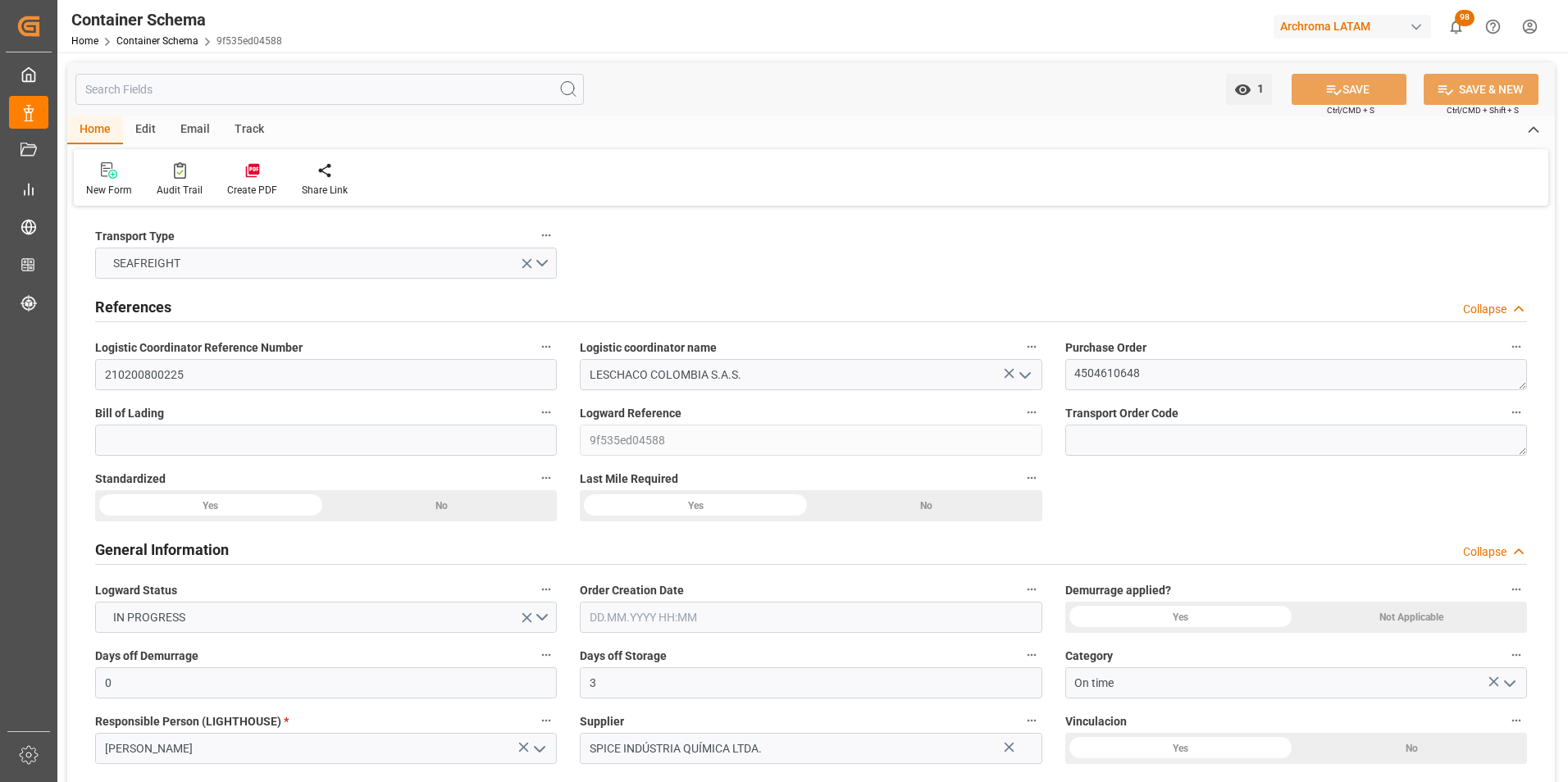
type input "5385.4"
type input "BRSSZ"
type input "COCTG"
type input "03.08.2025 12:30"
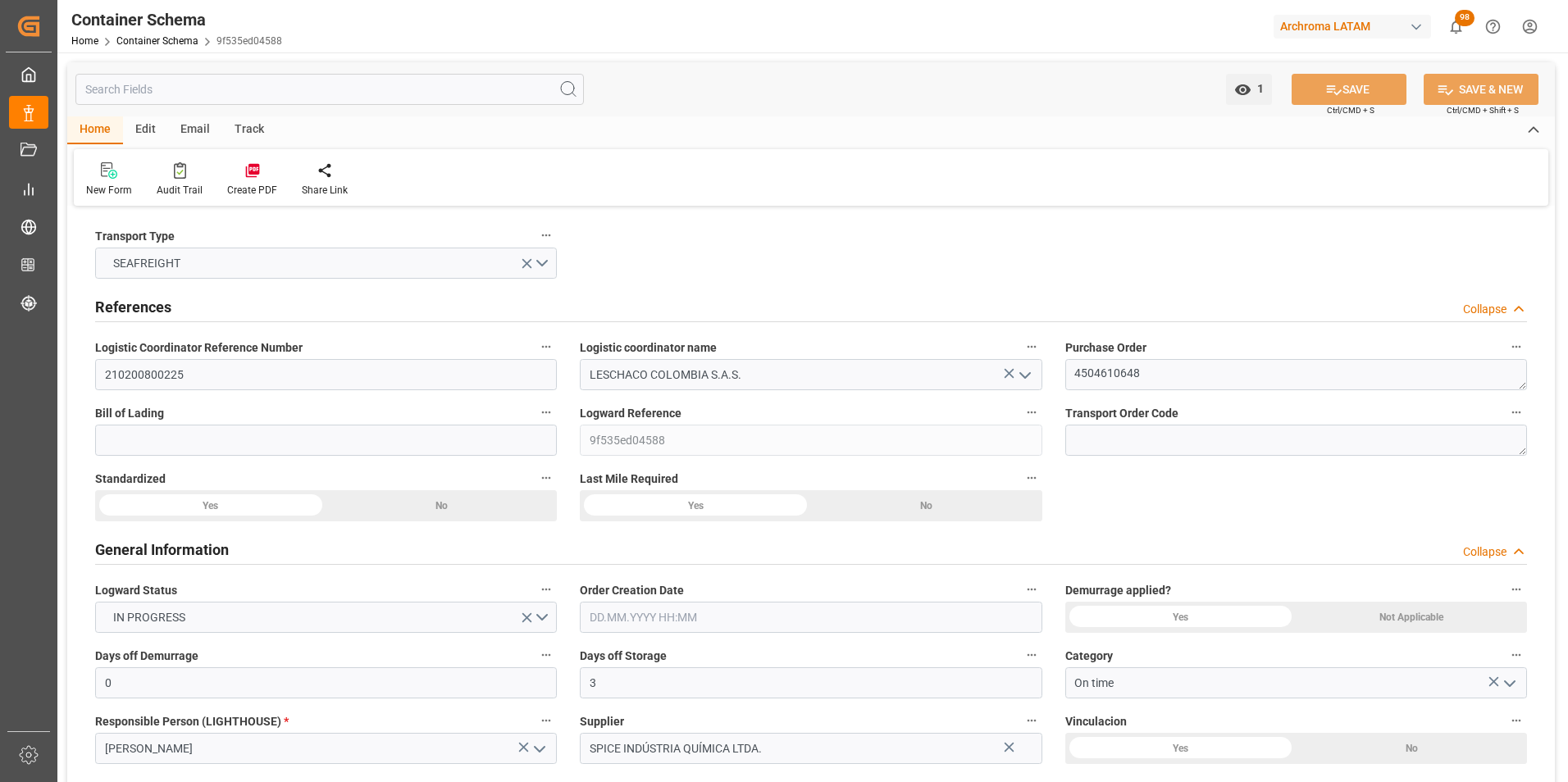
type input "31.07.2025"
click at [1118, 378] on textarea "4504610648" at bounding box center [1296, 375] width 462 height 31
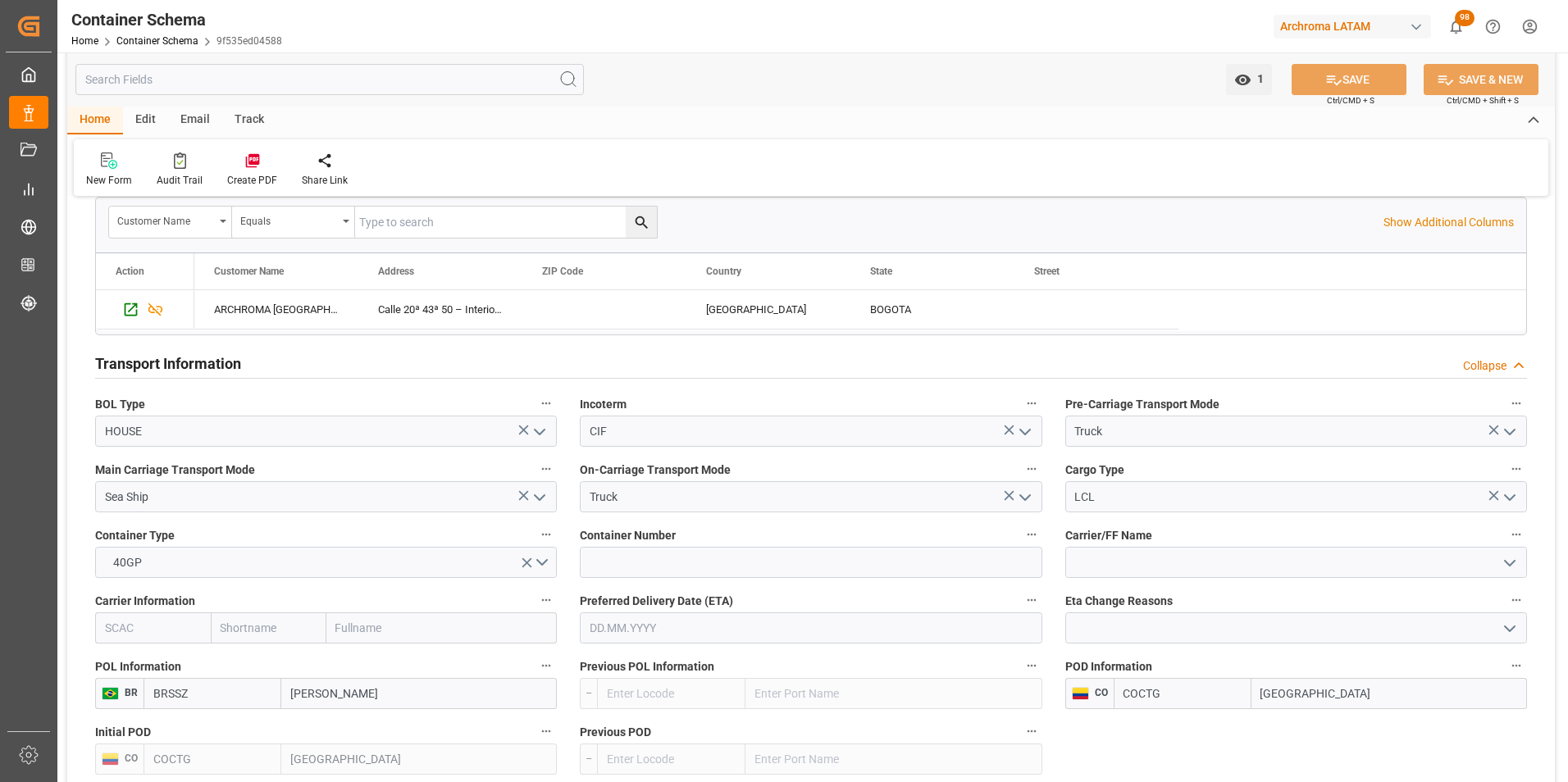
scroll to position [1312, 0]
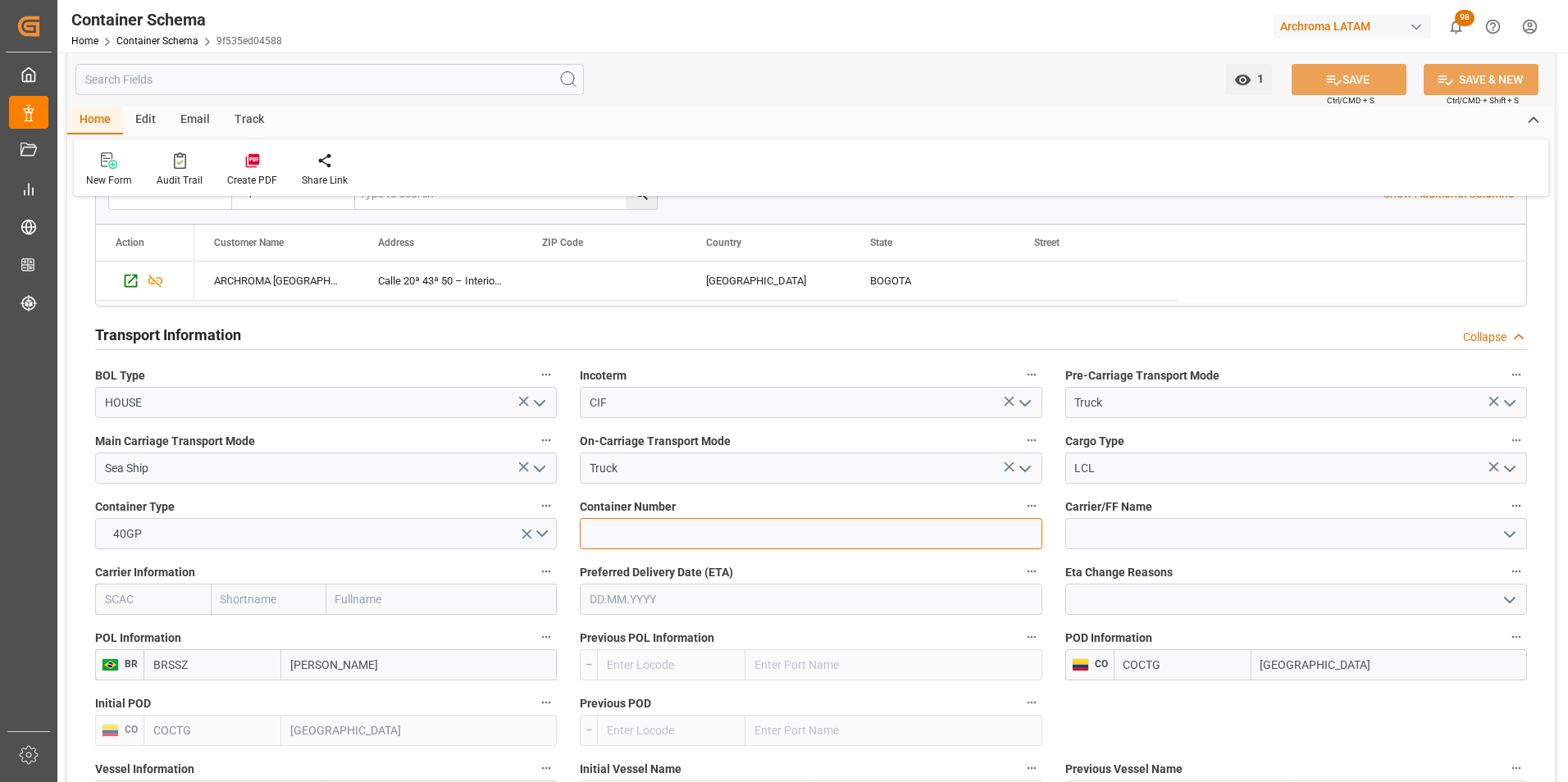
click at [729, 530] on input at bounding box center [811, 534] width 462 height 31
click at [671, 524] on input at bounding box center [811, 534] width 462 height 31
paste input "ONEU5431727"
type input "ONEU5431727"
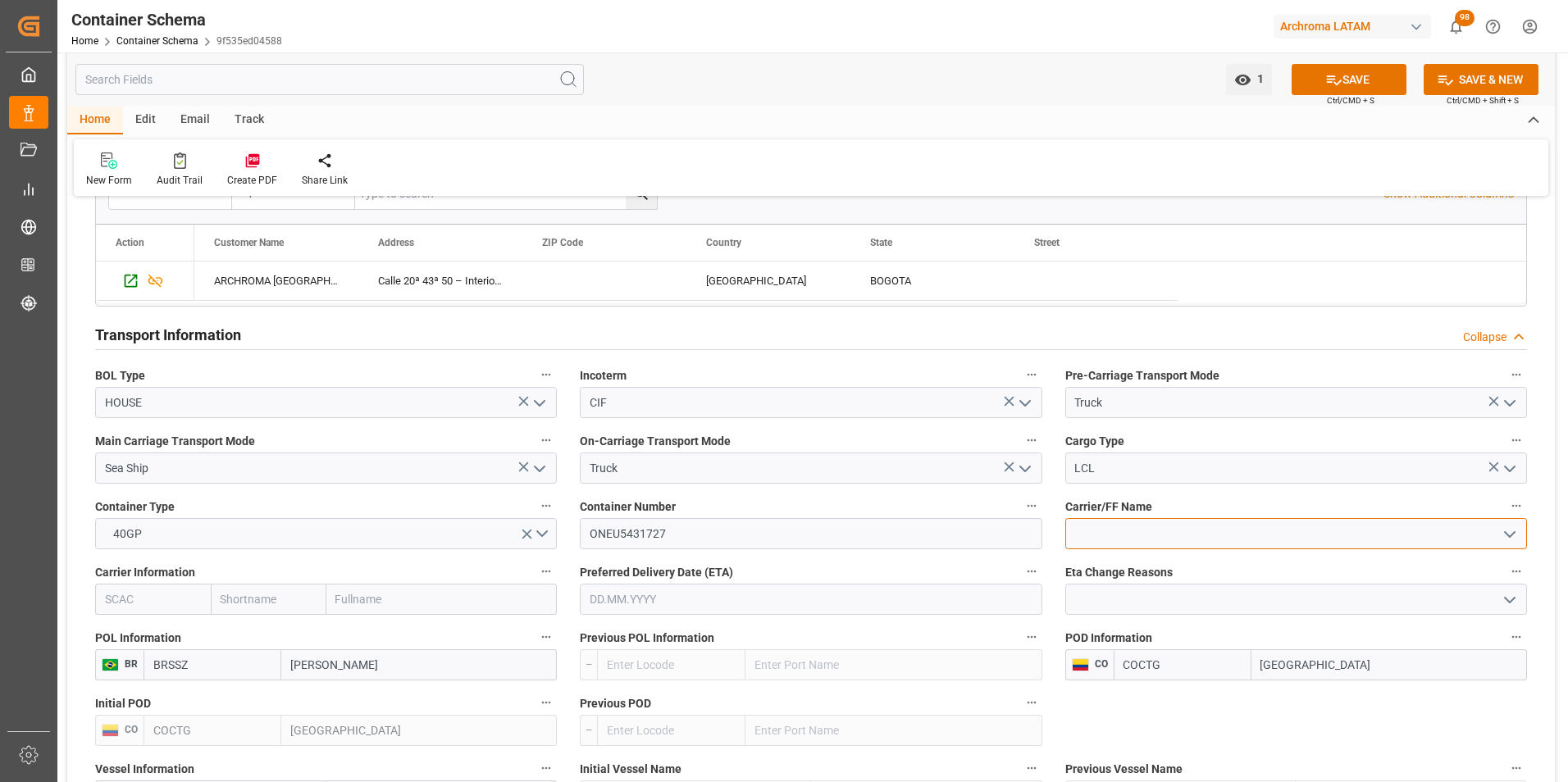
click at [1122, 526] on input at bounding box center [1296, 534] width 462 height 31
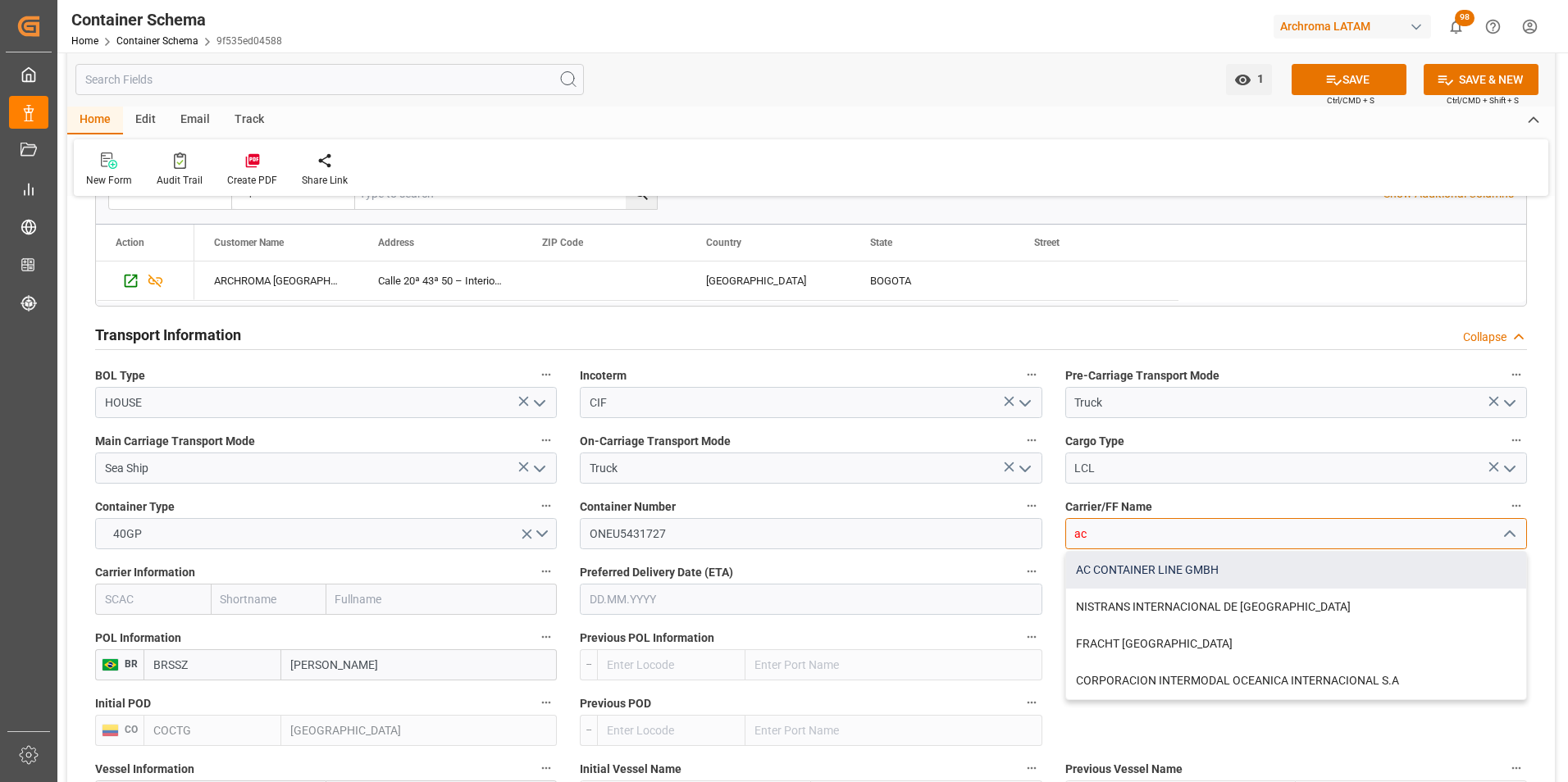
click at [1120, 577] on div "AC CONTAINER LINE GMBH" at bounding box center [1296, 570] width 460 height 37
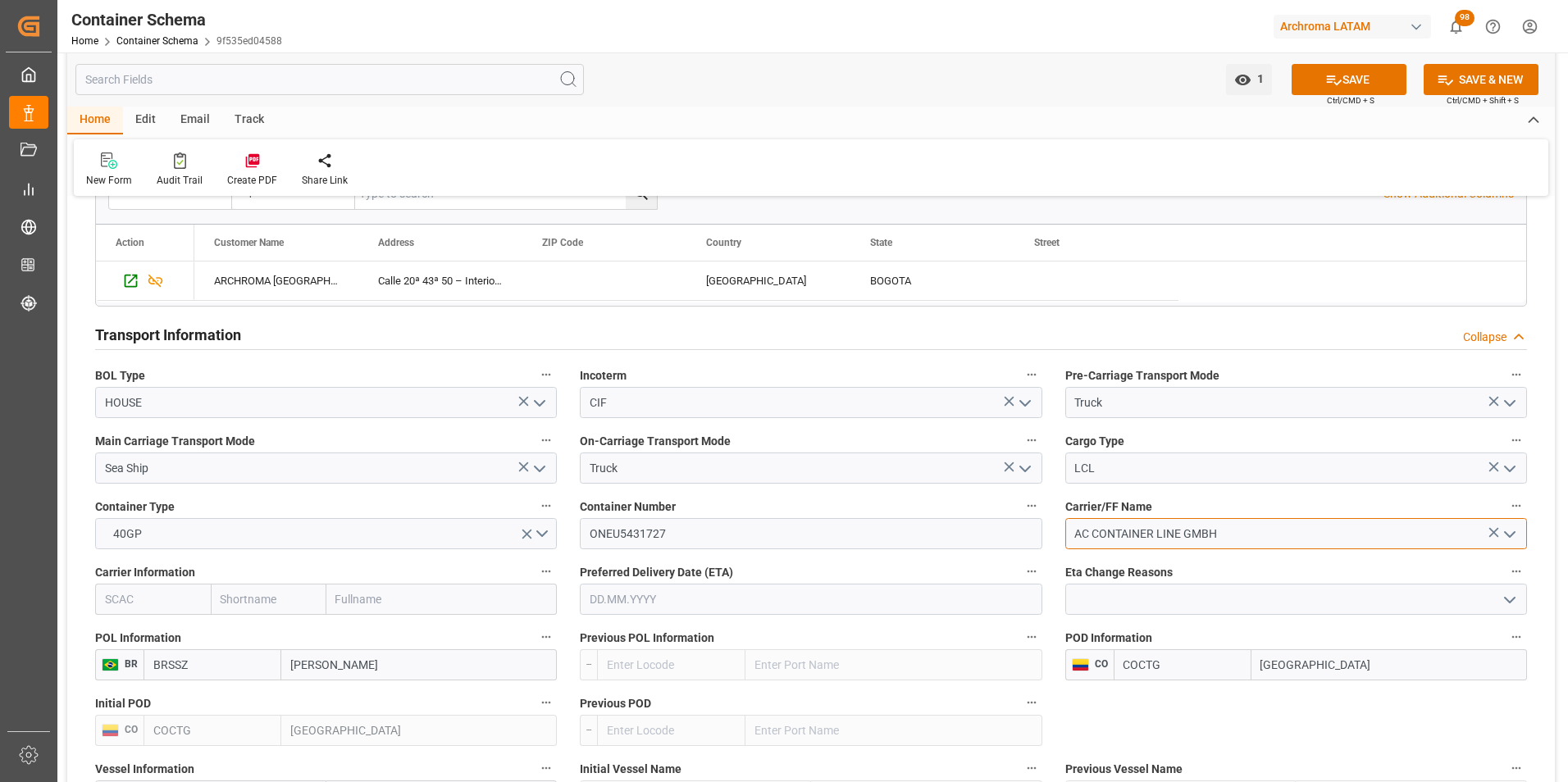
type input "AC CONTAINER LINE GMBH"
click at [347, 597] on input "text" at bounding box center [441, 600] width 231 height 31
type input "ONE"
click at [377, 638] on b "Ocean Network Express" at bounding box center [398, 635] width 123 height 14
type input "ONEY"
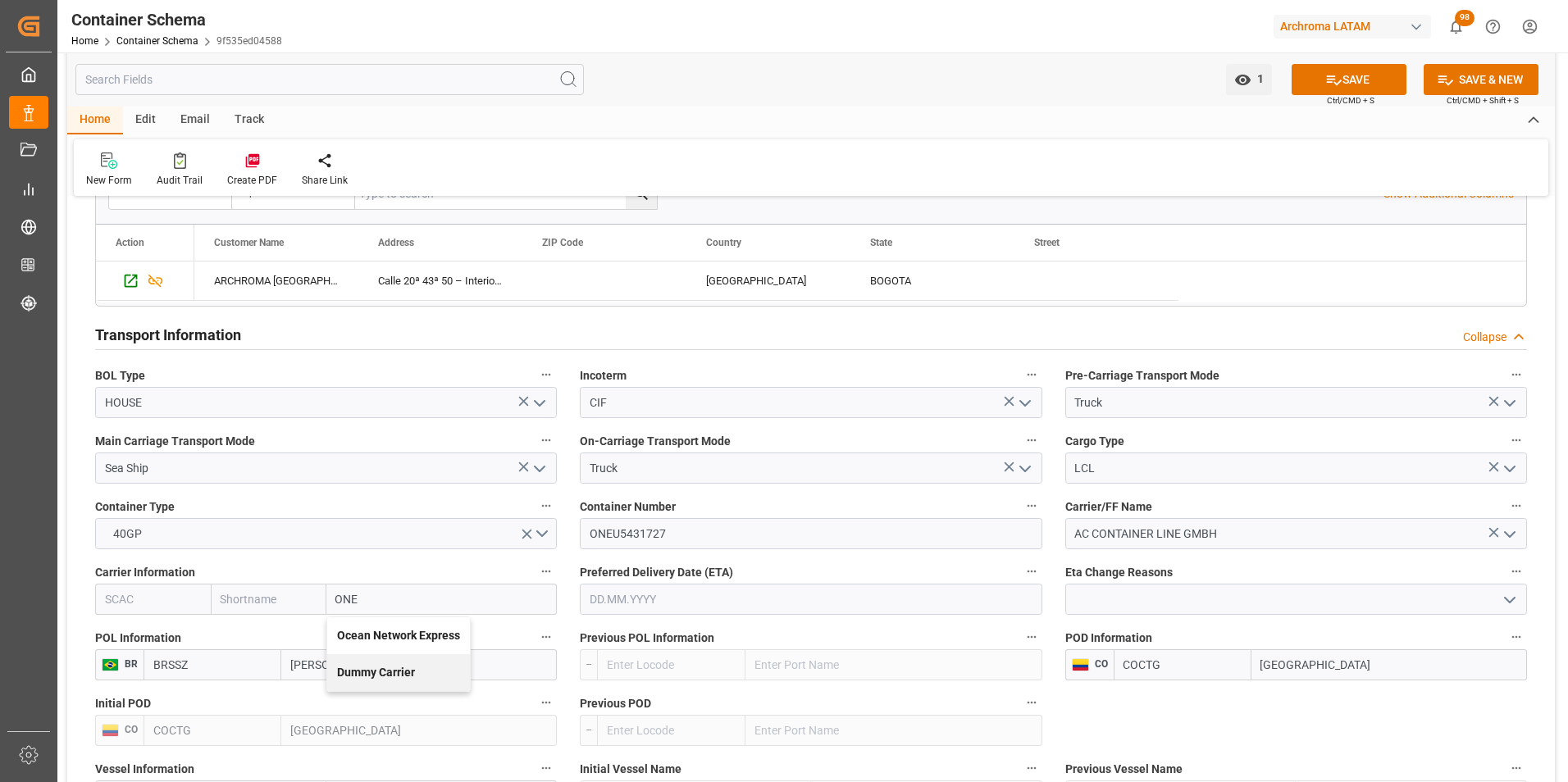
type input "ONE"
type input "Ocean Network Express"
click at [685, 611] on input "text" at bounding box center [811, 600] width 462 height 31
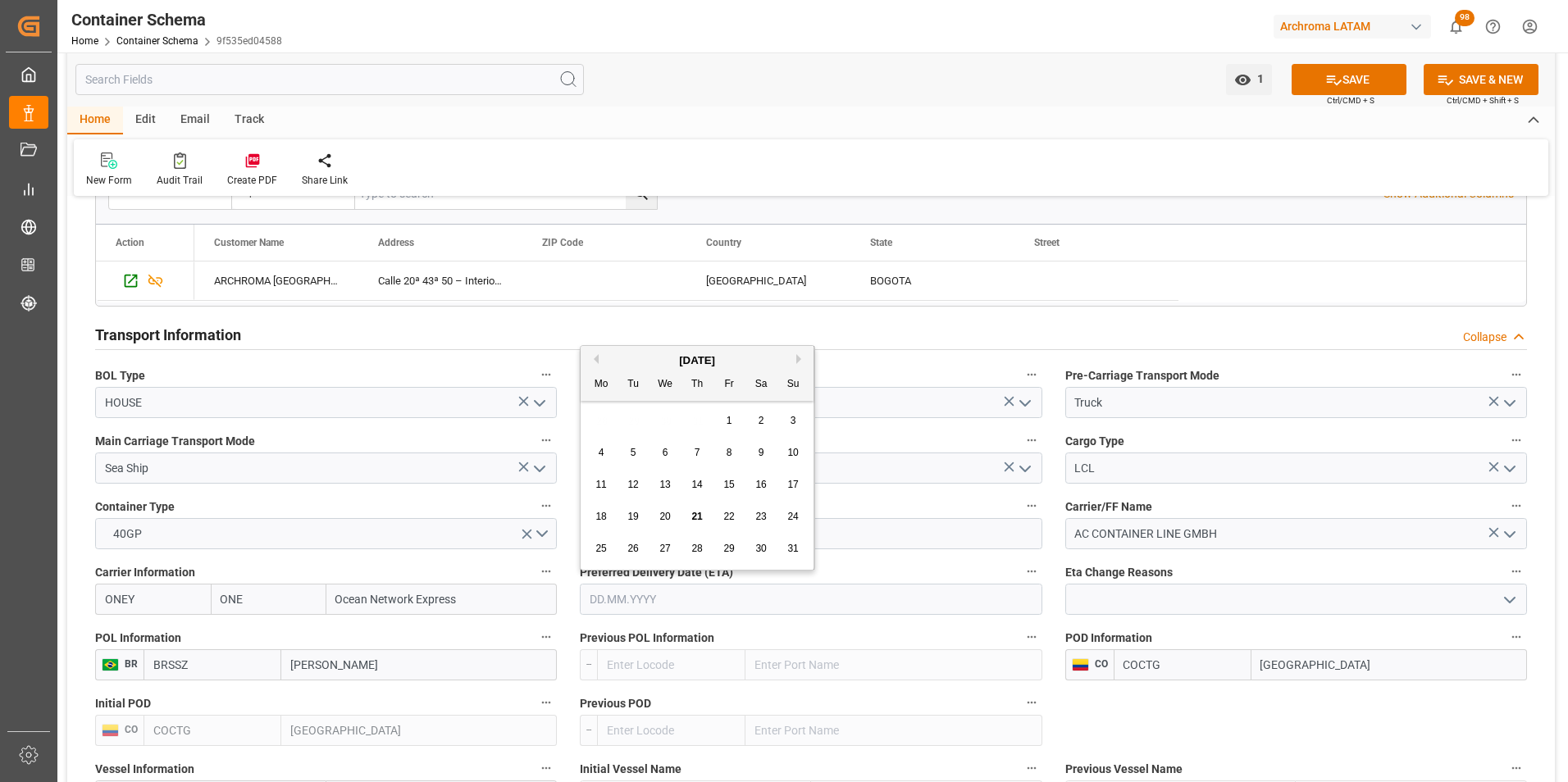
click at [600, 419] on div "28 29 30 31 1 2 3" at bounding box center [697, 421] width 224 height 32
click at [729, 543] on span "29" at bounding box center [728, 548] width 11 height 12
type input "29.08.2025"
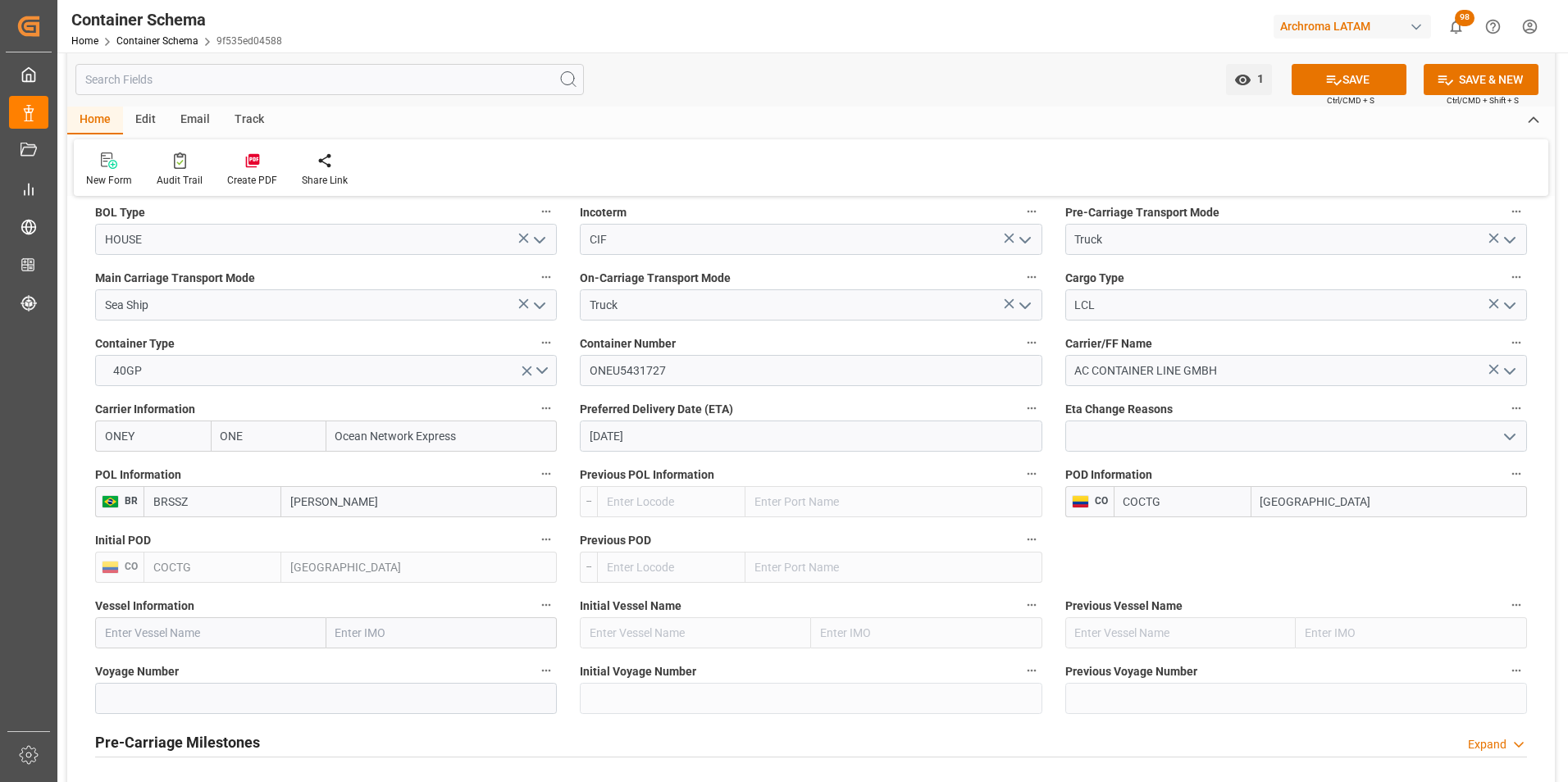
scroll to position [1476, 0]
click at [178, 636] on input "text" at bounding box center [211, 633] width 231 height 31
click at [209, 638] on input "text" at bounding box center [211, 633] width 231 height 31
paste input "RDO ENDEAVOUR"
type input "RDO ENDEAVOUR"
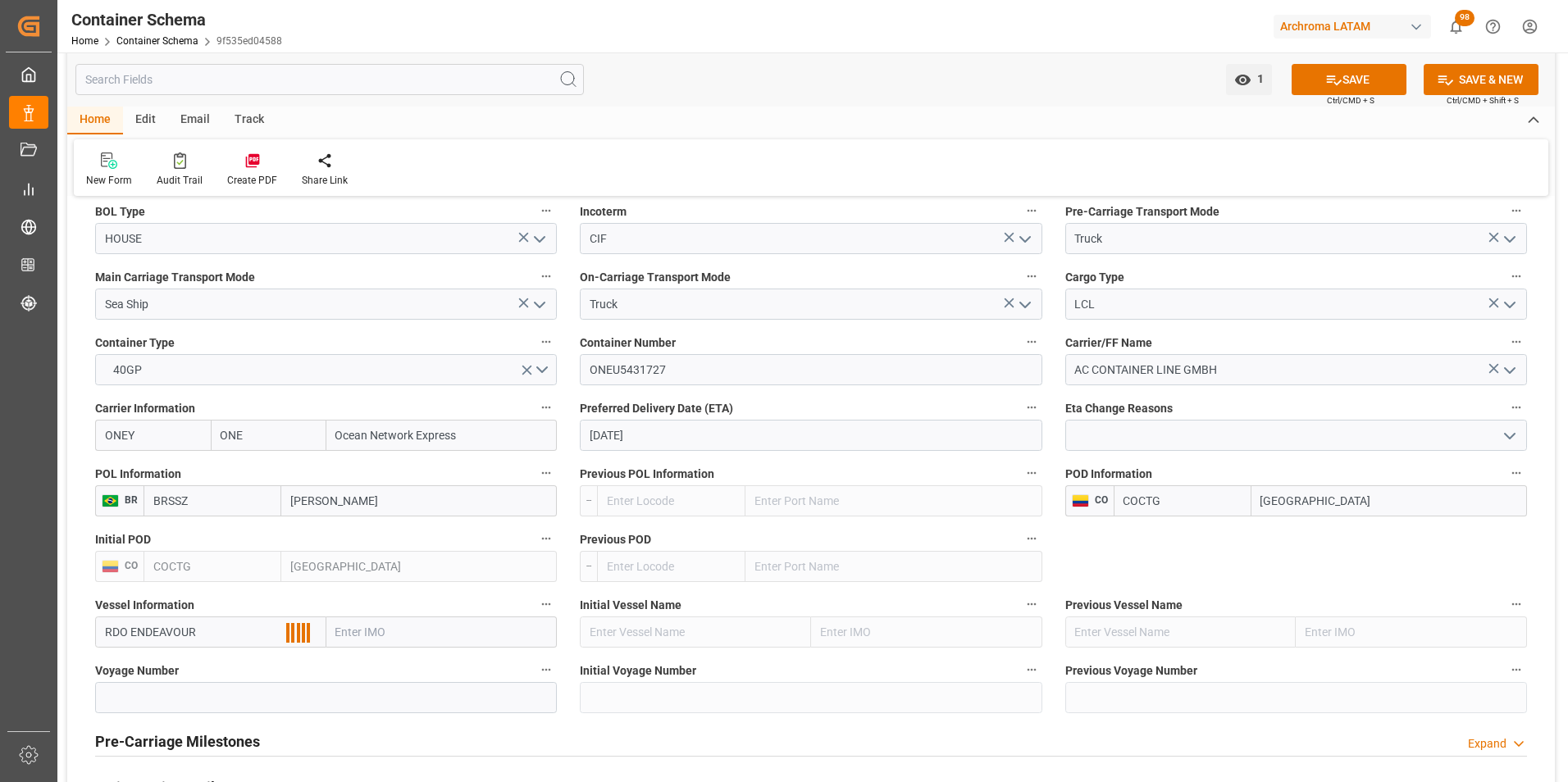
type input "9302102"
type input "RDO ENDEAVOUR"
click at [195, 697] on input at bounding box center [326, 698] width 462 height 31
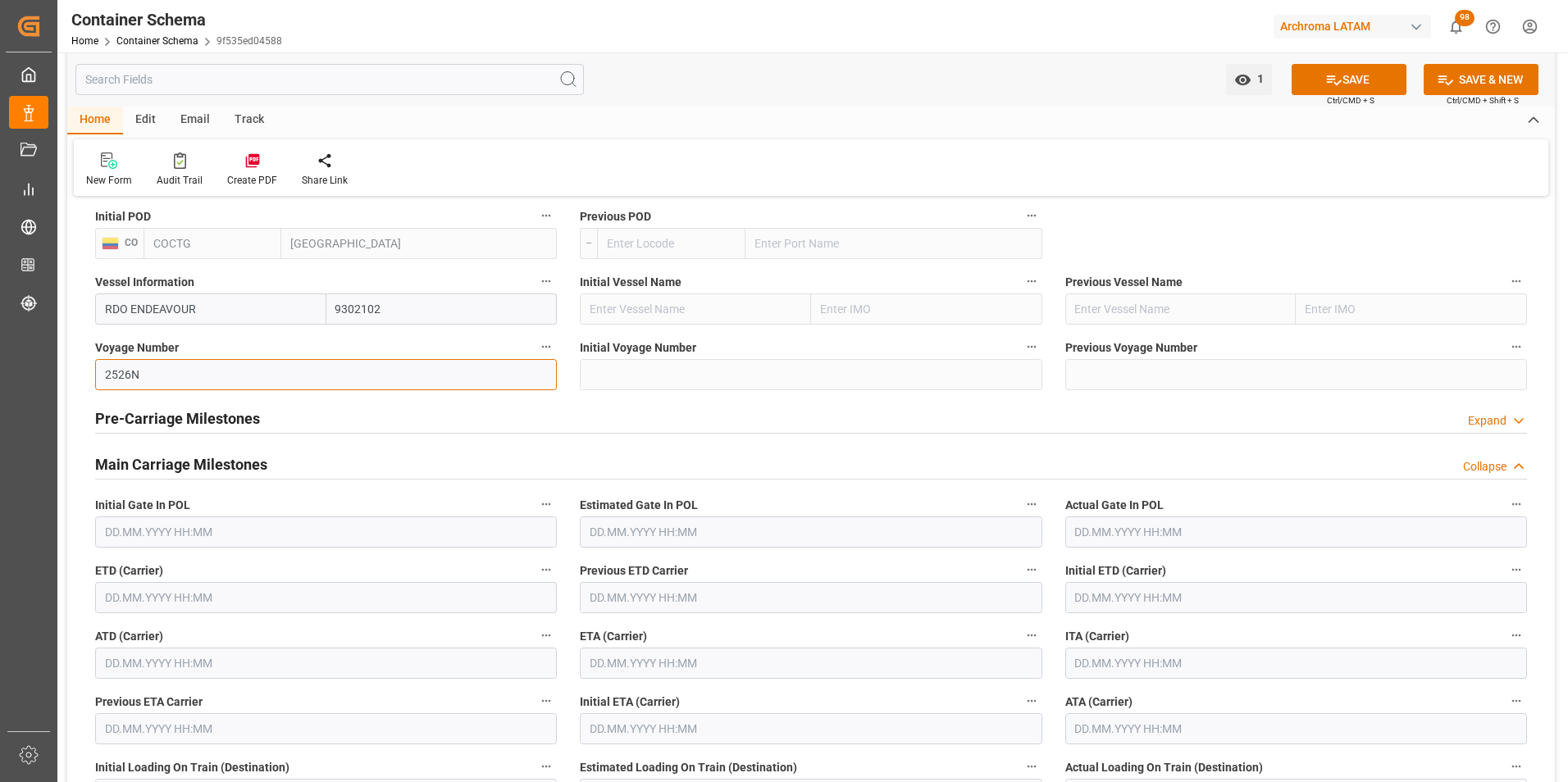
scroll to position [1804, 0]
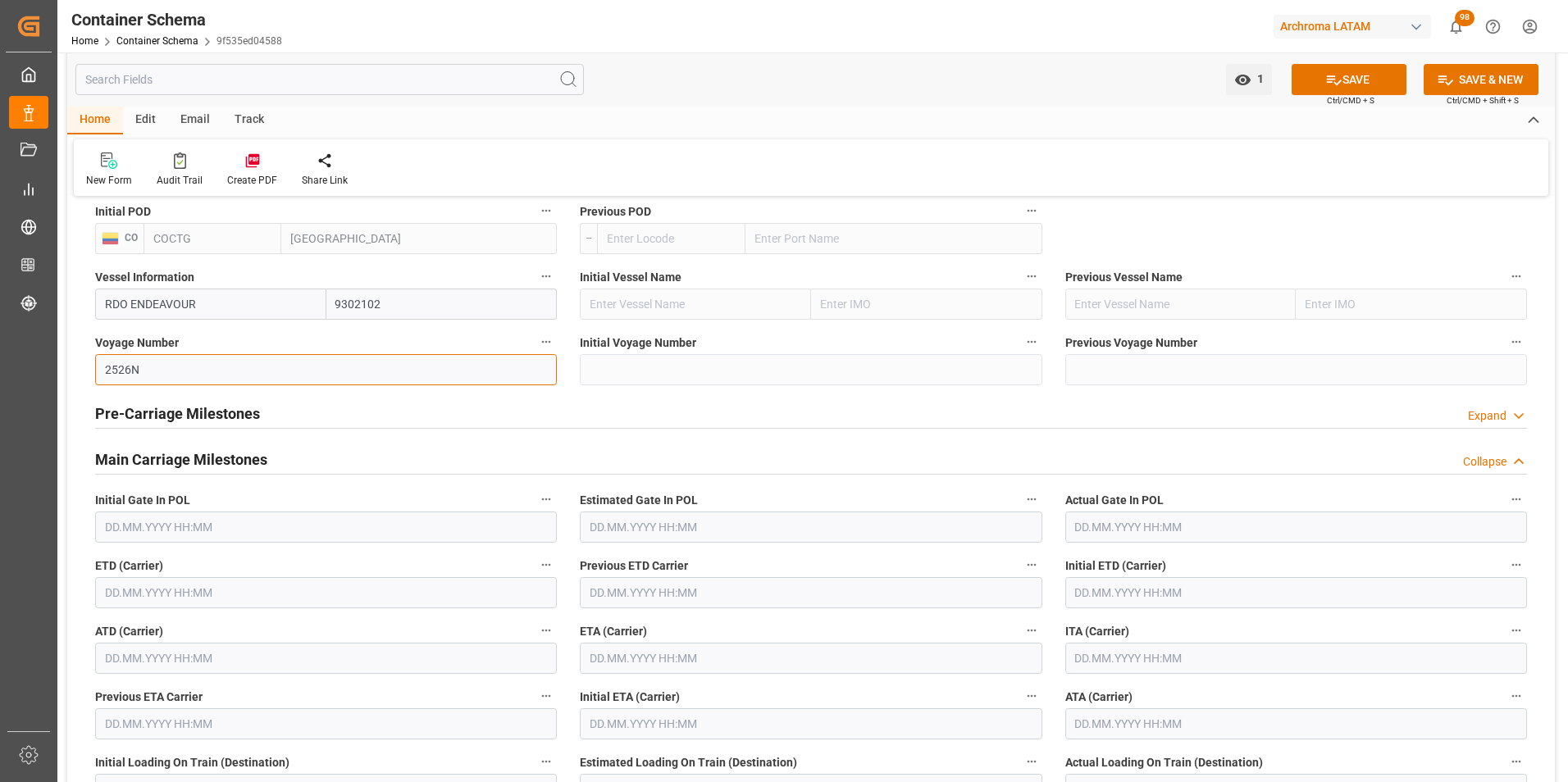
type input "2526N"
click at [138, 598] on input "text" at bounding box center [326, 593] width 462 height 31
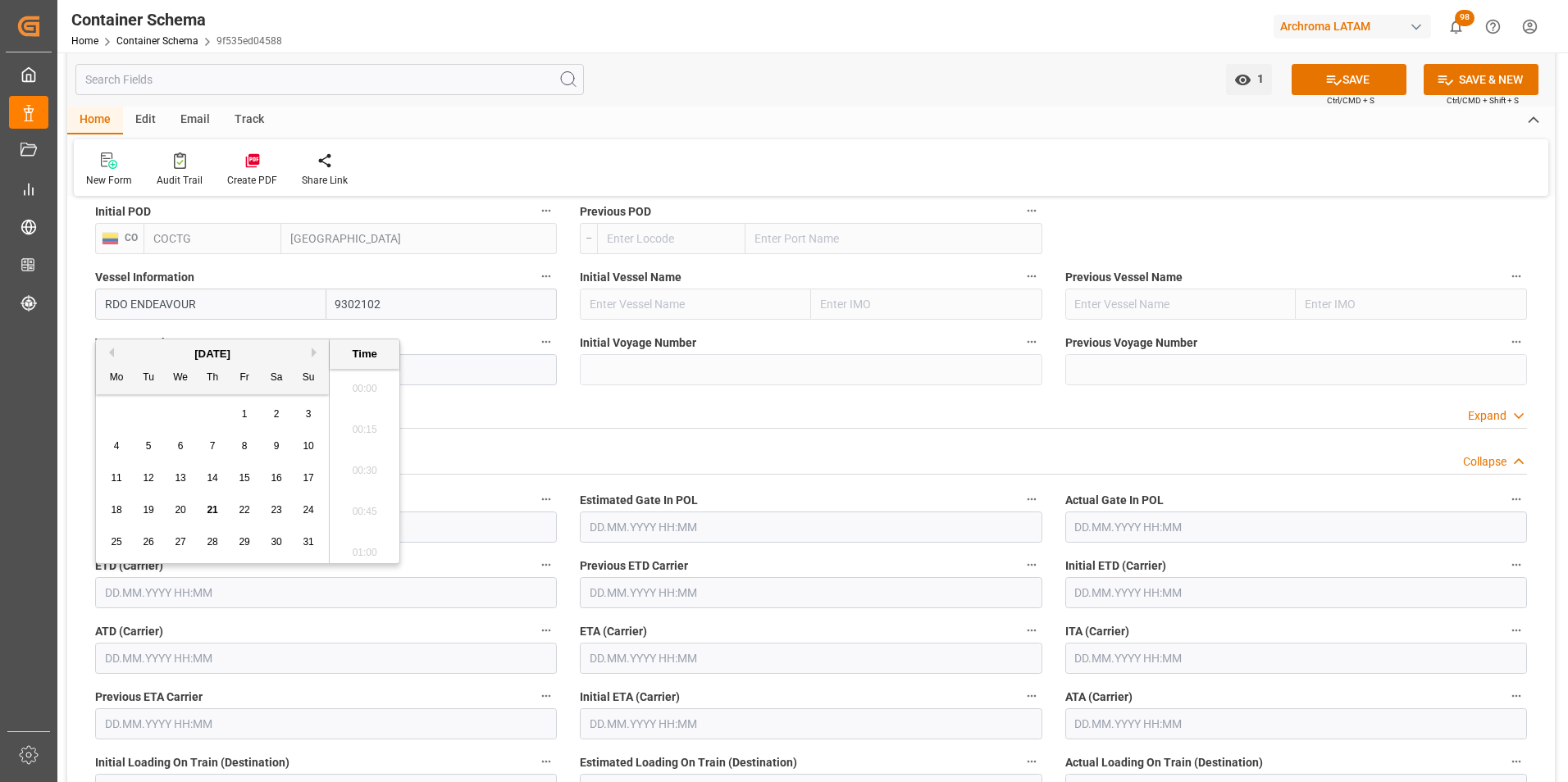
scroll to position [2301, 0]
click at [151, 504] on div "19" at bounding box center [148, 510] width 20 height 19
click at [366, 384] on li "01:00" at bounding box center [365, 389] width 70 height 41
type input "19.08.2025 01:00"
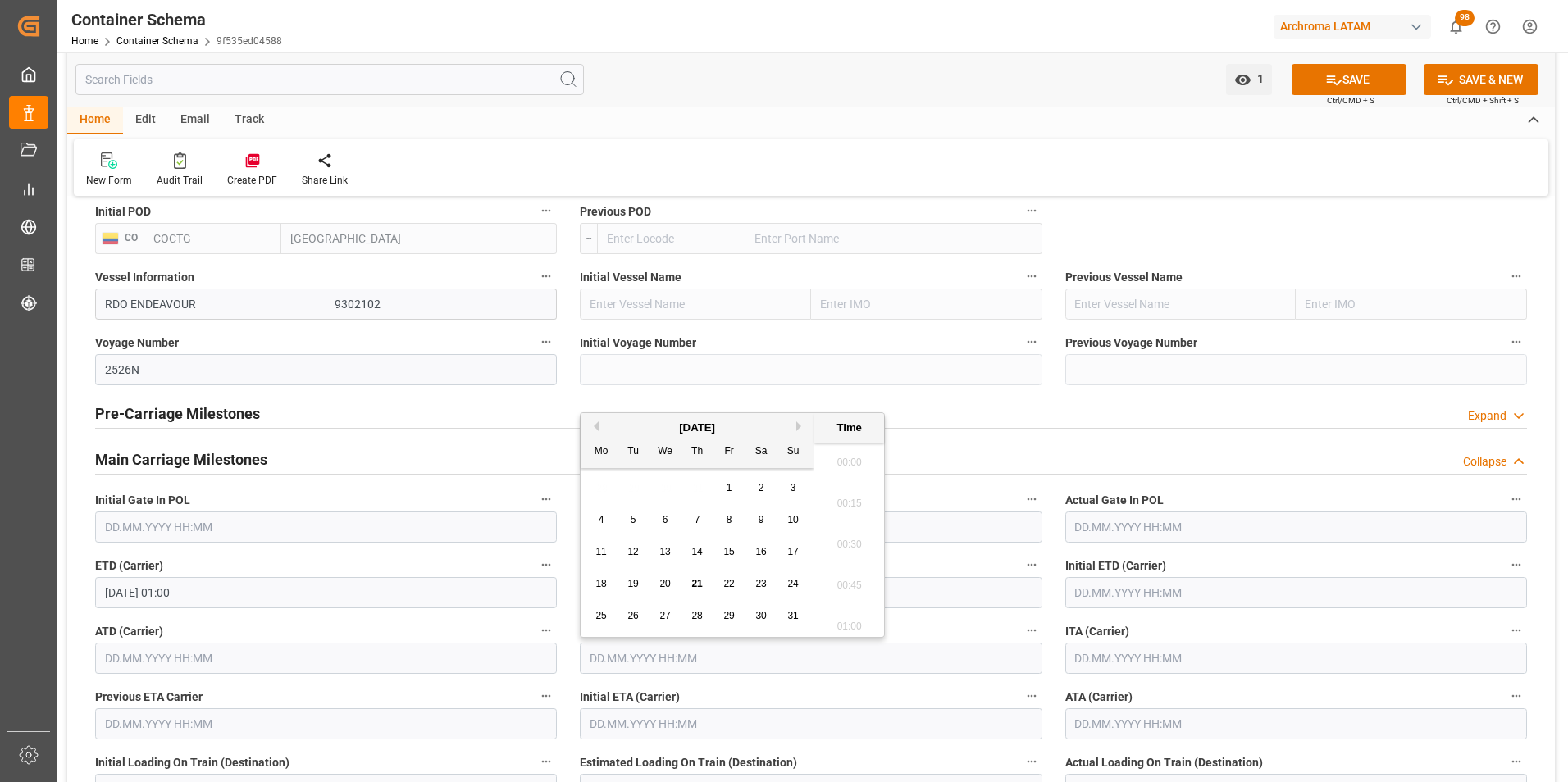
click at [639, 651] on input "text" at bounding box center [811, 659] width 462 height 31
click at [729, 603] on span "29" at bounding box center [728, 607] width 11 height 12
click at [857, 542] on li "22:00" at bounding box center [849, 532] width 70 height 41
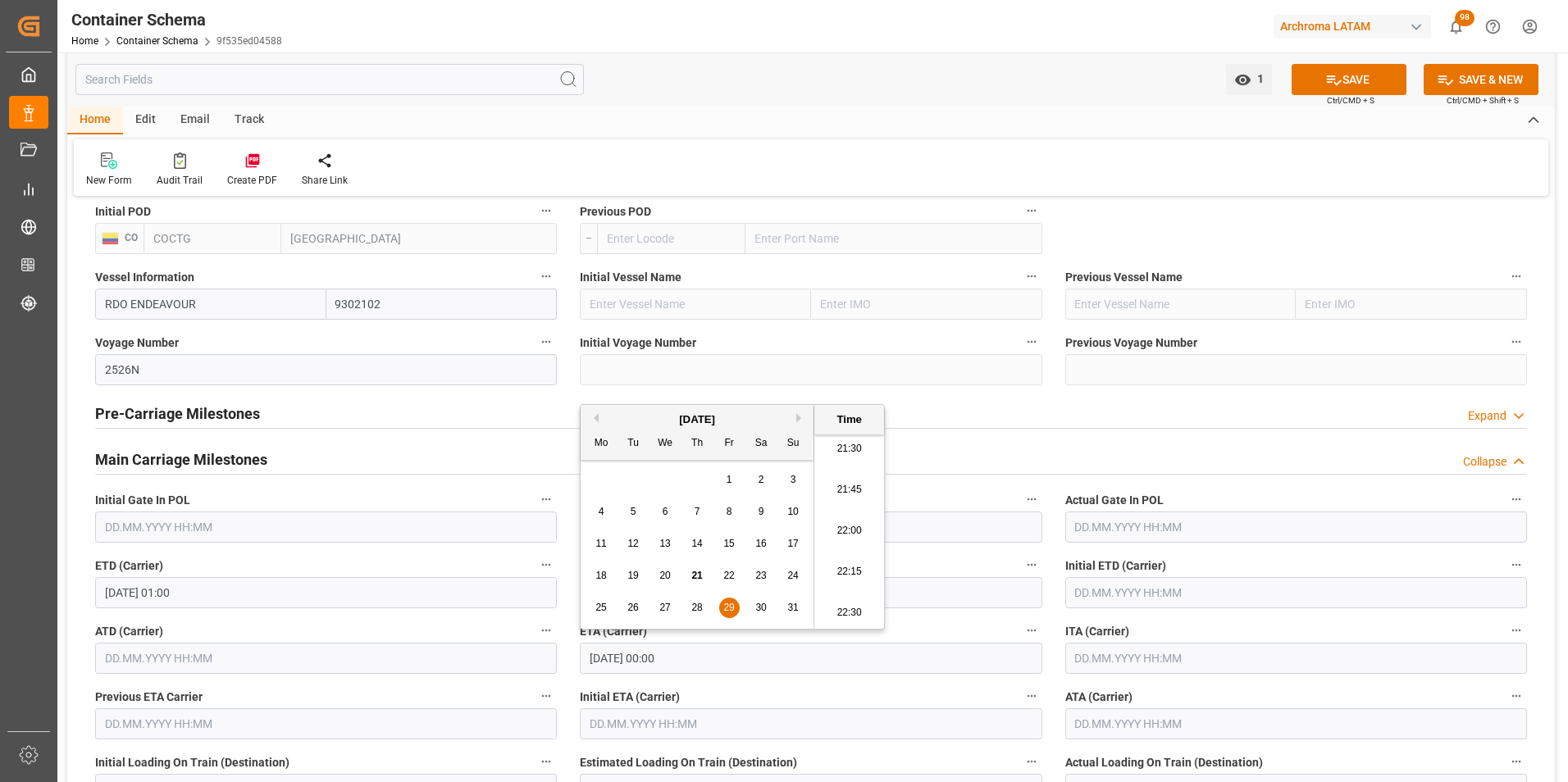
type input "29.08.2025 22:00"
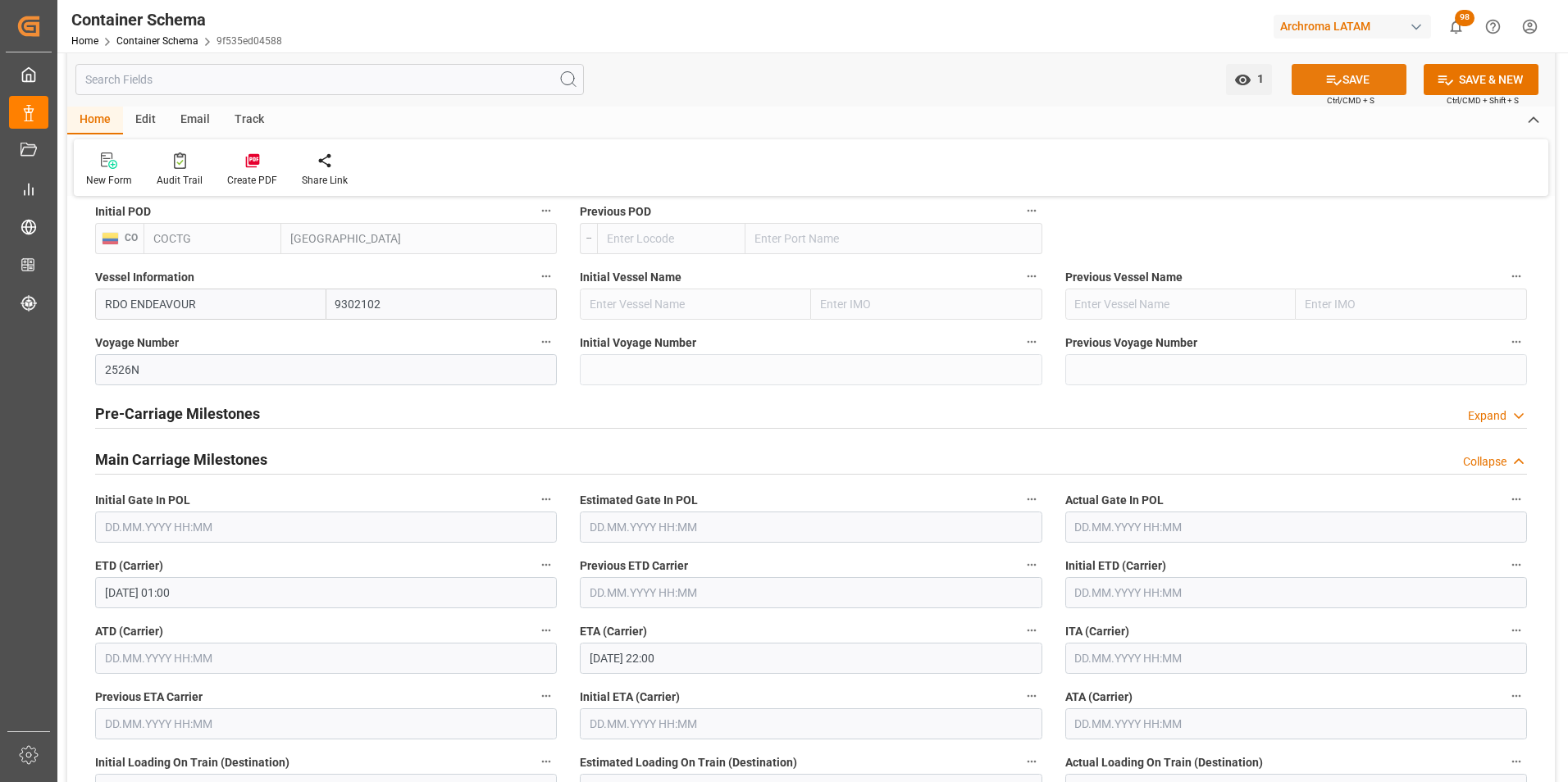
click at [1325, 81] on icon at bounding box center [1334, 81] width 17 height 17
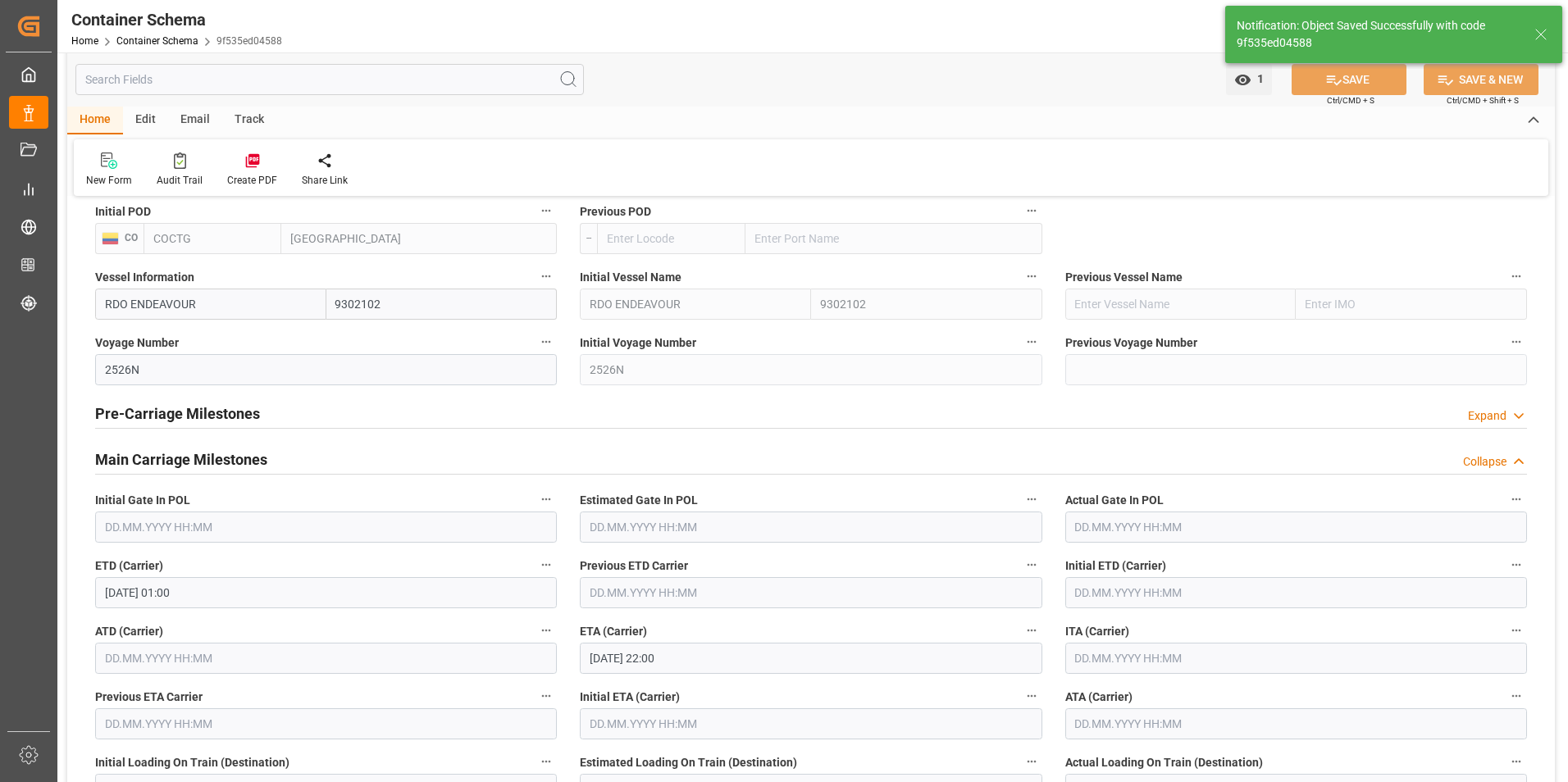
type input "RDO ENDEAVOUR"
type input "9302102"
type input "2526N"
type input "29.08.2025 22:00"
